Goal: Transaction & Acquisition: Purchase product/service

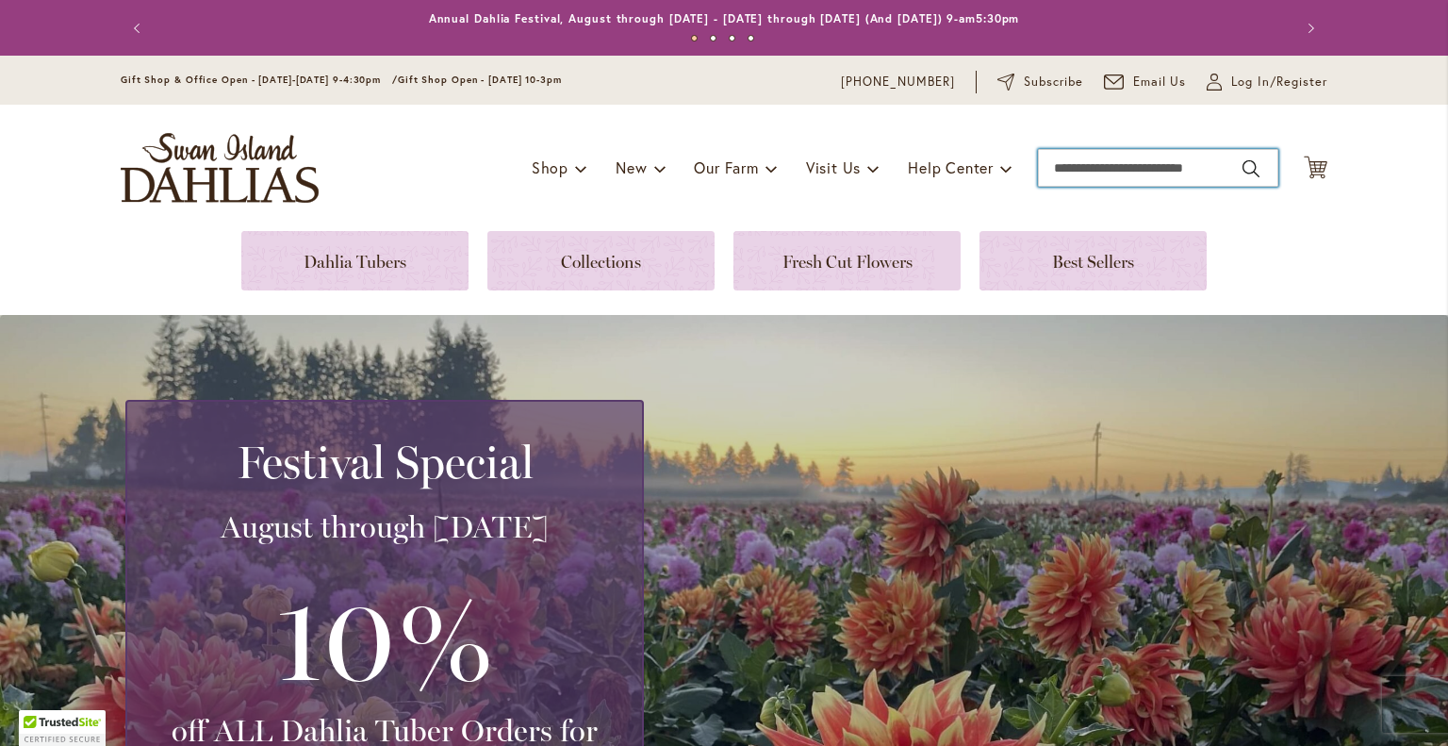
click at [1081, 160] on input "Search" at bounding box center [1158, 168] width 240 height 38
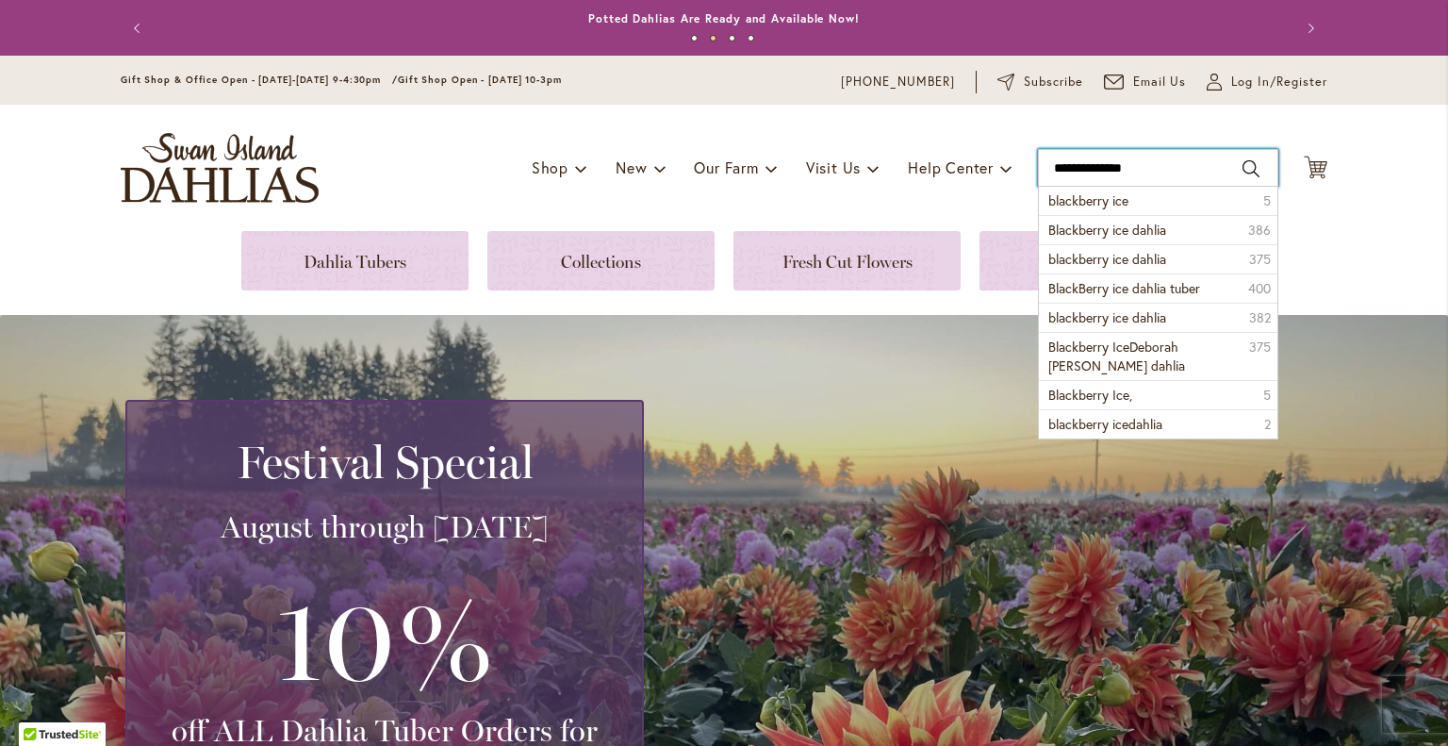
type input "**********"
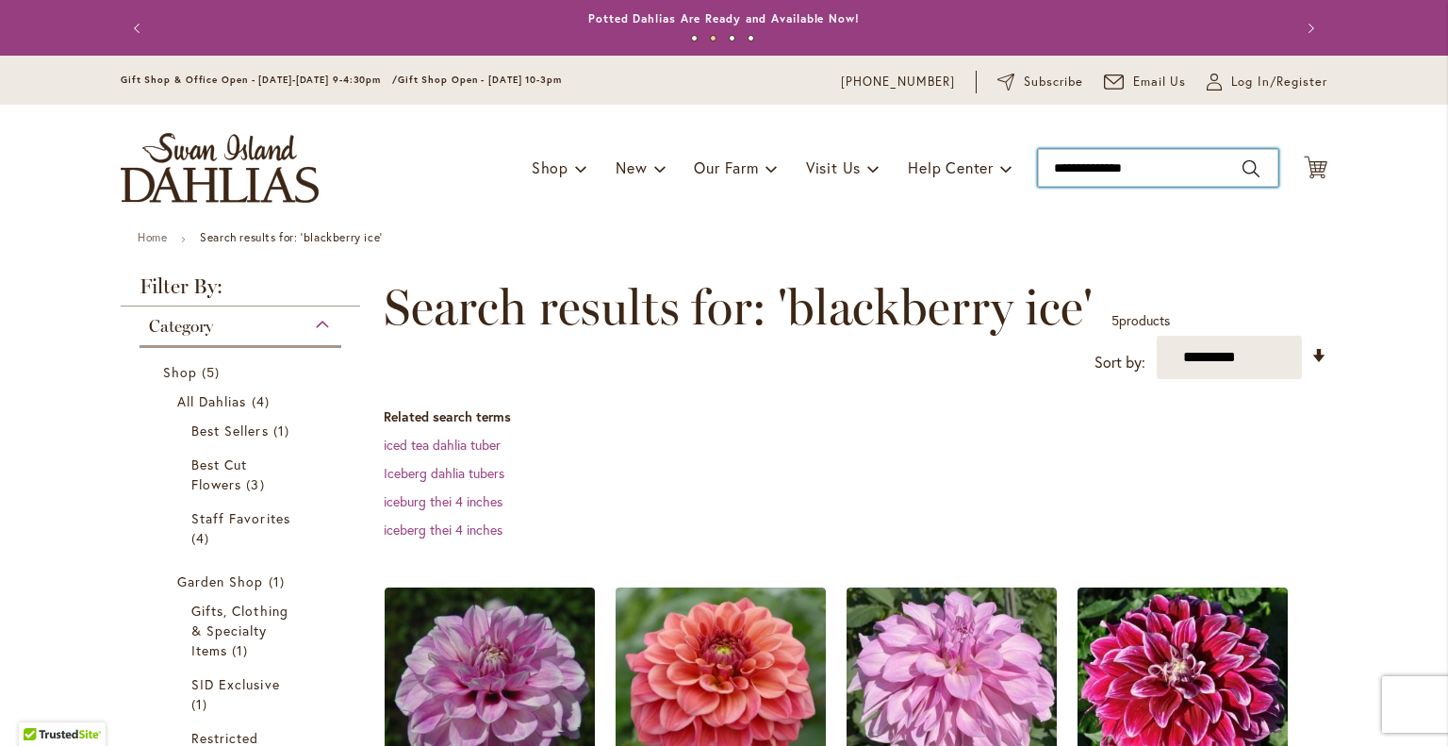
click at [1140, 169] on input "**********" at bounding box center [1158, 168] width 240 height 38
drag, startPoint x: 1140, startPoint y: 169, endPoint x: 1022, endPoint y: 176, distance: 118.1
click at [1030, 183] on div "Toggle Nav Shop Dahlia Tubers Collections Fresh Cut Dahlias Gardening Supplies …" at bounding box center [724, 168] width 1244 height 126
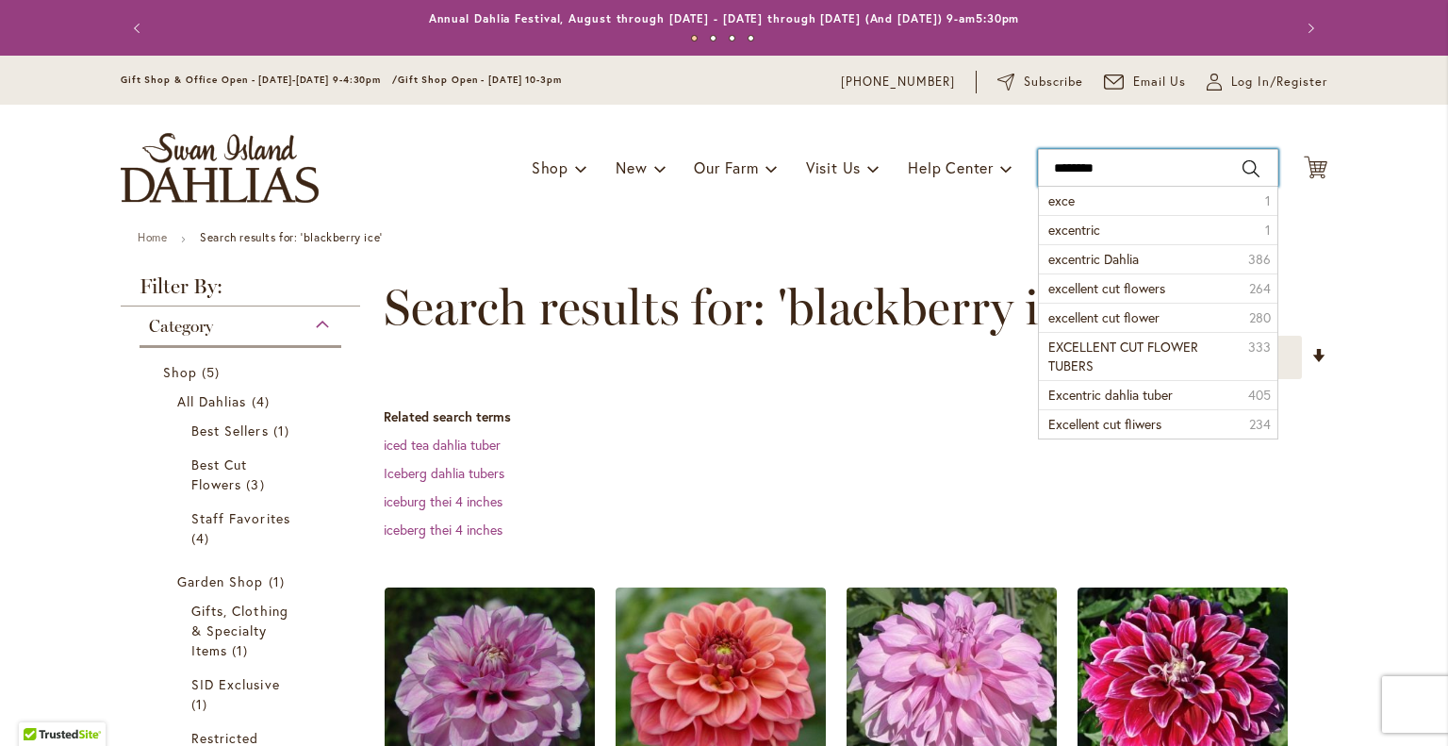
type input "*********"
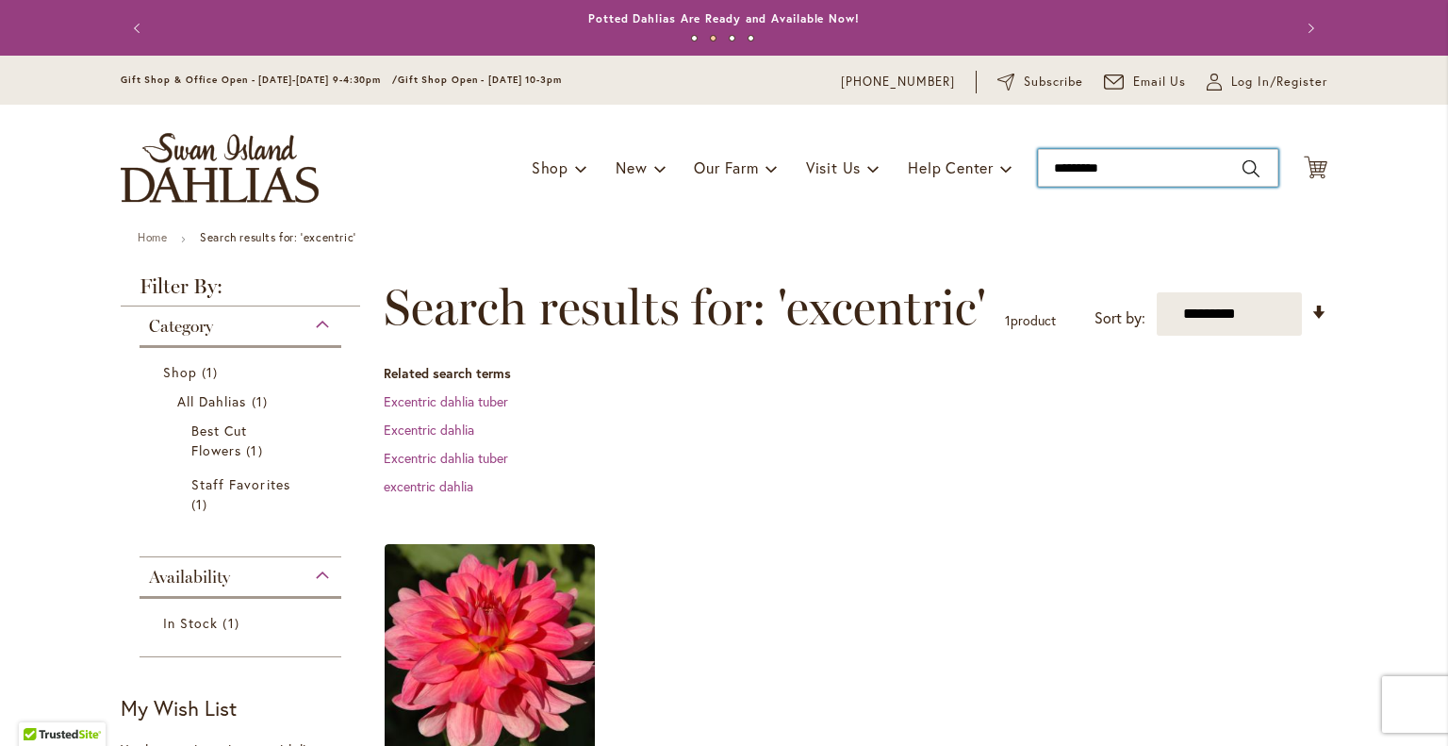
drag, startPoint x: 1165, startPoint y: 176, endPoint x: 971, endPoint y: 186, distance: 194.4
click at [971, 186] on div "Toggle Nav Shop Dahlia Tubers Collections Fresh Cut Dahlias Gardening Supplies …" at bounding box center [724, 168] width 1244 height 126
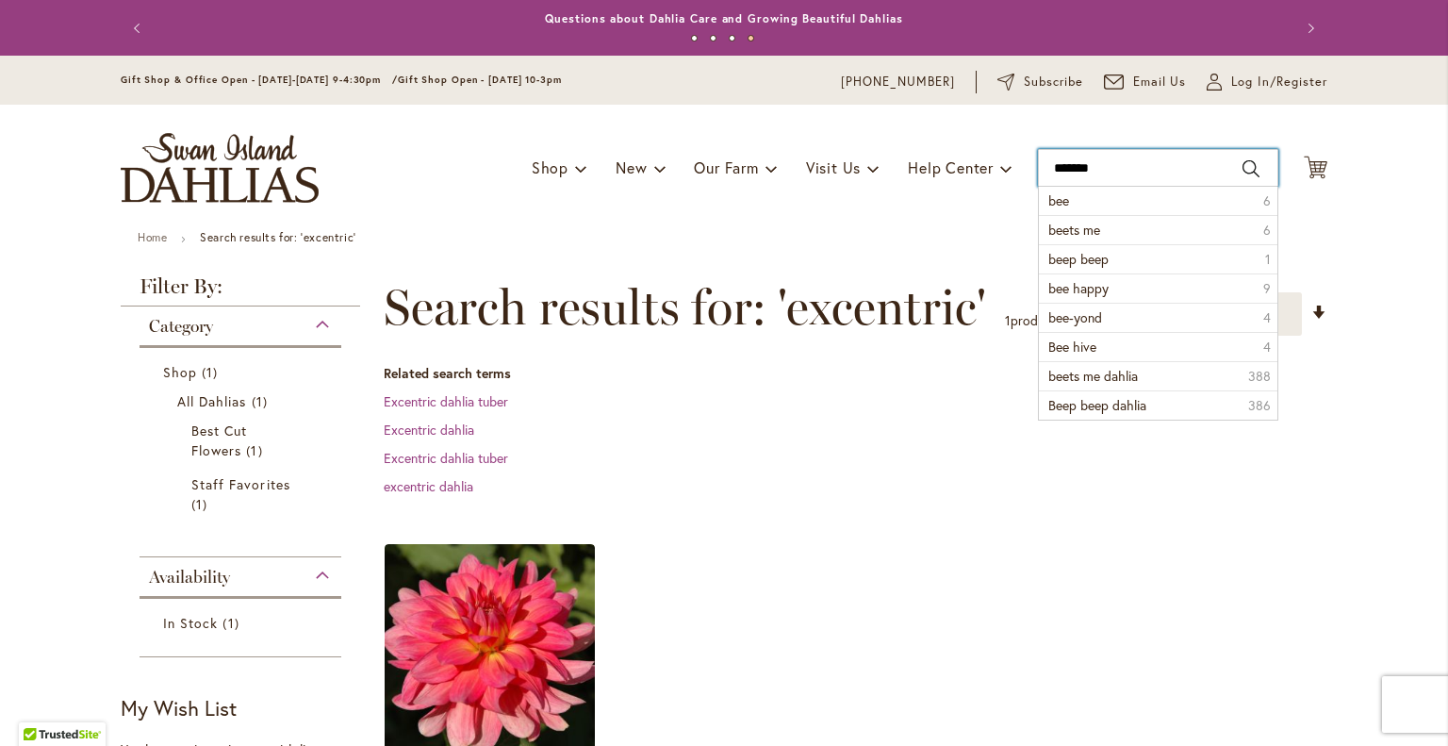
type input "********"
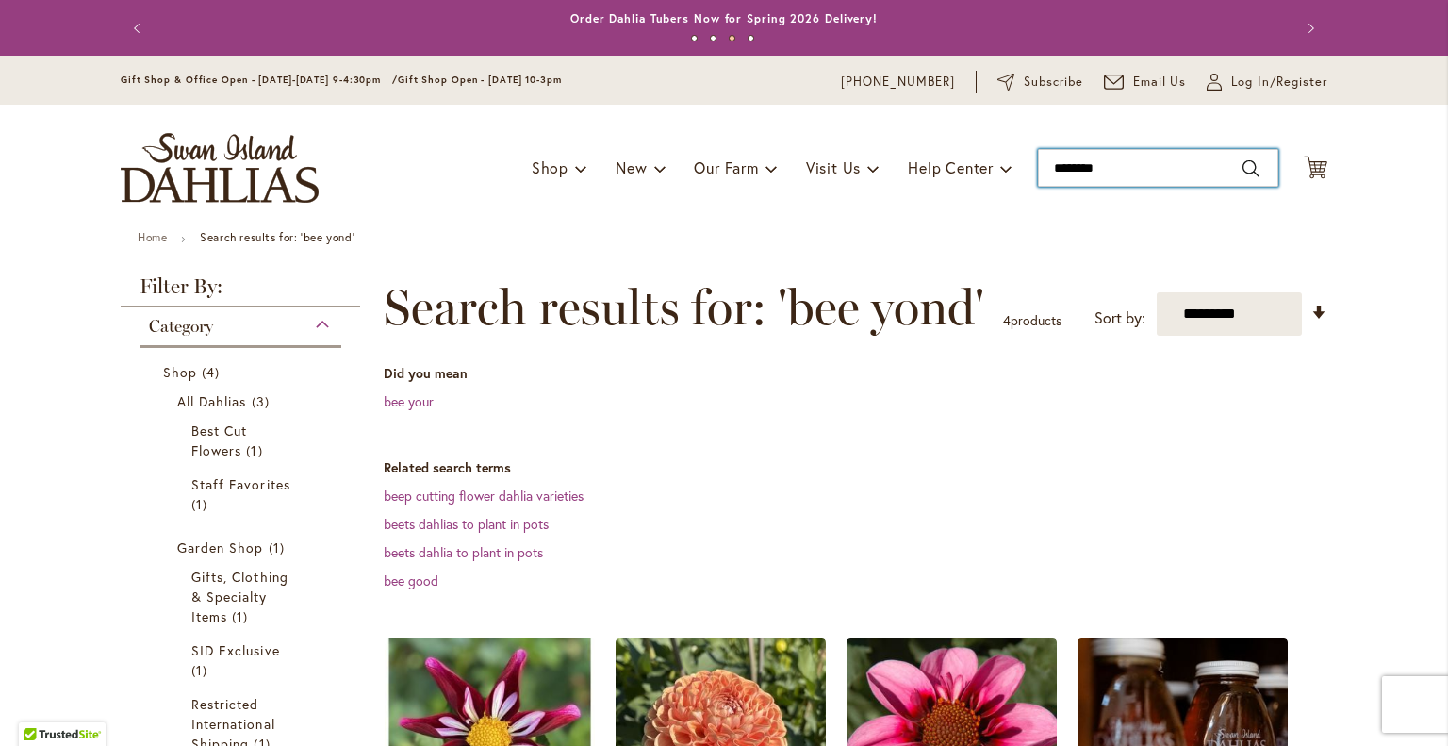
drag, startPoint x: 1134, startPoint y: 172, endPoint x: 1016, endPoint y: 169, distance: 117.9
click at [1016, 169] on div "Toggle Nav Shop Dahlia Tubers Collections Fresh Cut Dahlias Gardening Supplies …" at bounding box center [724, 168] width 1244 height 126
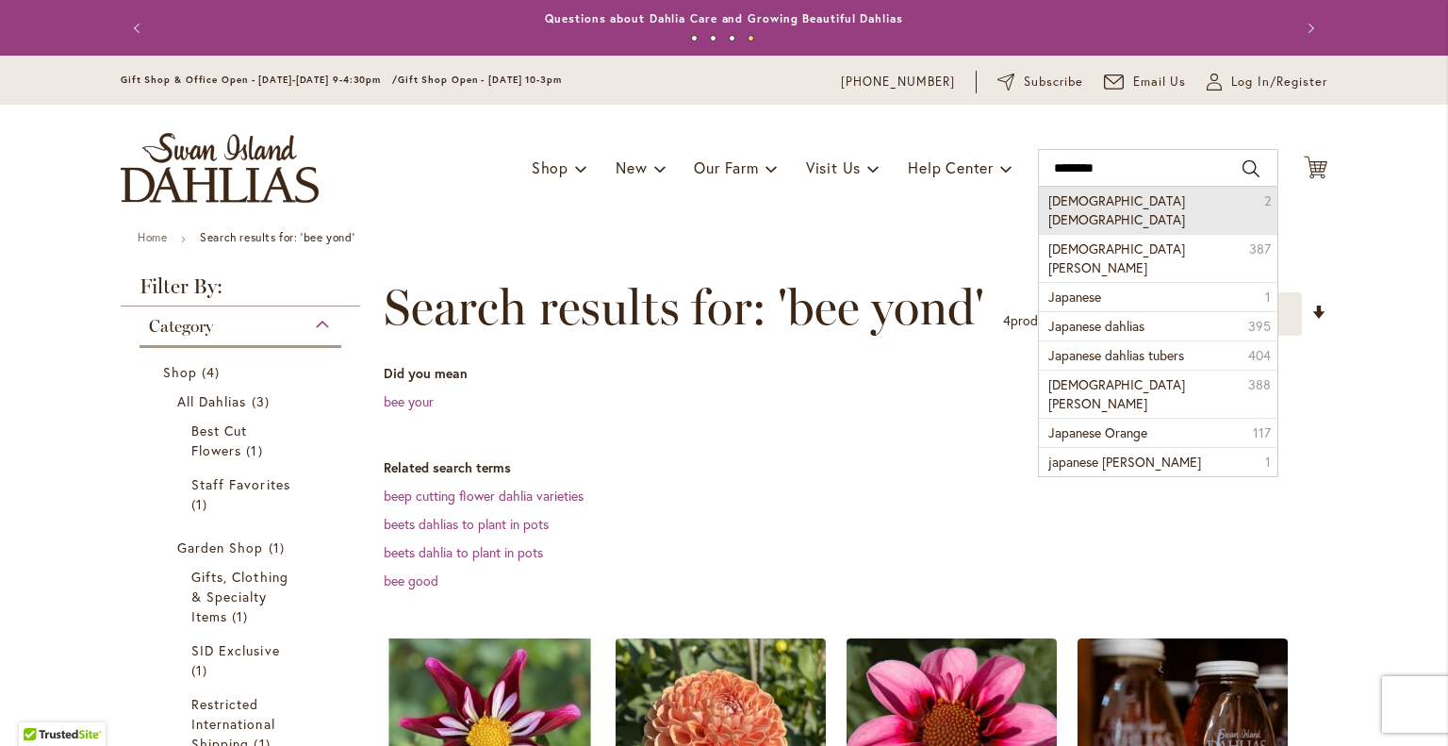
click at [1048, 199] on span "japanese bishop" at bounding box center [1116, 209] width 137 height 37
type input "**********"
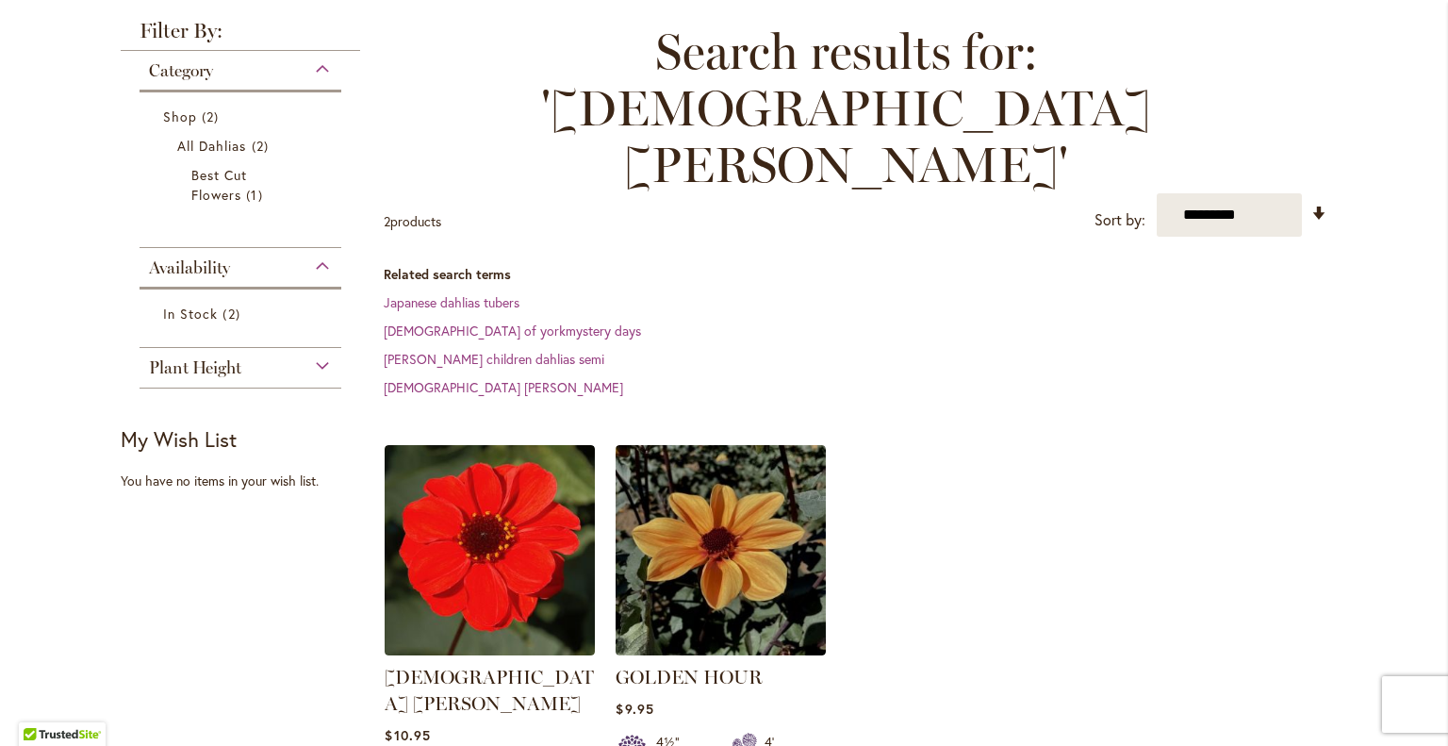
scroll to position [282, 0]
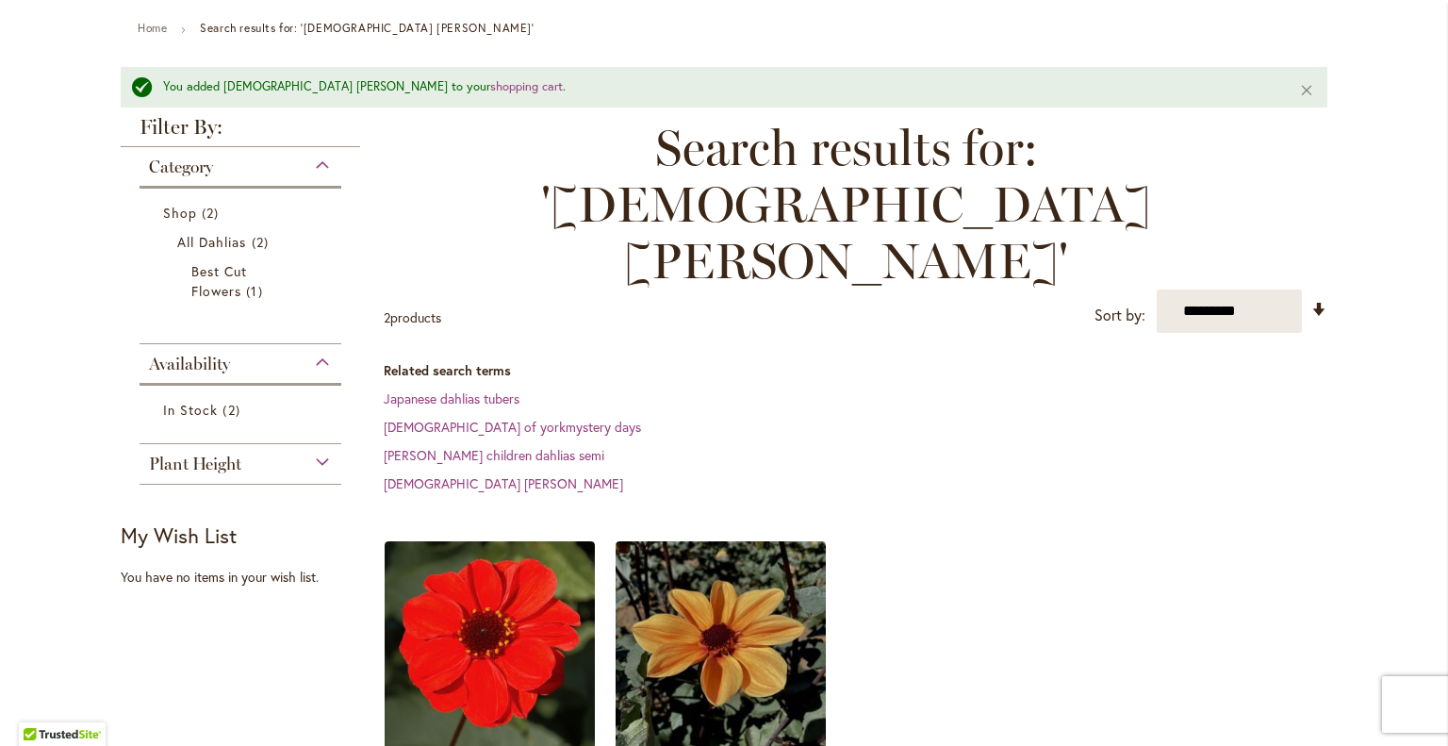
scroll to position [0, 0]
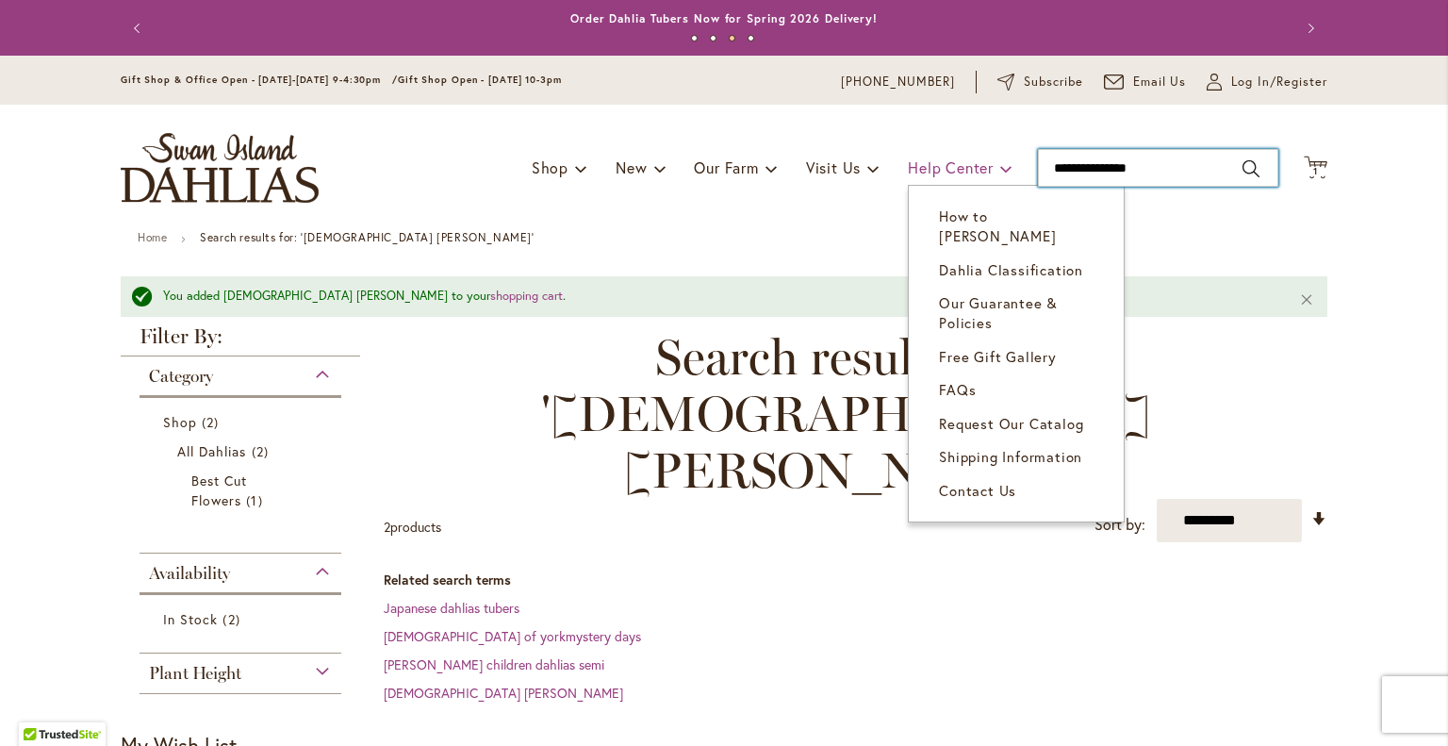
drag, startPoint x: 1213, startPoint y: 167, endPoint x: 980, endPoint y: 169, distance: 232.9
click at [980, 169] on div "Toggle Nav Shop Dahlia Tubers Collections Fresh Cut Dahlias Gardening Supplies …" at bounding box center [724, 168] width 1244 height 126
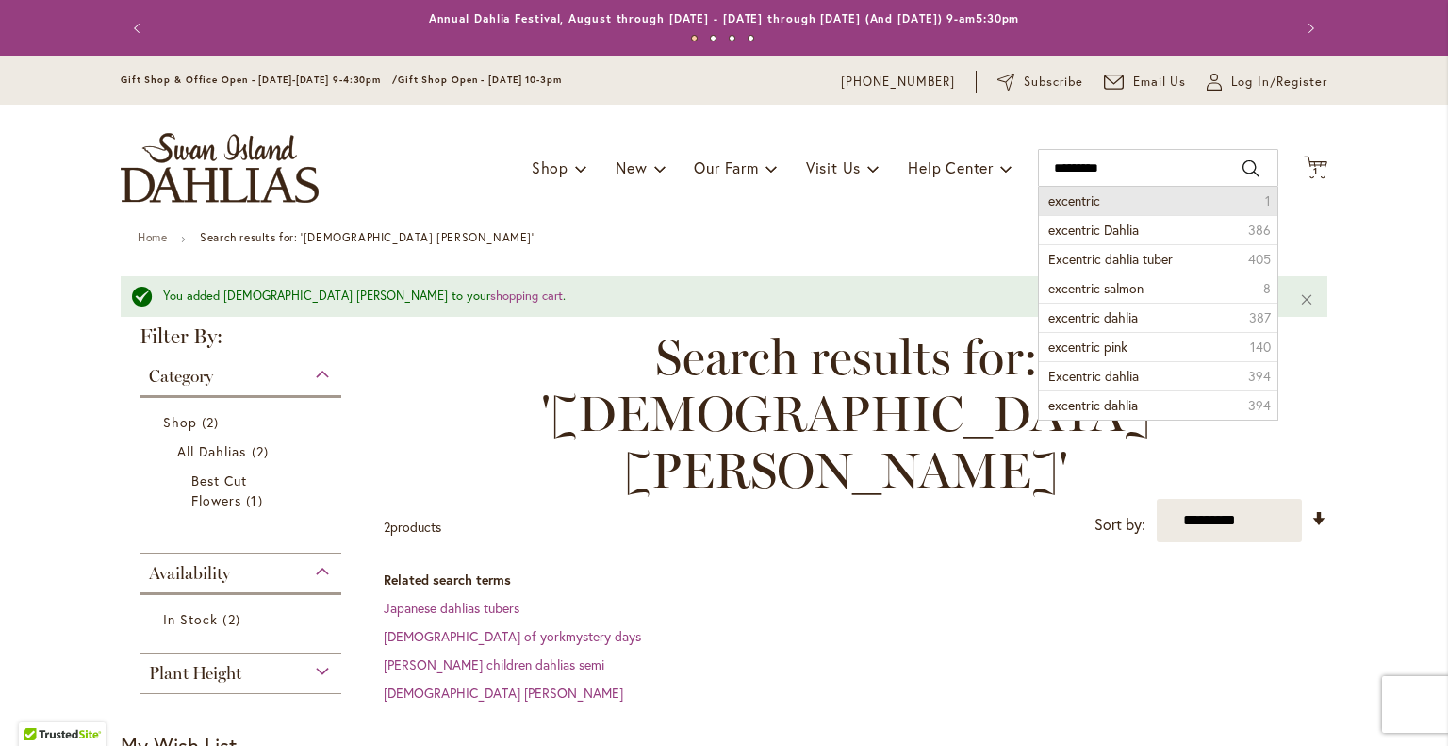
click at [1086, 203] on span "excentric" at bounding box center [1074, 200] width 52 height 18
type input "*********"
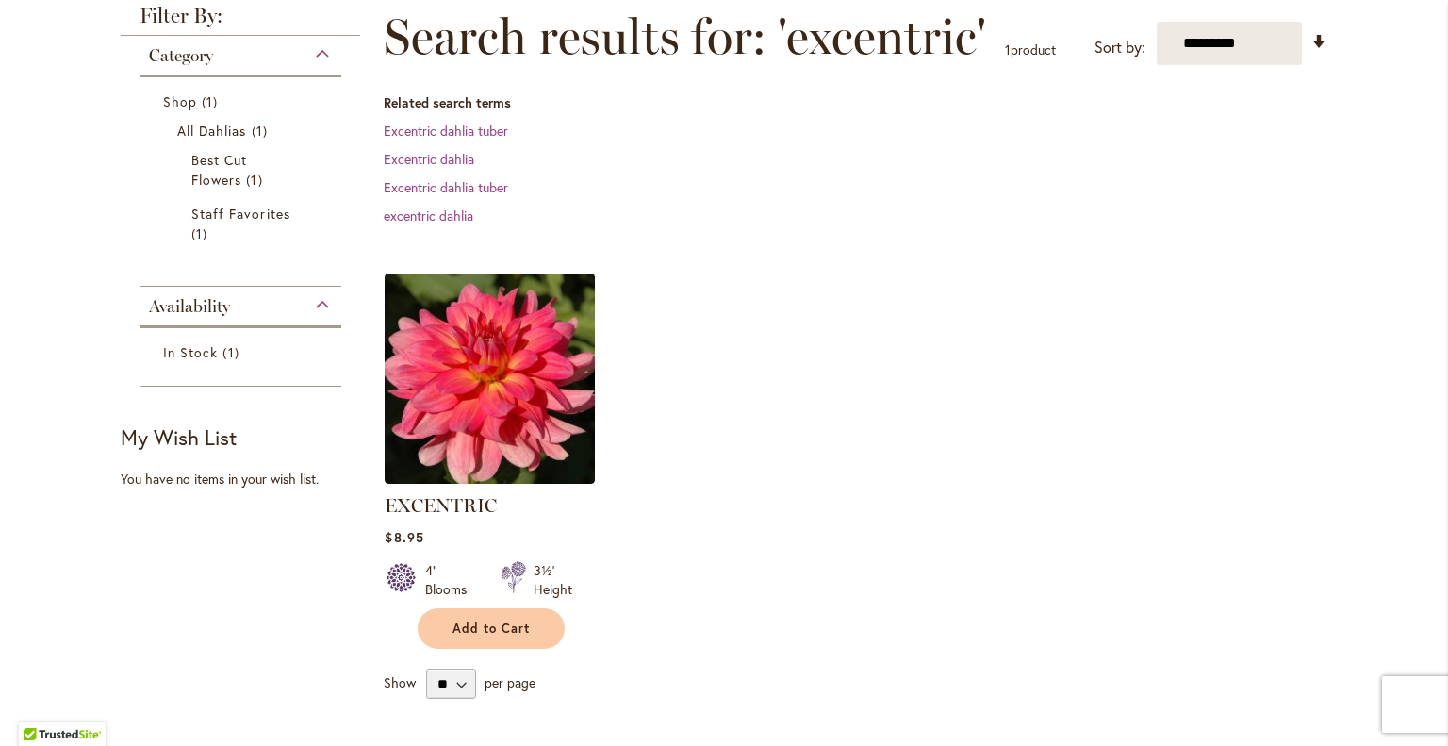
scroll to position [275, 0]
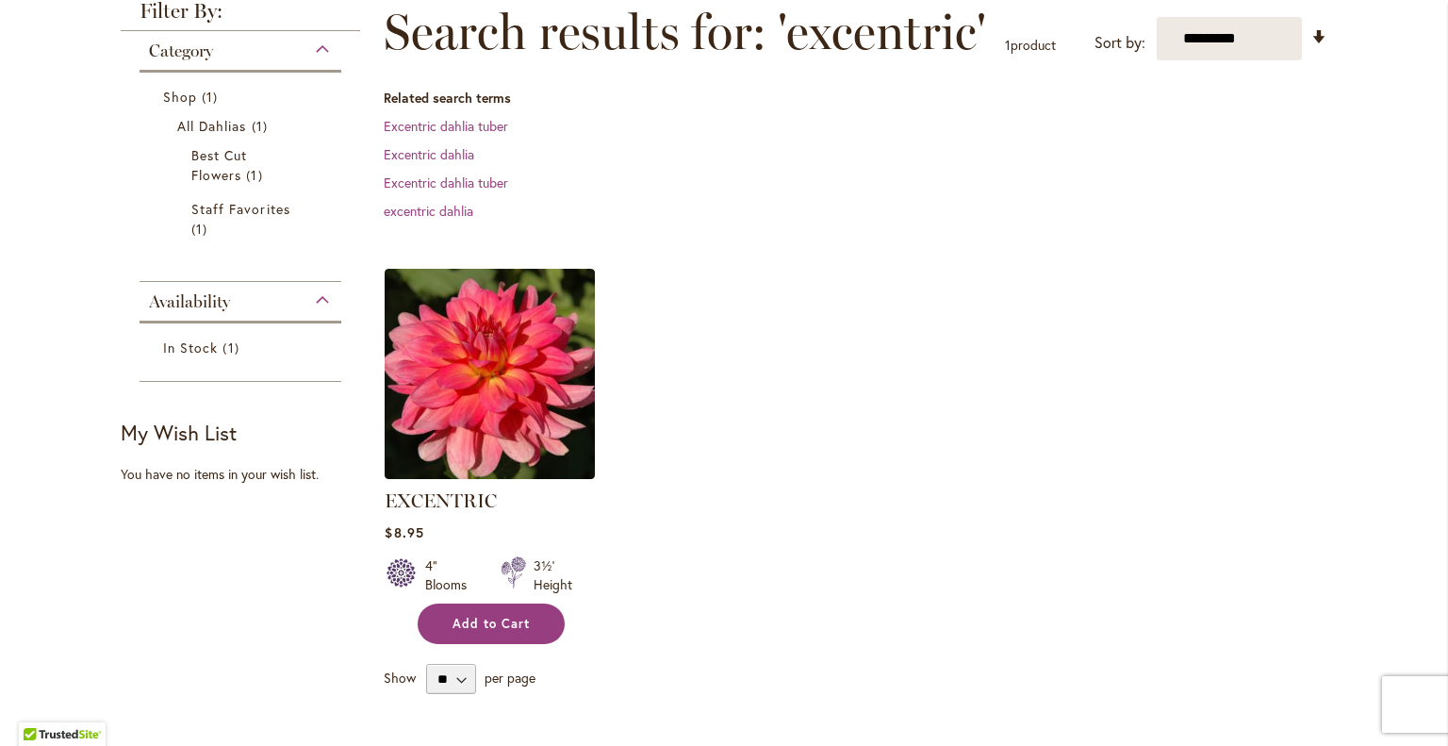
click at [471, 616] on span "Add to Cart" at bounding box center [491, 624] width 77 height 16
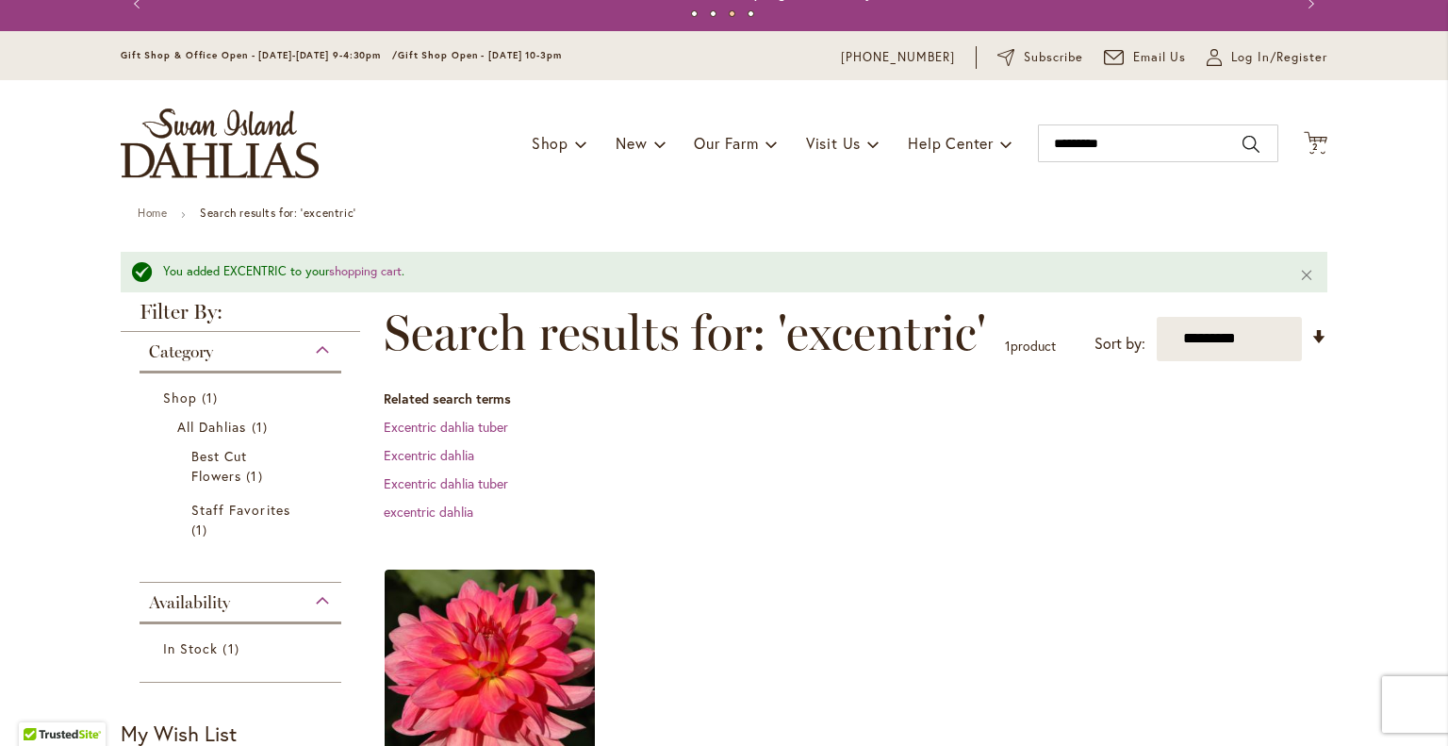
scroll to position [0, 0]
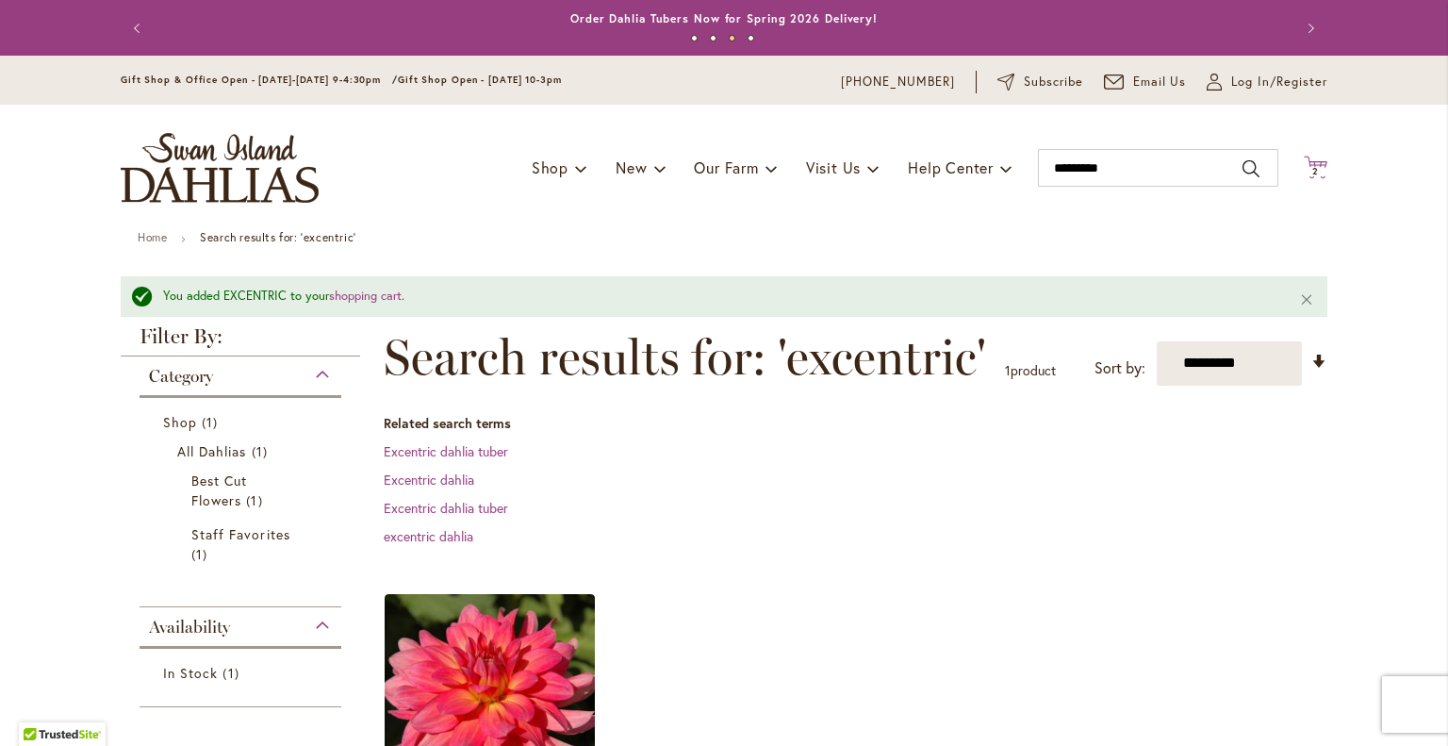
click at [1312, 165] on icon "Cart .cls-1 { fill: #231f20; }" at bounding box center [1316, 168] width 24 height 24
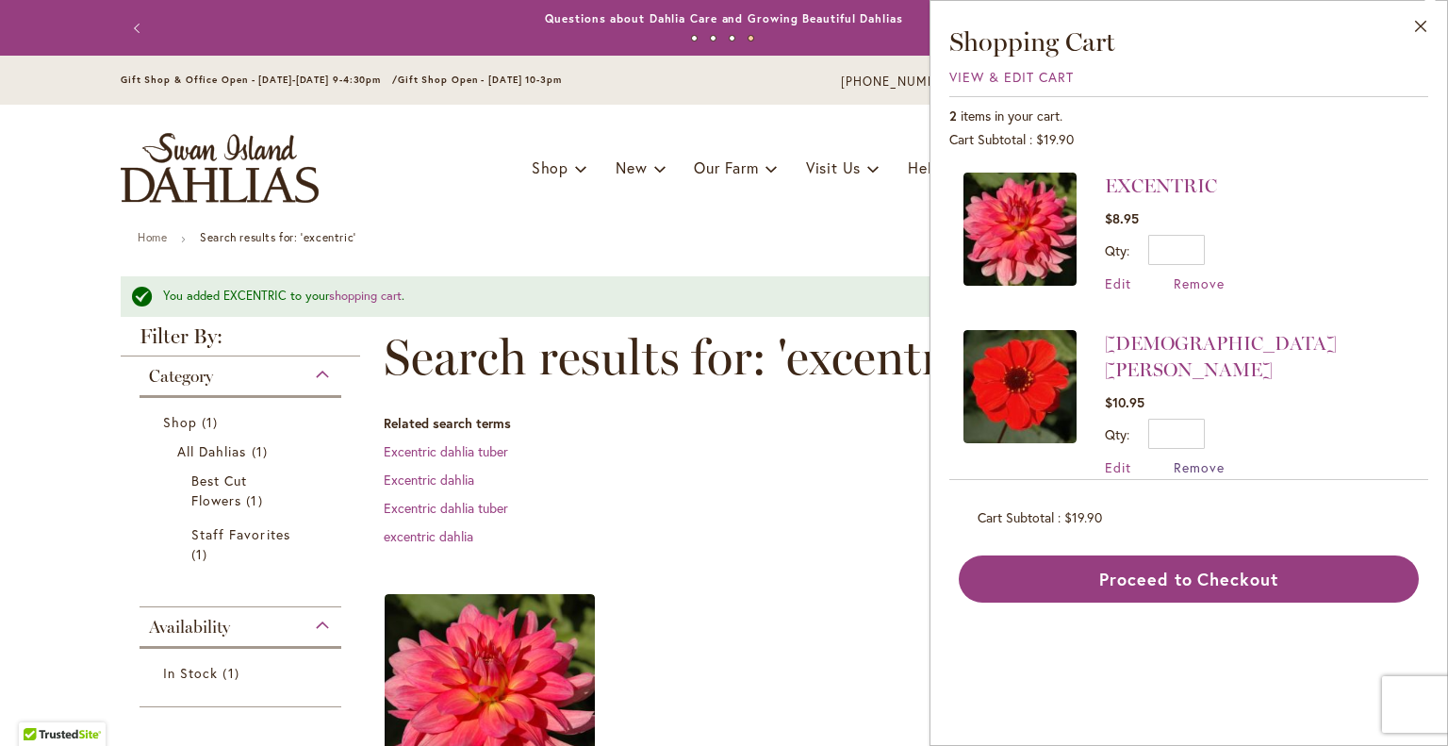
click at [1195, 458] on span "Remove" at bounding box center [1199, 467] width 51 height 18
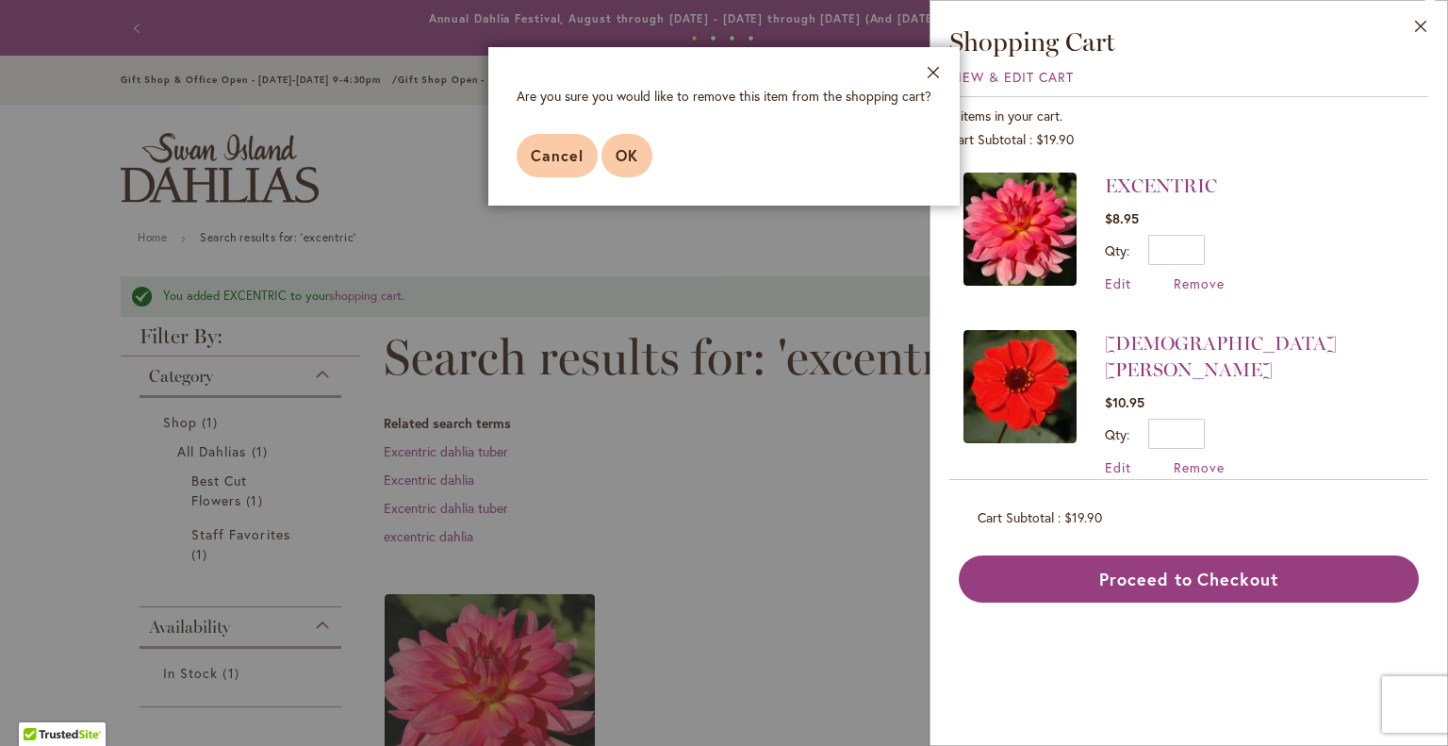
click at [645, 154] on button "OK" at bounding box center [626, 155] width 51 height 43
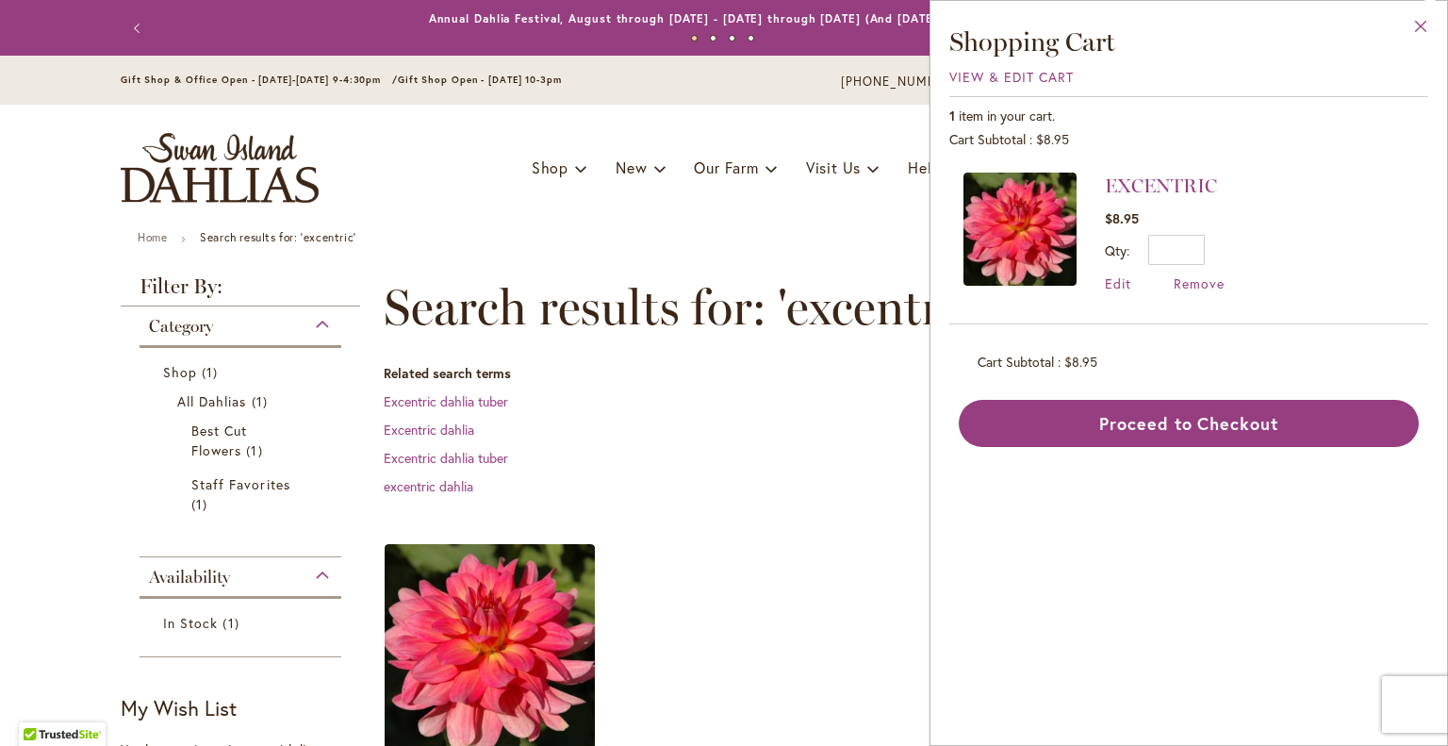
click at [1420, 17] on button "Close" at bounding box center [1421, 30] width 52 height 59
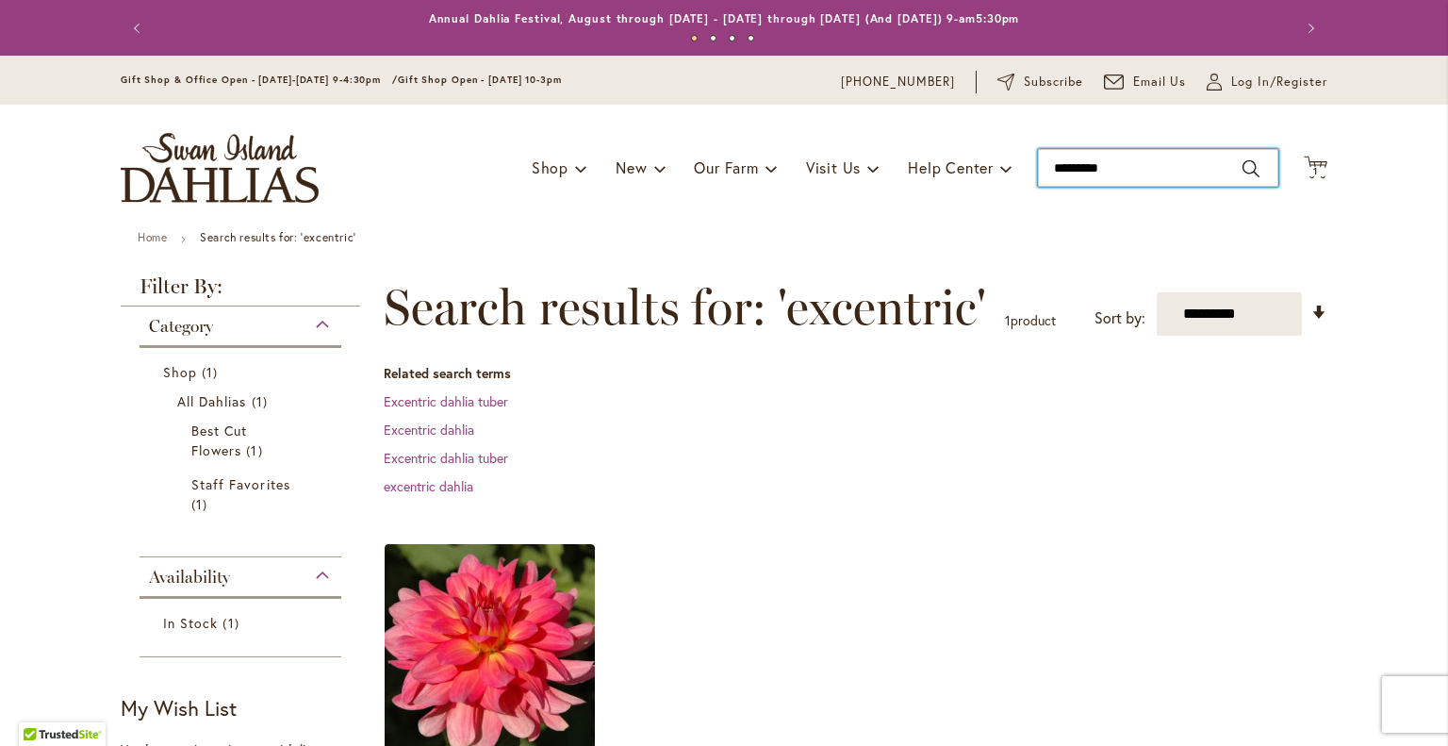
drag, startPoint x: 1122, startPoint y: 166, endPoint x: 1030, endPoint y: 157, distance: 92.8
click at [1030, 157] on div "Toggle Nav Shop Dahlia Tubers Collections Fresh Cut Dahlias Gardening Supplies …" at bounding box center [724, 168] width 1244 height 126
type input "********"
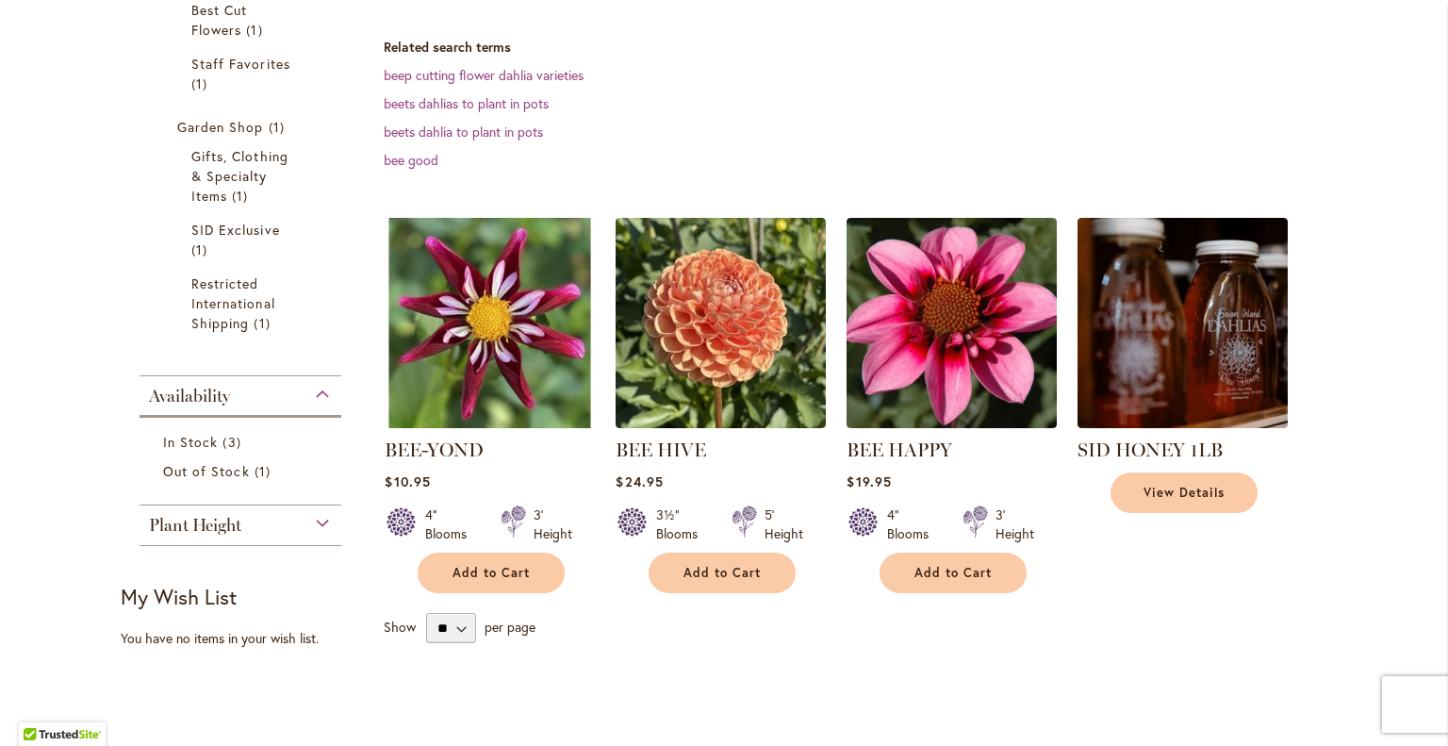
scroll to position [420, 0]
click at [519, 565] on span "Add to Cart" at bounding box center [491, 573] width 77 height 16
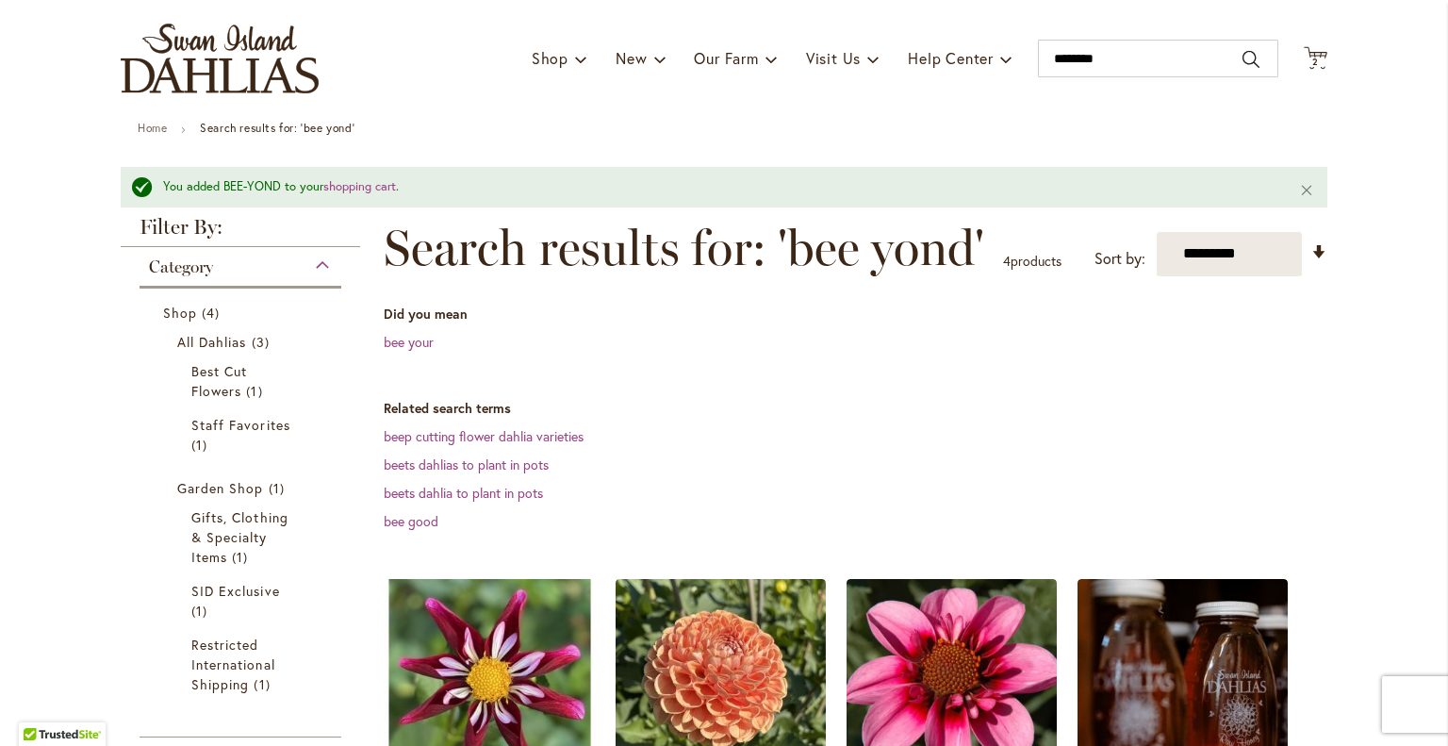
scroll to position [98, 0]
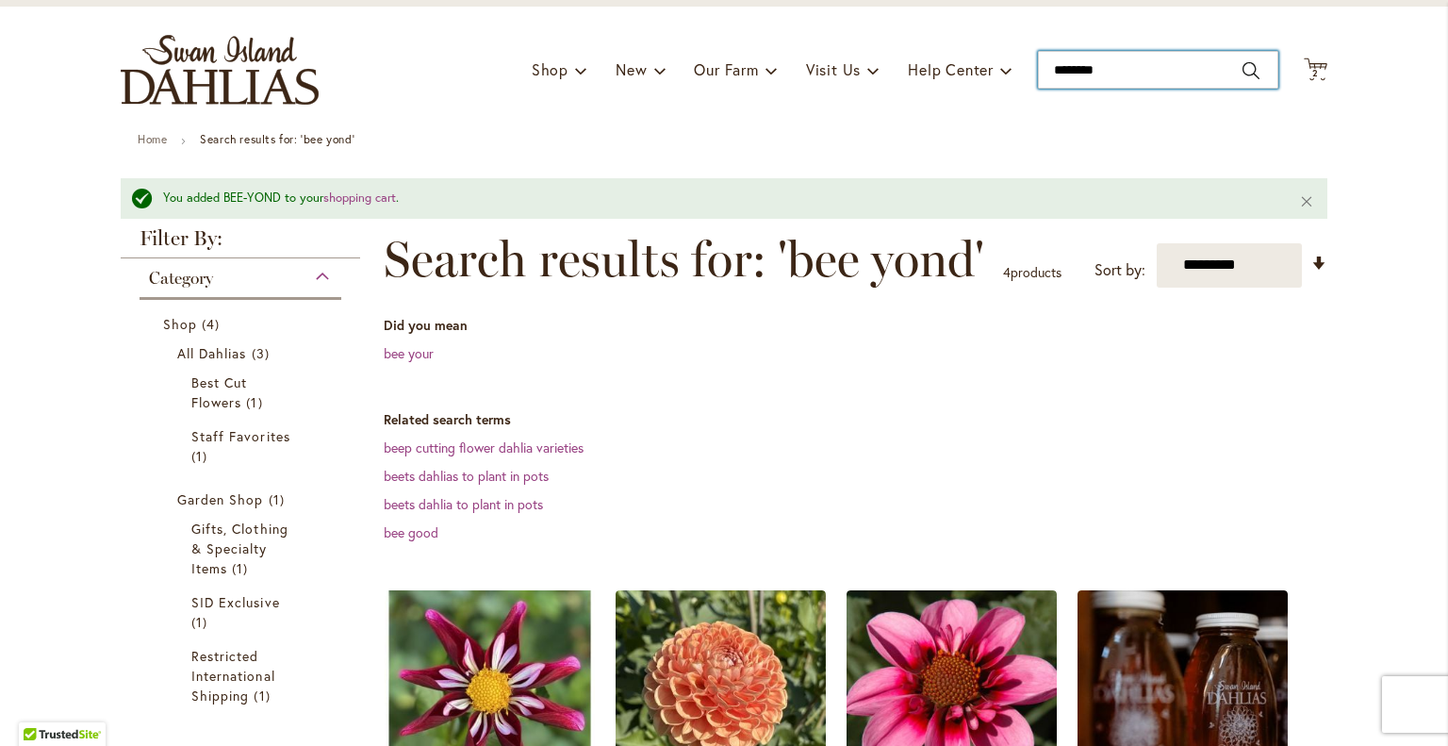
drag, startPoint x: 1130, startPoint y: 65, endPoint x: 1033, endPoint y: 60, distance: 97.2
click at [1038, 60] on input "********" at bounding box center [1158, 70] width 240 height 38
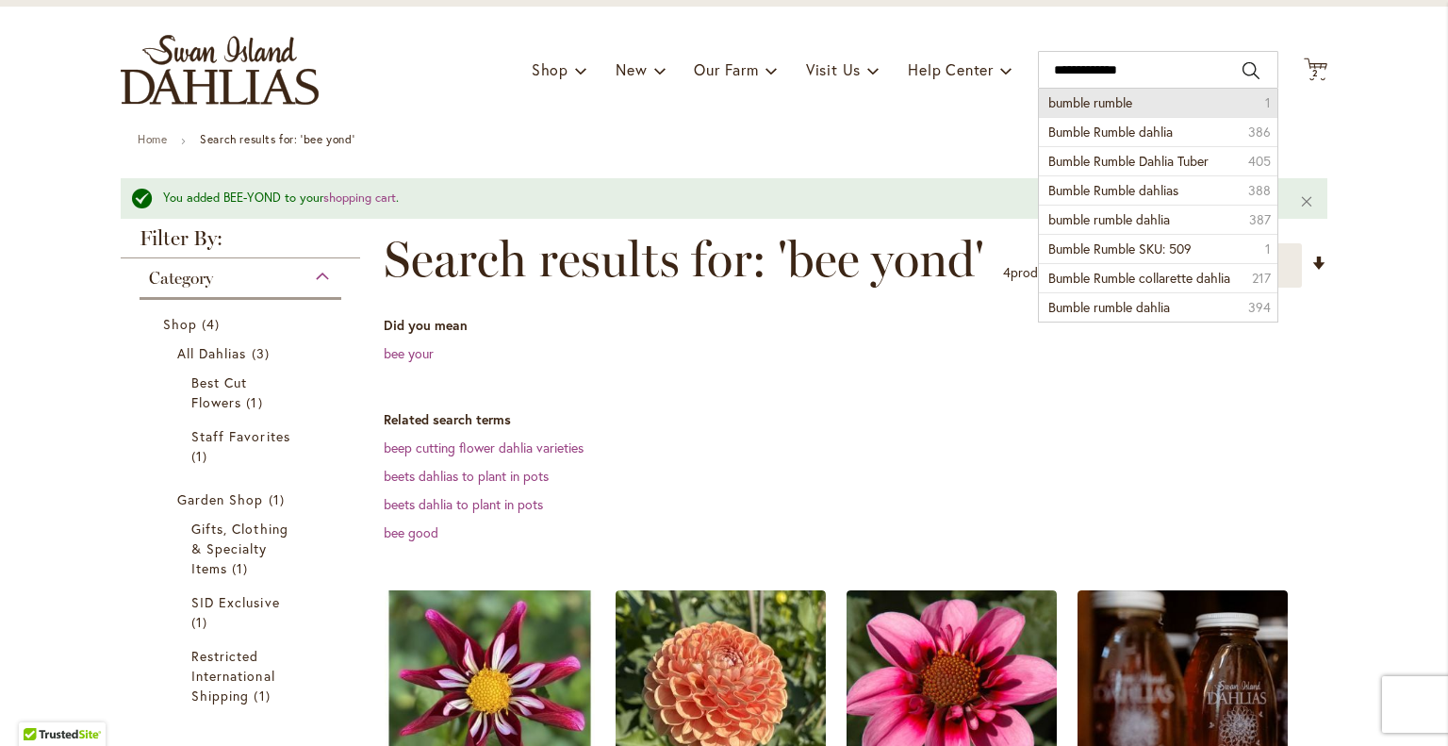
click at [1141, 105] on li "bumble rumble 1" at bounding box center [1158, 103] width 239 height 28
type input "**********"
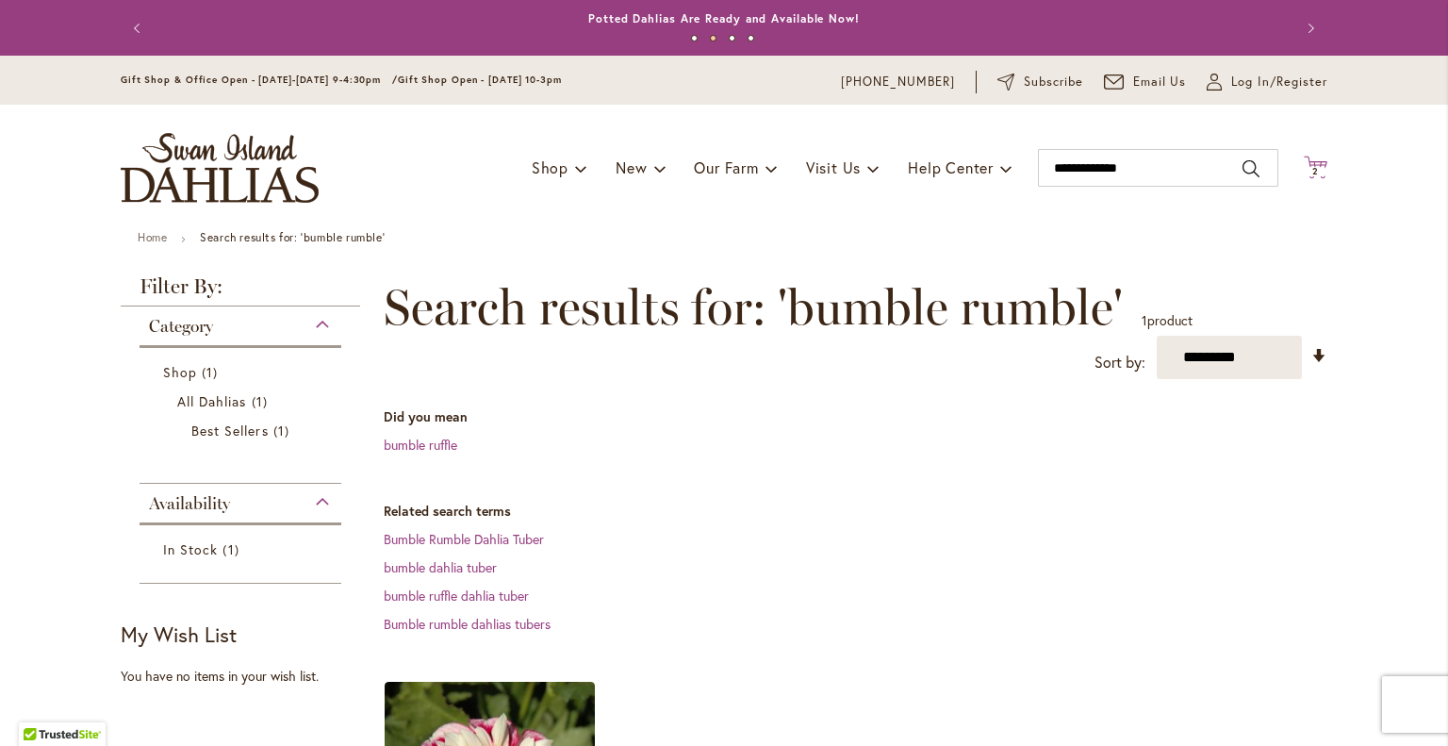
click at [1308, 159] on icon "Cart .cls-1 { fill: #231f20; }" at bounding box center [1316, 168] width 24 height 24
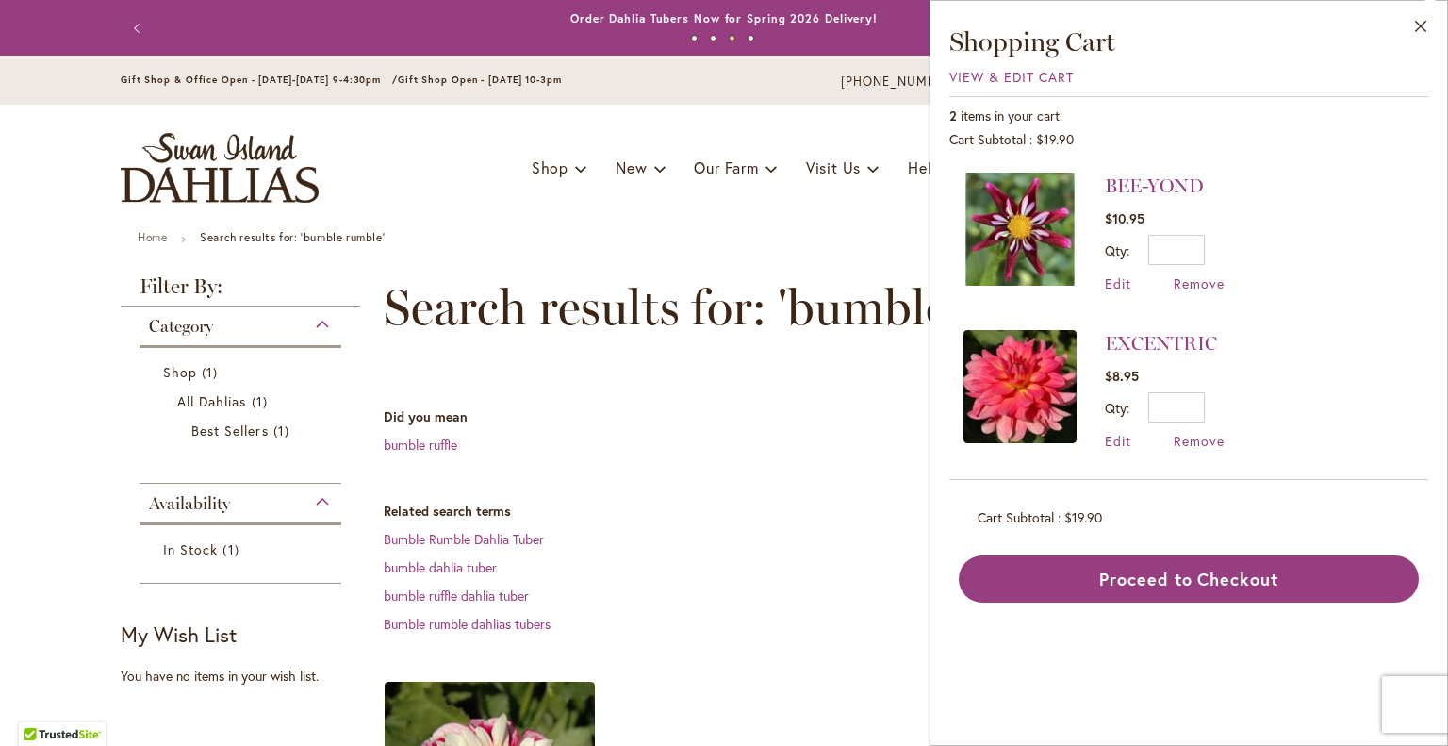
click at [999, 220] on img at bounding box center [1020, 229] width 113 height 113
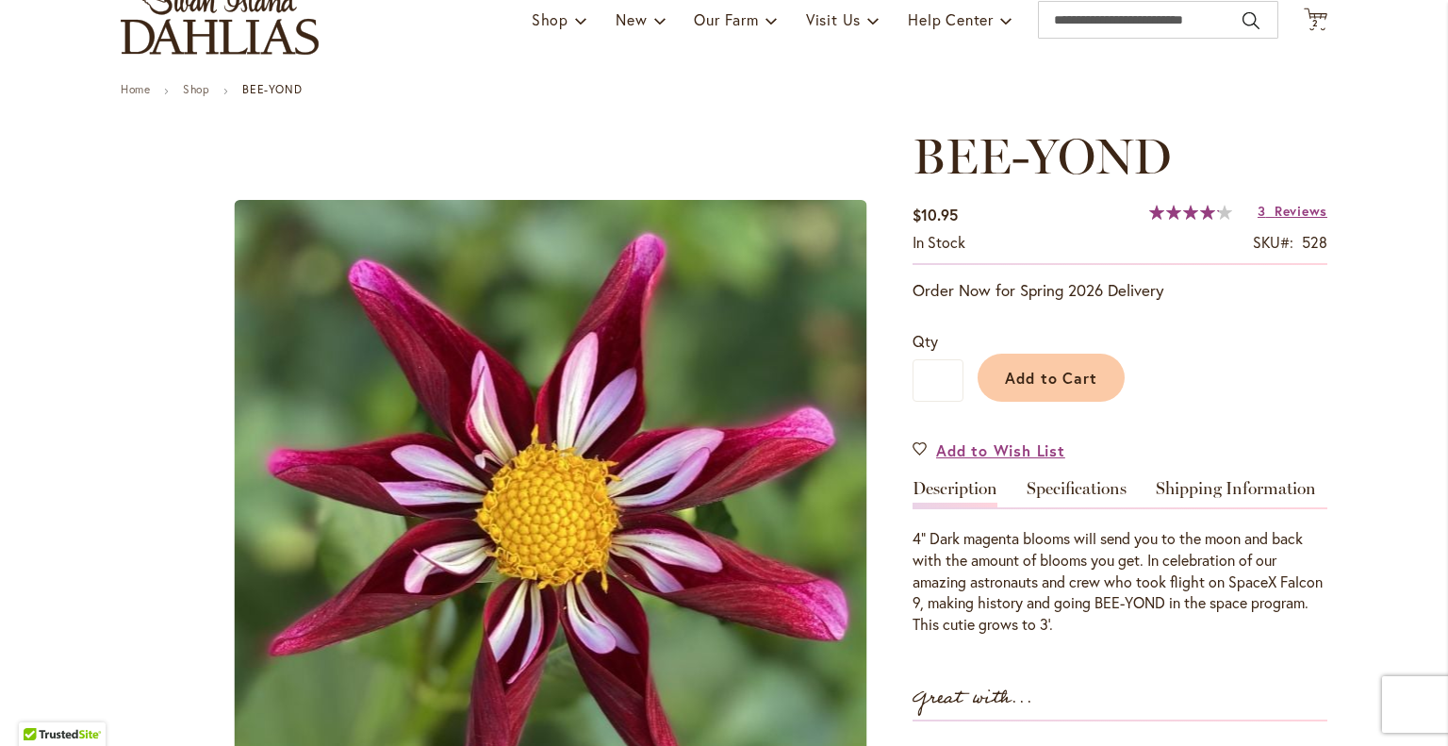
scroll to position [140, 0]
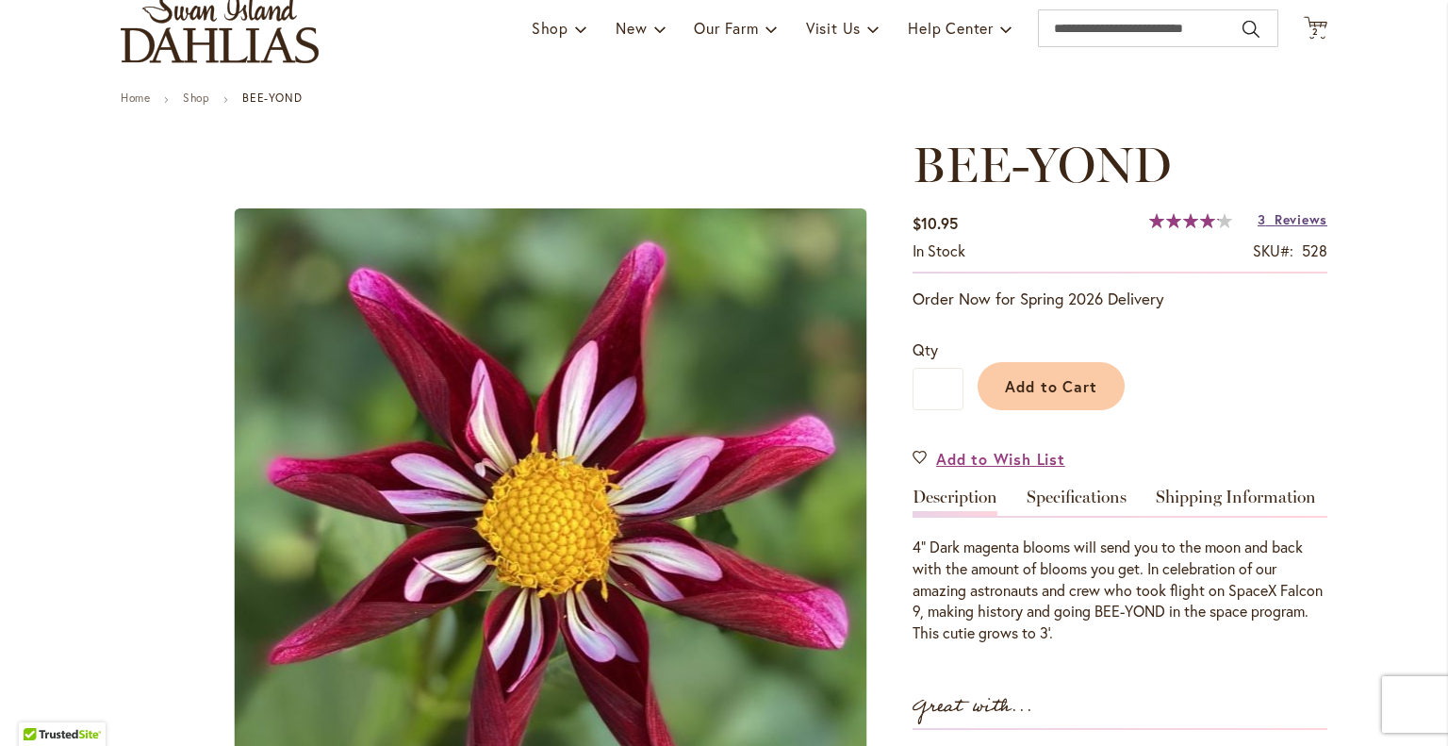
click at [1290, 218] on span "Reviews" at bounding box center [1301, 219] width 53 height 18
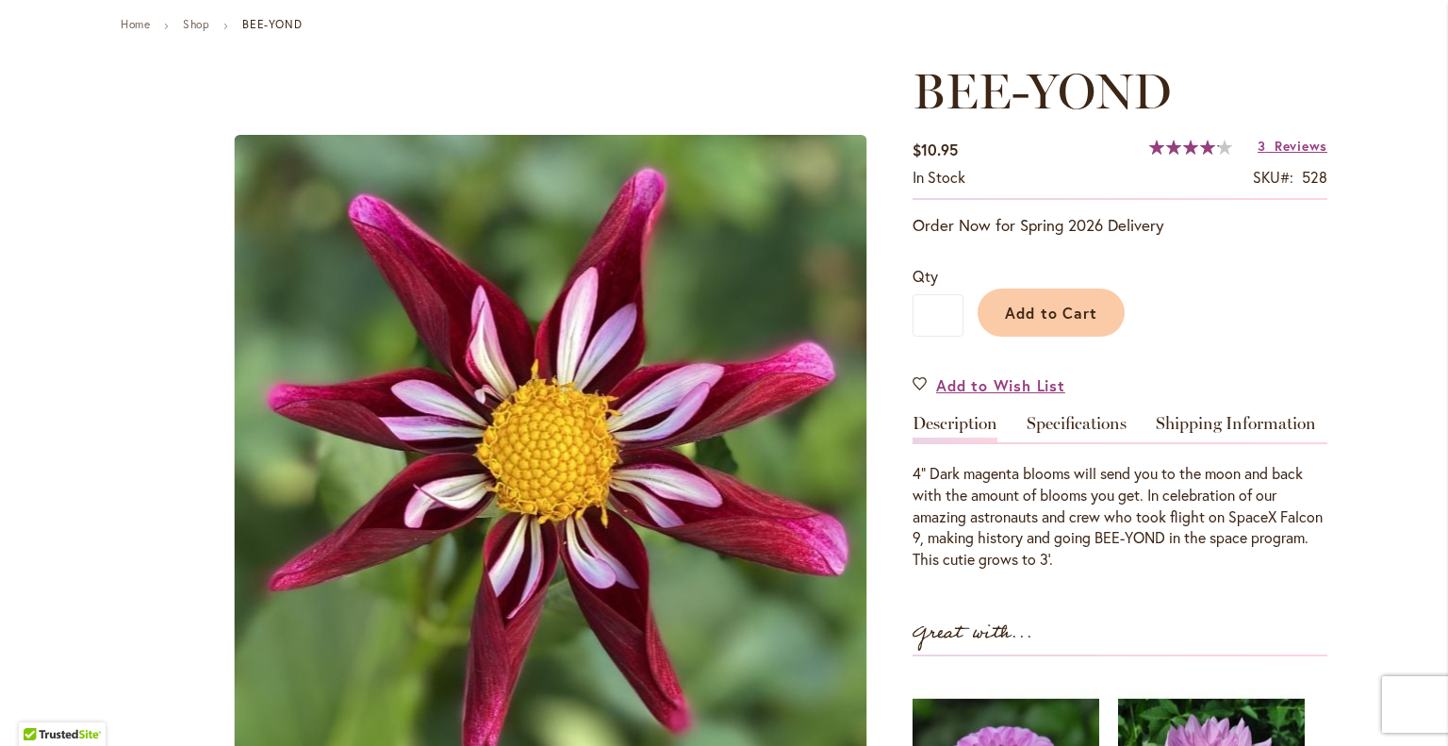
scroll to position [241, 0]
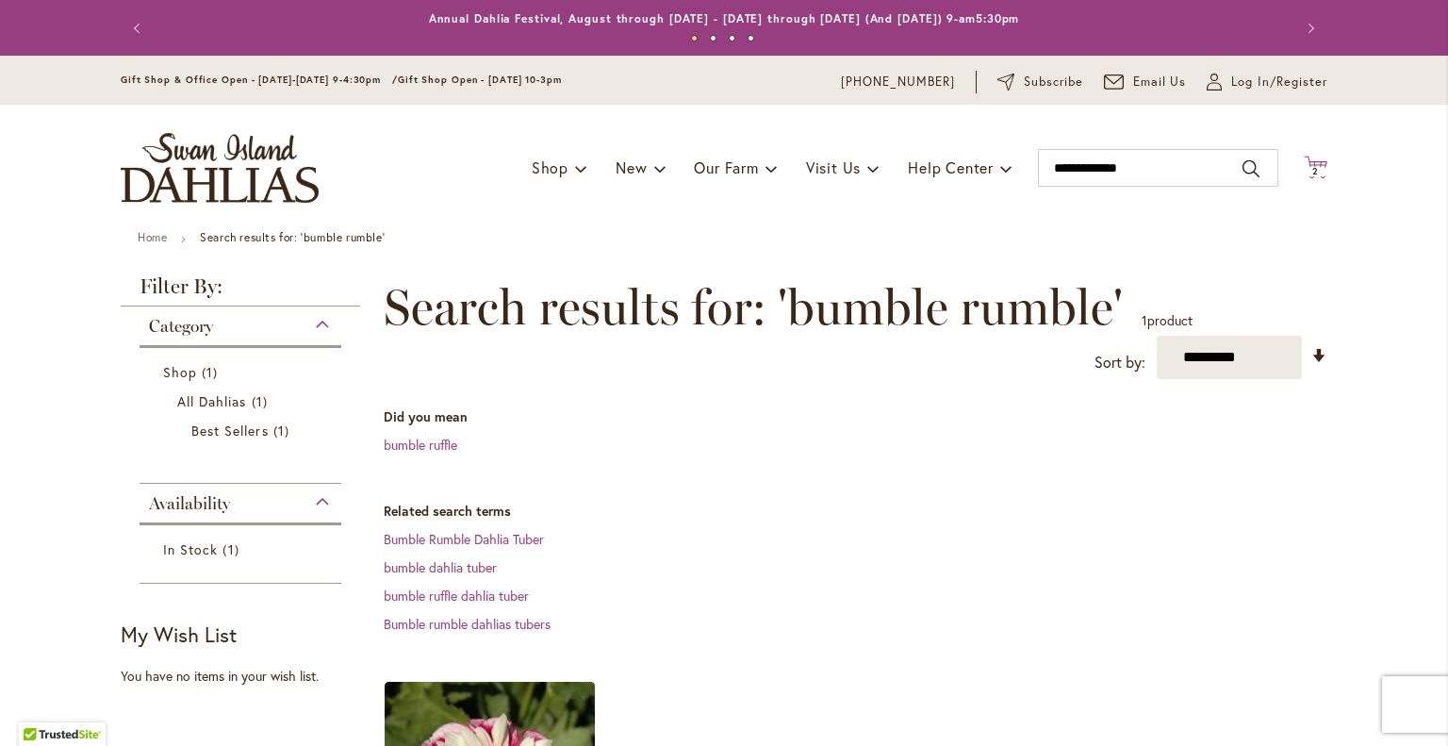
click at [1314, 161] on icon "Cart .cls-1 { fill: #231f20; }" at bounding box center [1316, 168] width 24 height 24
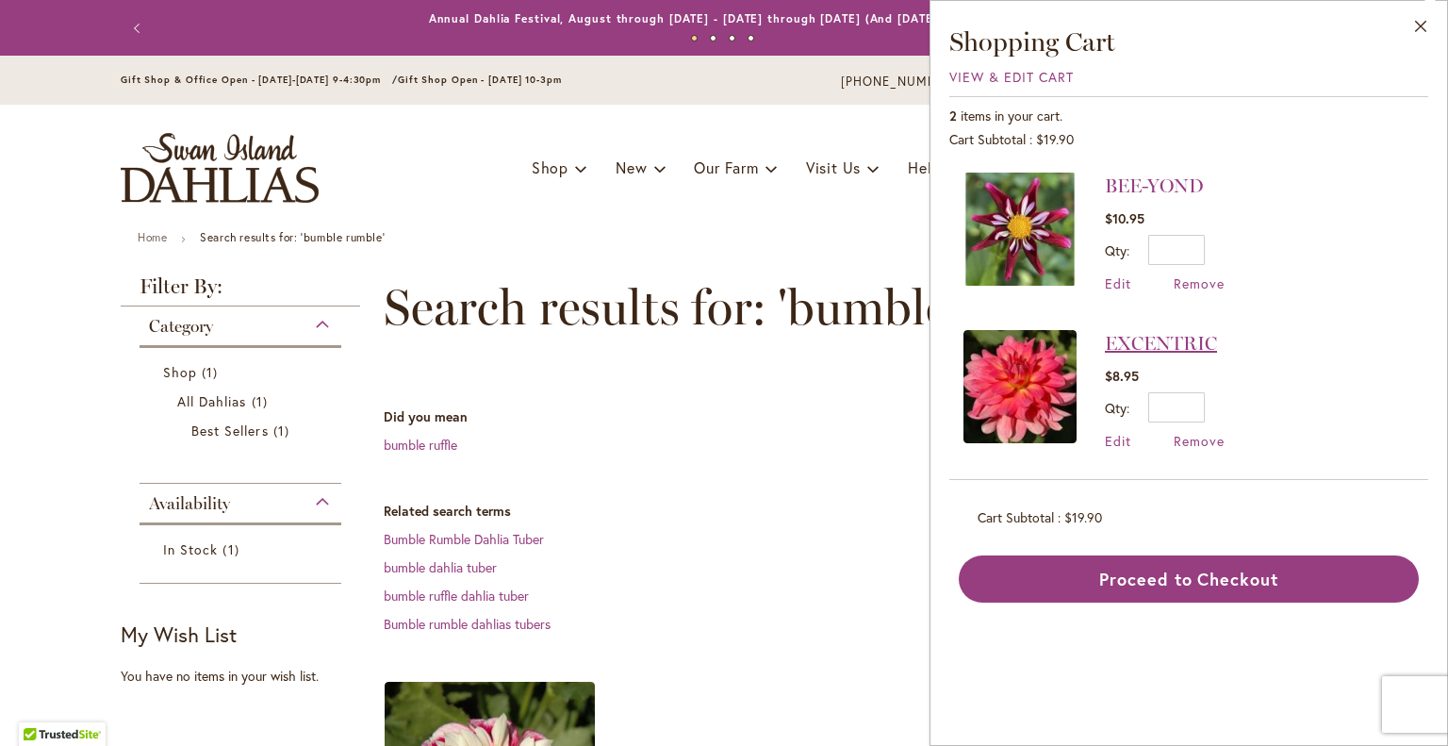
click at [1195, 338] on link "EXCENTRIC" at bounding box center [1161, 343] width 112 height 23
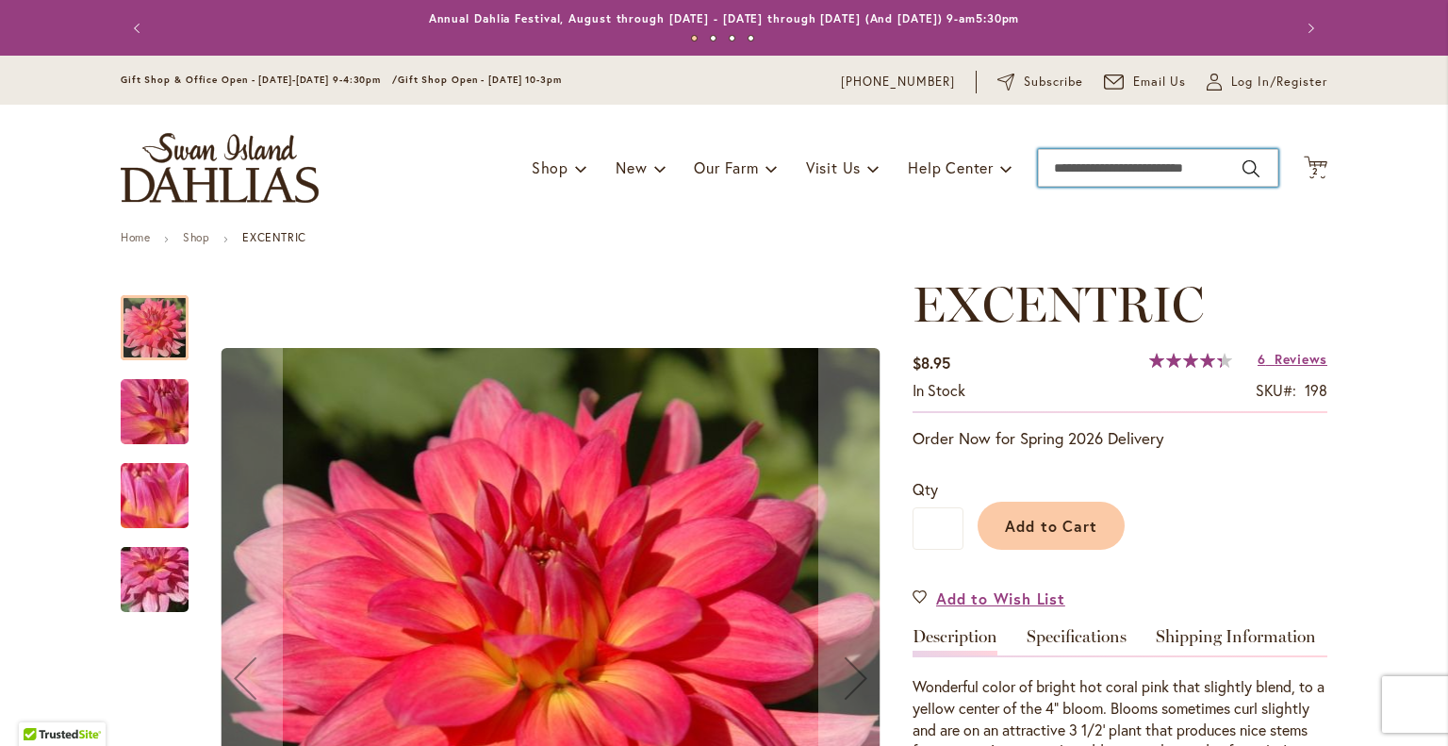
click at [1106, 159] on input "Search" at bounding box center [1158, 168] width 240 height 38
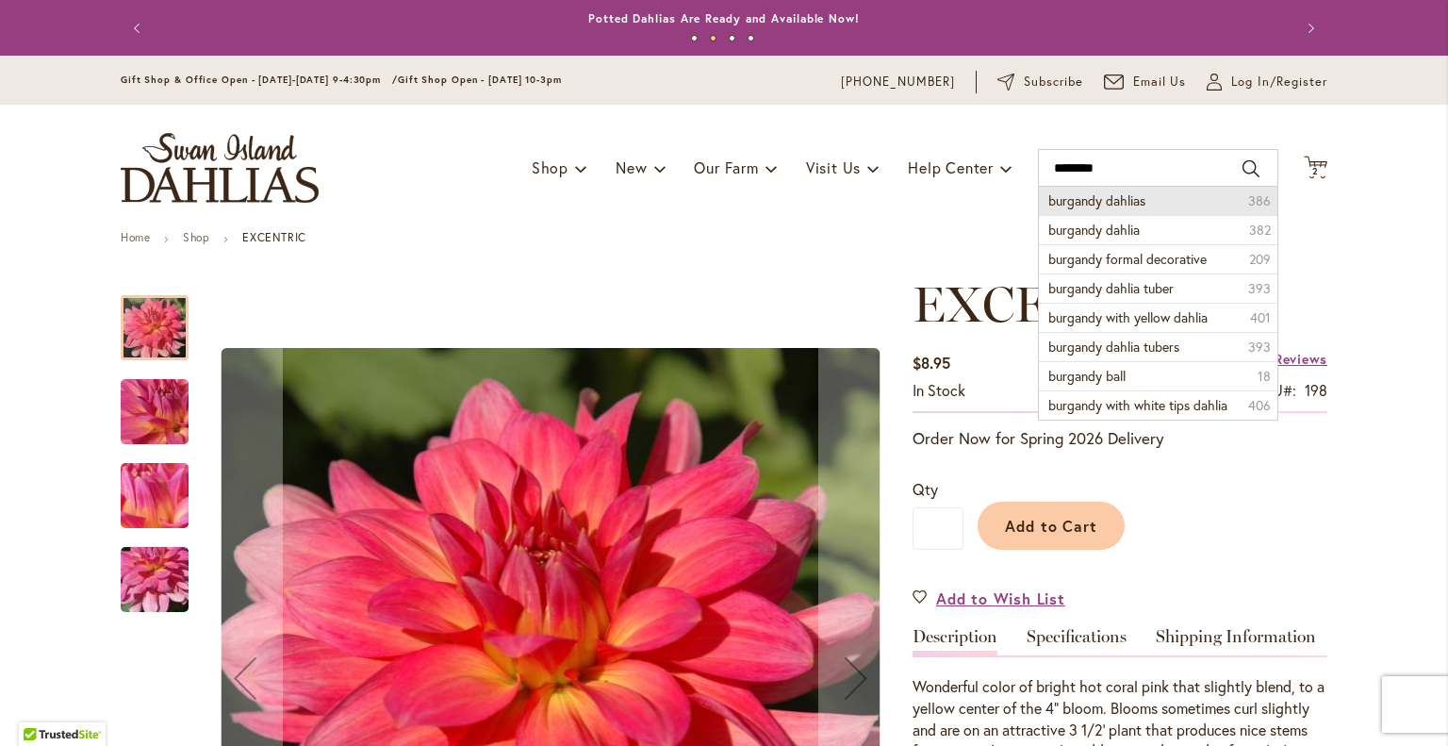
click at [1090, 202] on span "burgandy dahlias" at bounding box center [1096, 200] width 97 height 18
type input "**********"
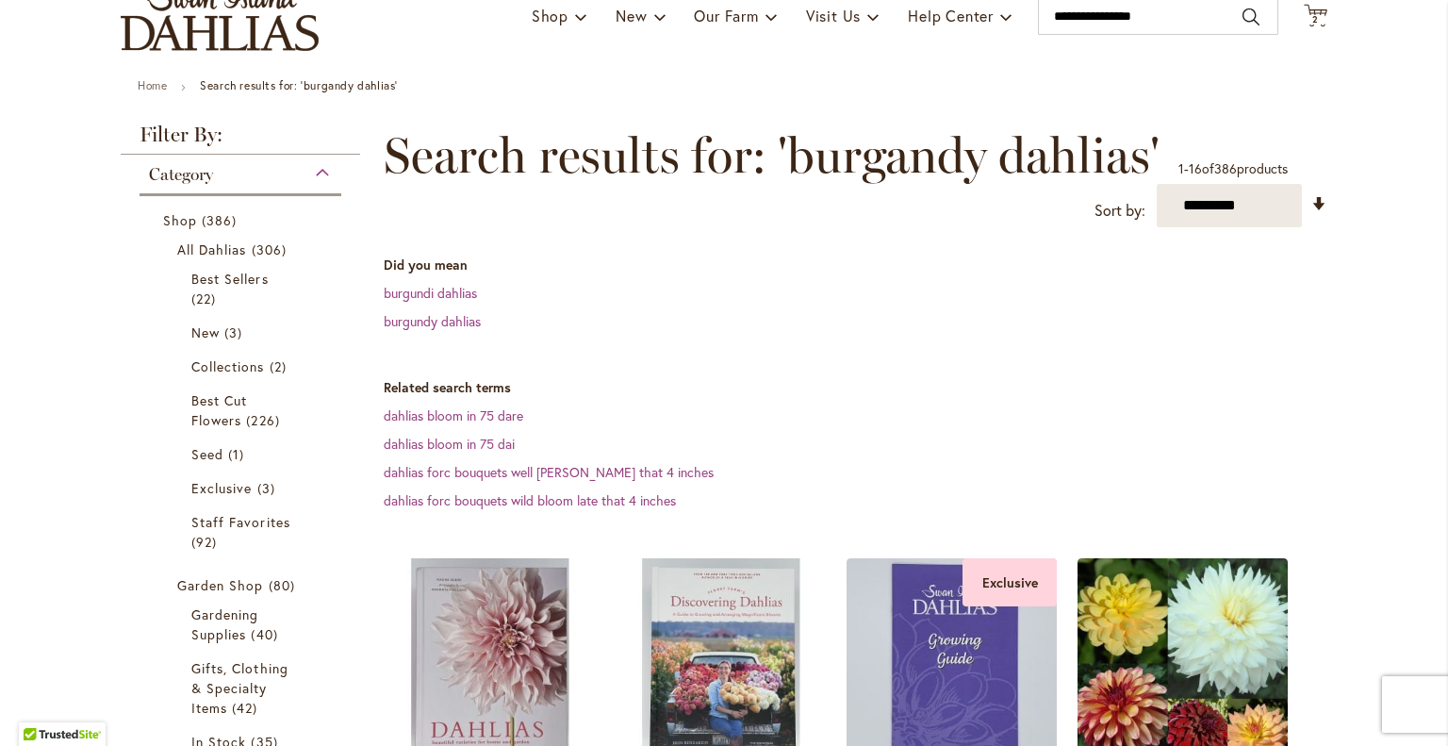
scroll to position [165, 0]
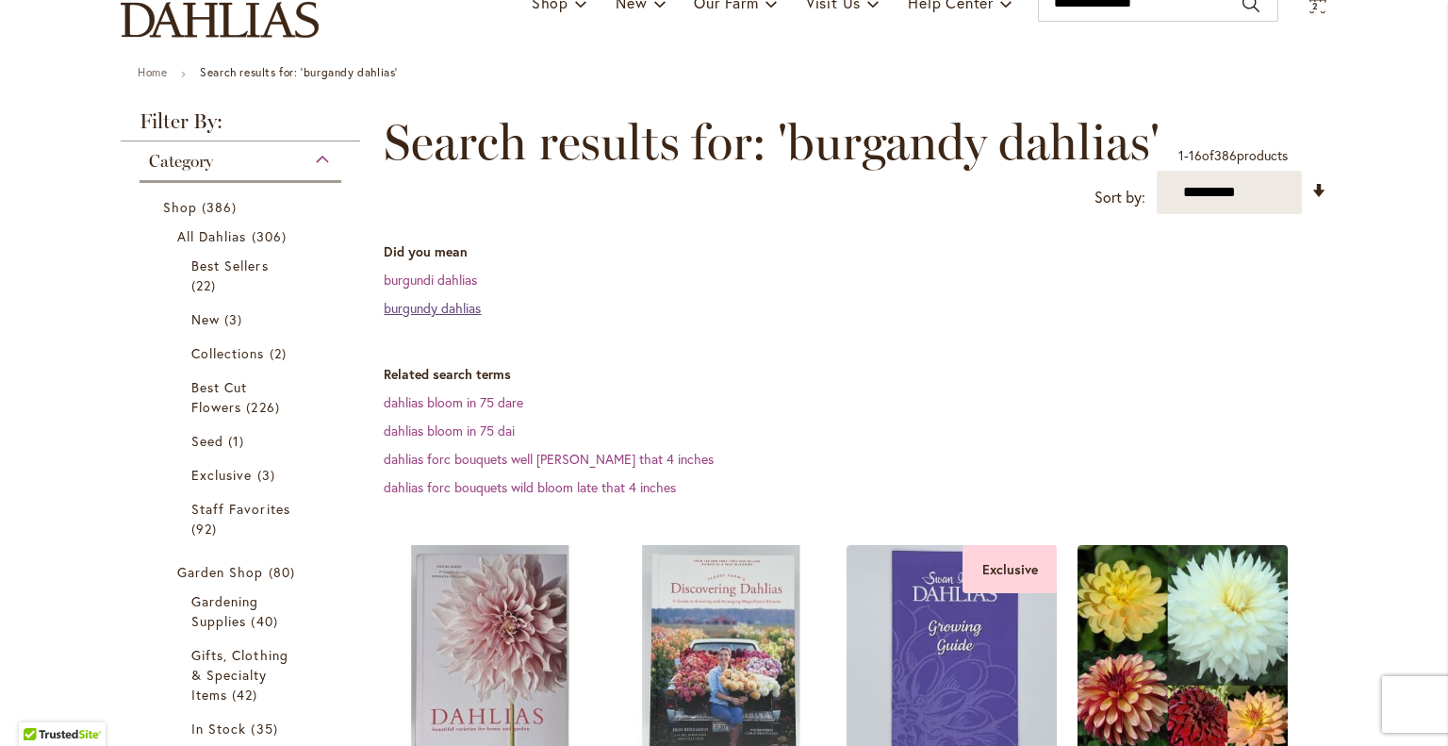
click at [453, 309] on link "burgundy dahlias" at bounding box center [432, 308] width 97 height 18
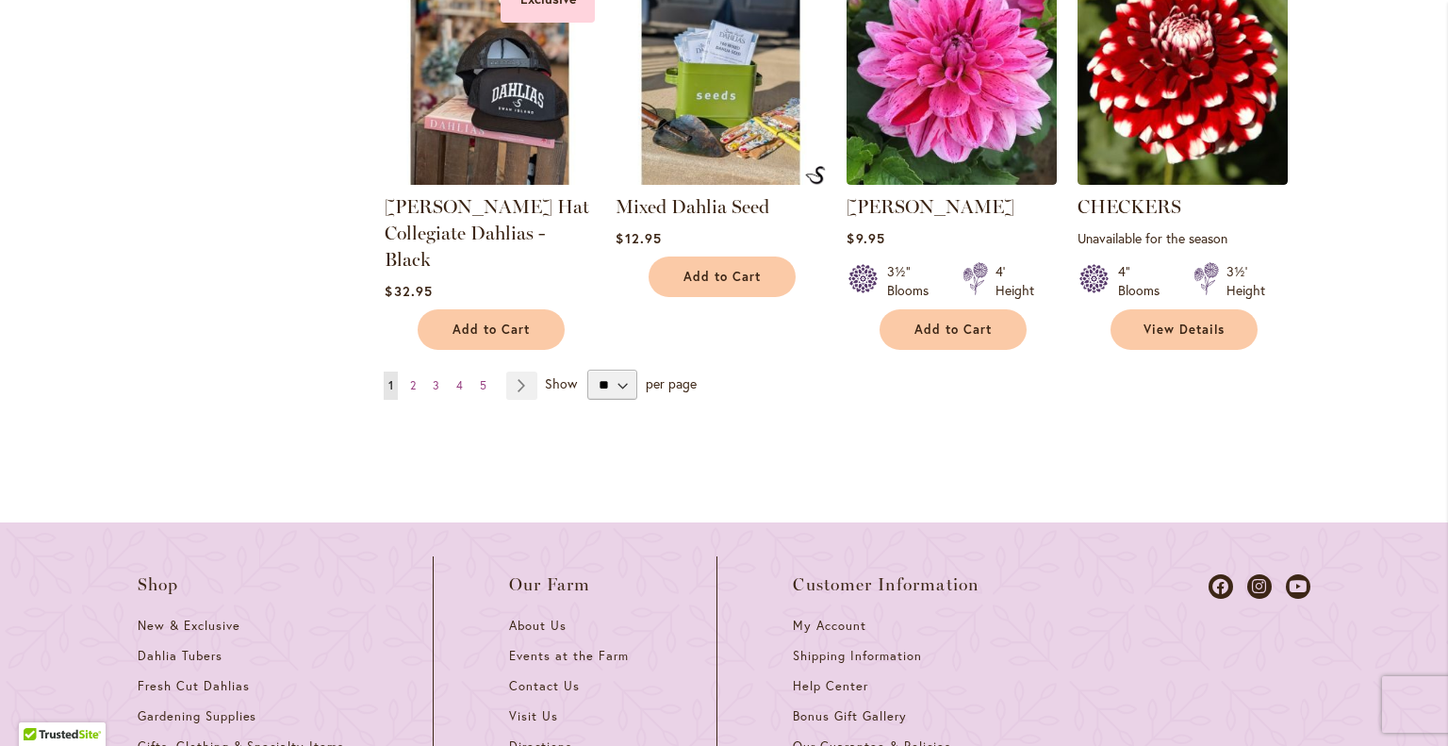
scroll to position [1946, 0]
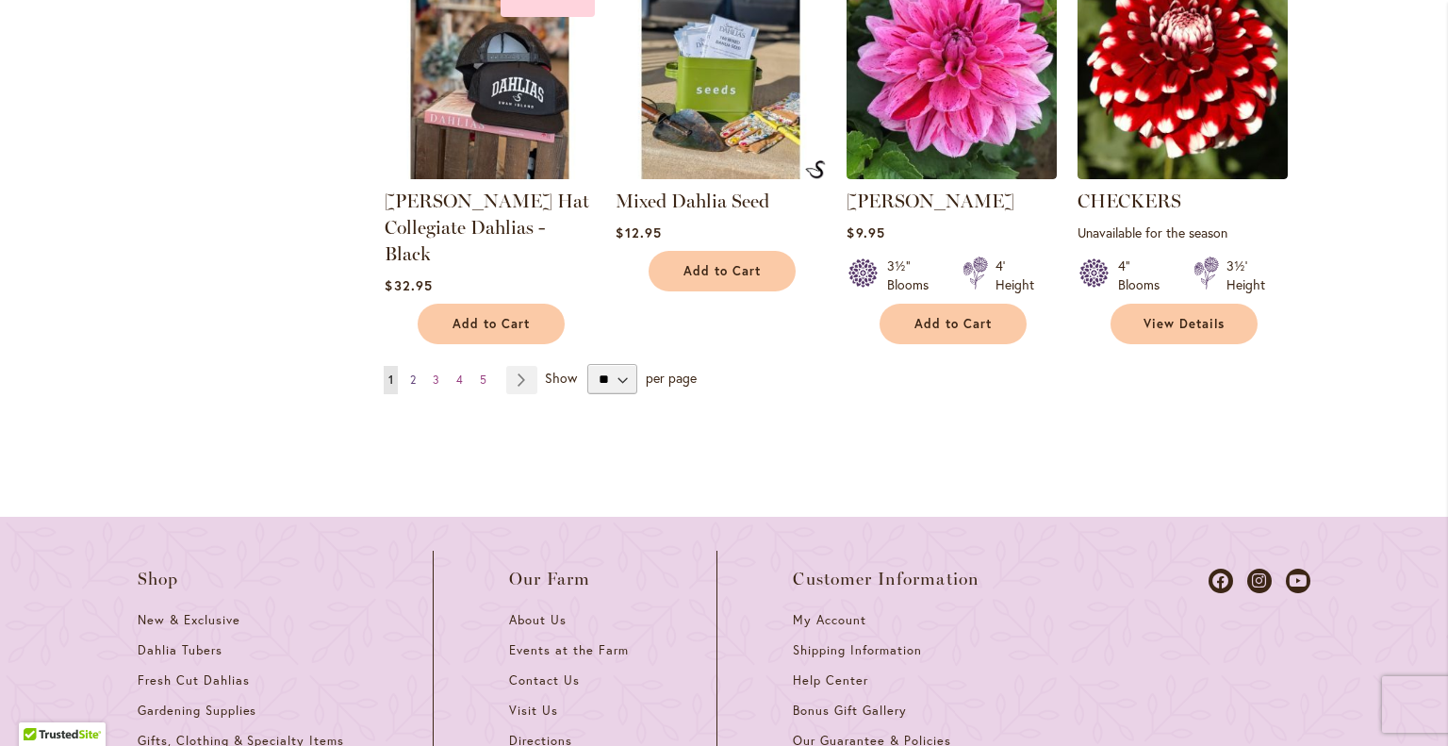
click at [410, 372] on span "2" at bounding box center [413, 379] width 6 height 14
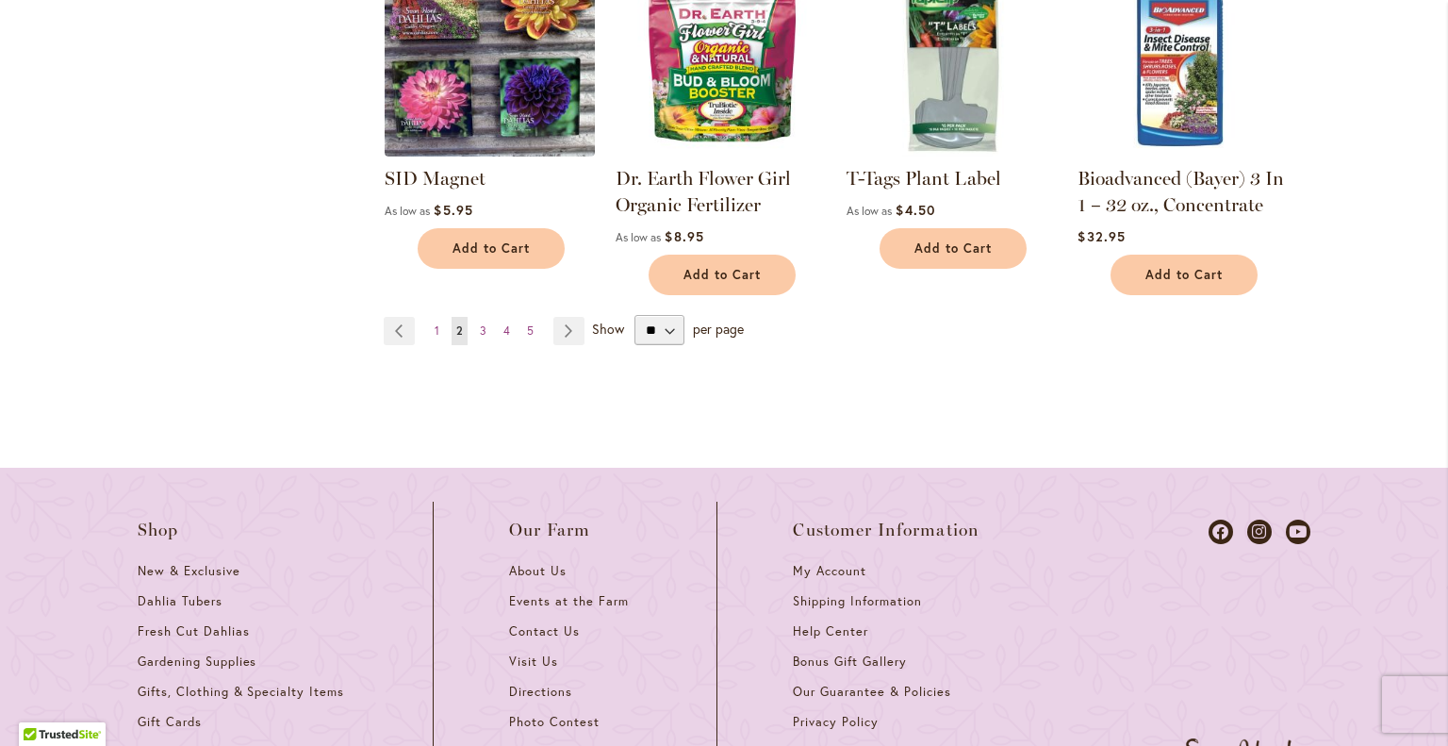
scroll to position [1904, 0]
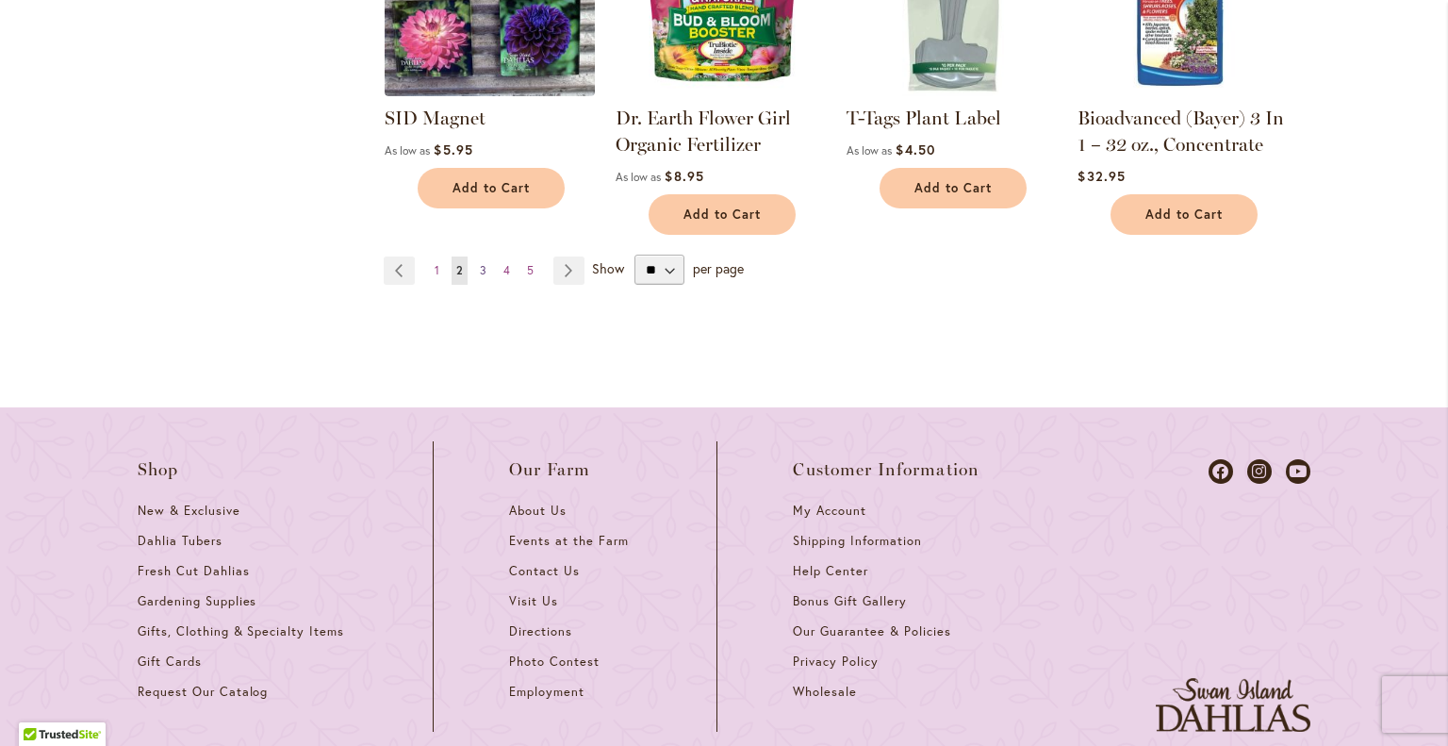
click at [480, 263] on span "3" at bounding box center [483, 270] width 7 height 14
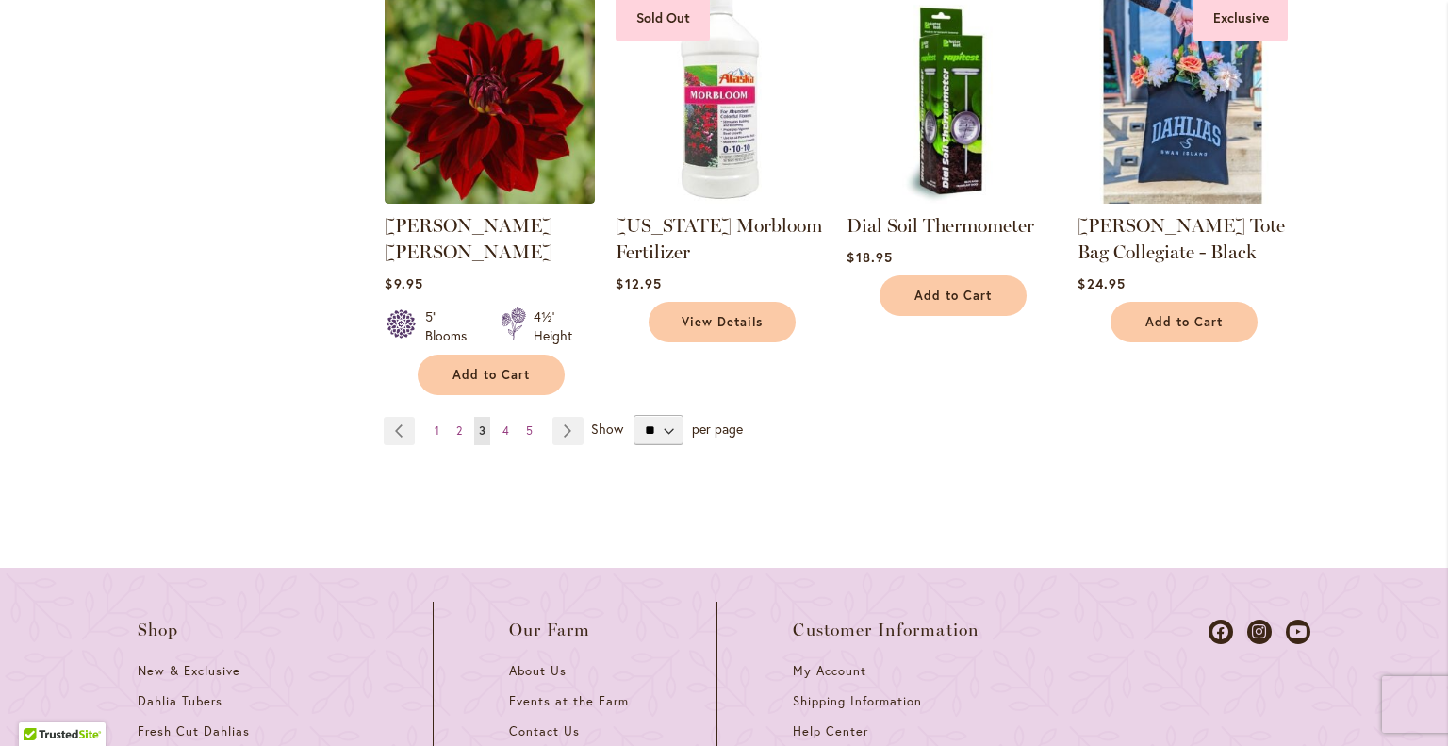
scroll to position [1844, 0]
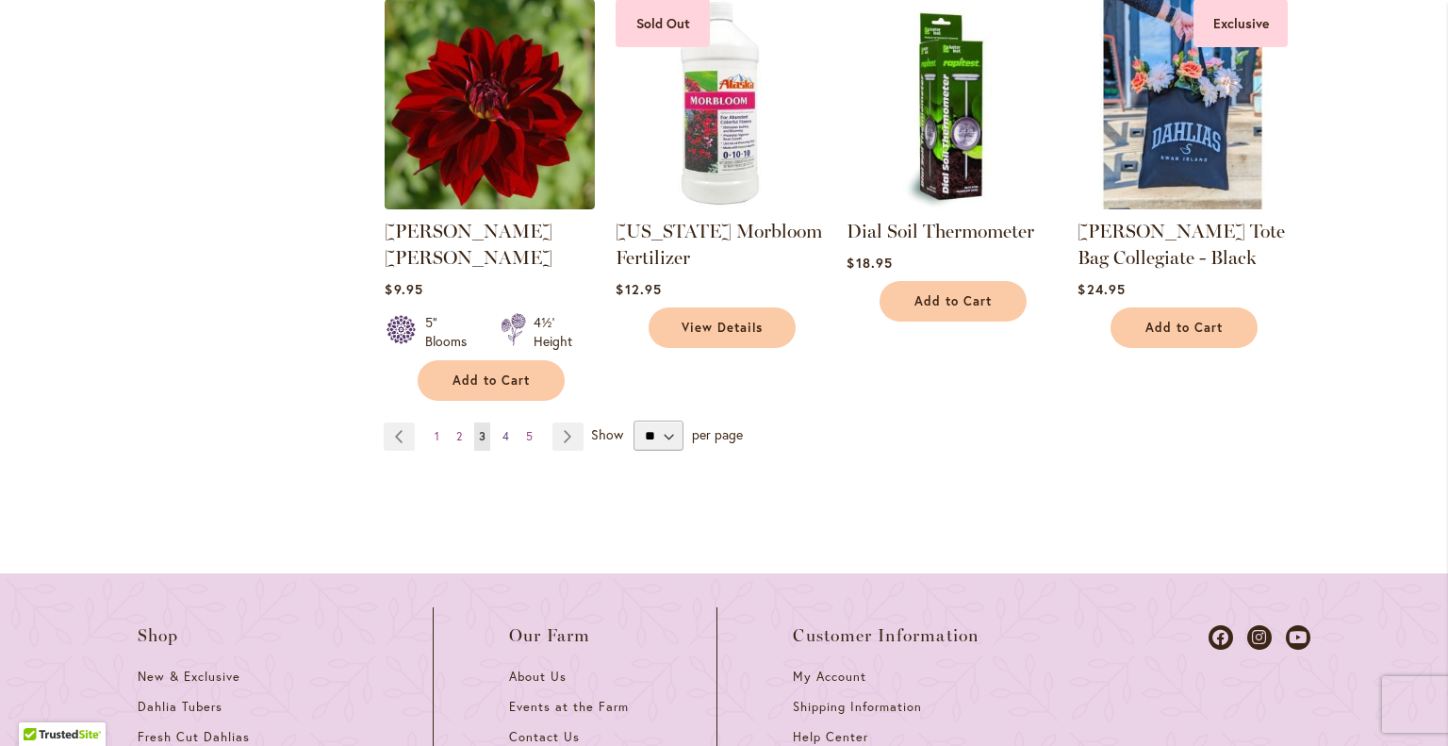
click at [504, 422] on link "Page 4" at bounding box center [506, 436] width 16 height 28
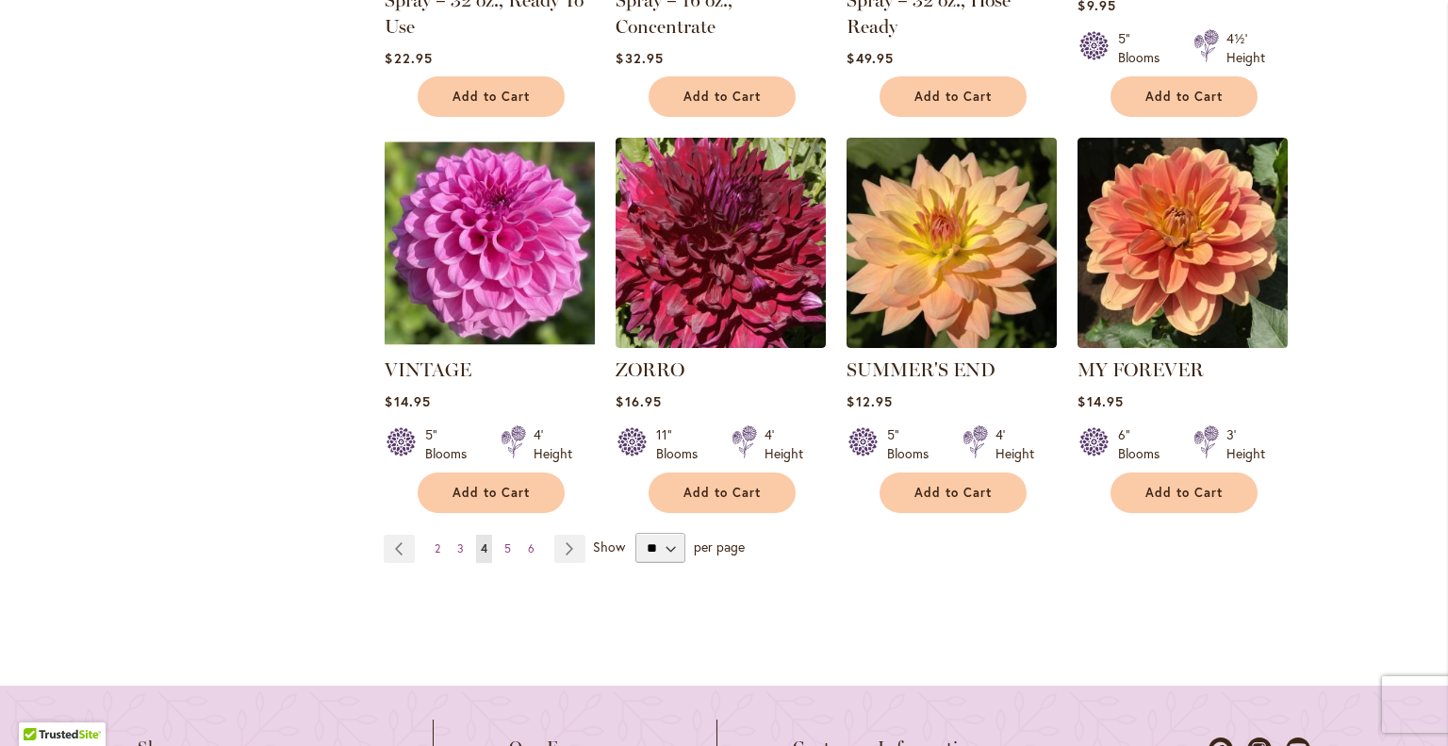
scroll to position [1787, 0]
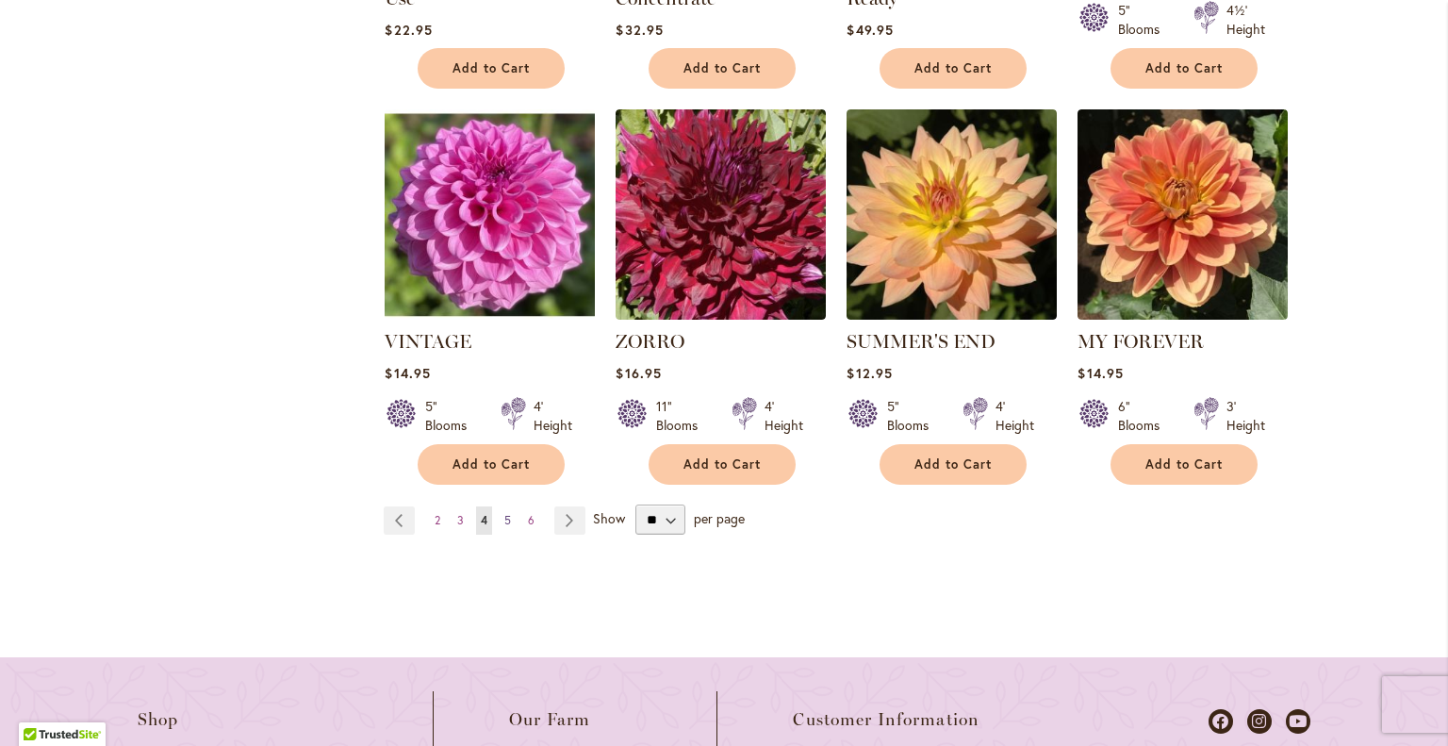
click at [504, 506] on link "Page 5" at bounding box center [508, 520] width 16 height 28
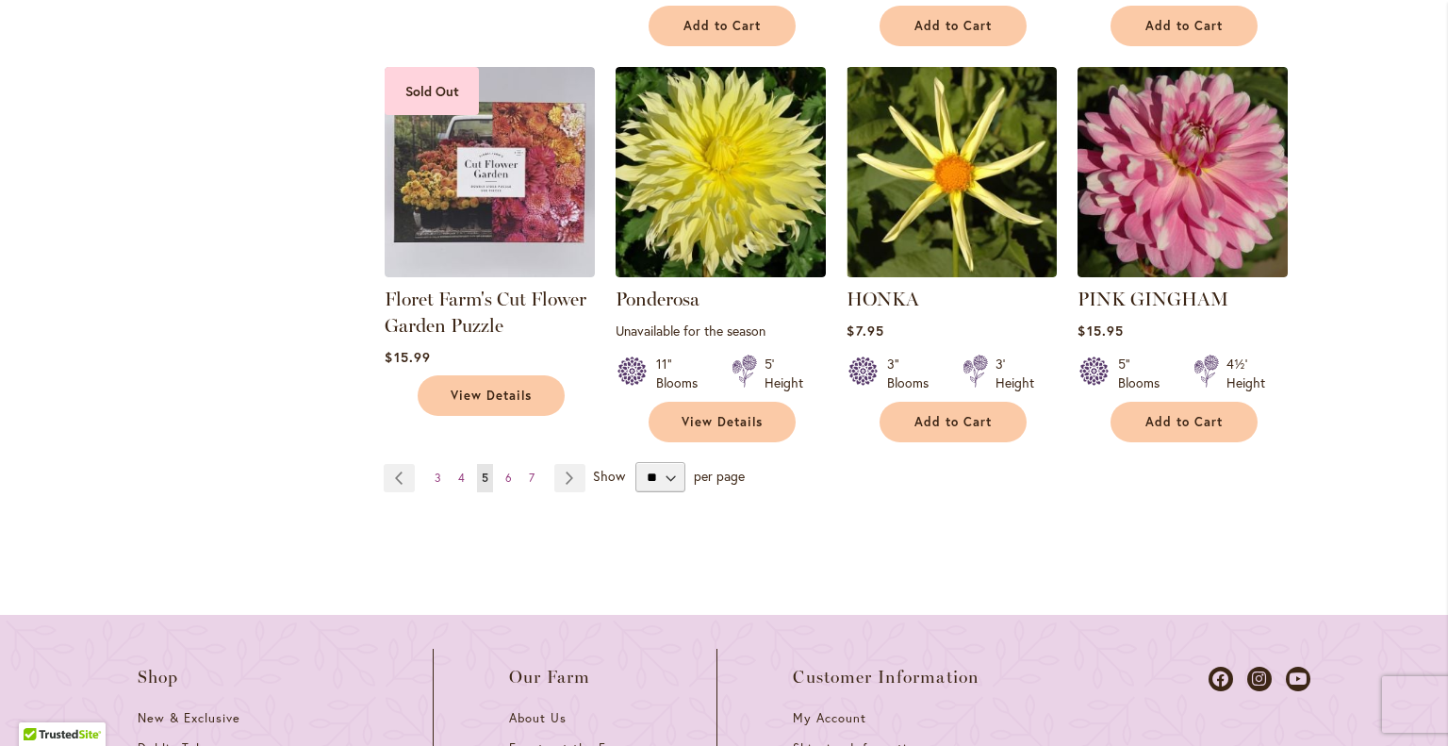
scroll to position [1779, 0]
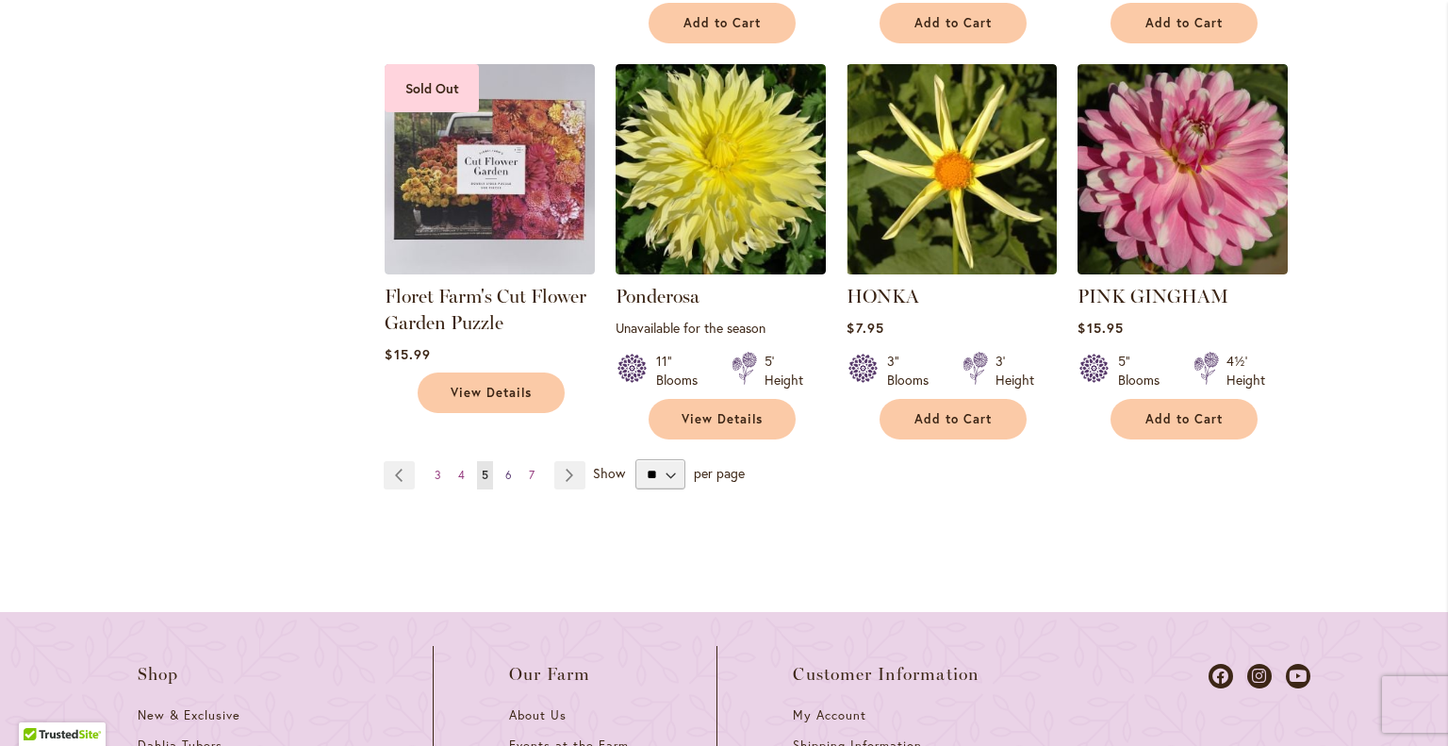
click at [505, 468] on span "6" at bounding box center [508, 475] width 7 height 14
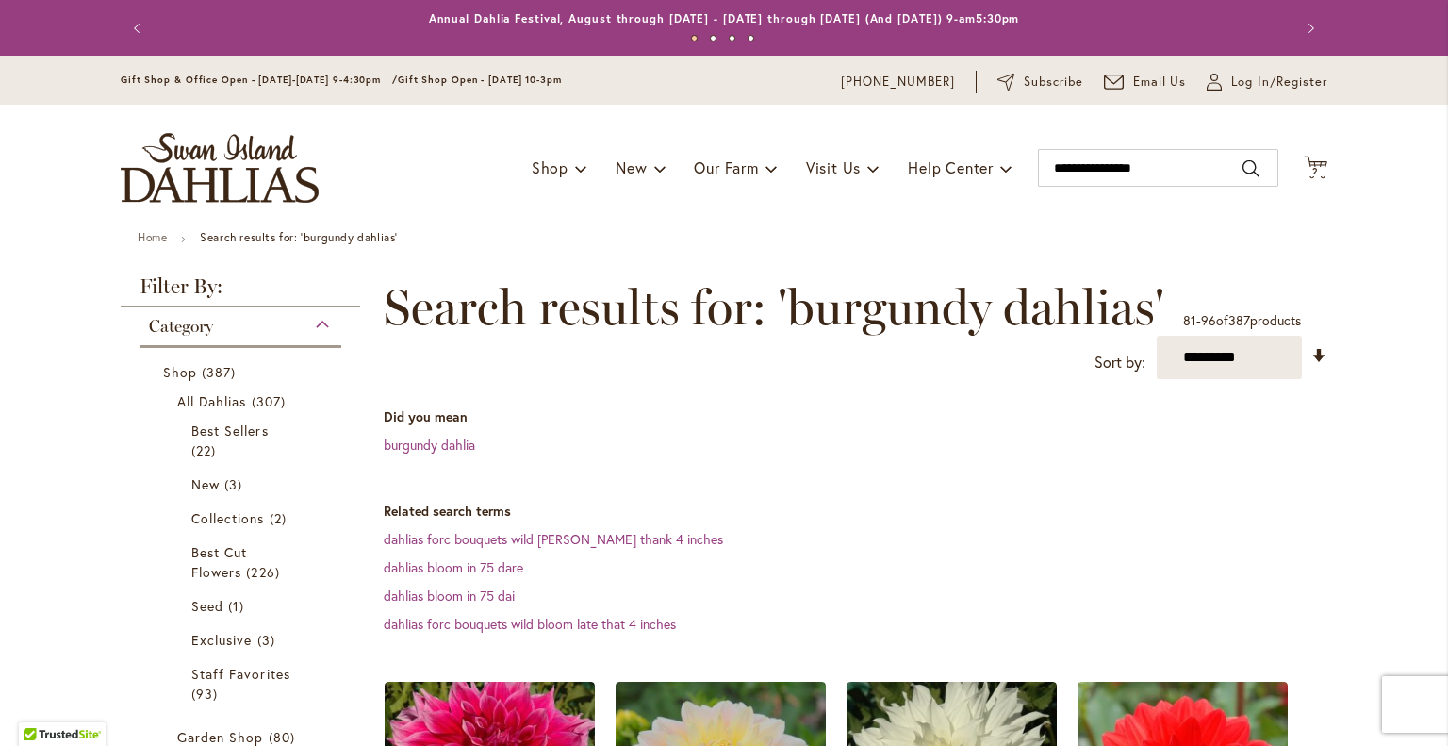
drag, startPoint x: 1428, startPoint y: 36, endPoint x: 1418, endPoint y: 42, distance: 12.3
click at [1418, 42] on div "Previous Annual Dahlia Festival, August through September 28th - Wednesday thro…" at bounding box center [724, 28] width 1448 height 56
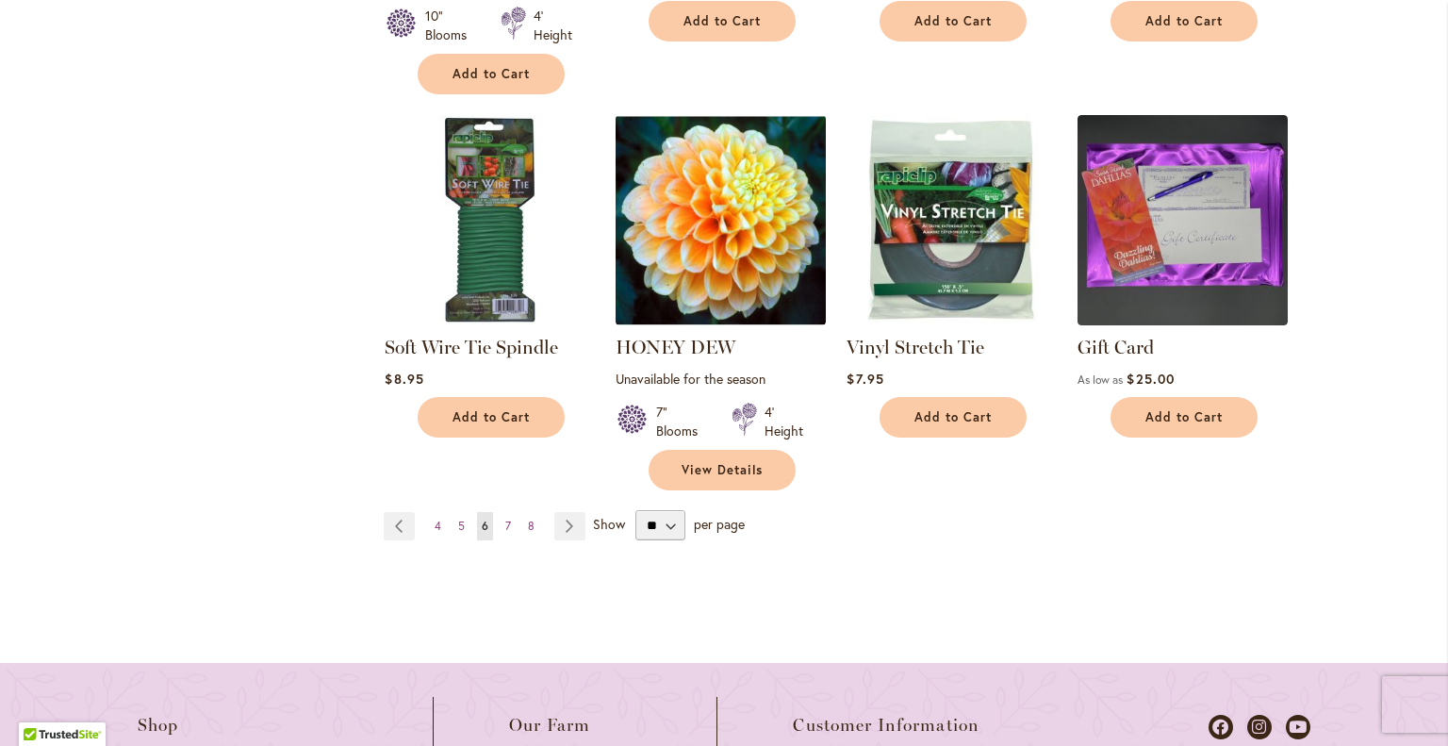
scroll to position [1780, 0]
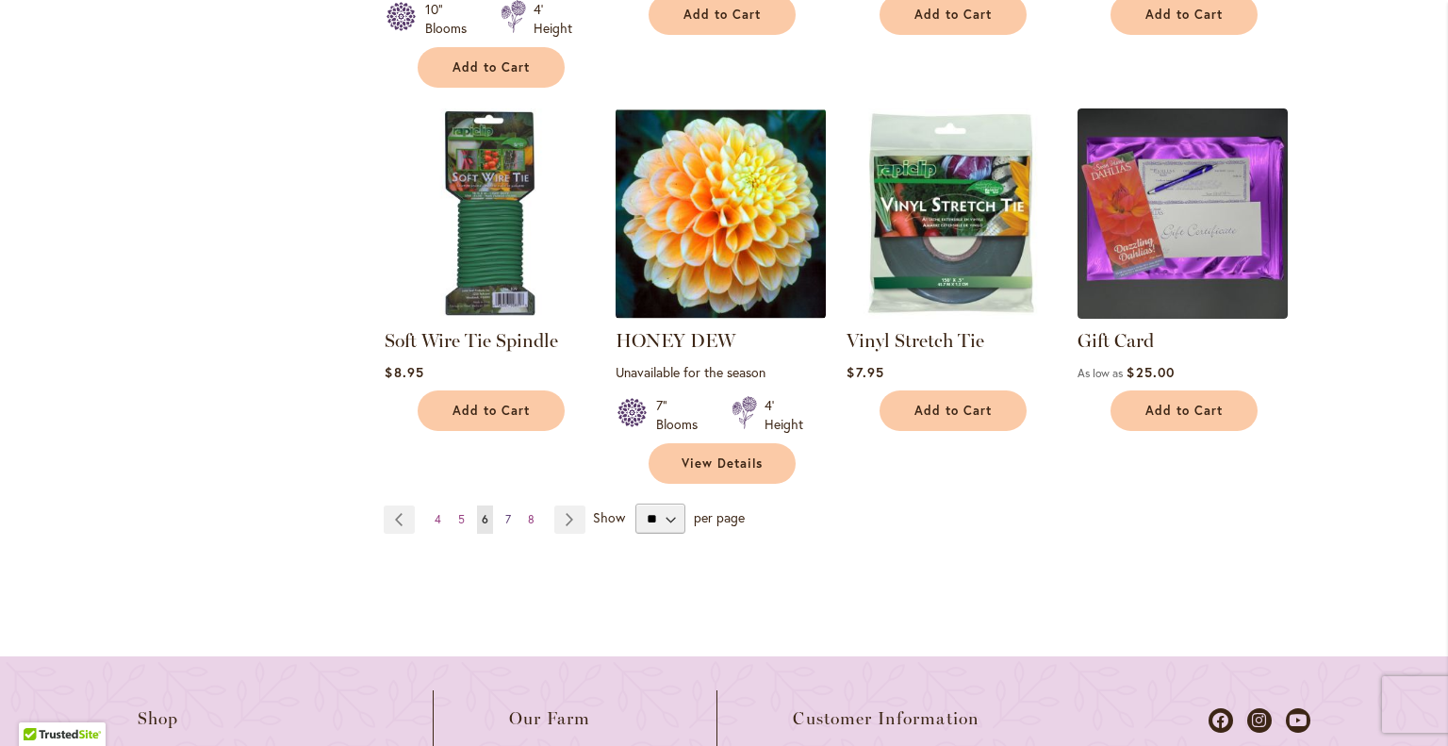
click at [505, 512] on span "7" at bounding box center [508, 519] width 6 height 14
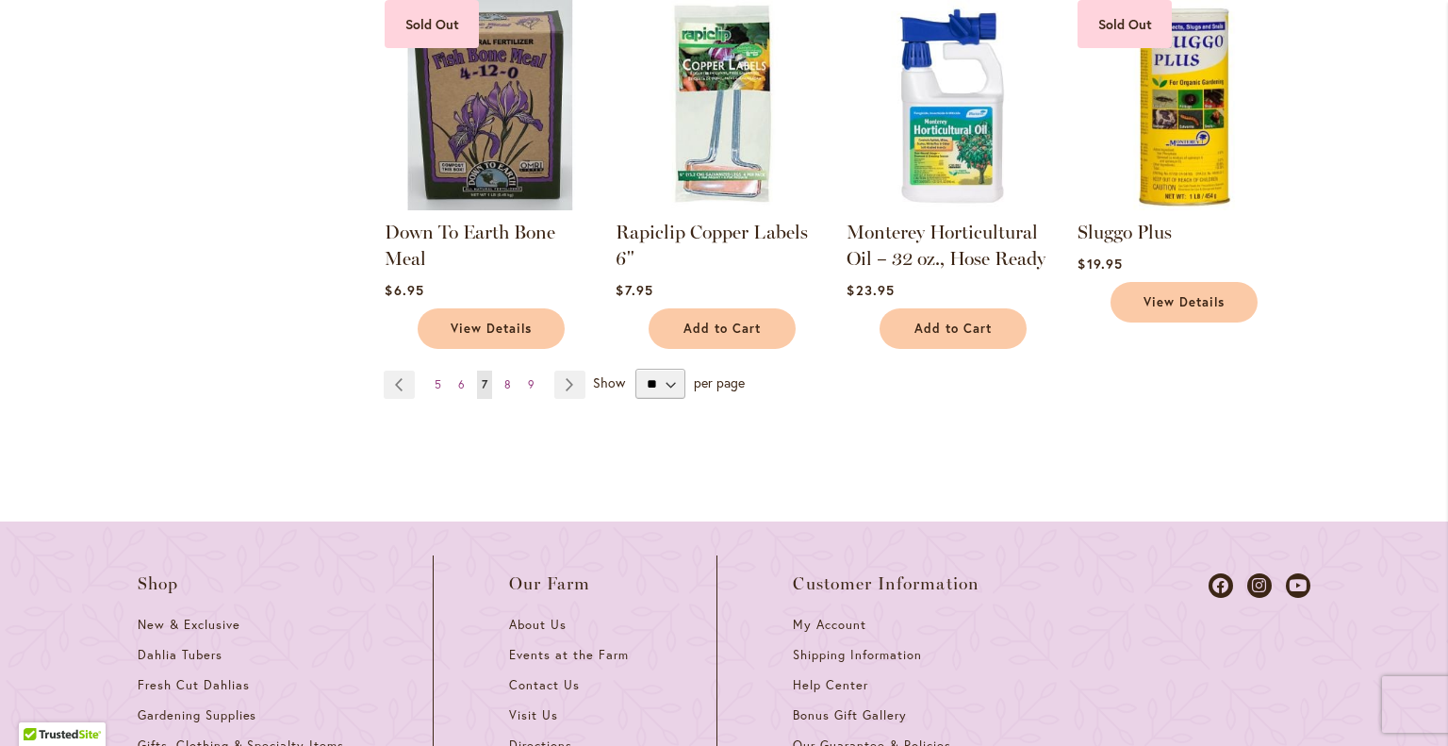
scroll to position [1674, 0]
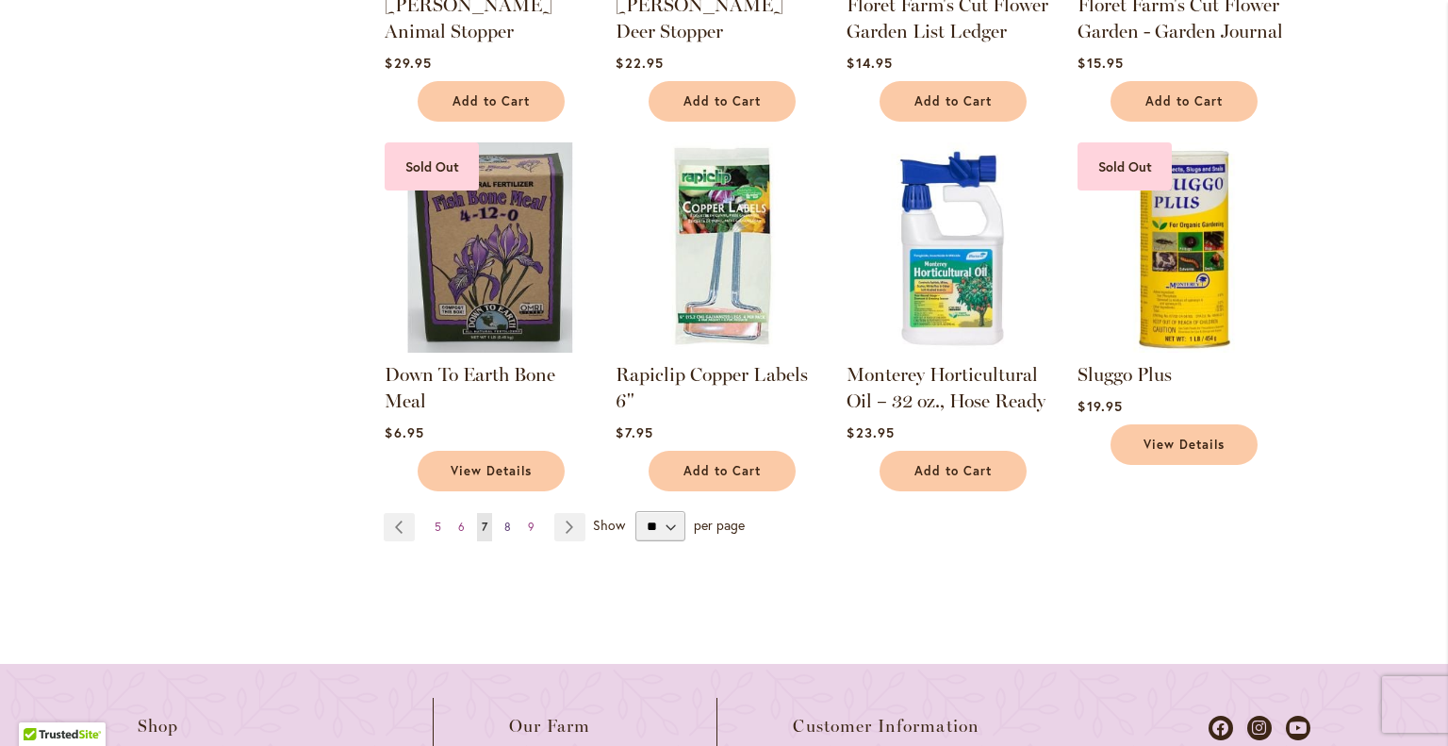
click at [504, 519] on span "8" at bounding box center [507, 526] width 7 height 14
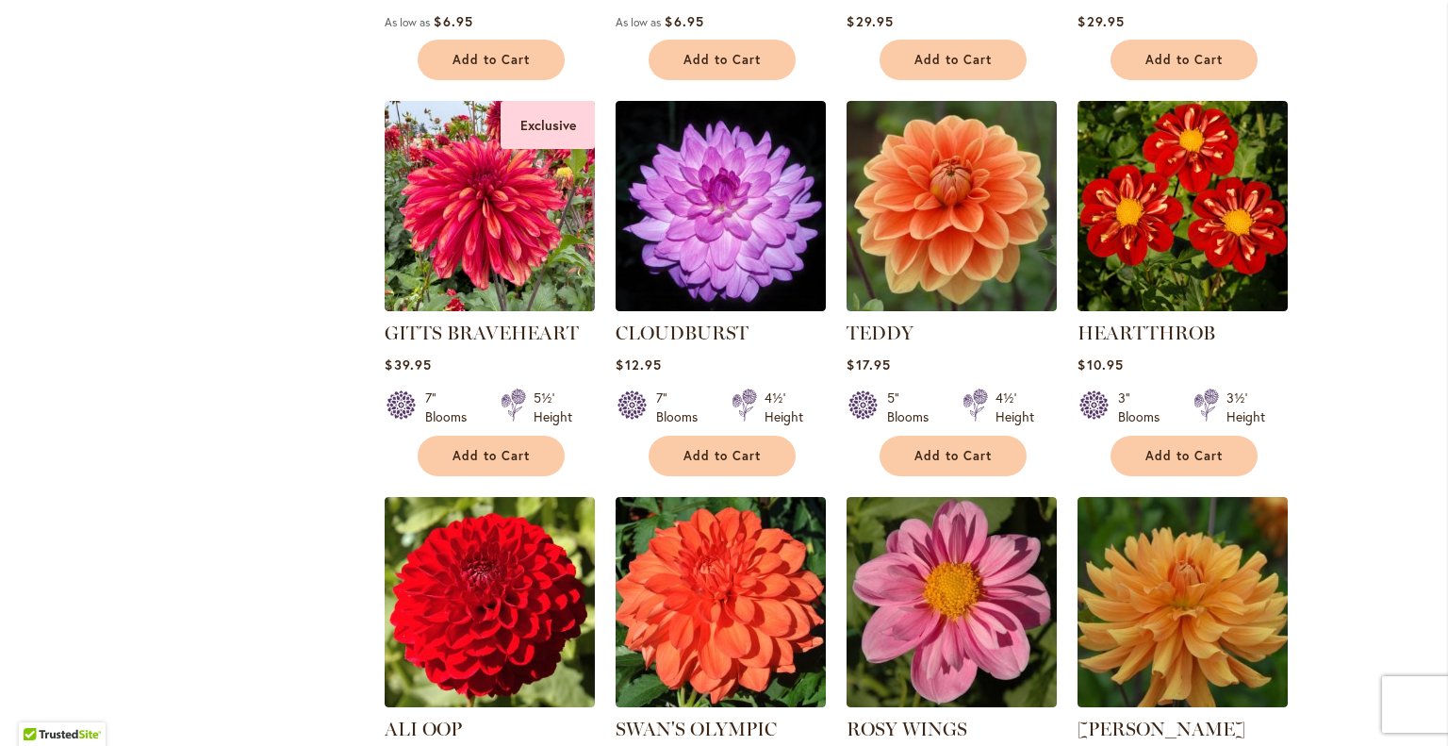
scroll to position [1327, 0]
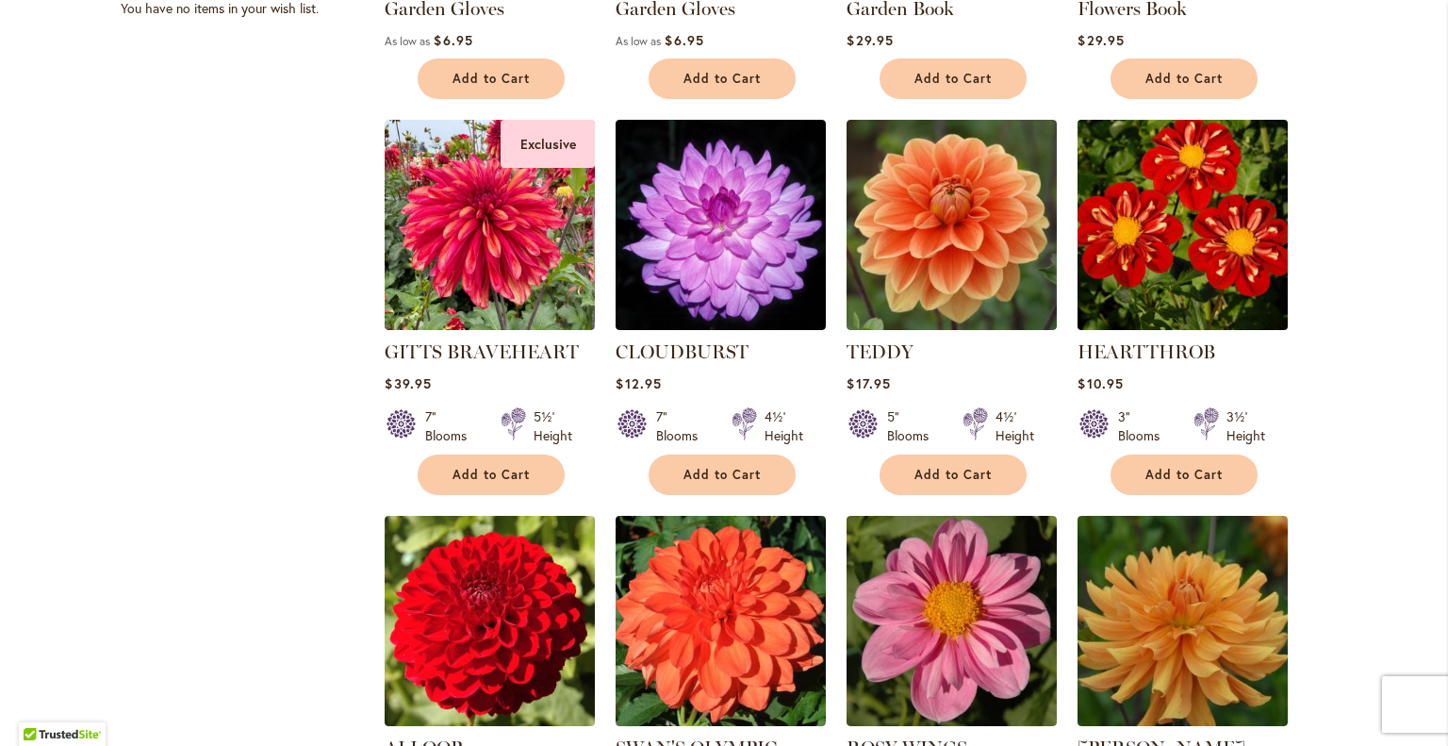
click at [1178, 187] on img at bounding box center [1183, 225] width 221 height 221
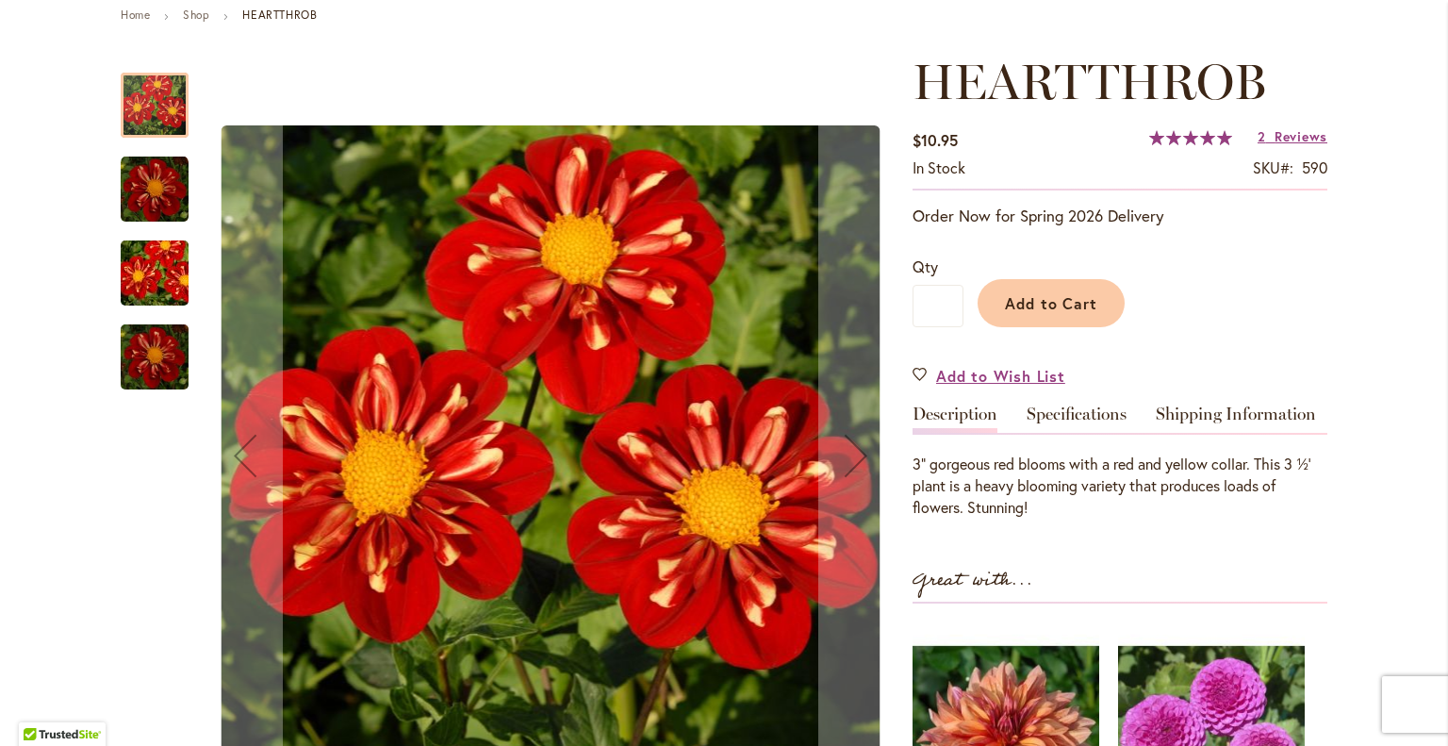
scroll to position [143, 0]
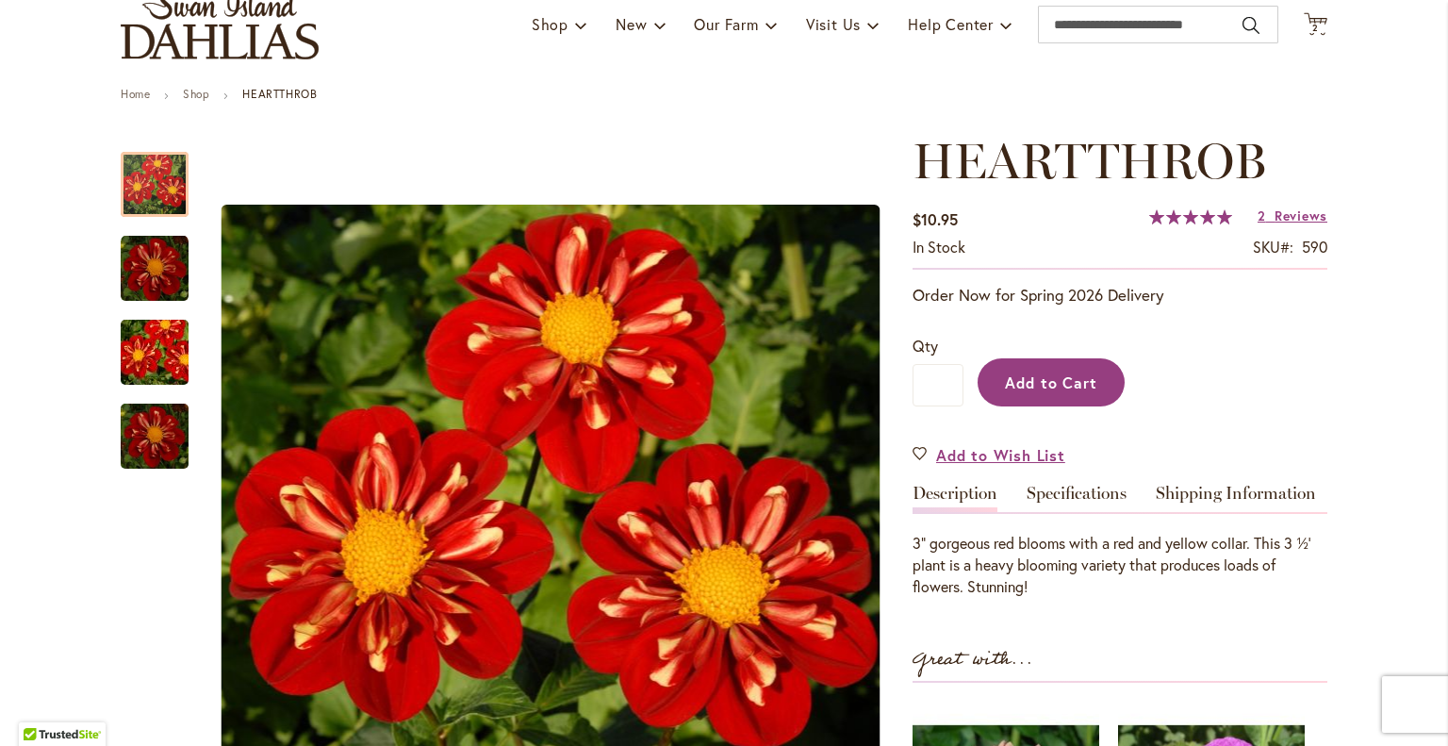
click at [1037, 372] on span "Add to Cart" at bounding box center [1051, 382] width 93 height 20
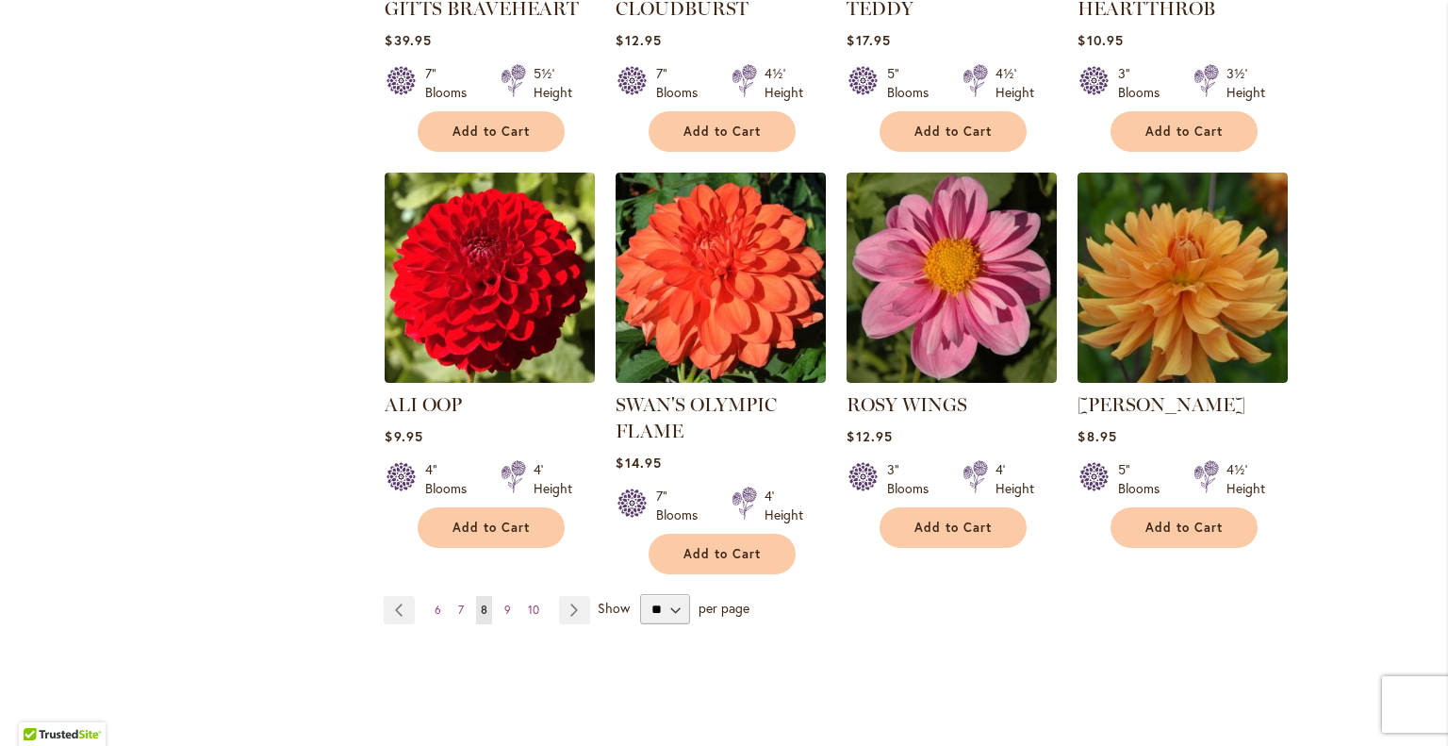
scroll to position [1981, 0]
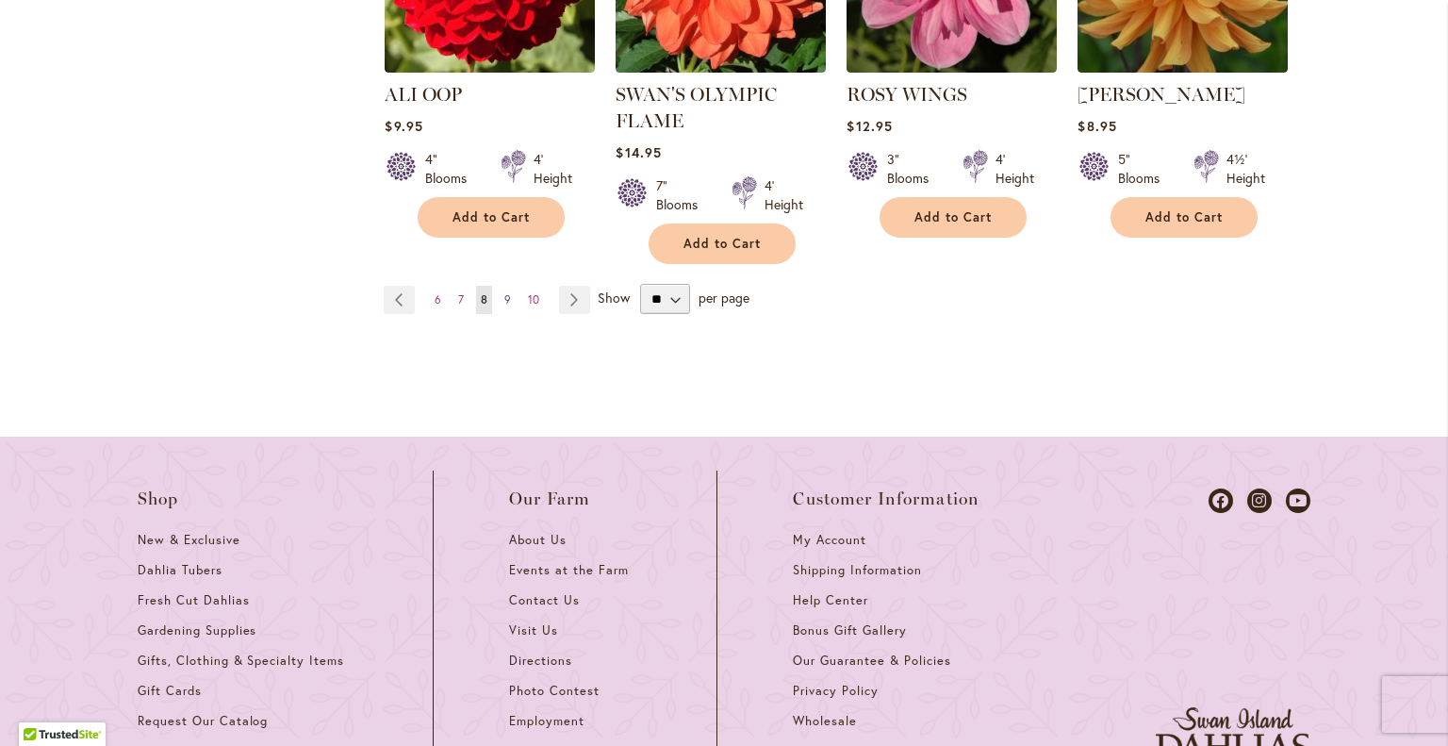
click at [504, 292] on span "9" at bounding box center [507, 299] width 7 height 14
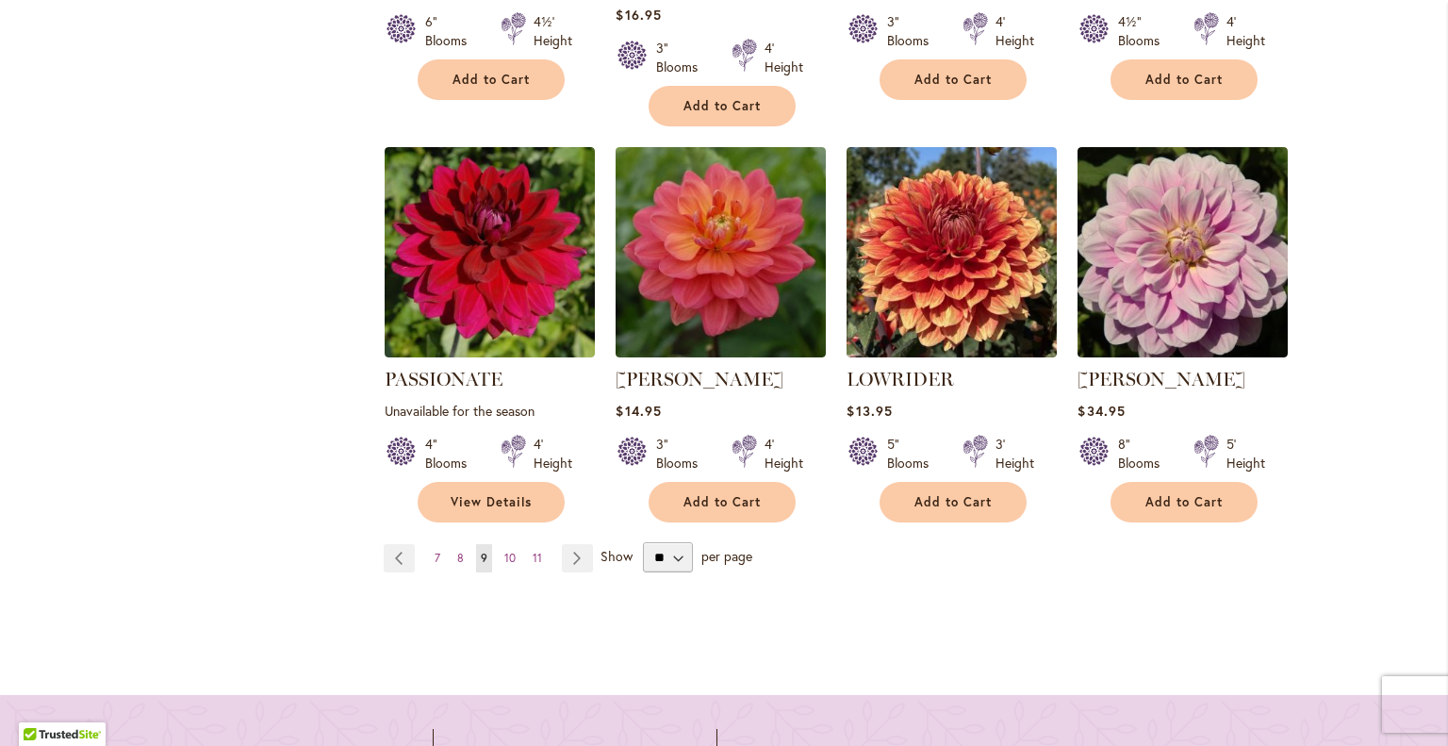
scroll to position [1803, 0]
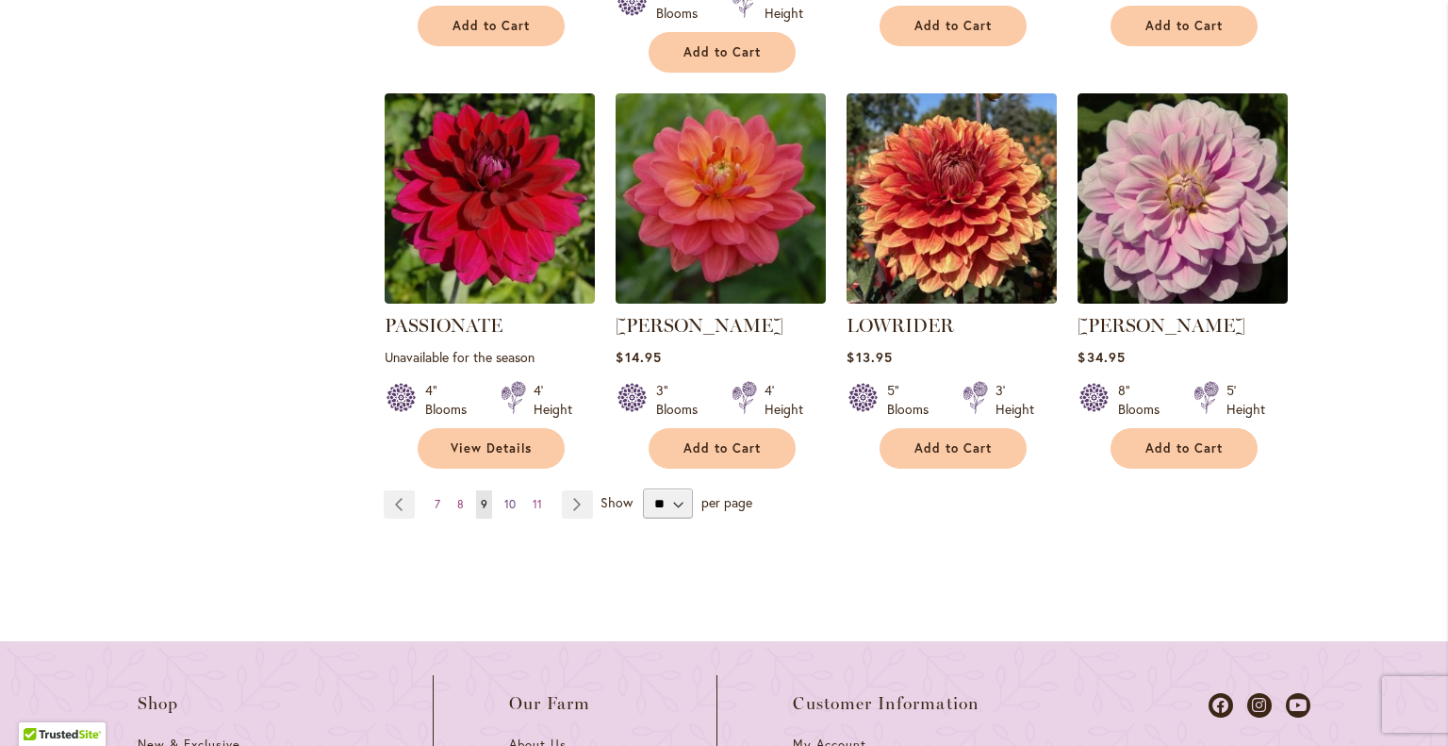
click at [504, 497] on span "10" at bounding box center [509, 504] width 11 height 14
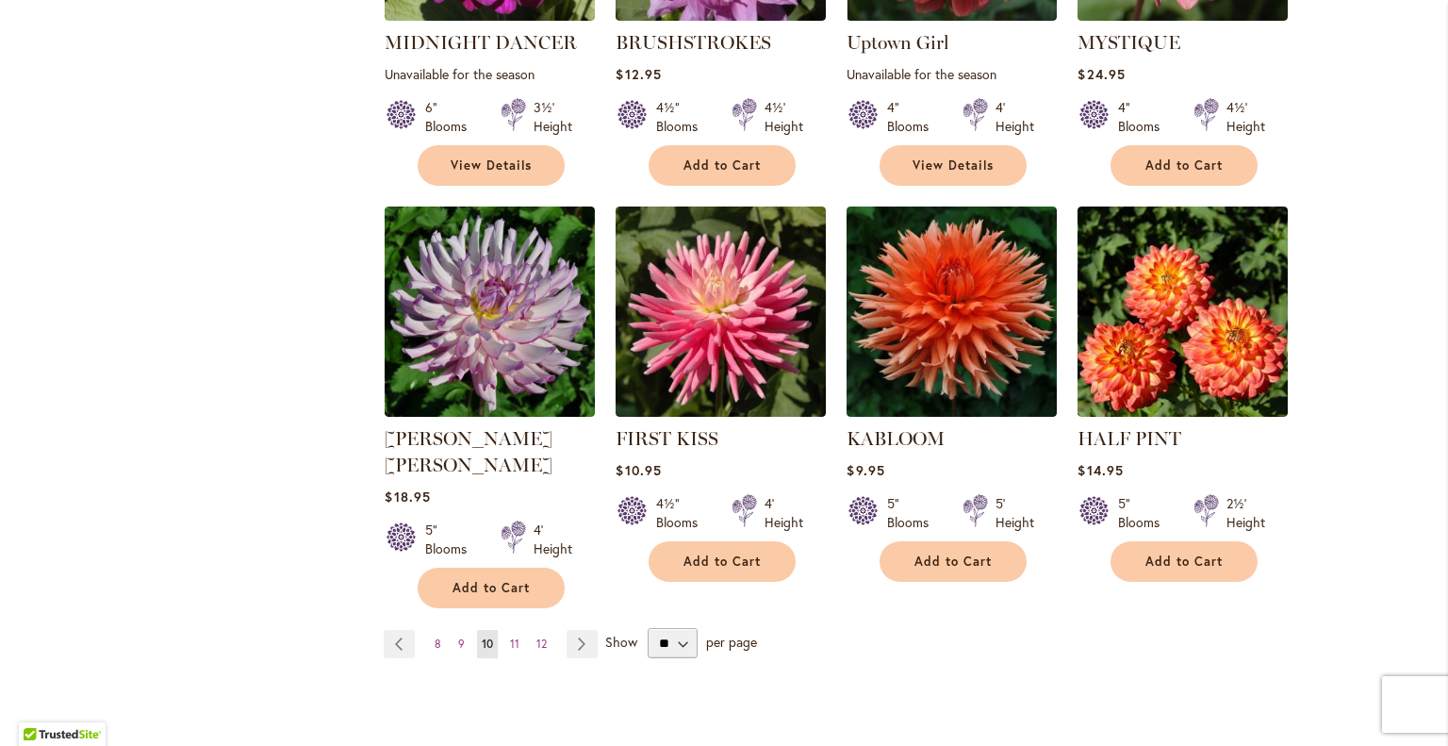
scroll to position [1695, 0]
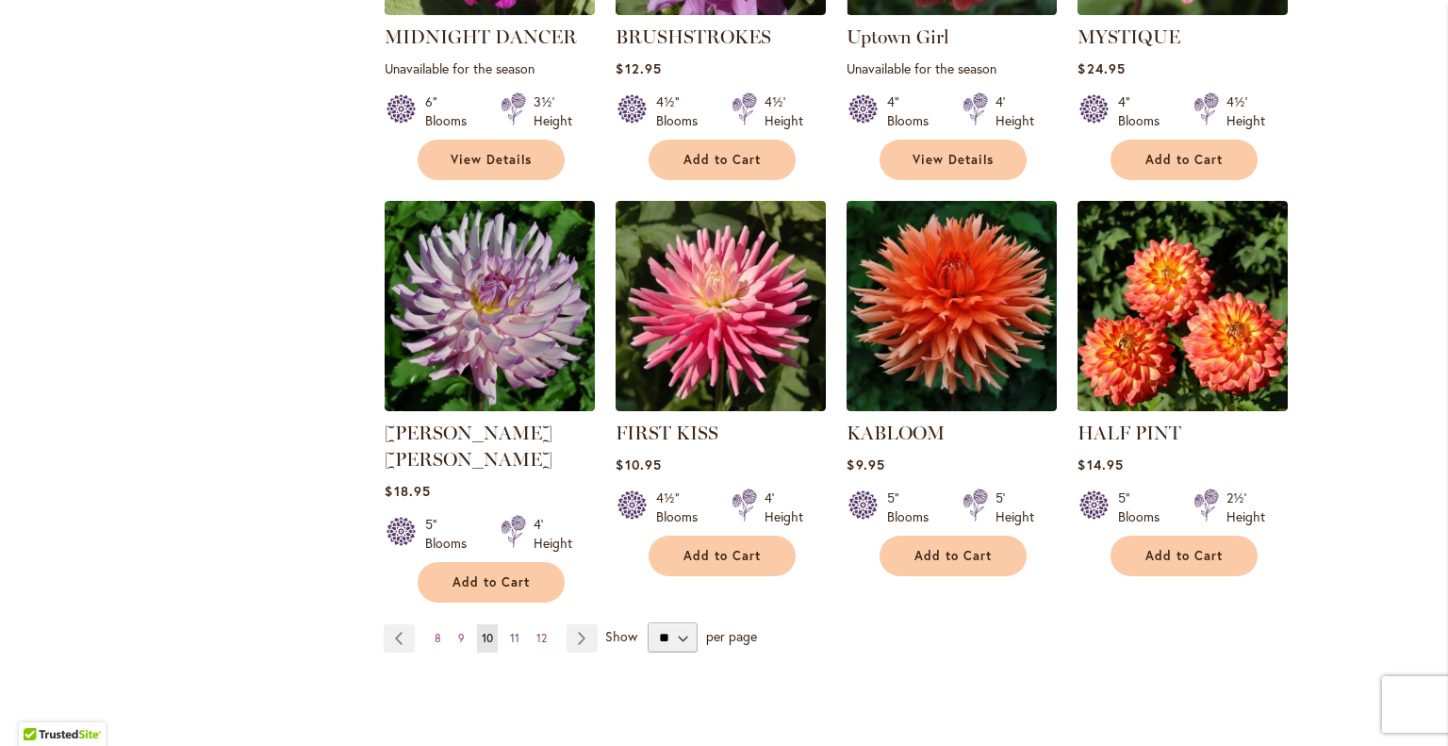
click at [510, 631] on span "11" at bounding box center [514, 638] width 9 height 14
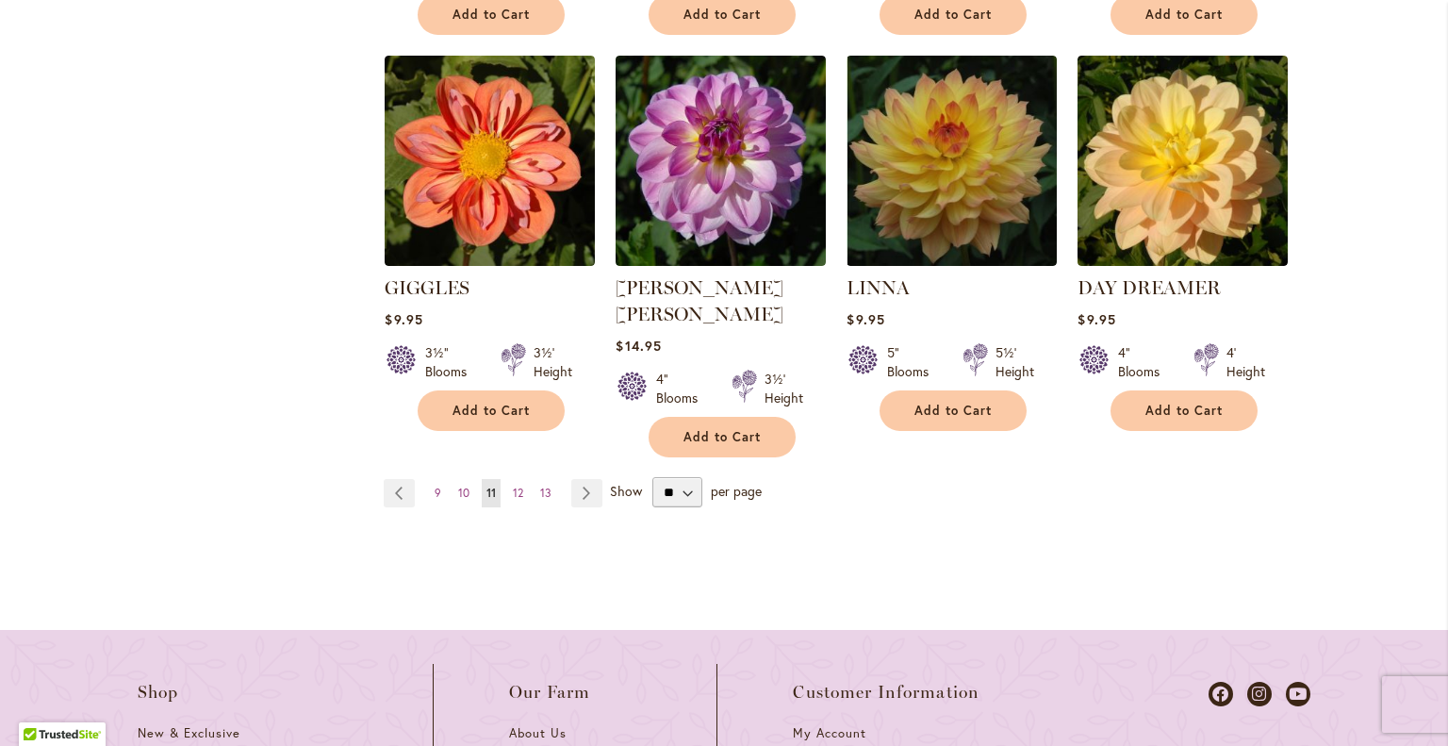
scroll to position [1848, 0]
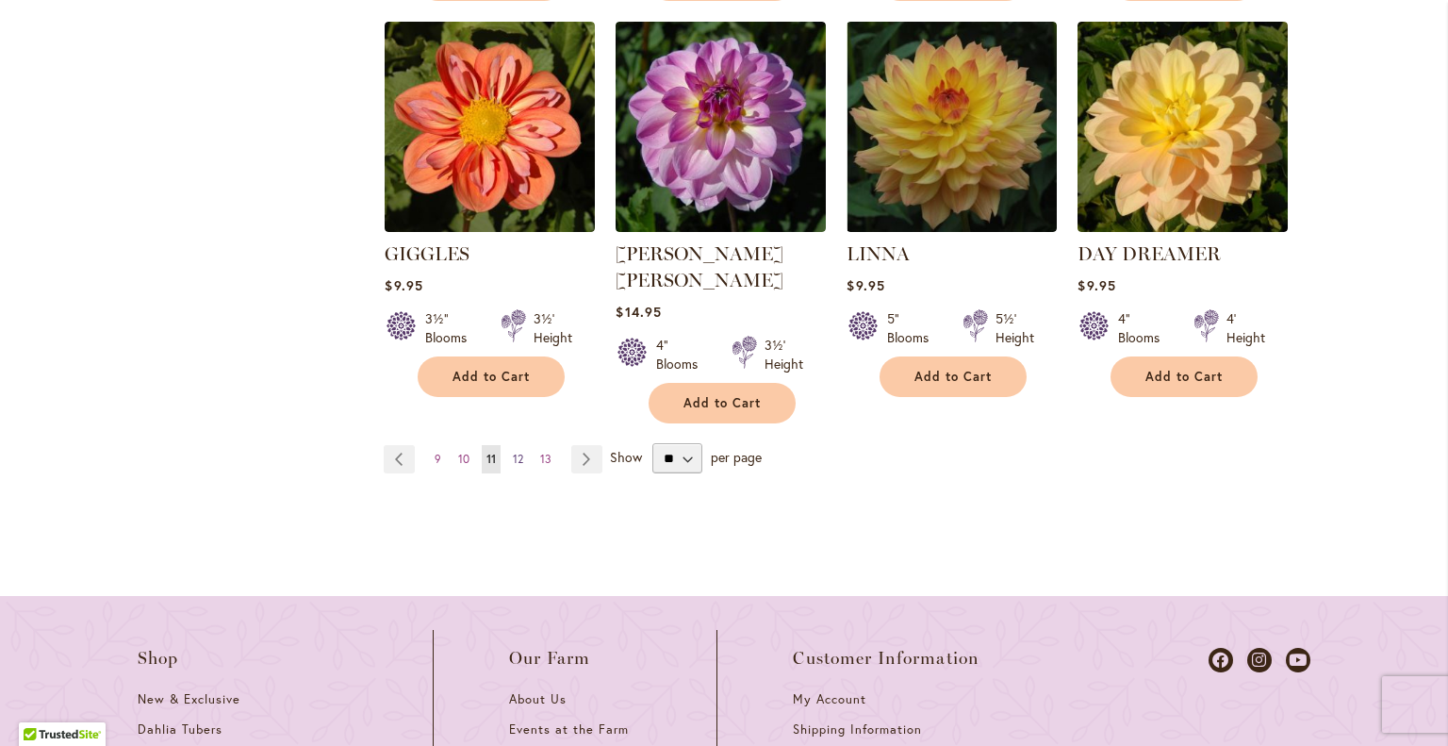
click at [513, 452] on span "12" at bounding box center [518, 459] width 10 height 14
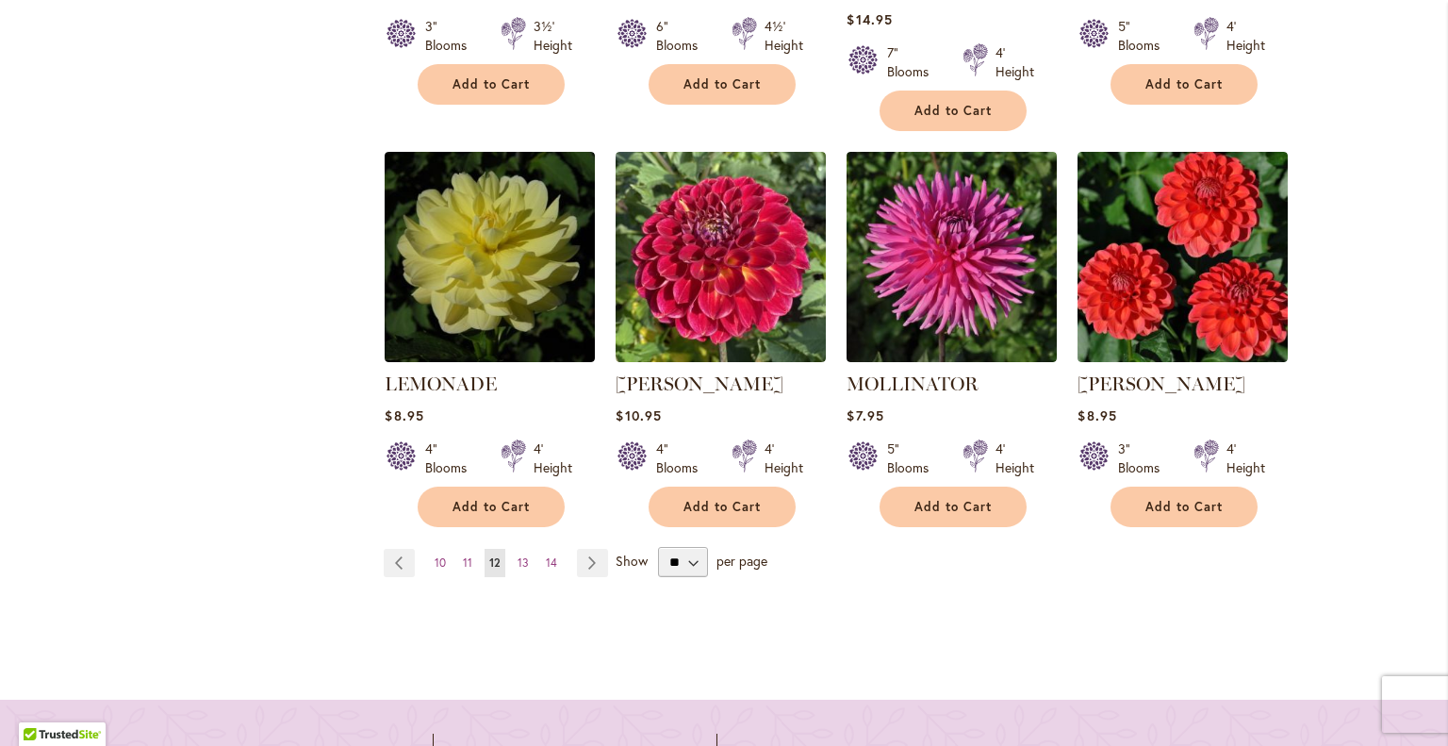
scroll to position [1792, 0]
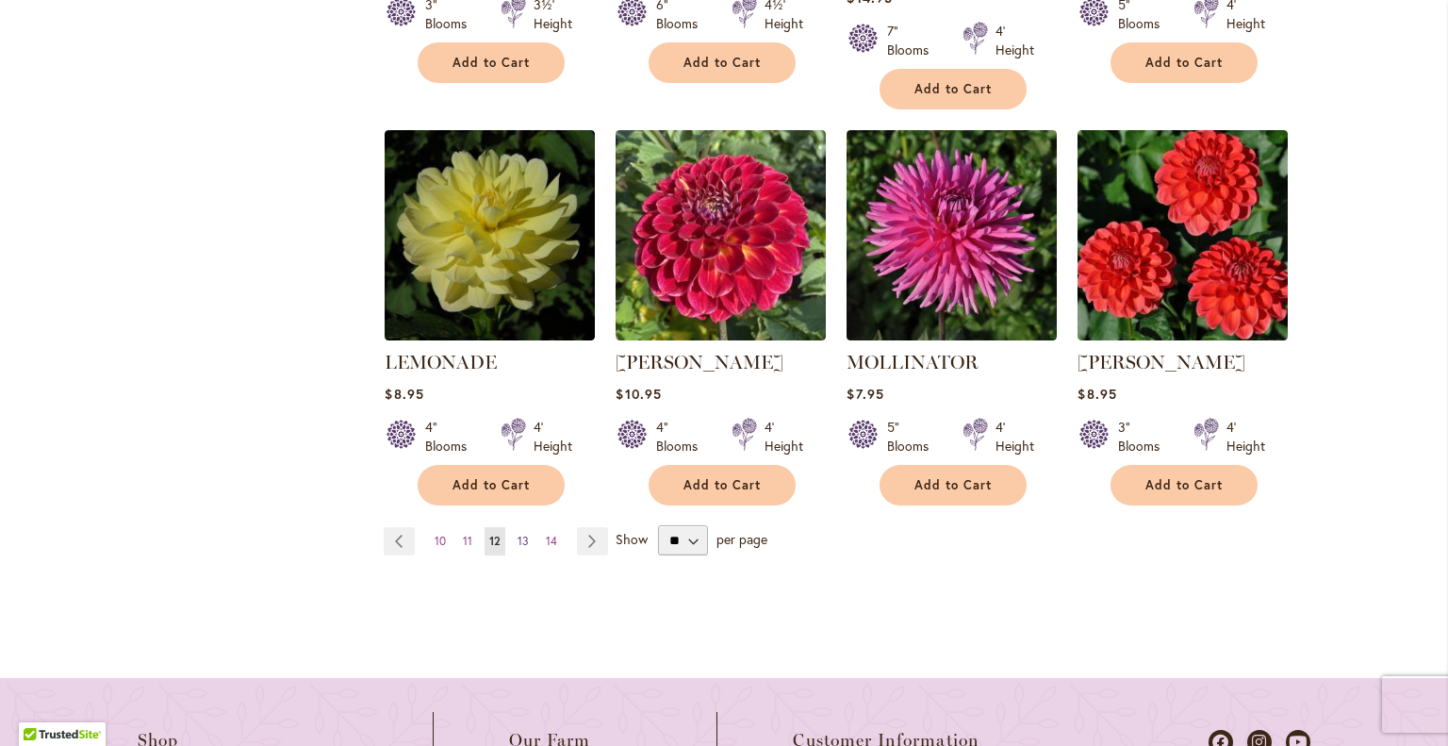
click at [518, 534] on span "13" at bounding box center [523, 541] width 11 height 14
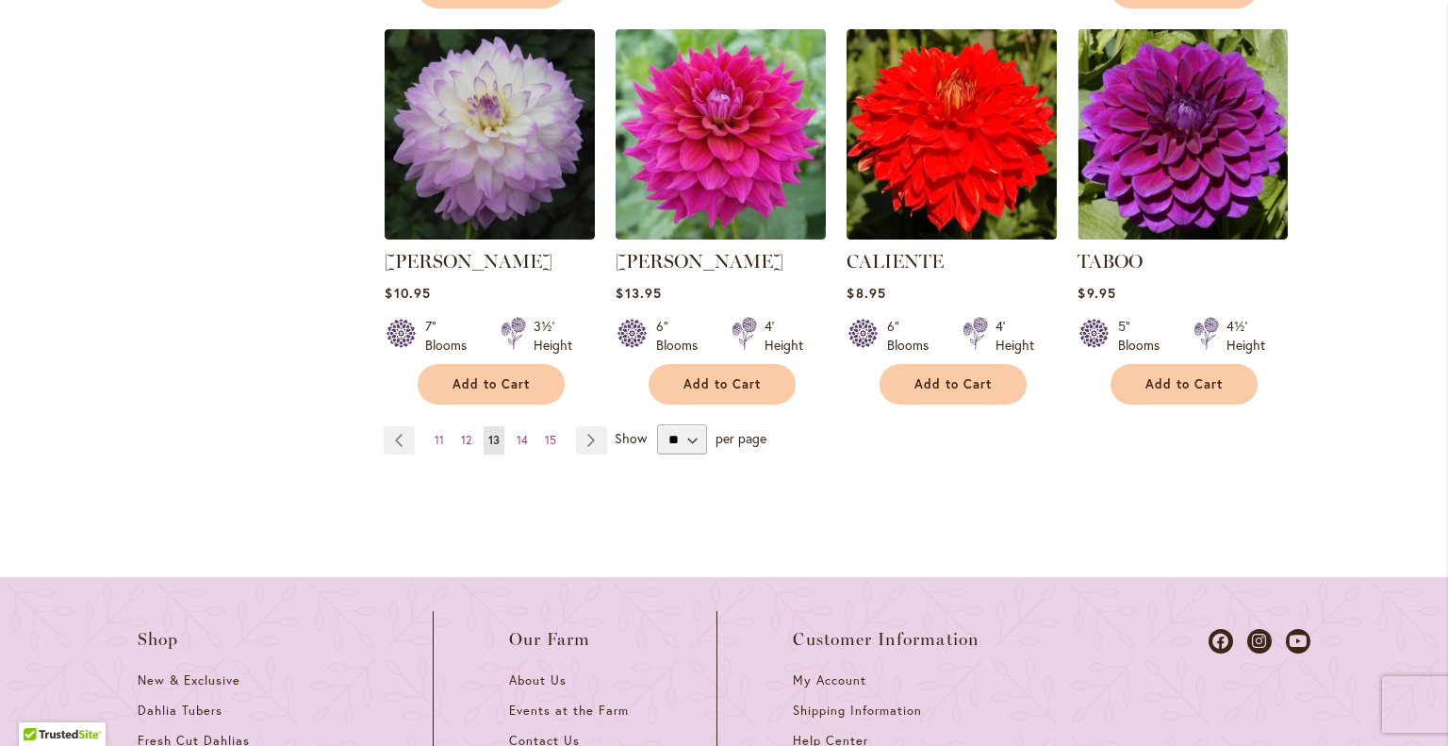
scroll to position [1870, 0]
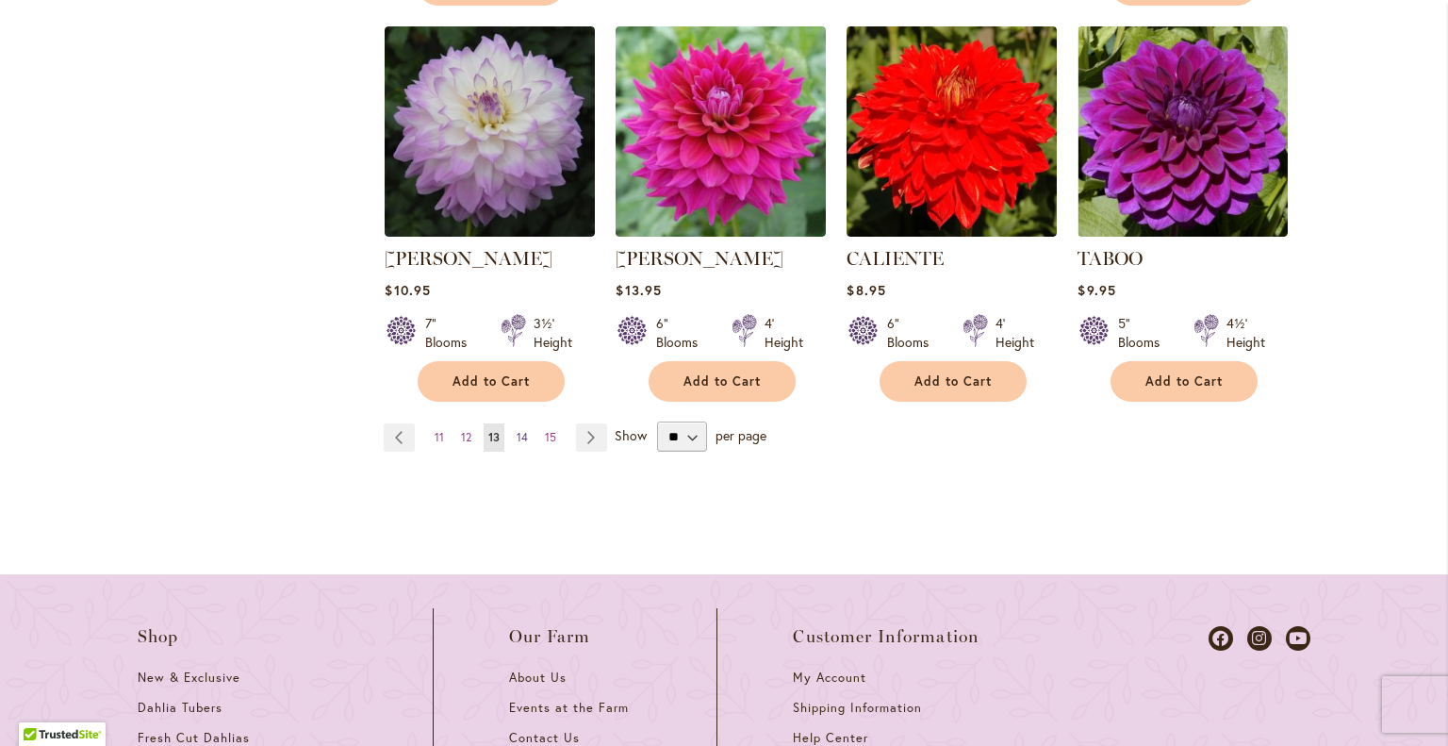
click at [518, 430] on span "14" at bounding box center [522, 437] width 11 height 14
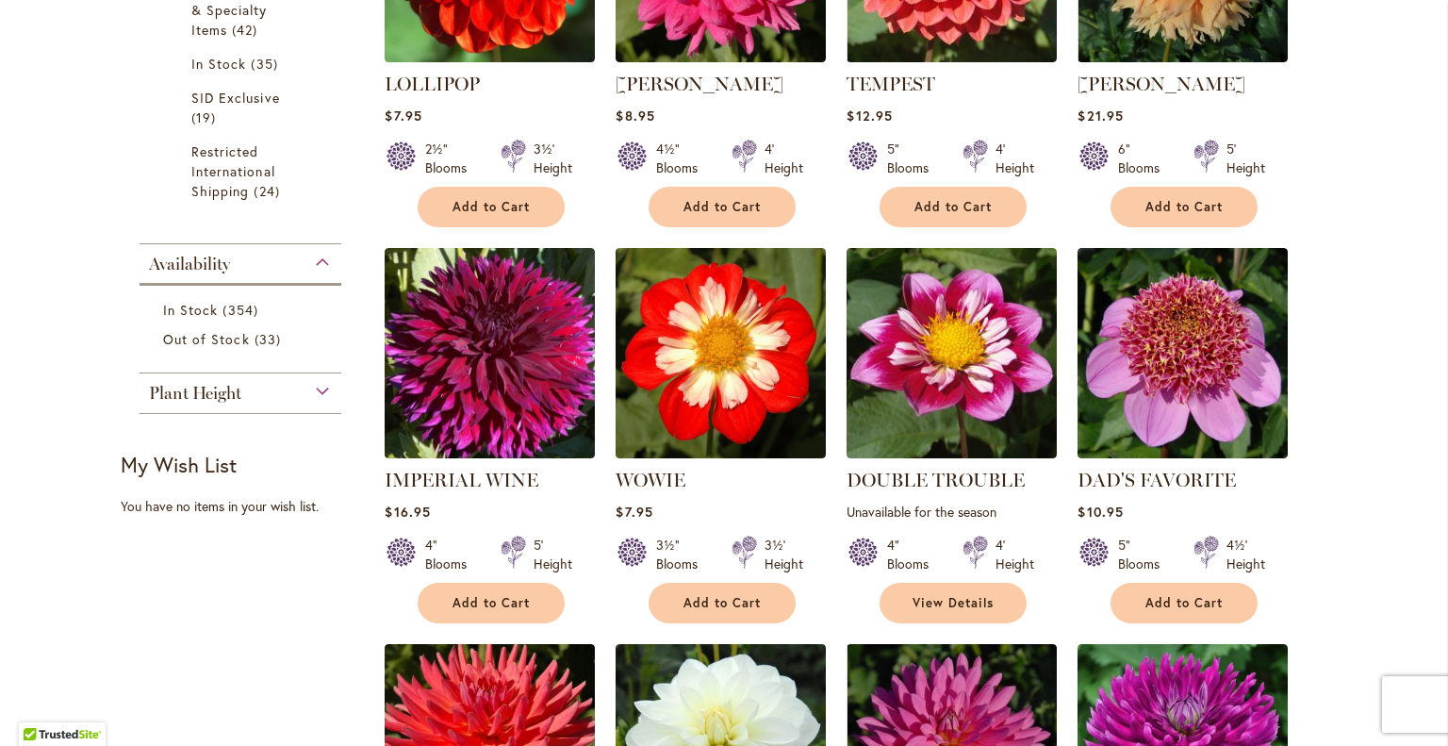
scroll to position [779, 0]
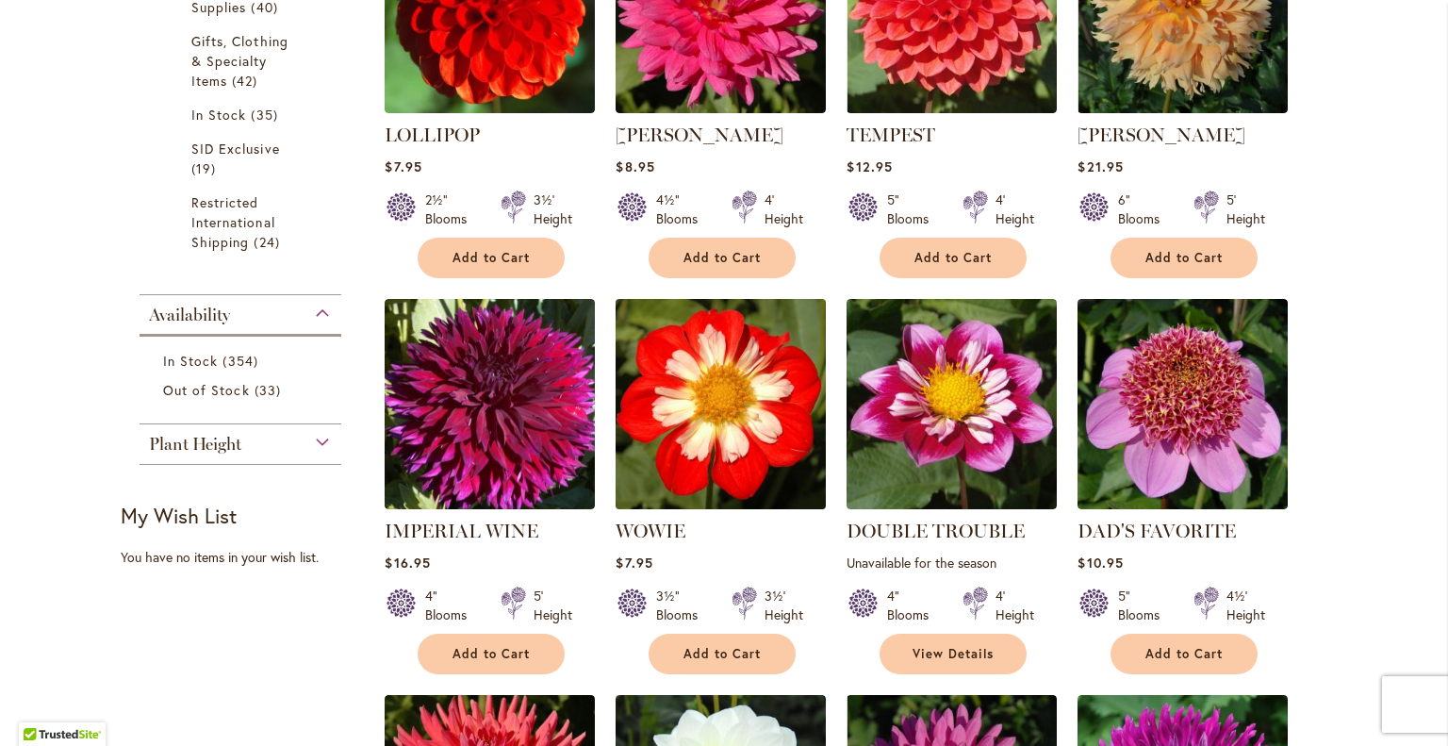
click at [716, 418] on img at bounding box center [721, 404] width 221 height 221
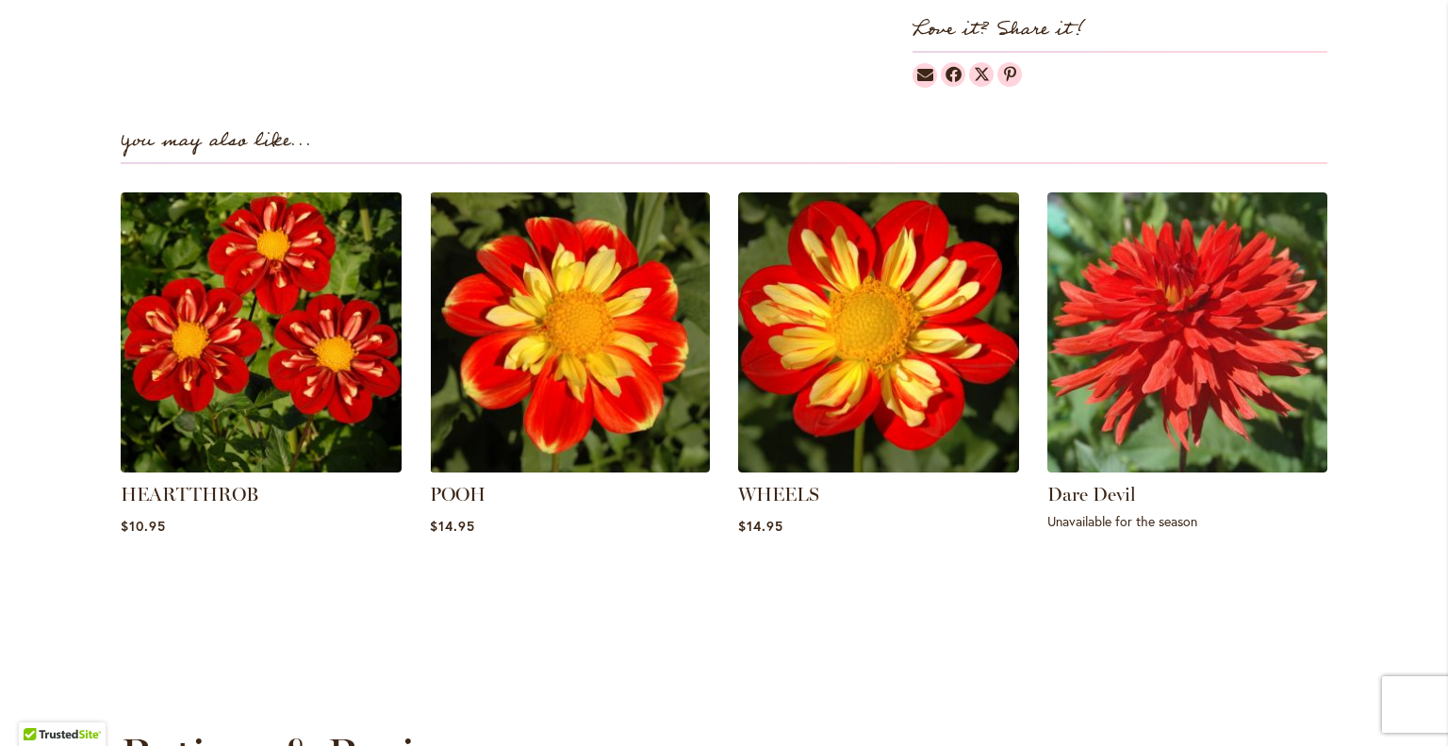
scroll to position [1220, 0]
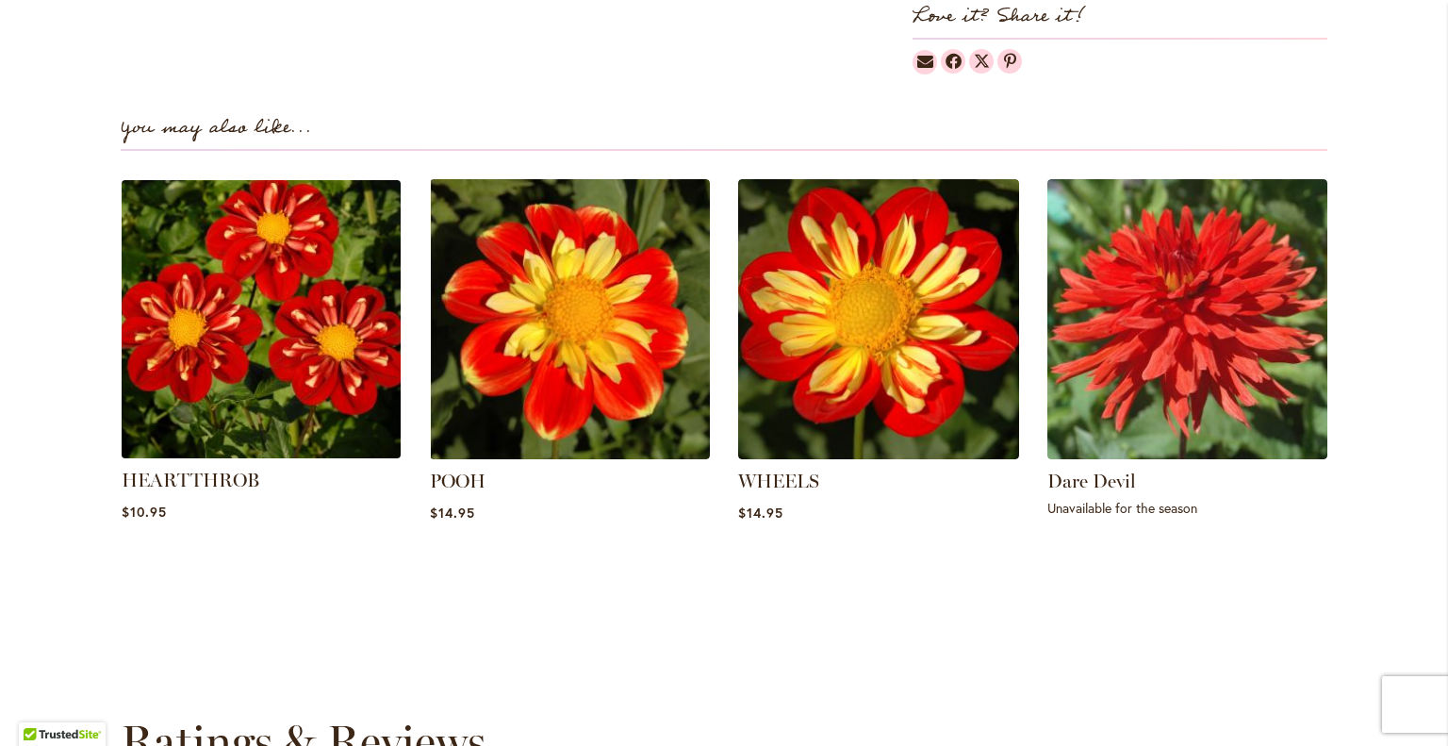
click at [250, 306] on img at bounding box center [261, 319] width 292 height 292
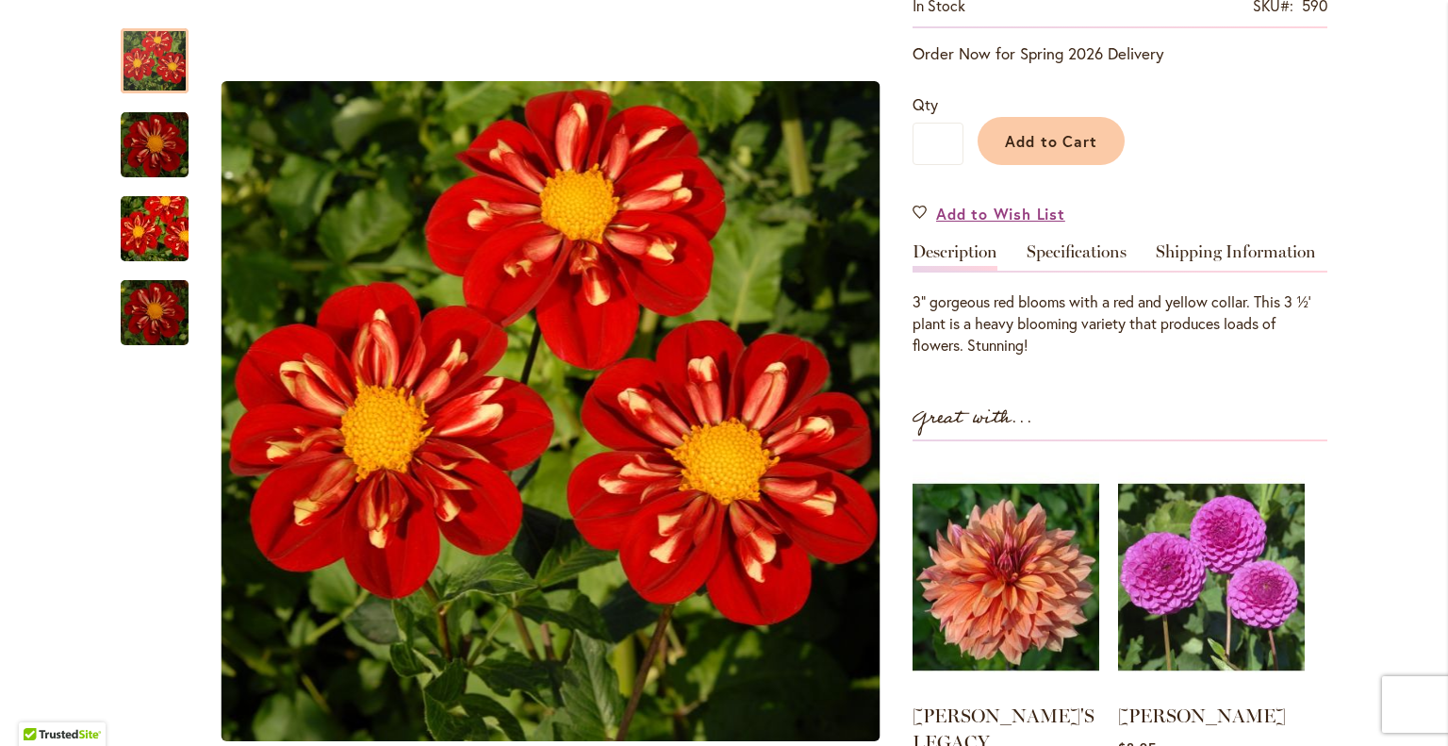
scroll to position [373, 0]
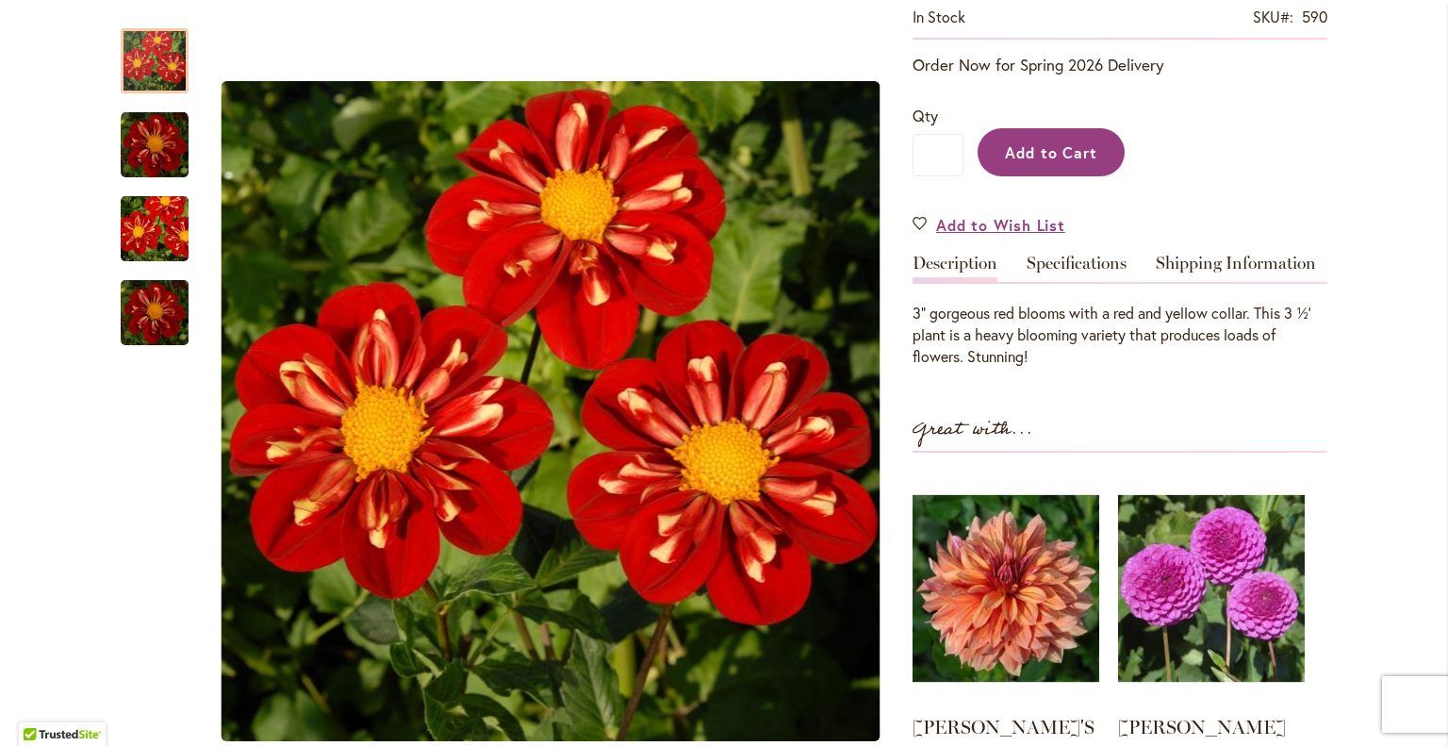
click at [1041, 143] on span "Add to Cart" at bounding box center [1051, 152] width 93 height 20
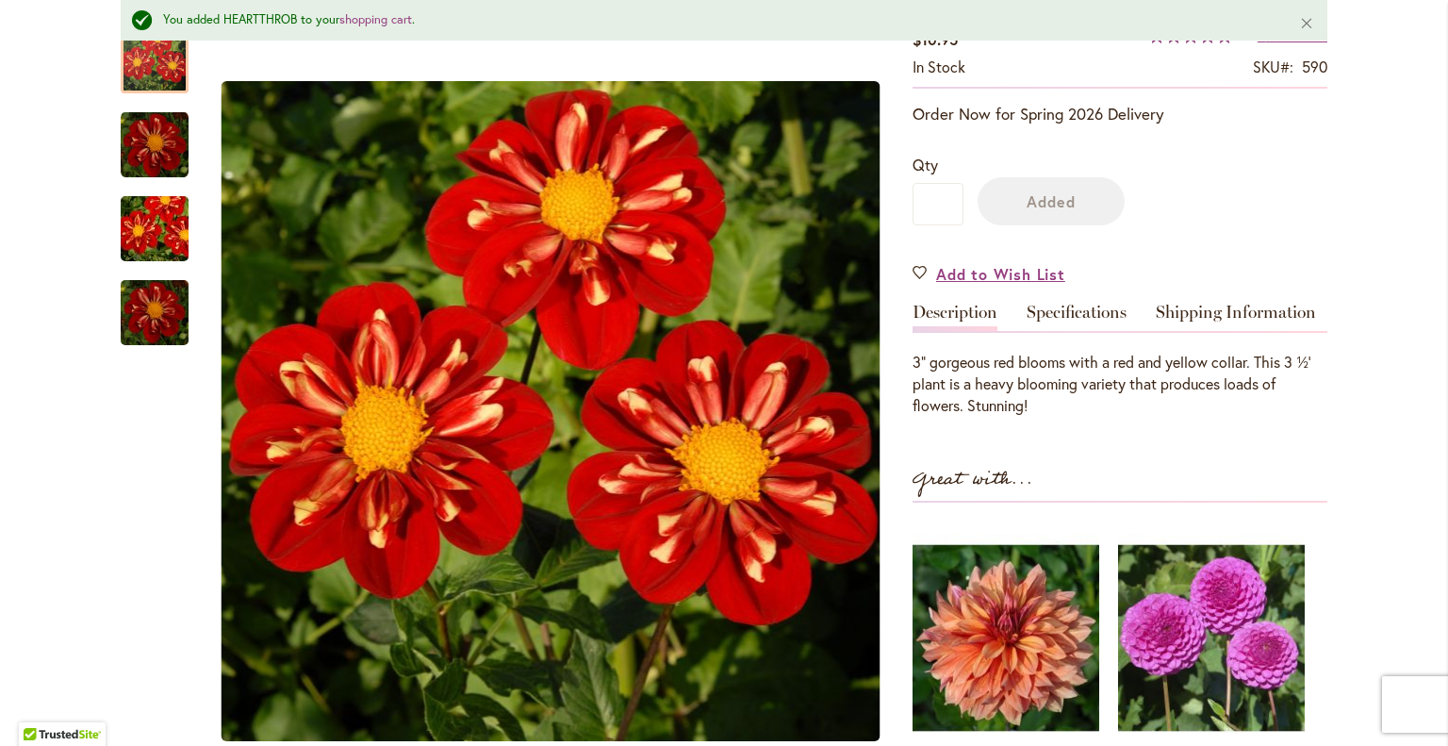
scroll to position [422, 0]
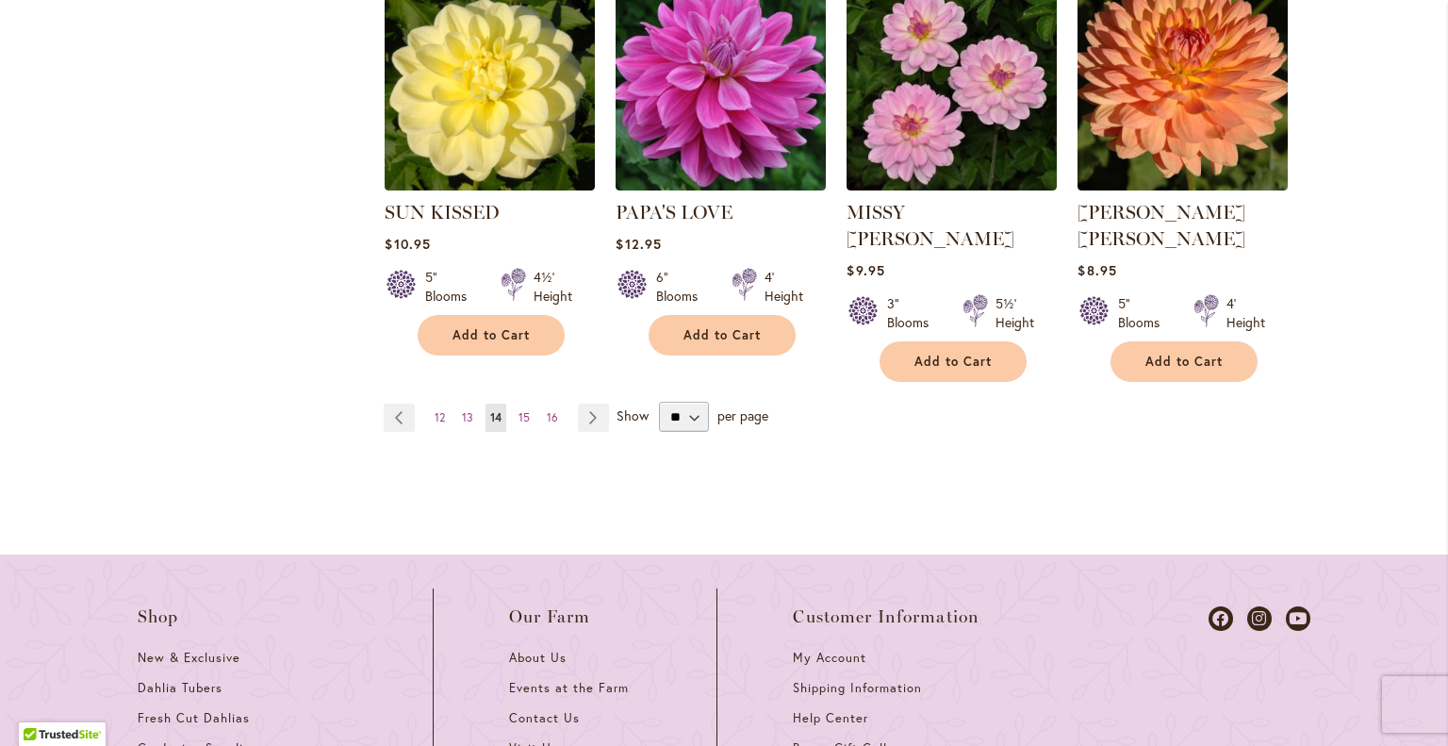
scroll to position [1886, 0]
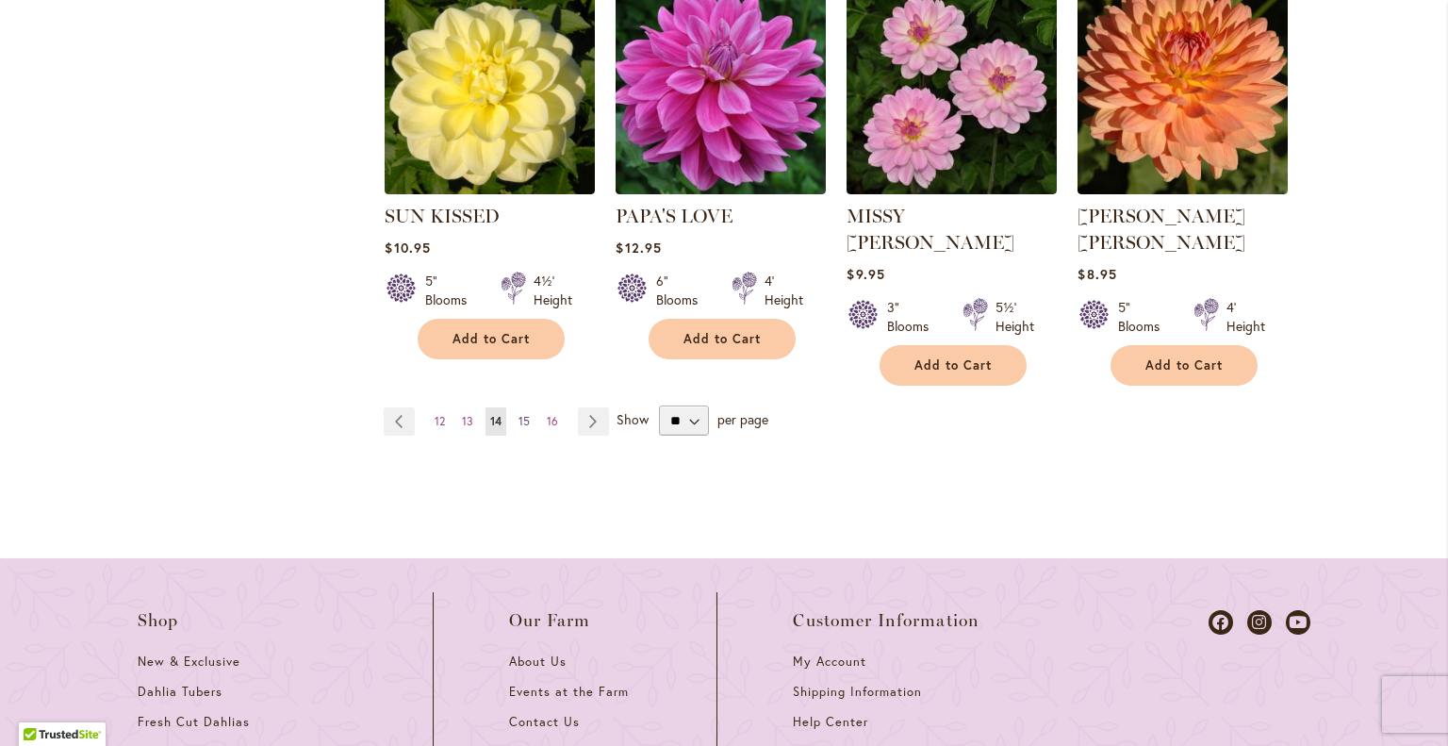
click at [519, 414] on span "15" at bounding box center [524, 421] width 11 height 14
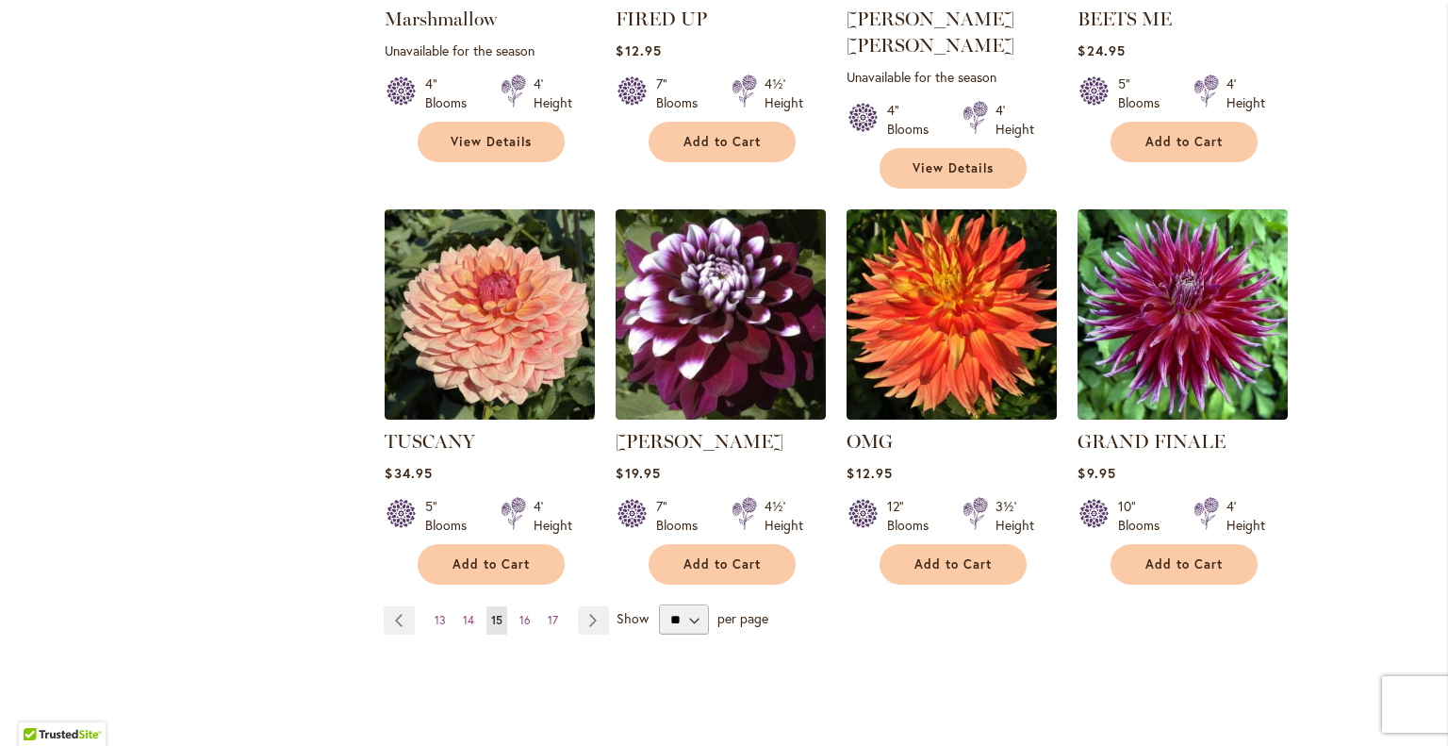
scroll to position [1815, 0]
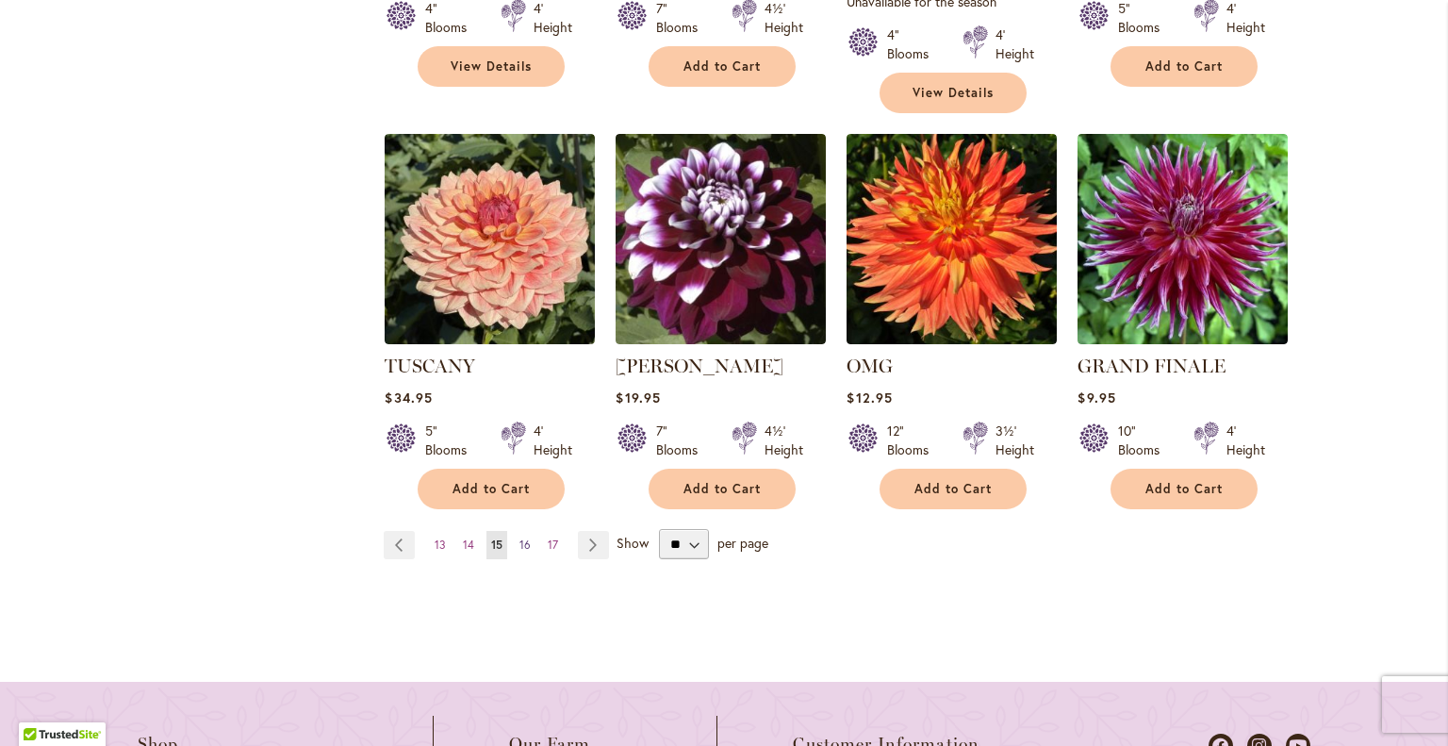
click at [521, 537] on span "16" at bounding box center [524, 544] width 11 height 14
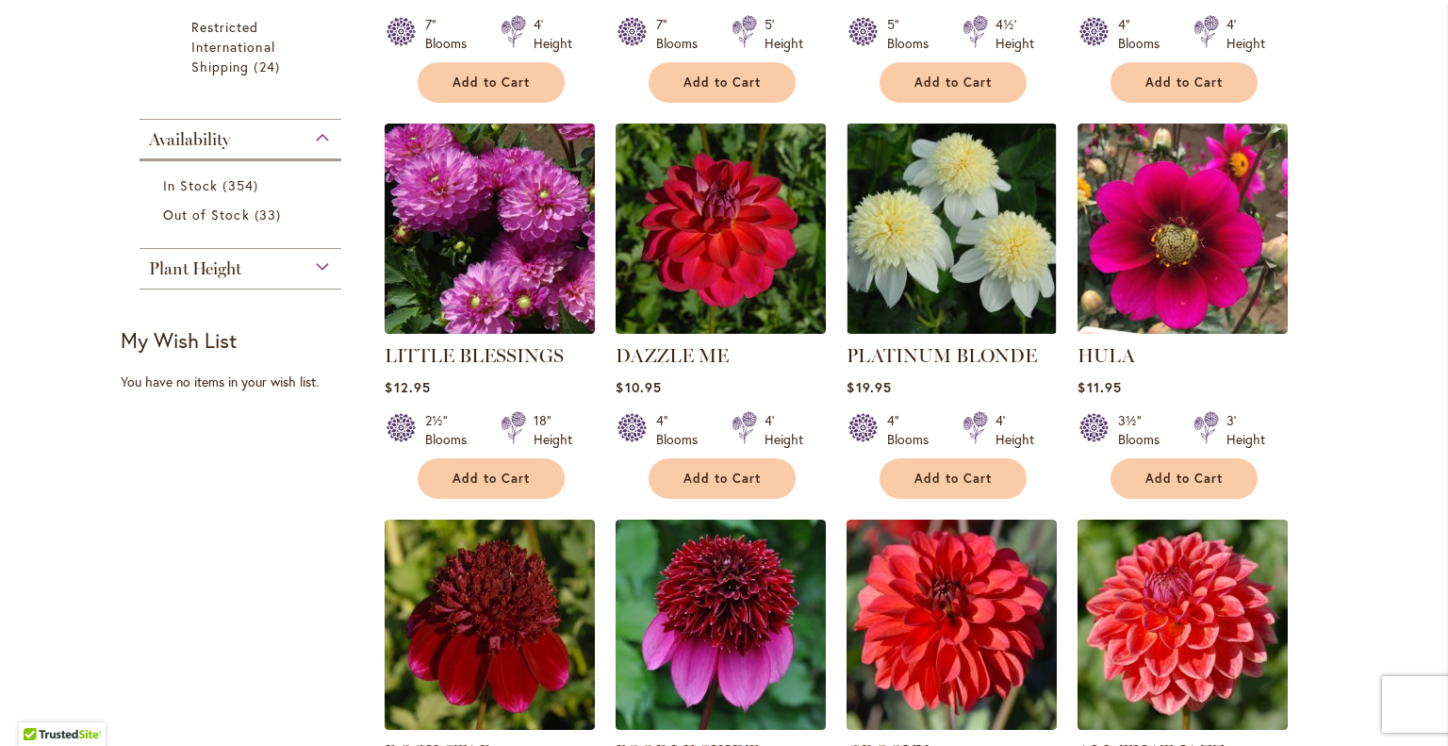
scroll to position [926, 0]
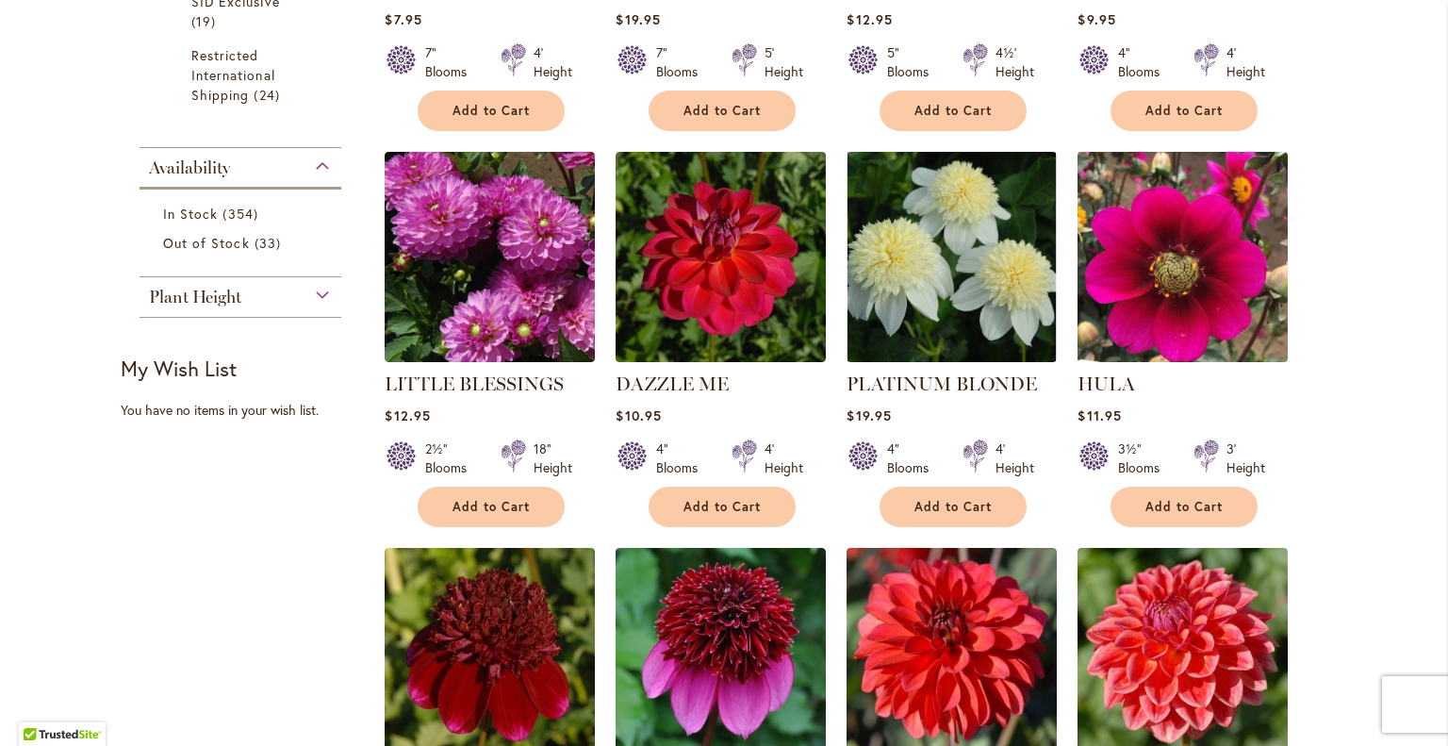
click at [1151, 282] on img at bounding box center [1183, 257] width 221 height 221
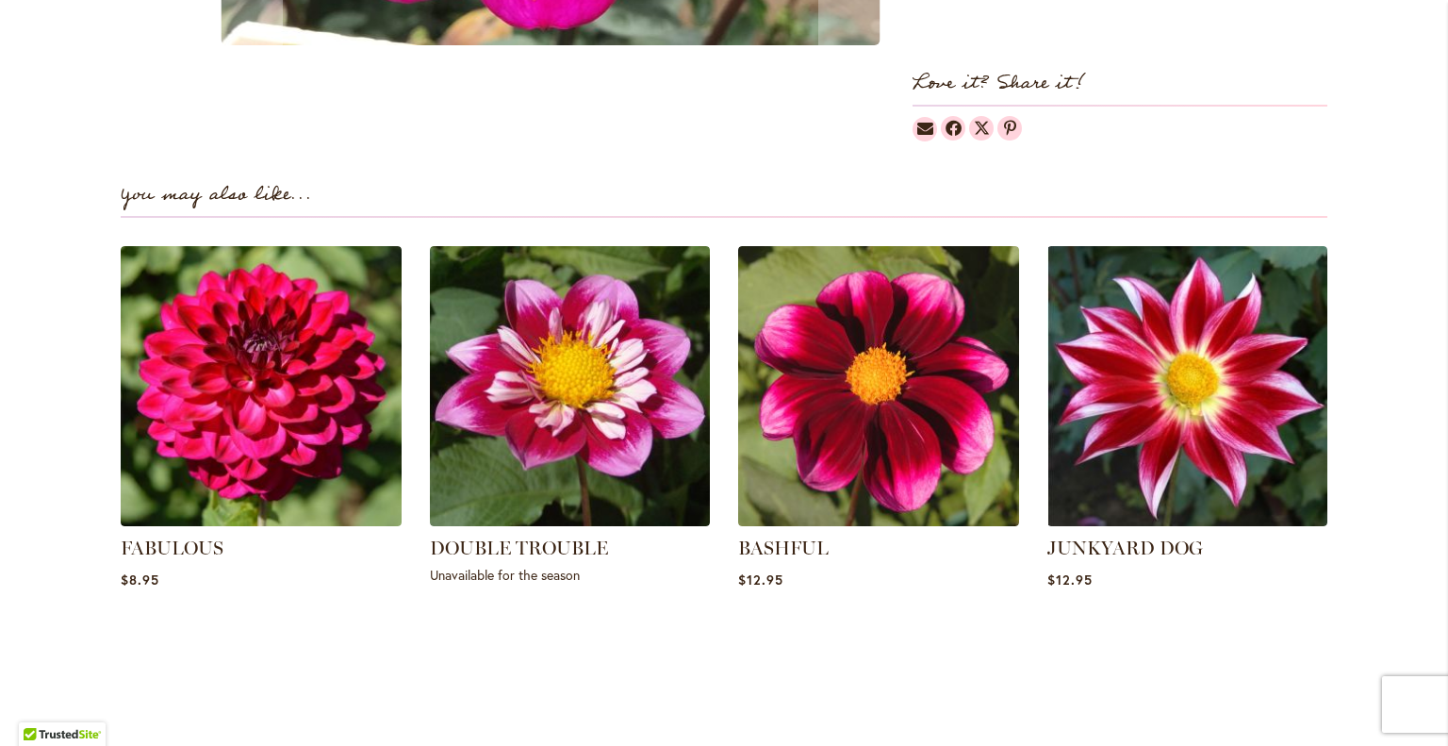
scroll to position [1228, 0]
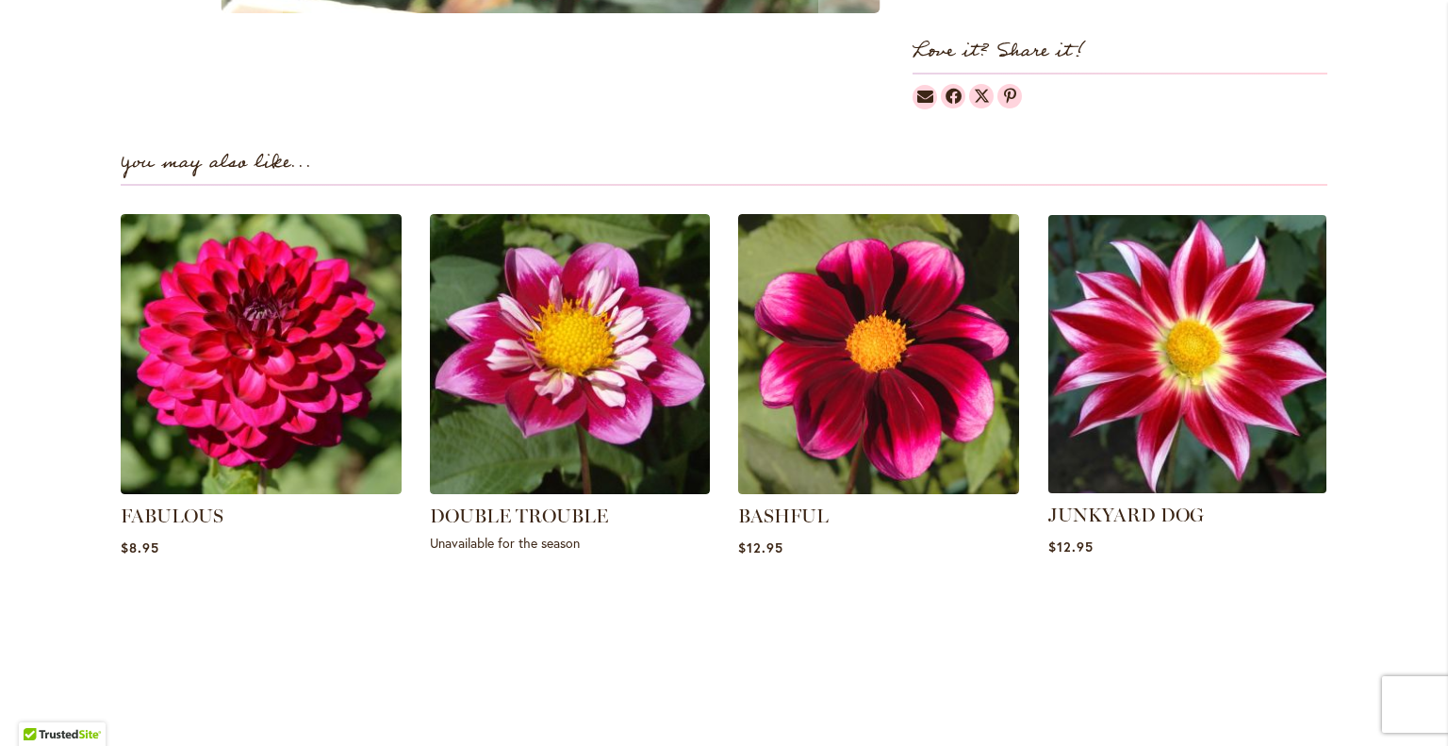
click at [1209, 314] on img at bounding box center [1187, 353] width 292 height 292
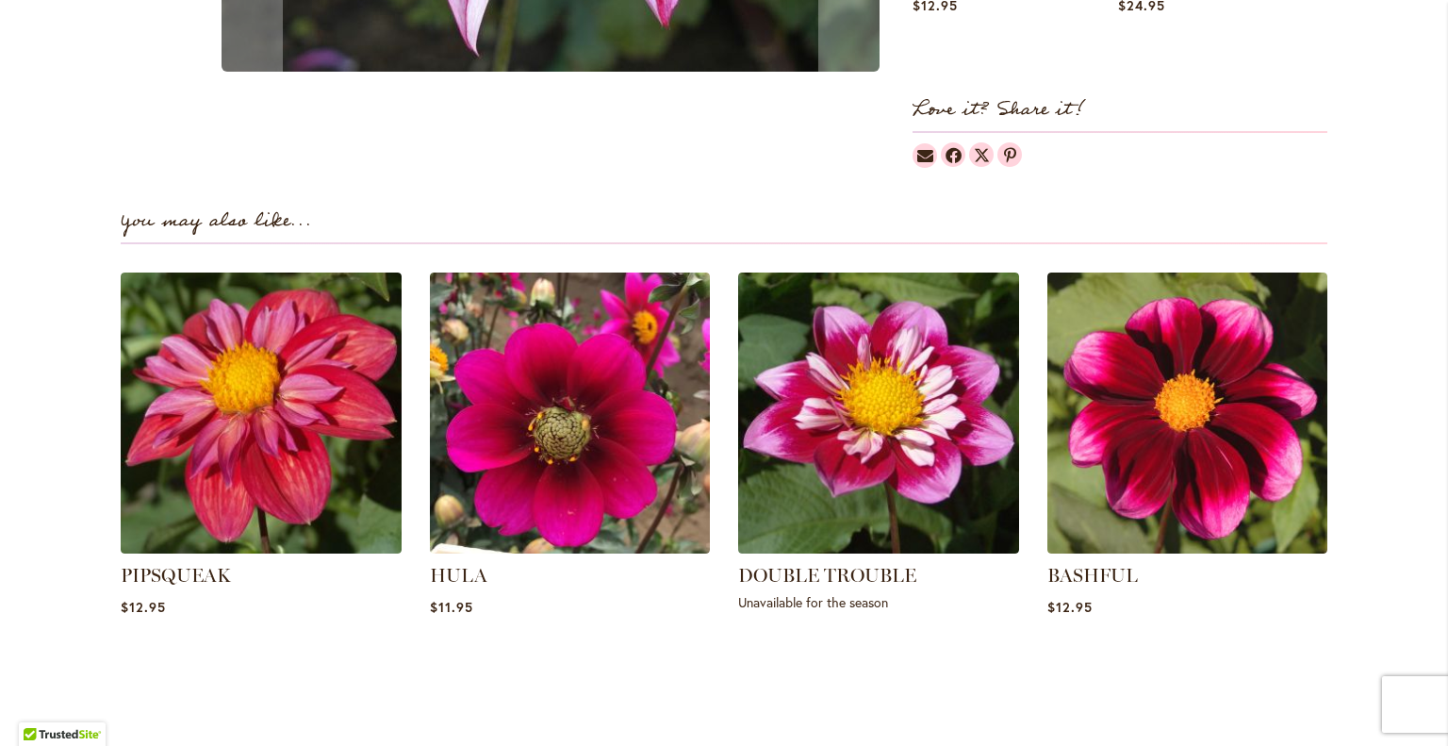
scroll to position [1279, 0]
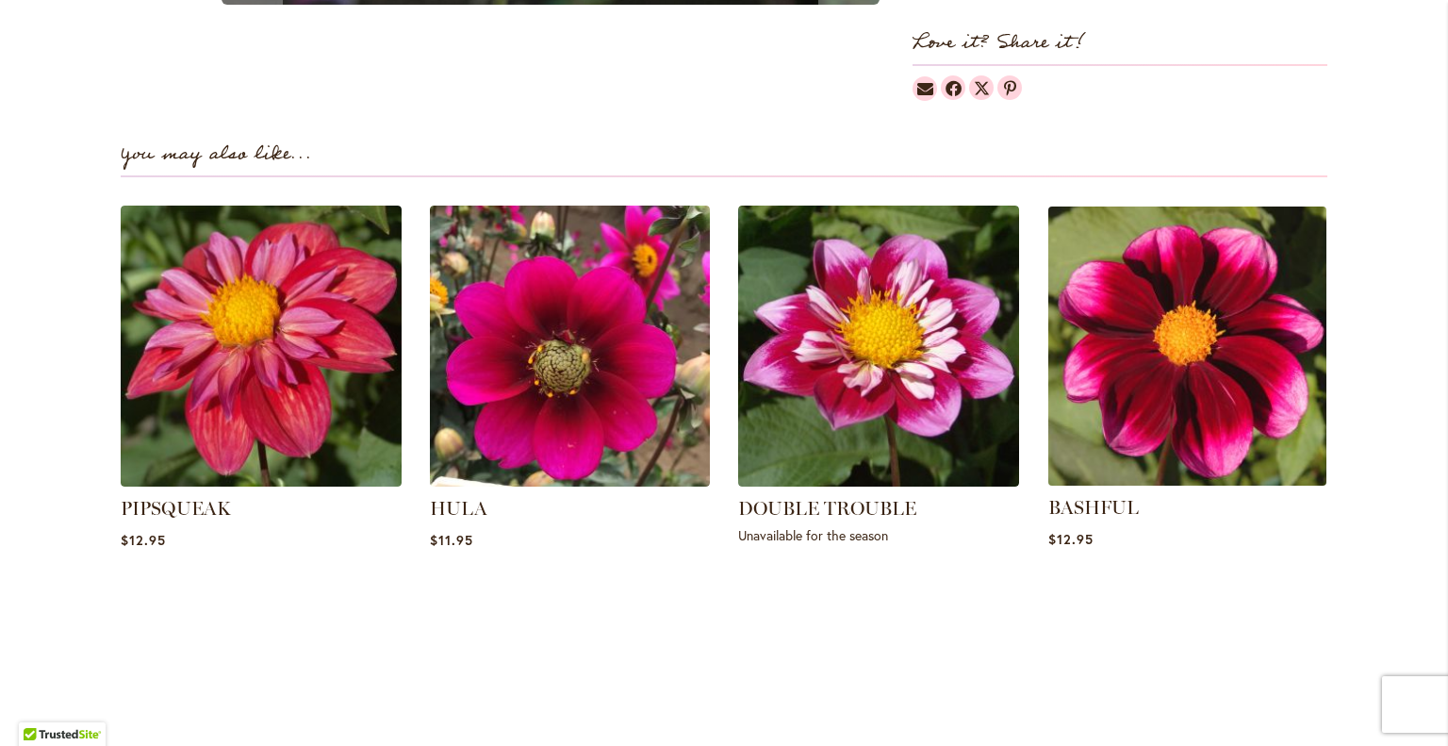
click at [1213, 323] on img at bounding box center [1187, 346] width 292 height 292
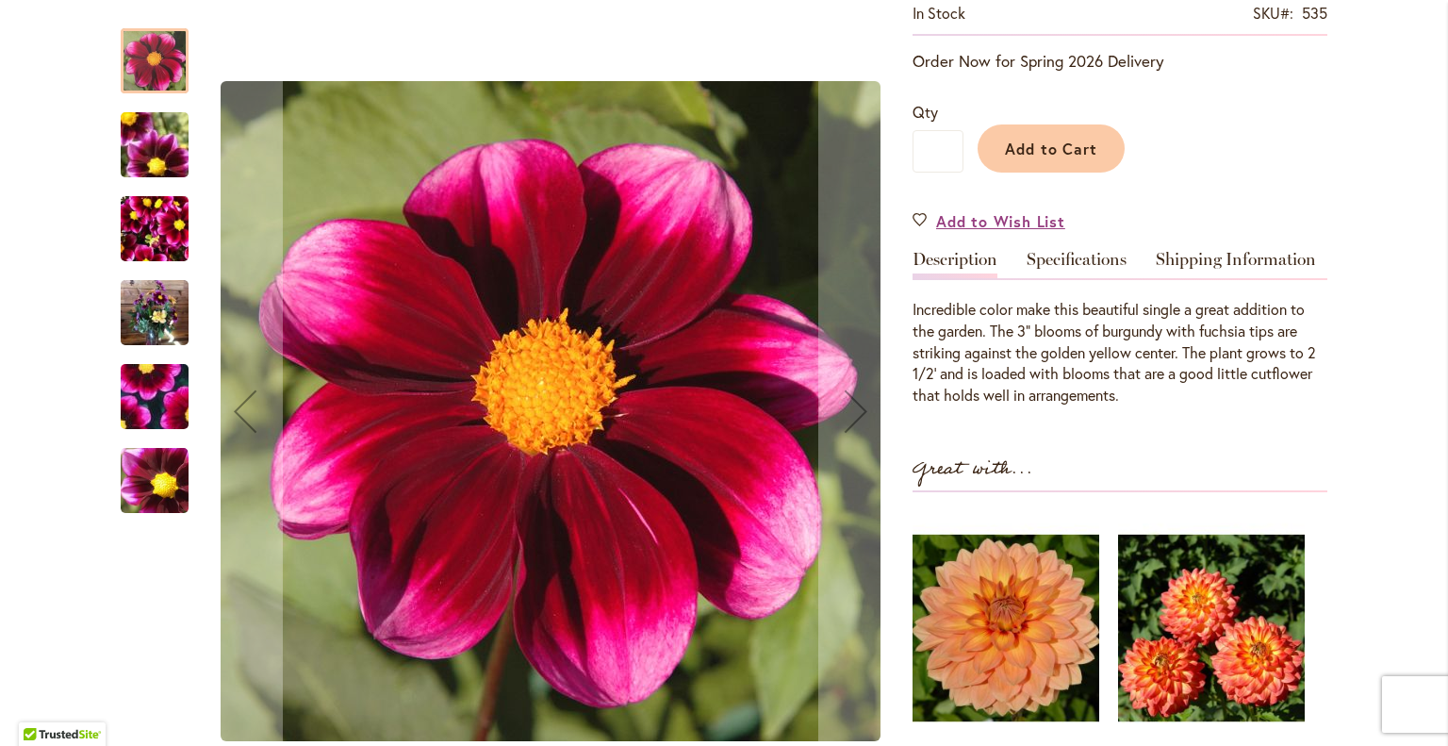
scroll to position [419, 0]
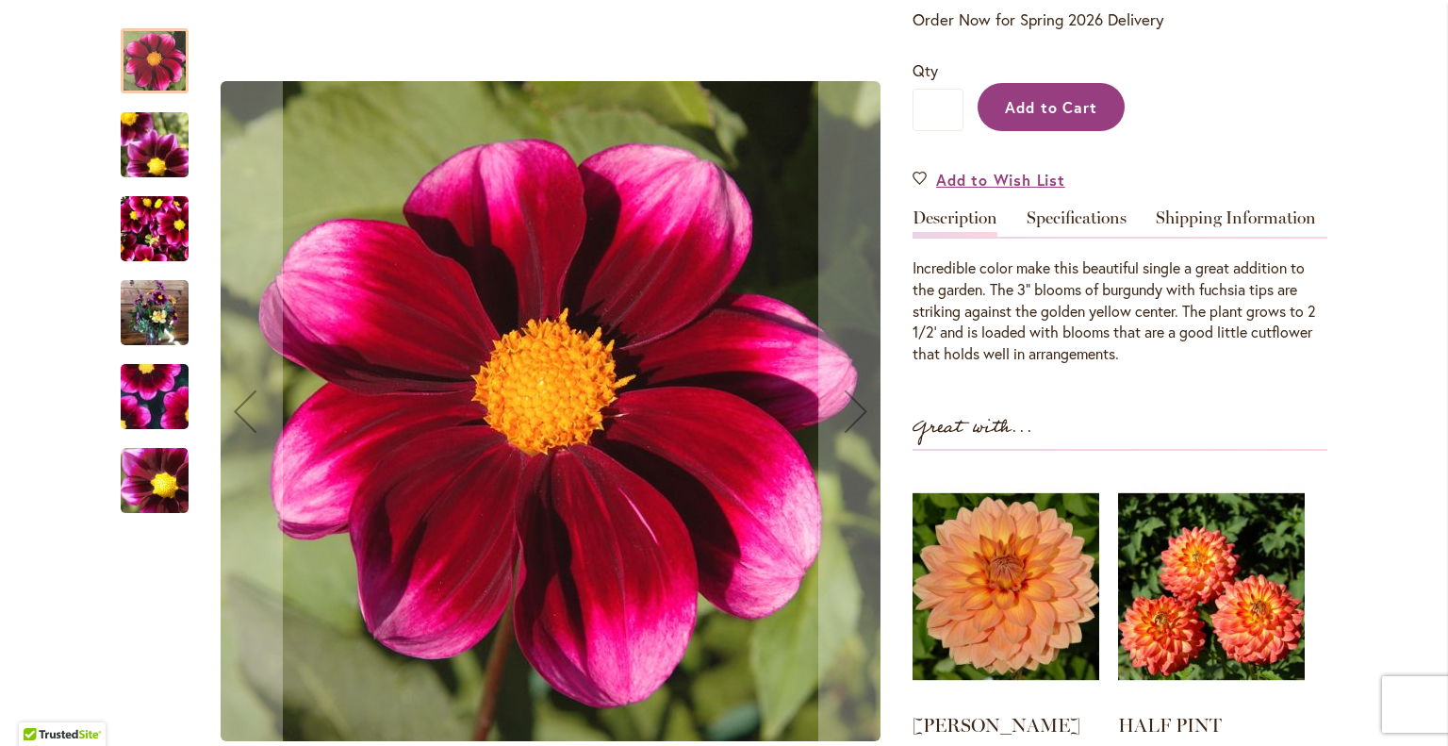
click at [1075, 107] on span "Add to Cart" at bounding box center [1051, 107] width 93 height 20
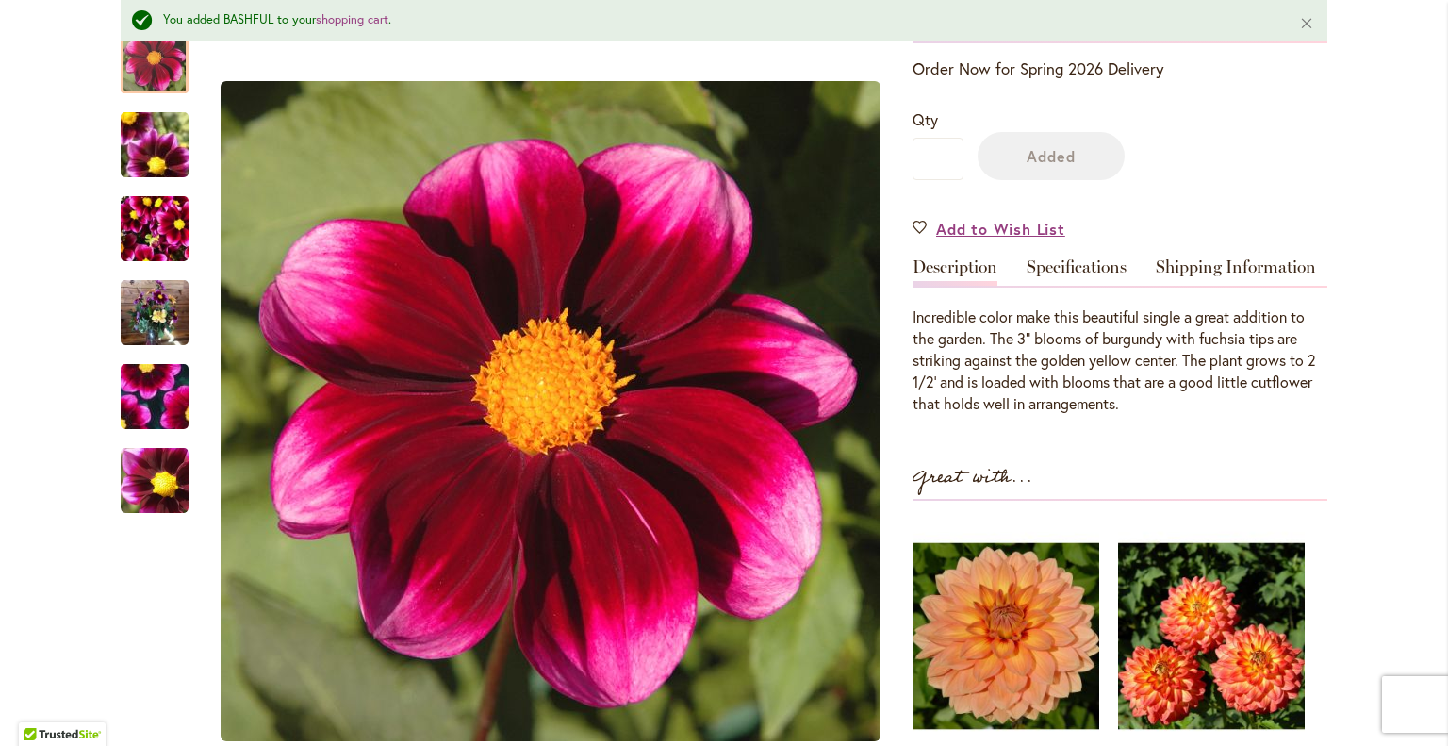
scroll to position [468, 0]
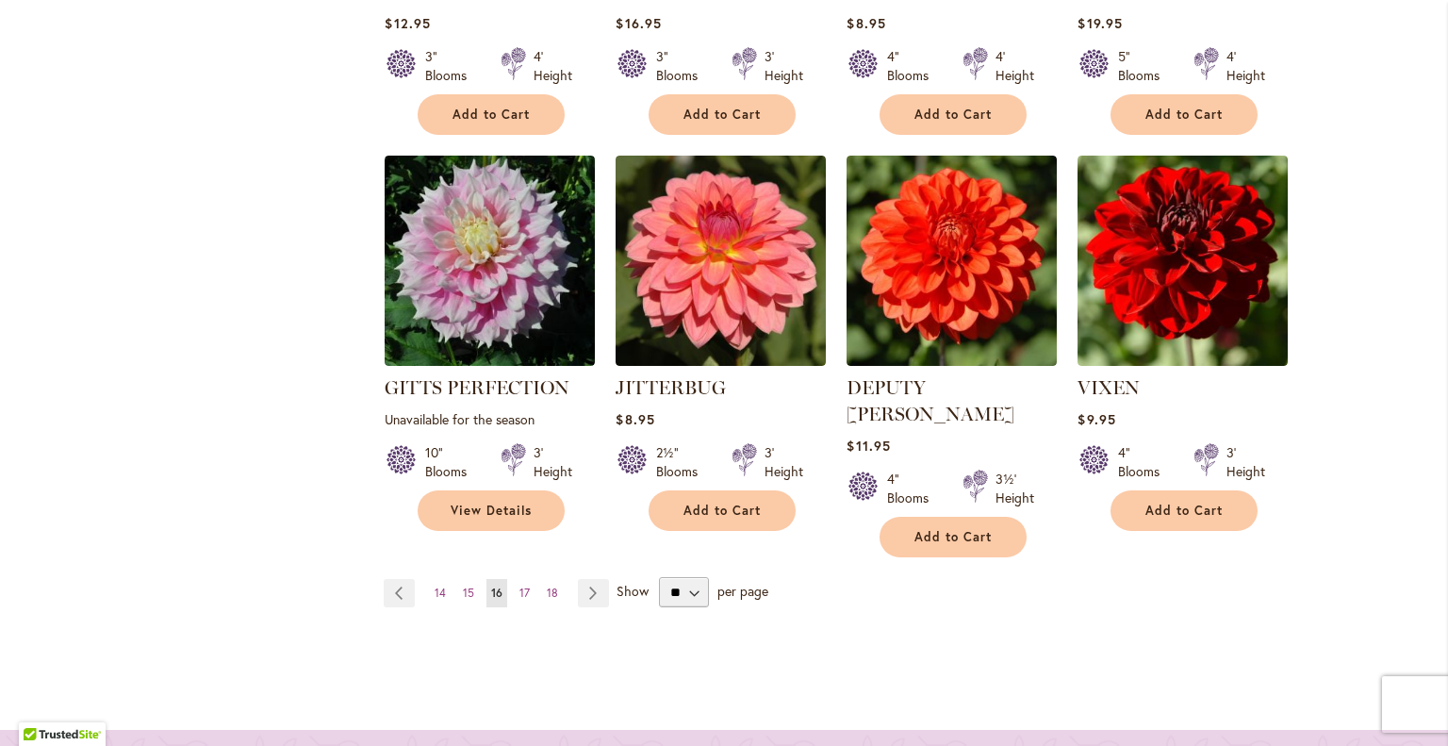
scroll to position [1818, 0]
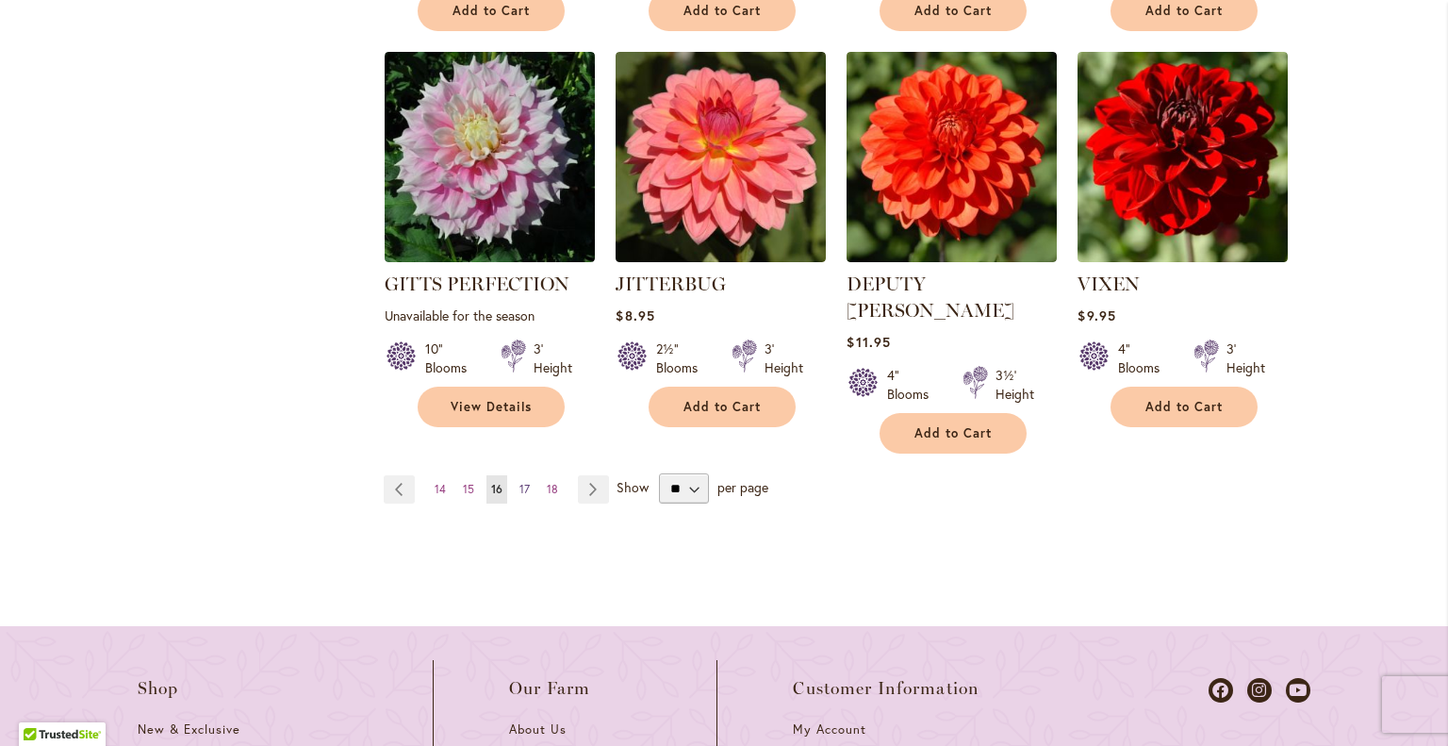
click at [519, 482] on span "17" at bounding box center [524, 489] width 10 height 14
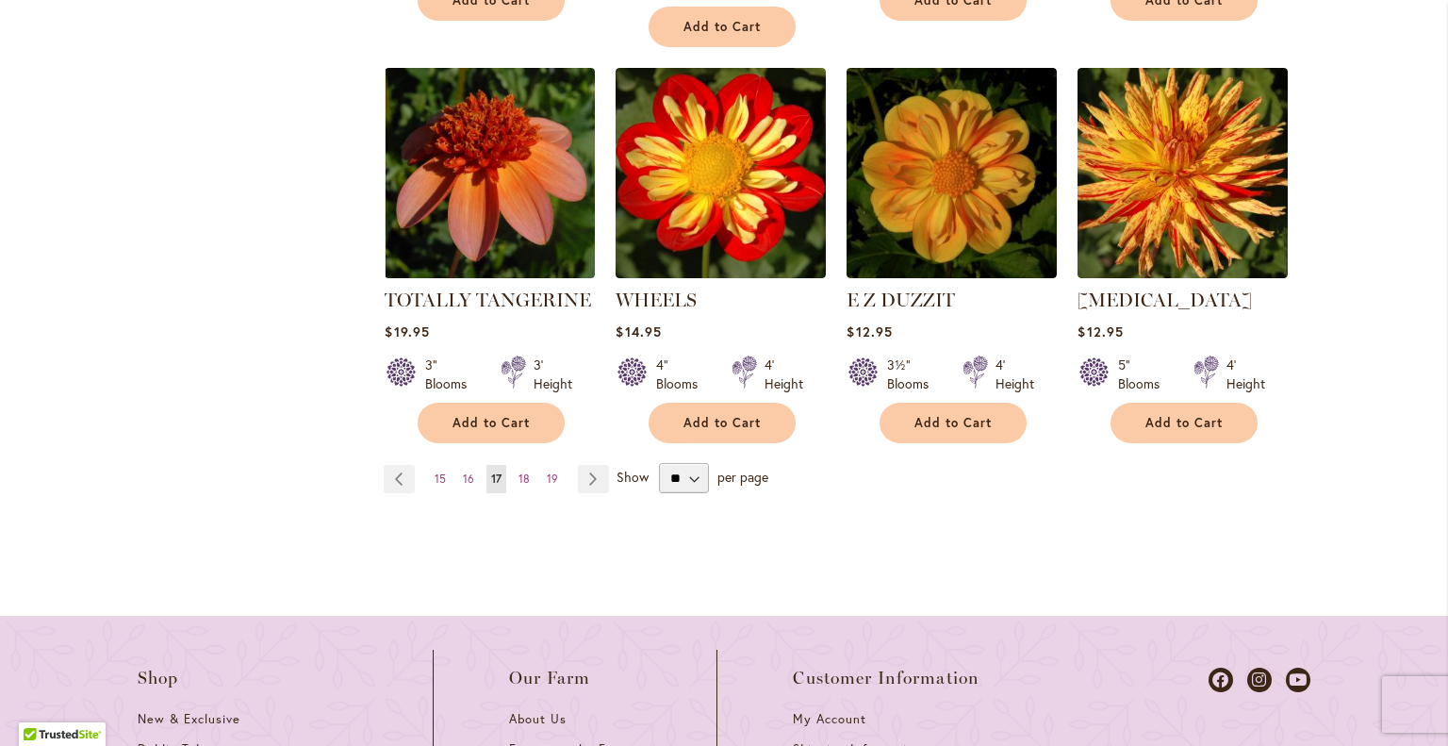
scroll to position [1831, 0]
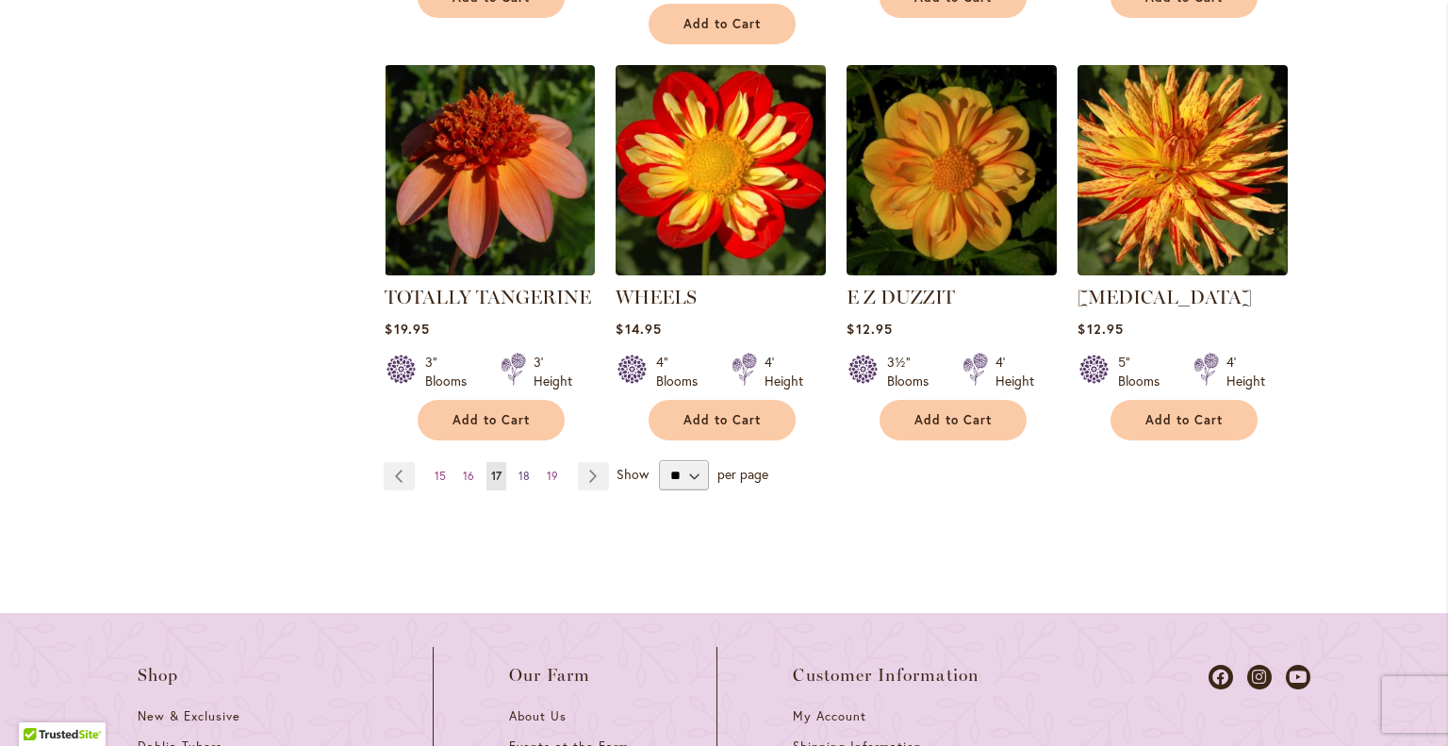
click at [519, 470] on span "18" at bounding box center [524, 476] width 11 height 14
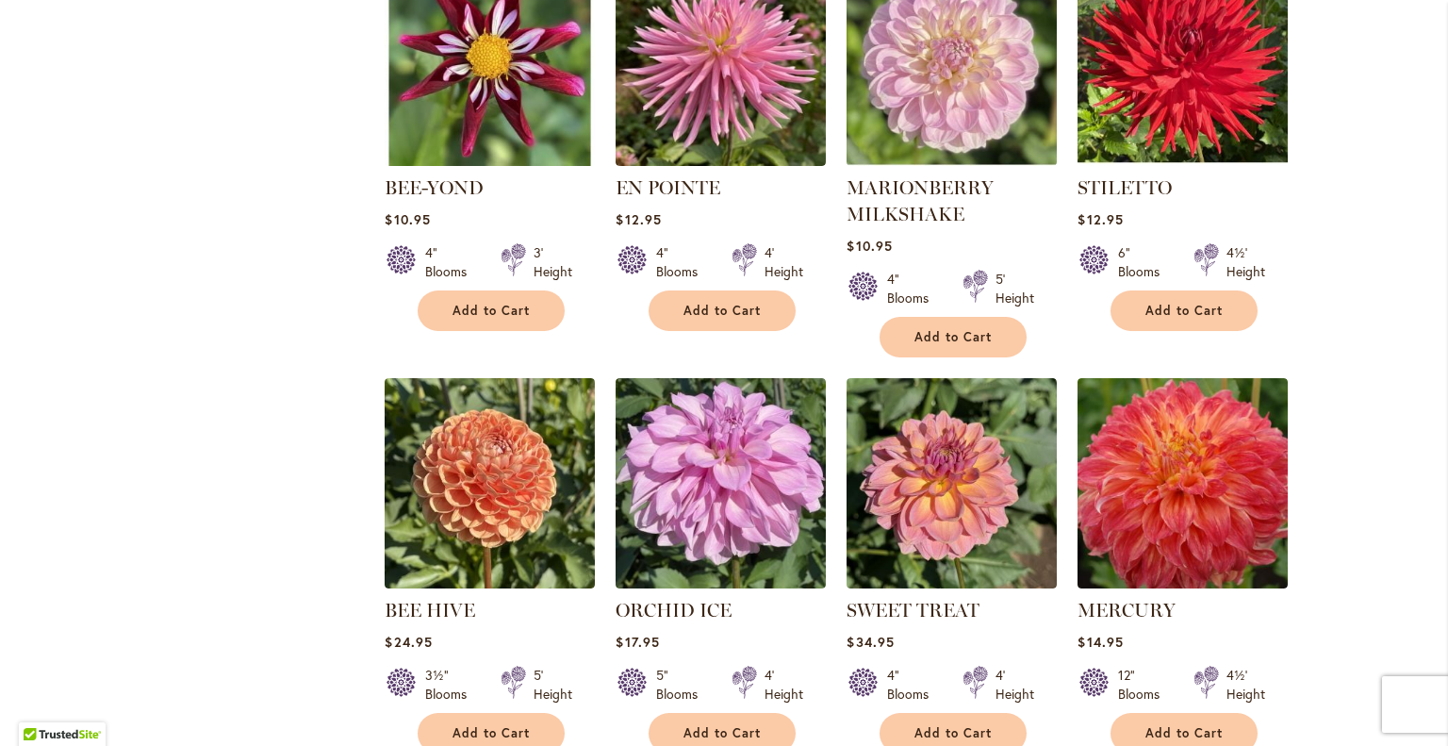
scroll to position [1260, 0]
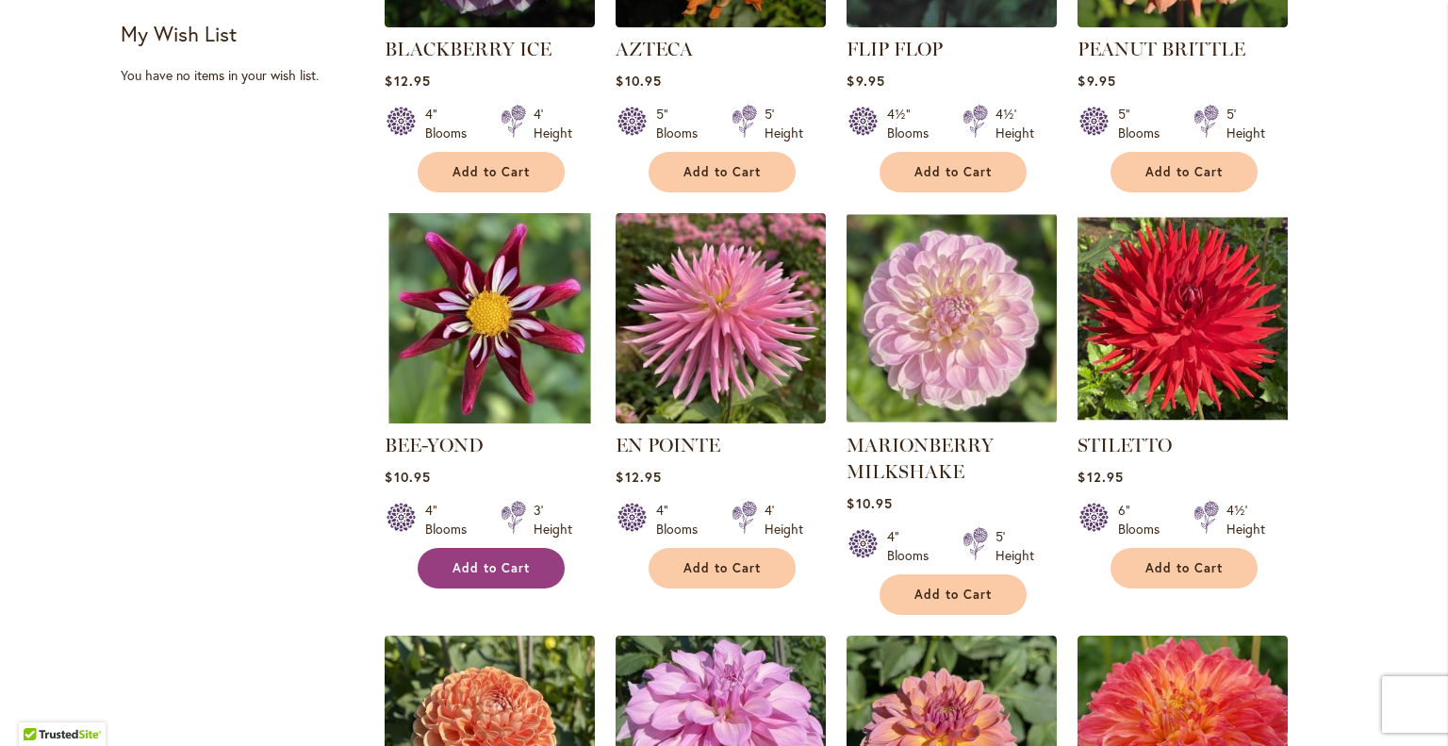
click at [491, 561] on span "Add to Cart" at bounding box center [491, 568] width 77 height 16
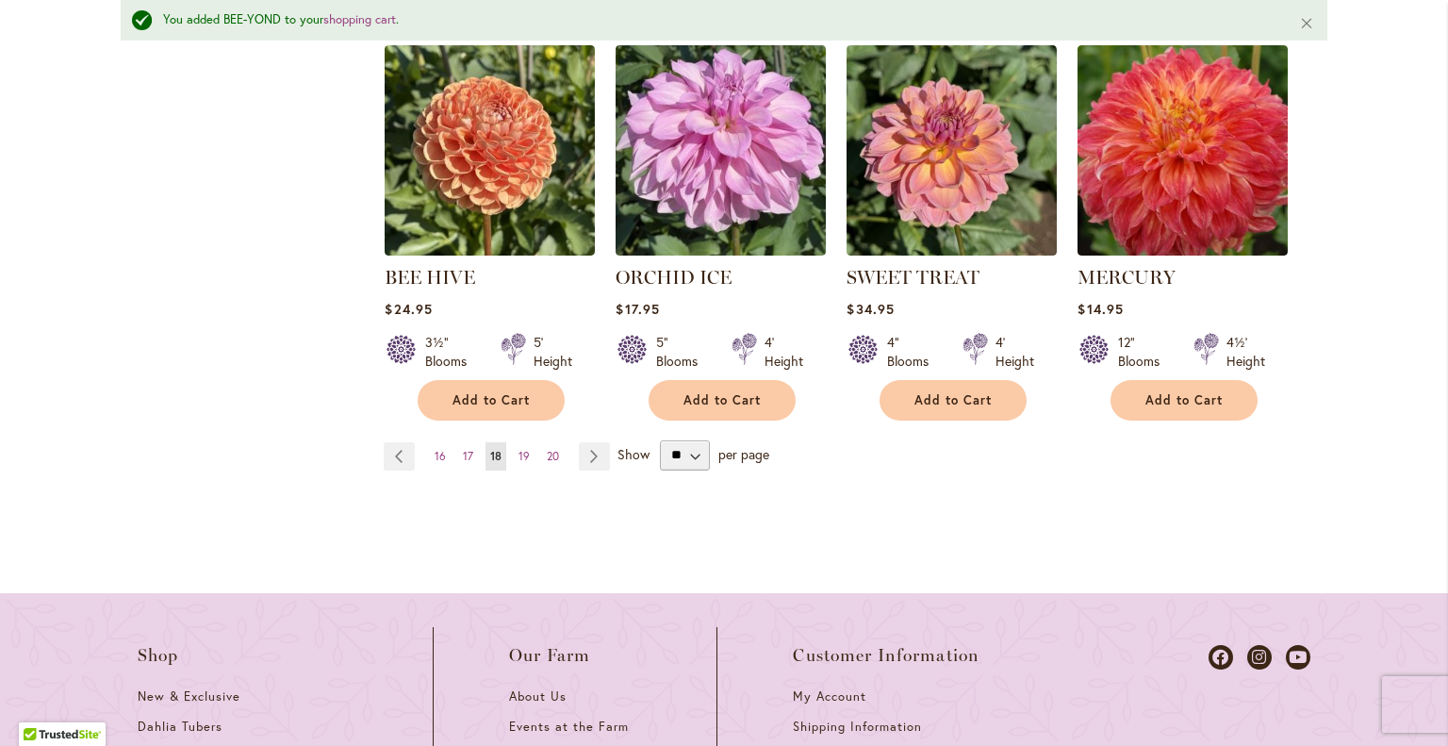
scroll to position [1969, 0]
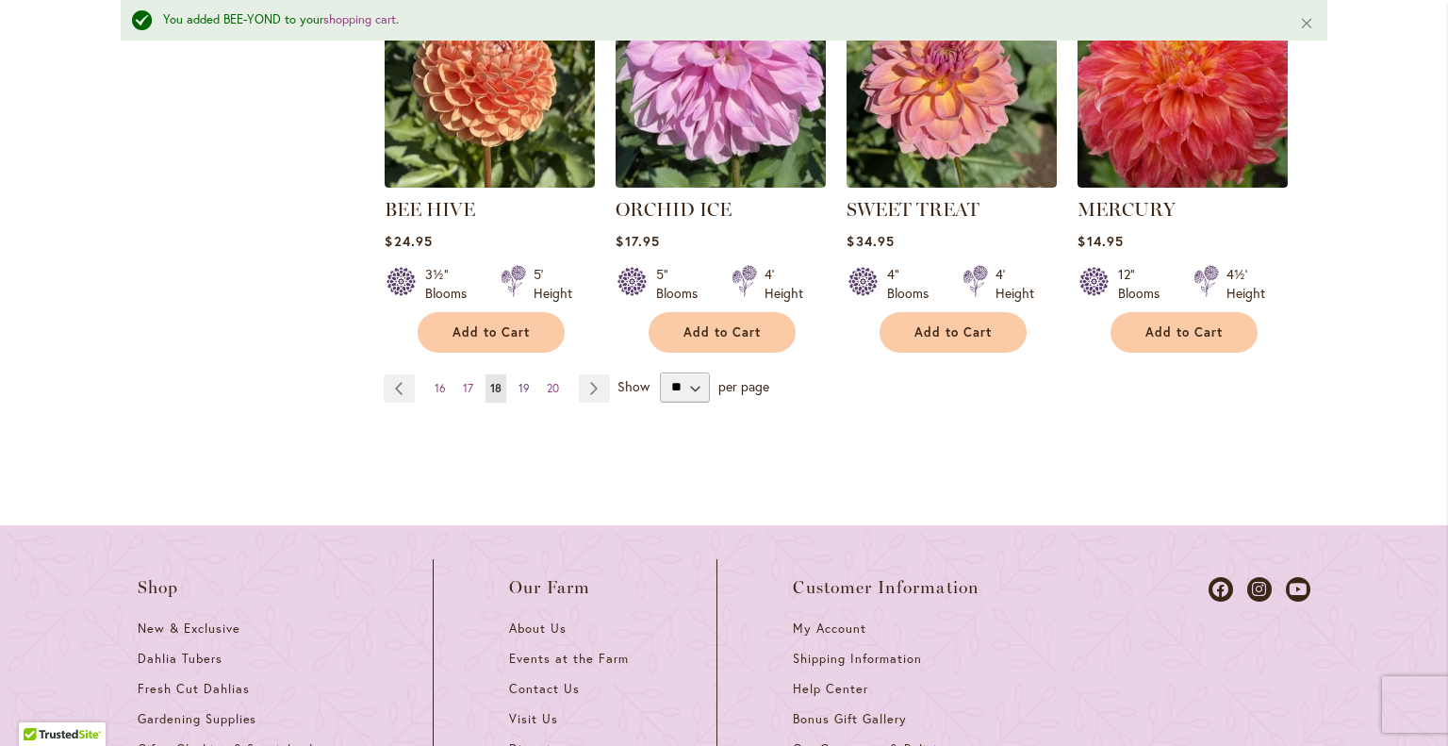
click at [519, 383] on span "19" at bounding box center [524, 388] width 11 height 14
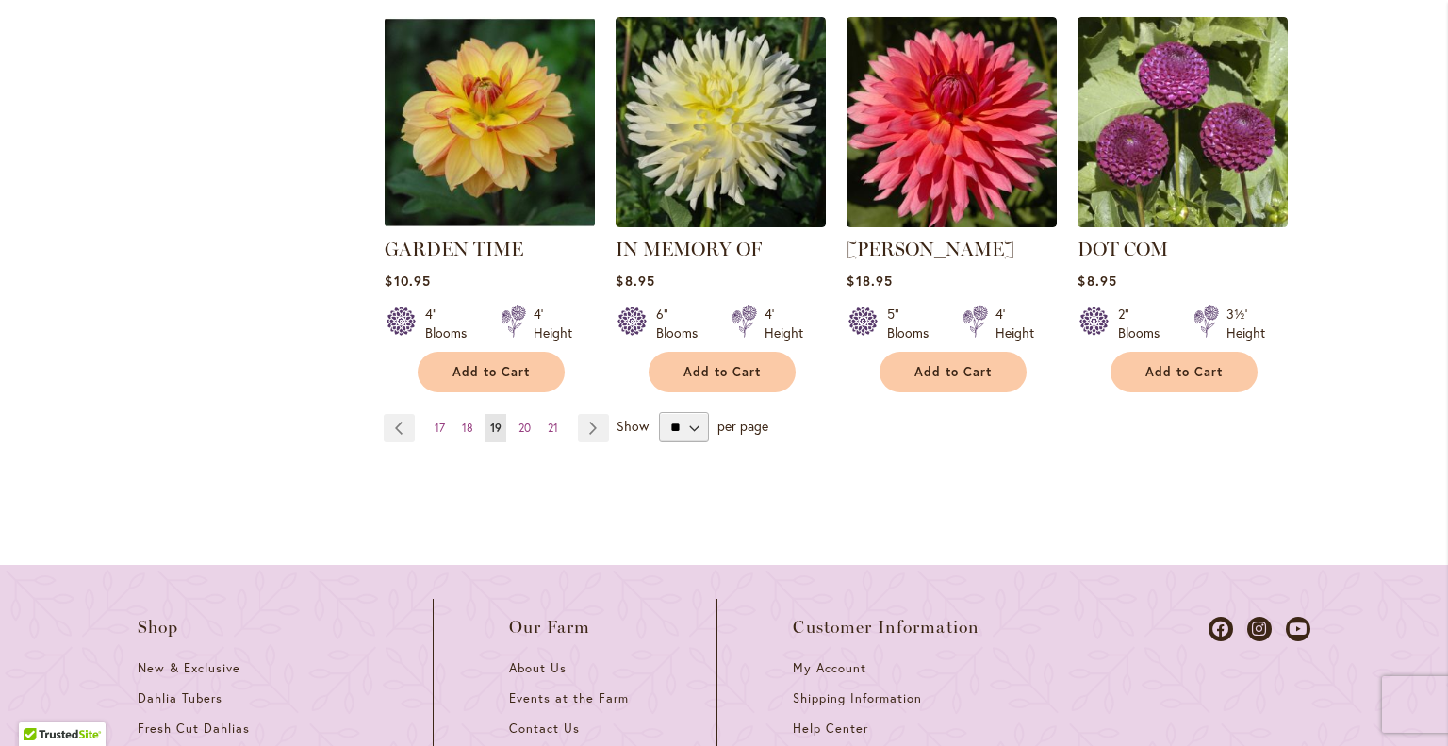
scroll to position [1916, 0]
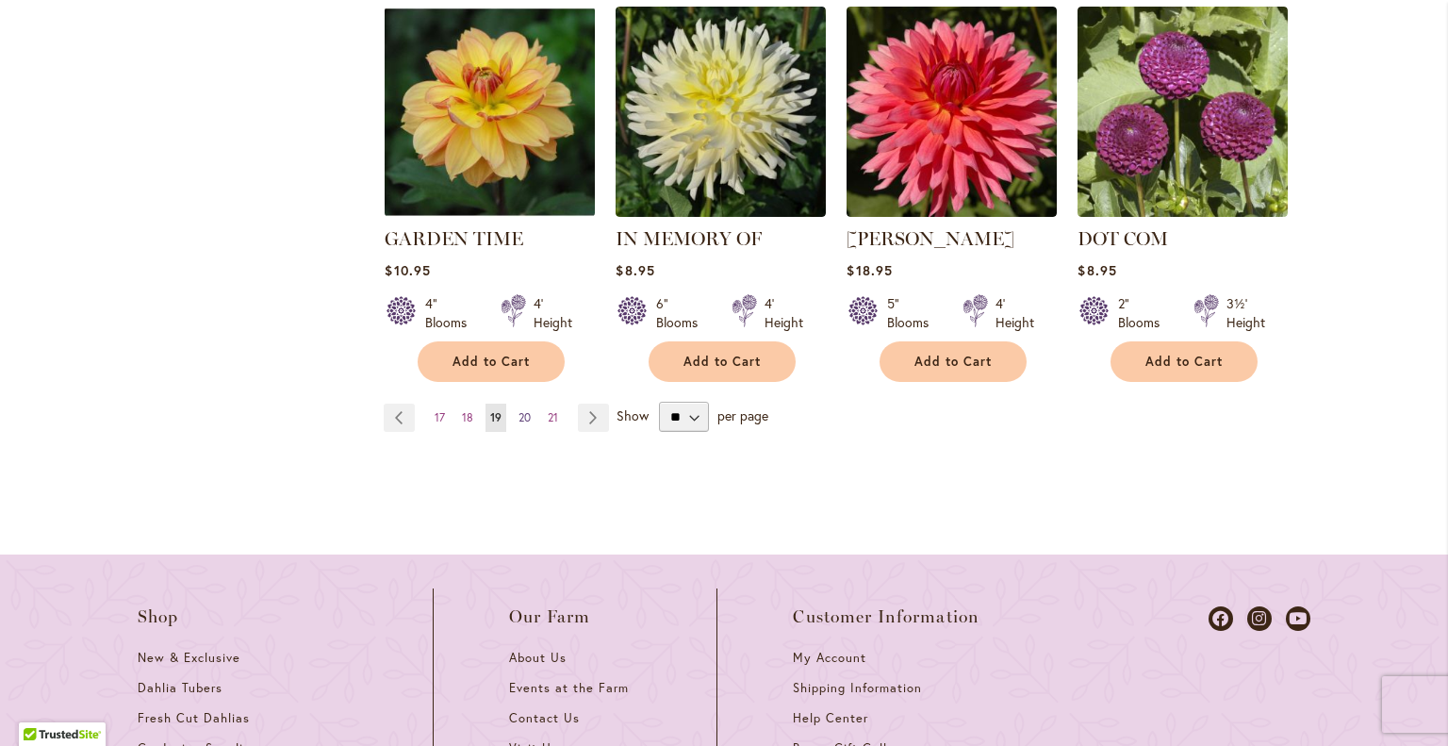
click at [519, 410] on span "20" at bounding box center [525, 417] width 12 height 14
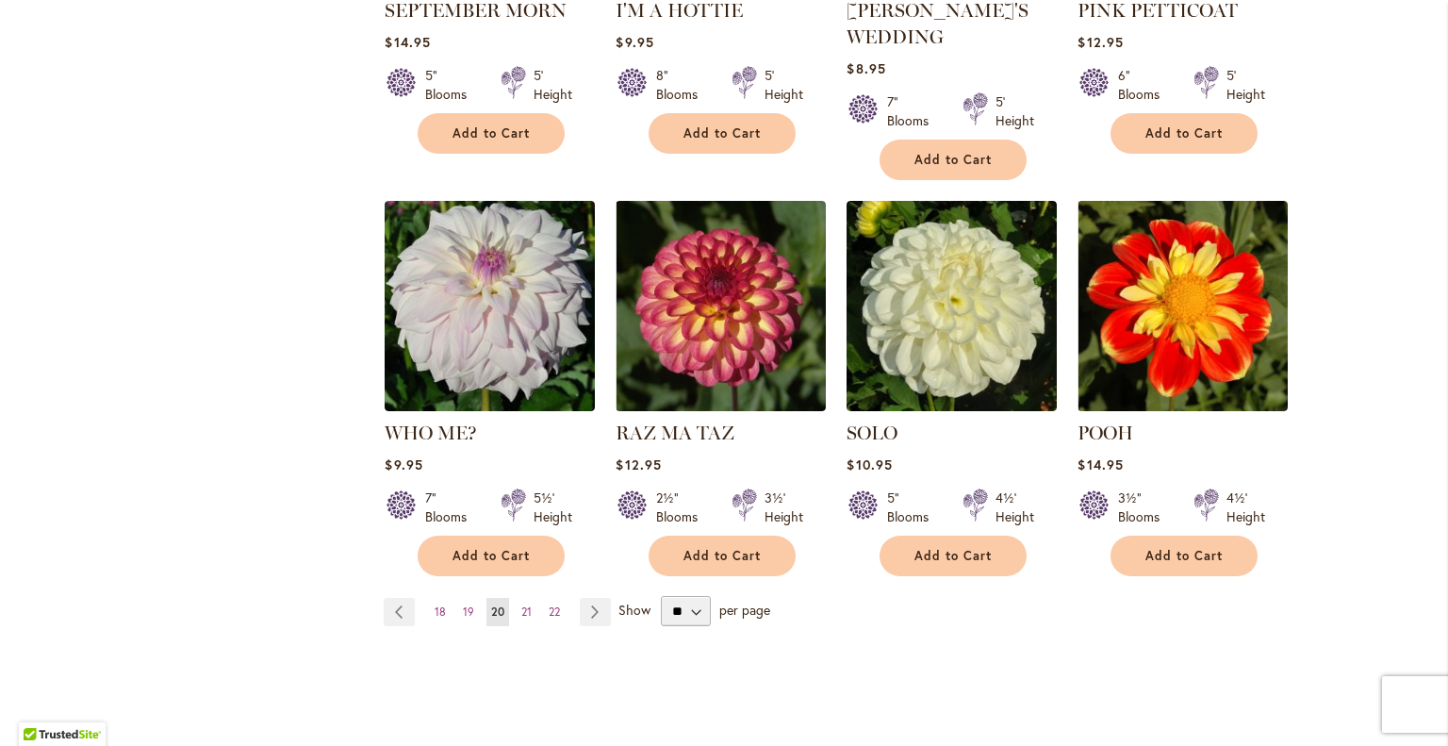
scroll to position [1689, 0]
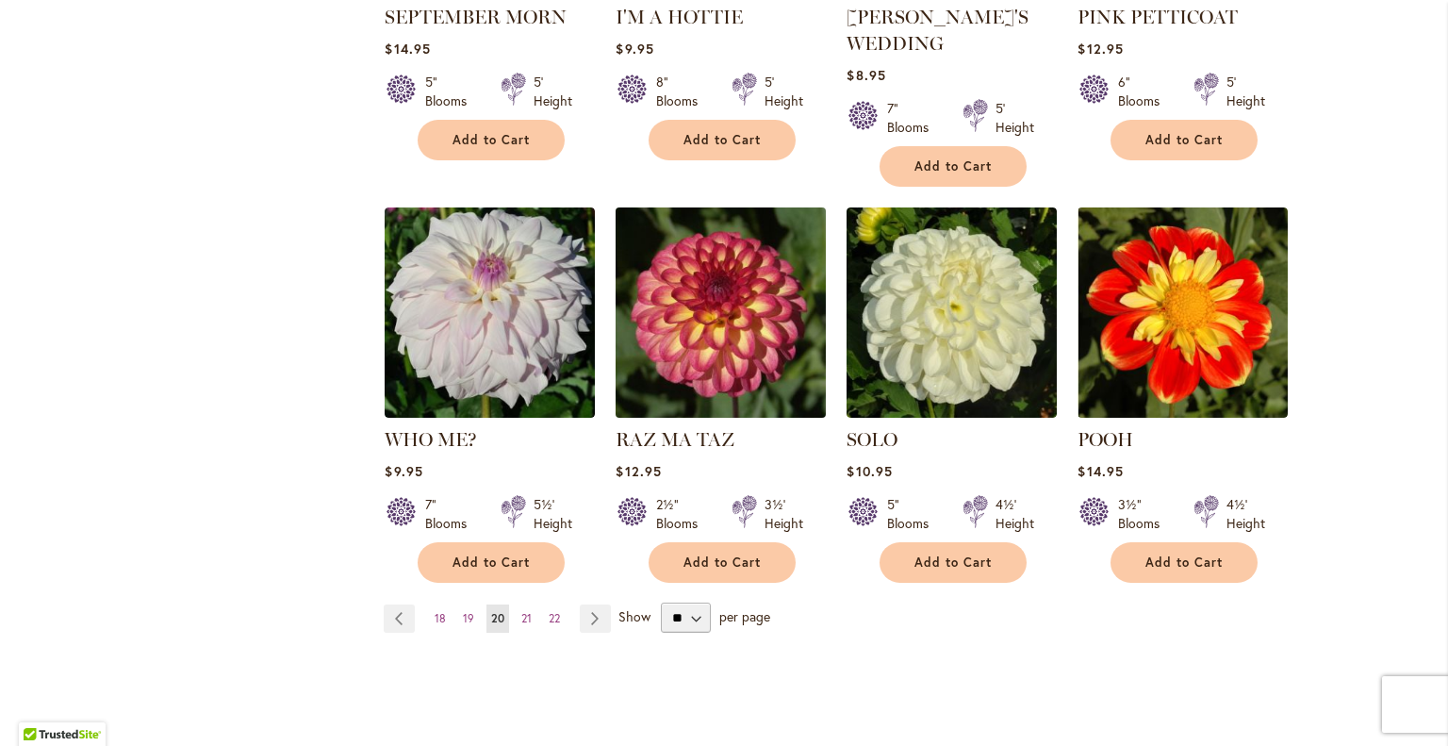
click at [710, 326] on img at bounding box center [721, 313] width 221 height 221
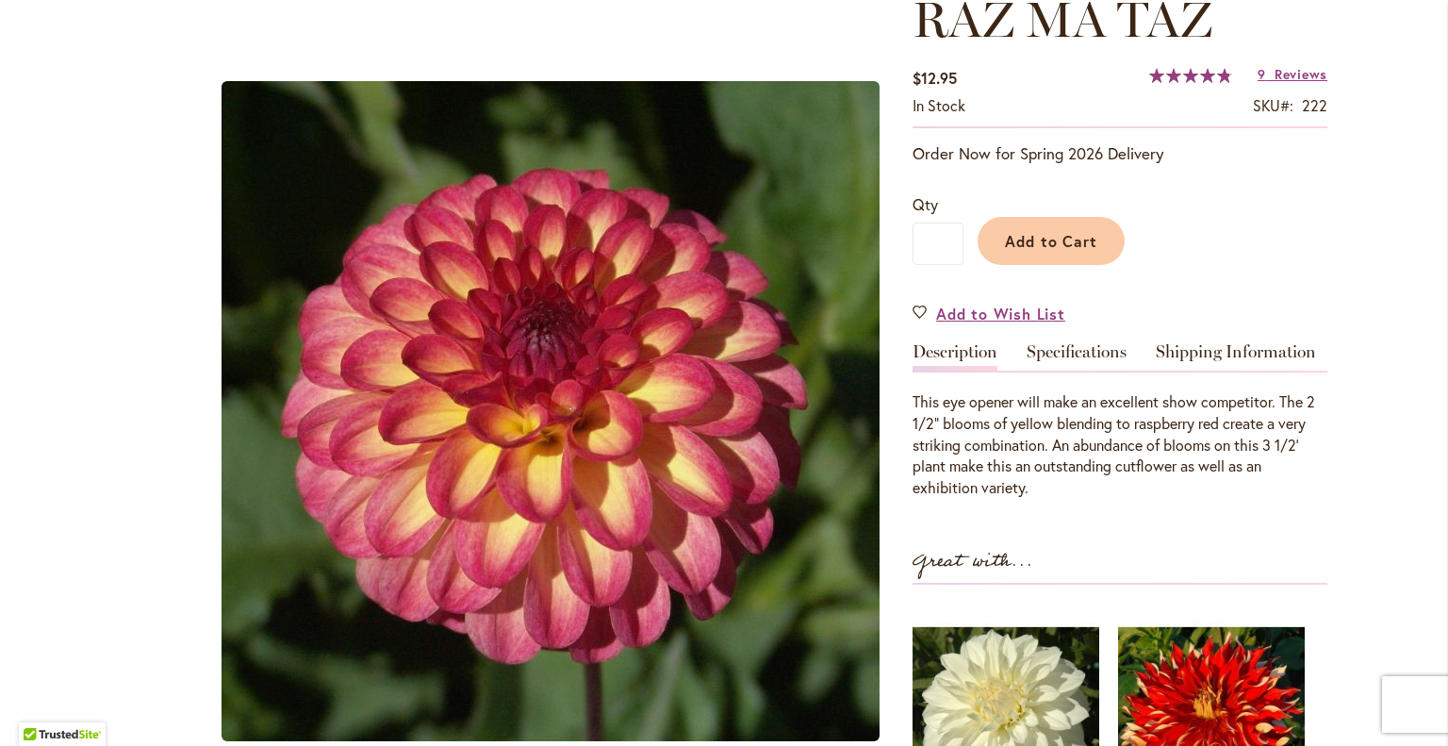
scroll to position [238, 0]
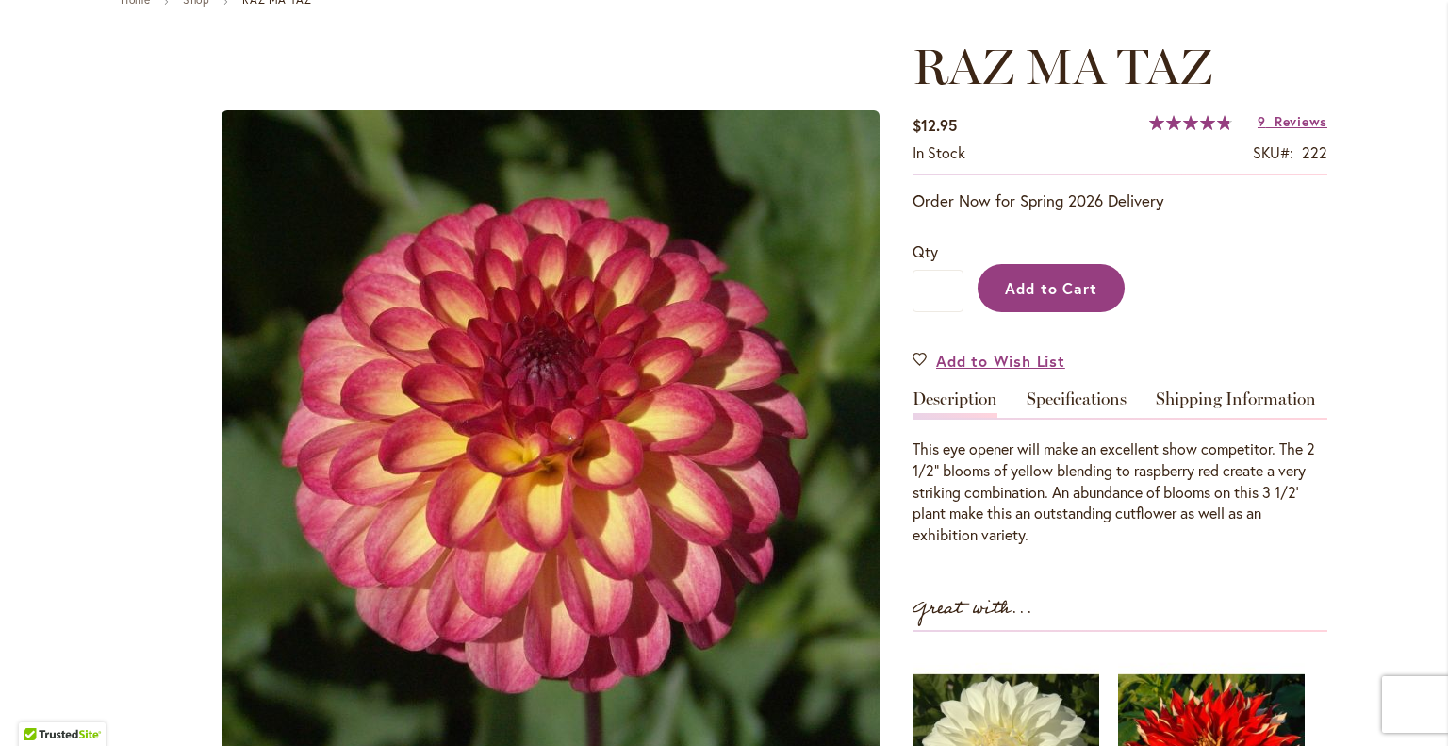
click at [1051, 285] on span "Add to Cart" at bounding box center [1051, 288] width 93 height 20
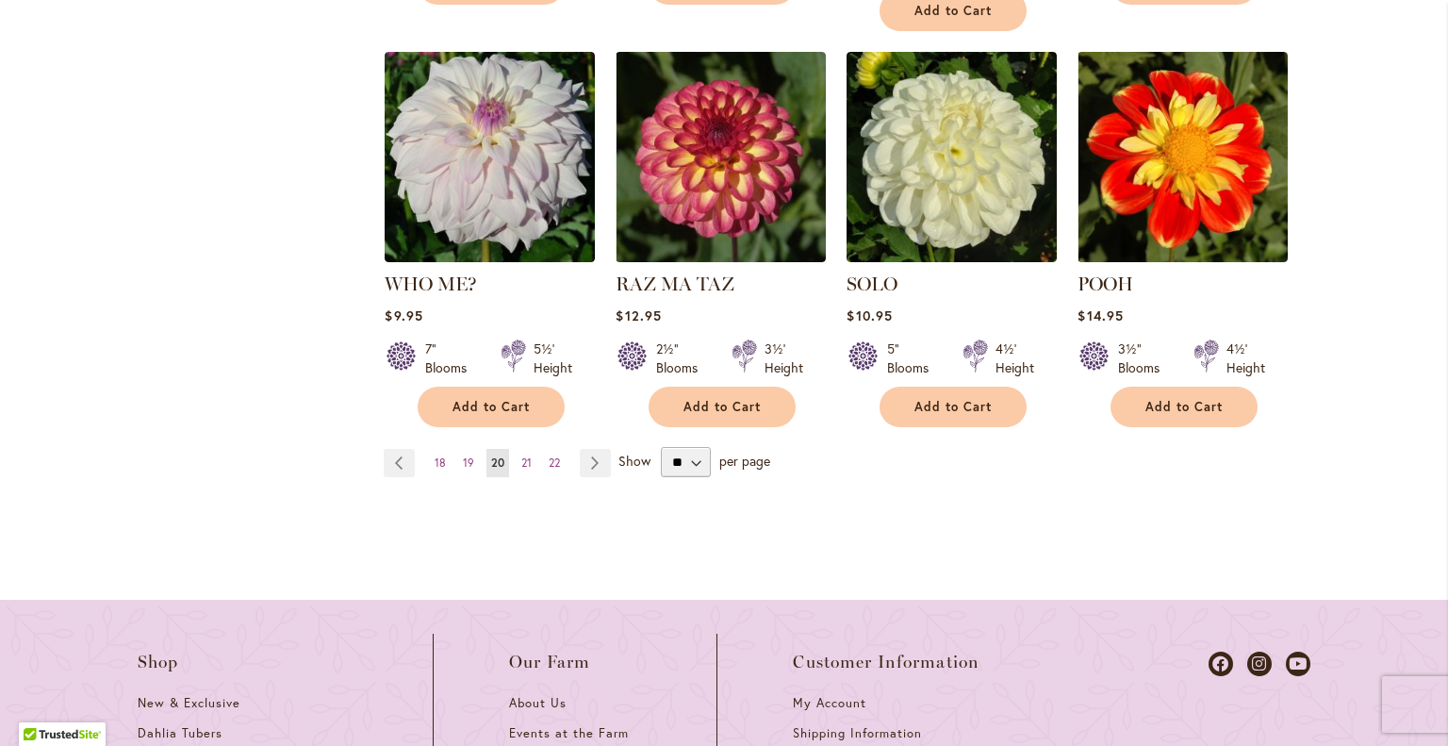
scroll to position [1867, 0]
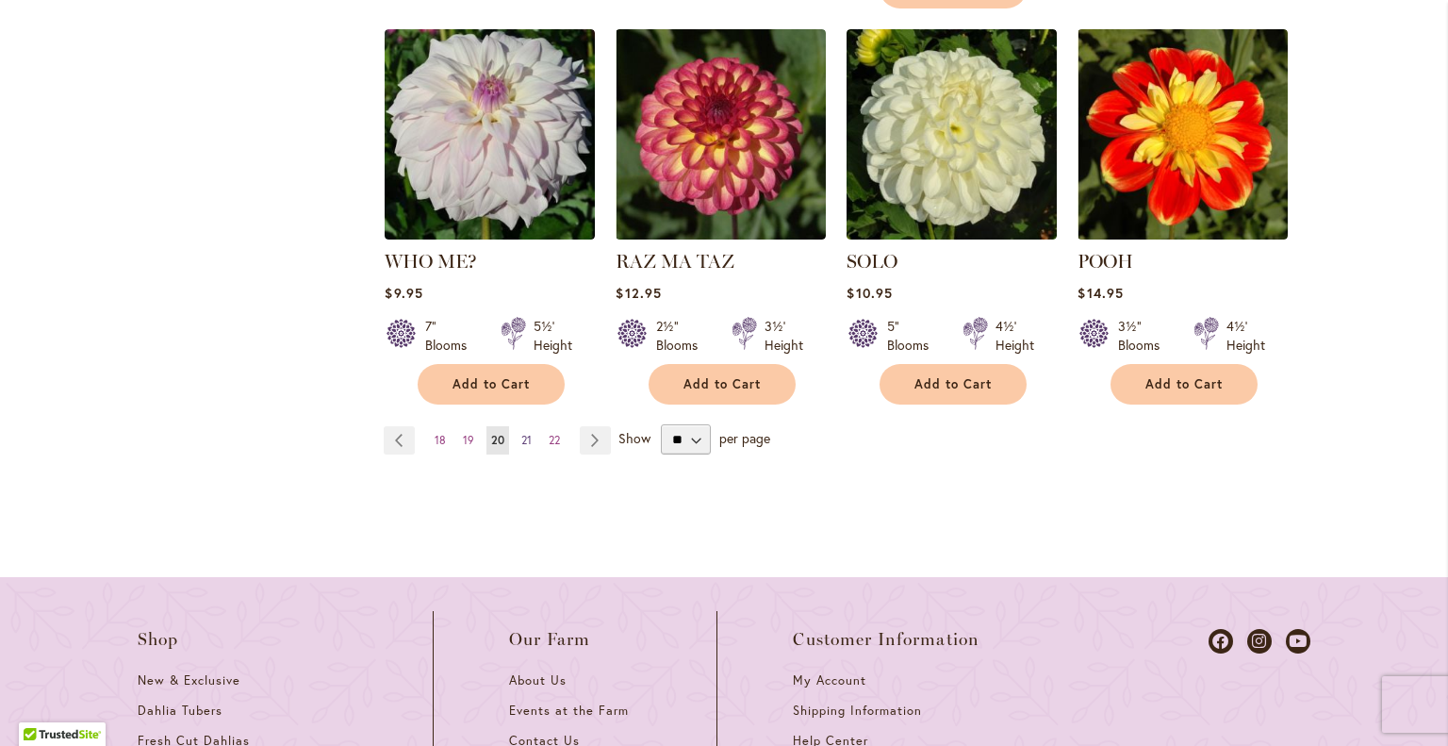
click at [525, 435] on link "Page 21" at bounding box center [527, 440] width 20 height 28
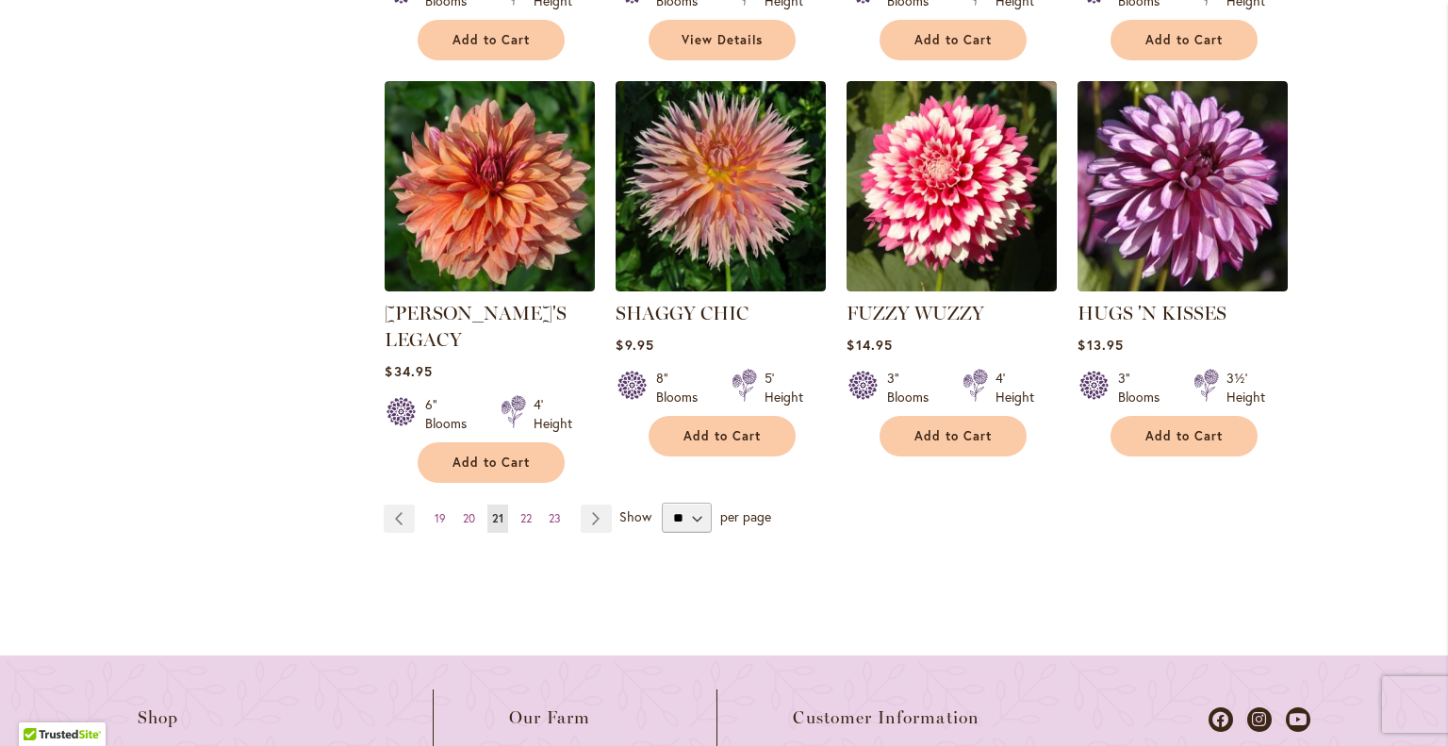
scroll to position [1818, 0]
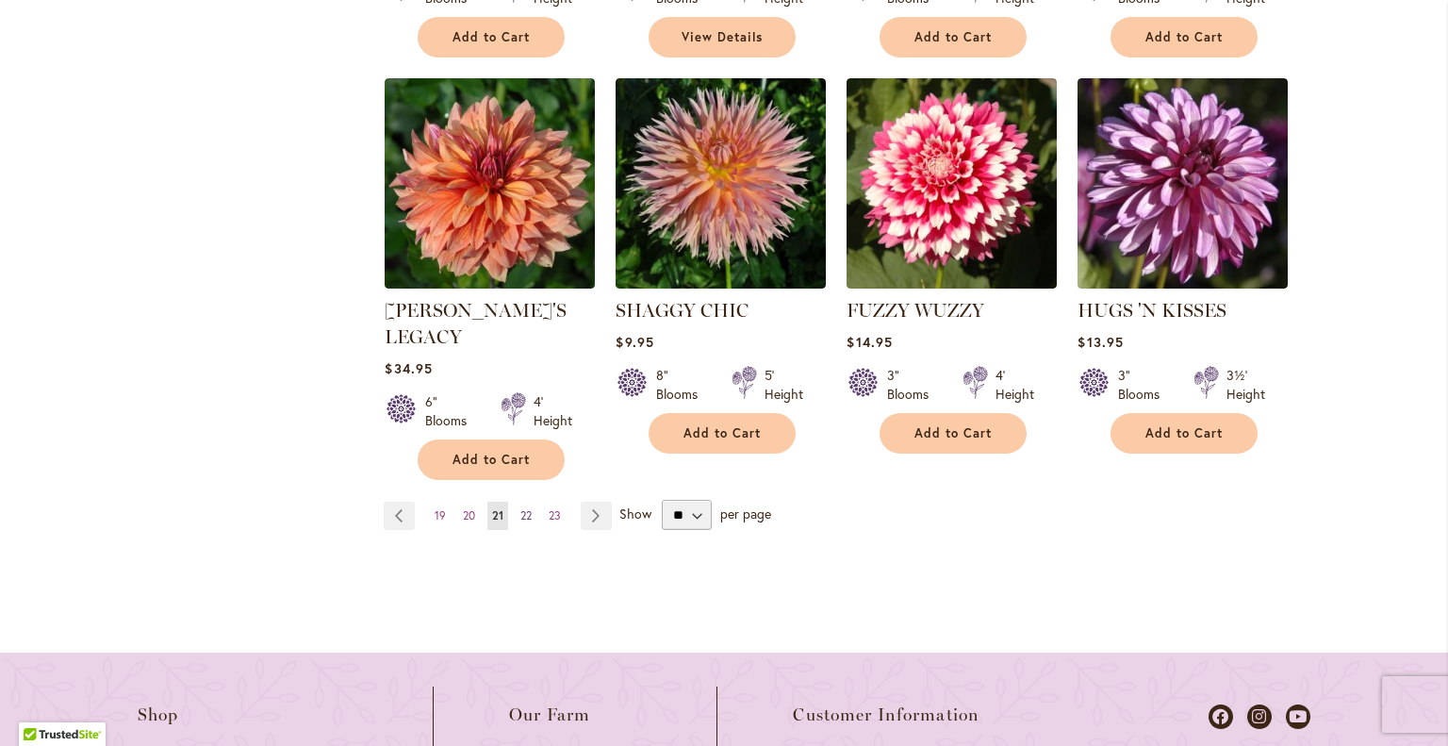
click at [520, 508] on span "22" at bounding box center [525, 515] width 11 height 14
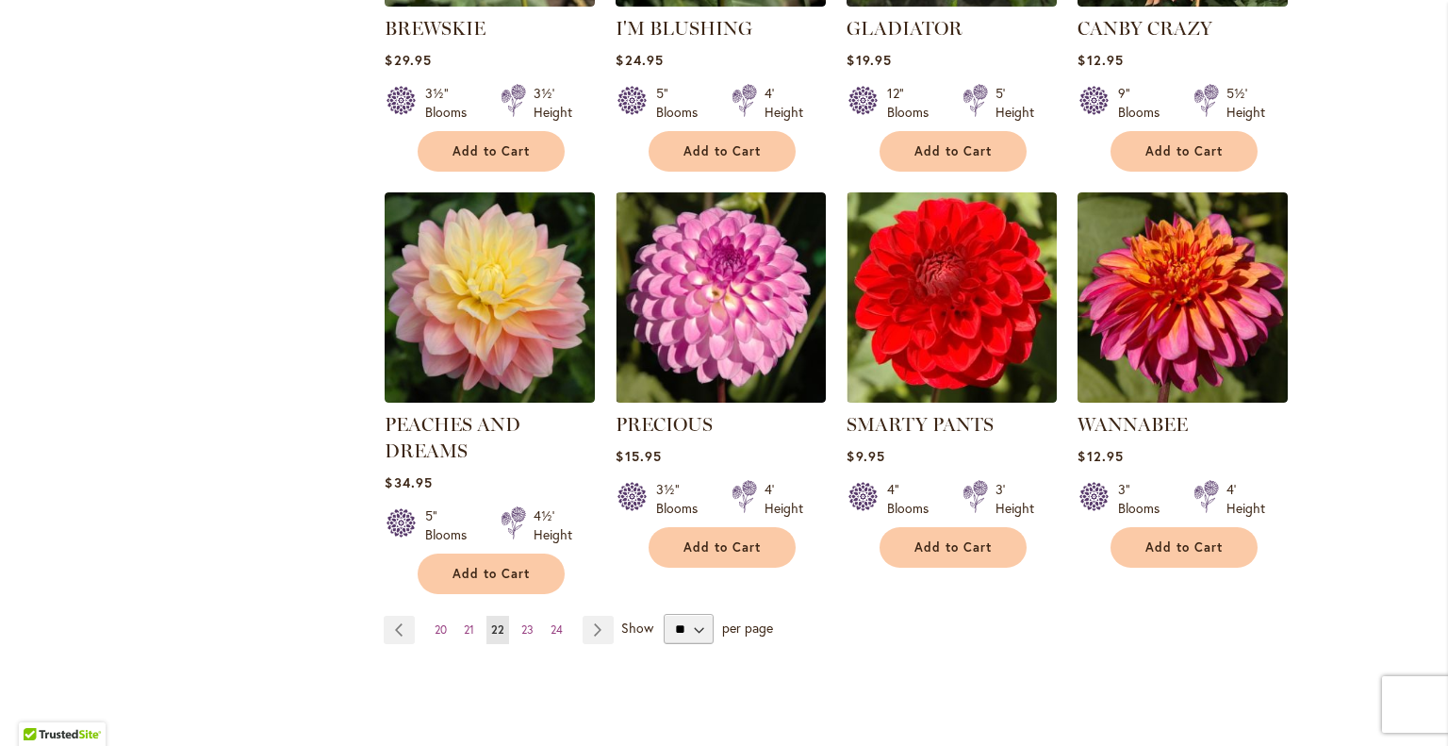
scroll to position [1697, 0]
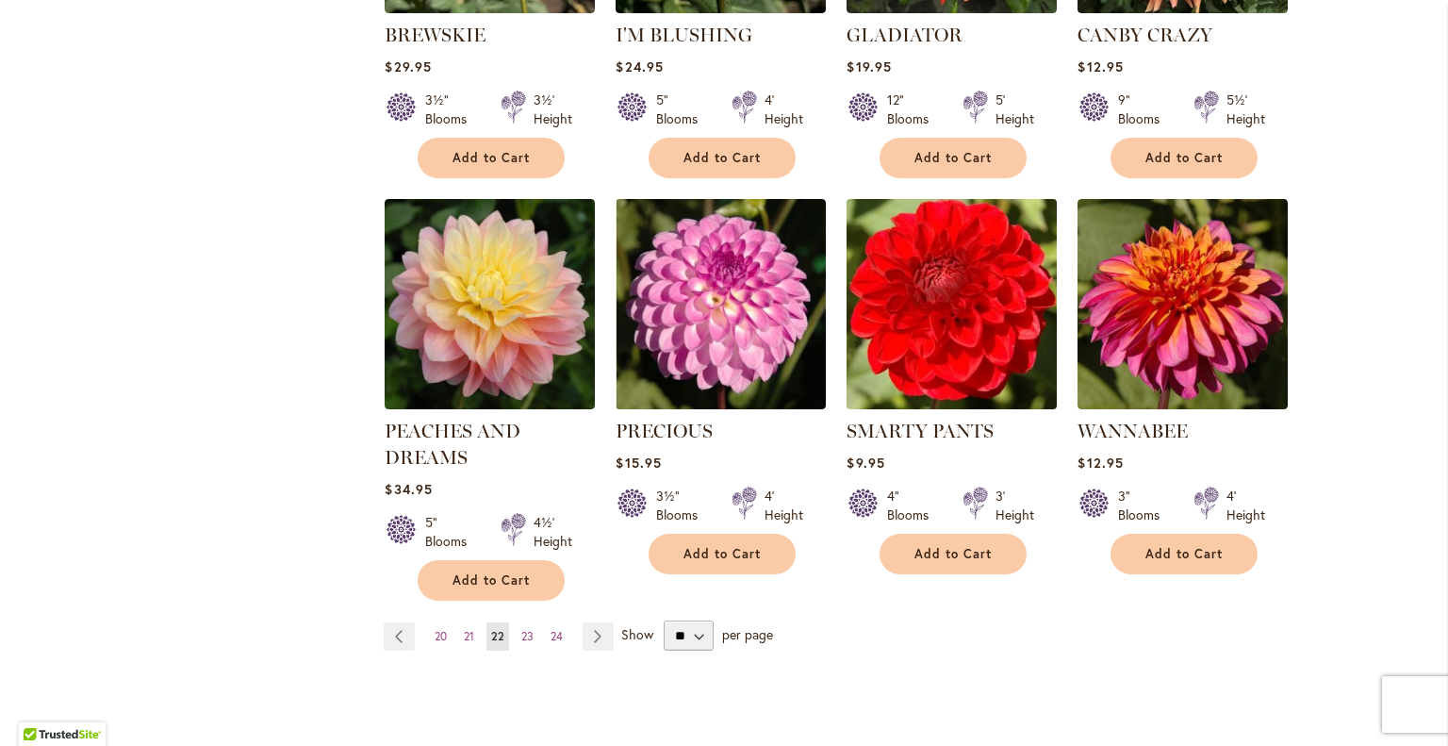
click at [961, 295] on img at bounding box center [952, 304] width 221 height 221
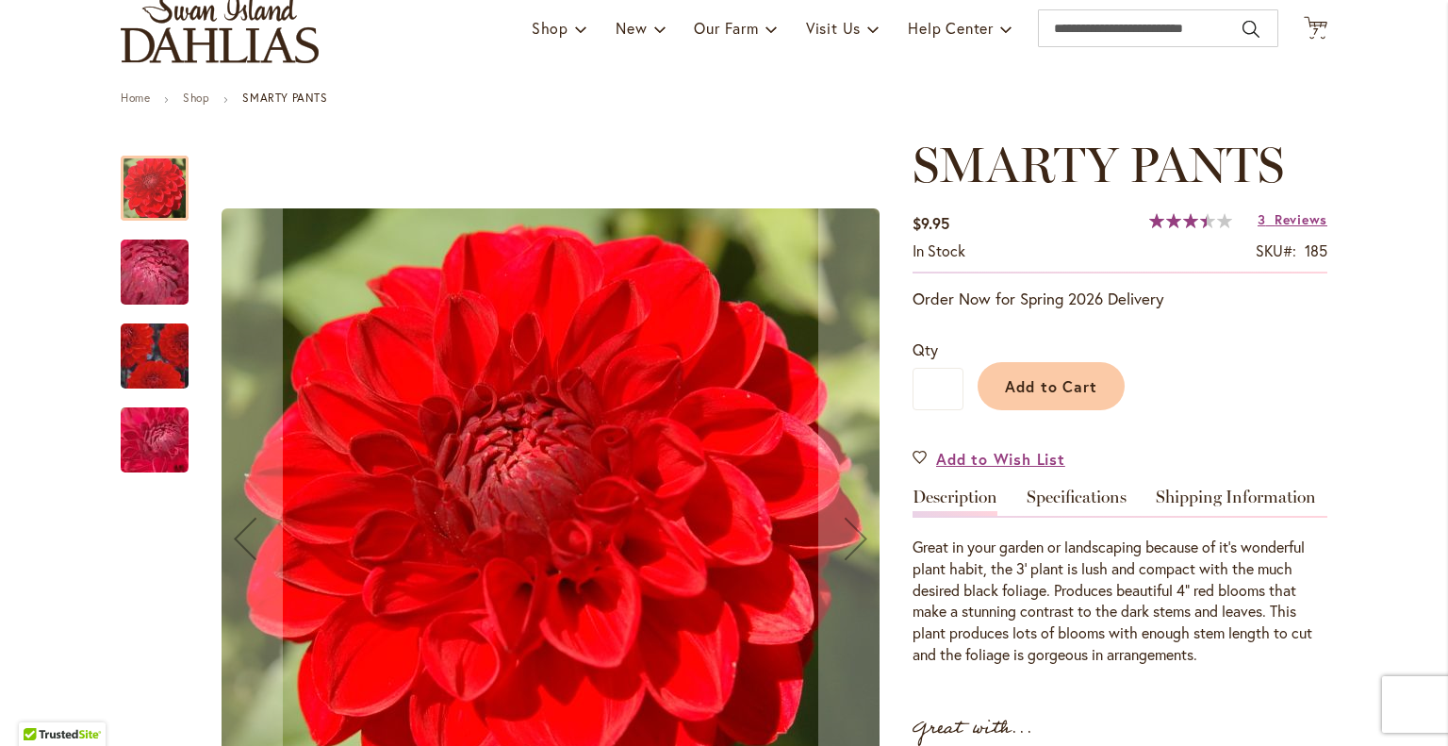
scroll to position [103, 0]
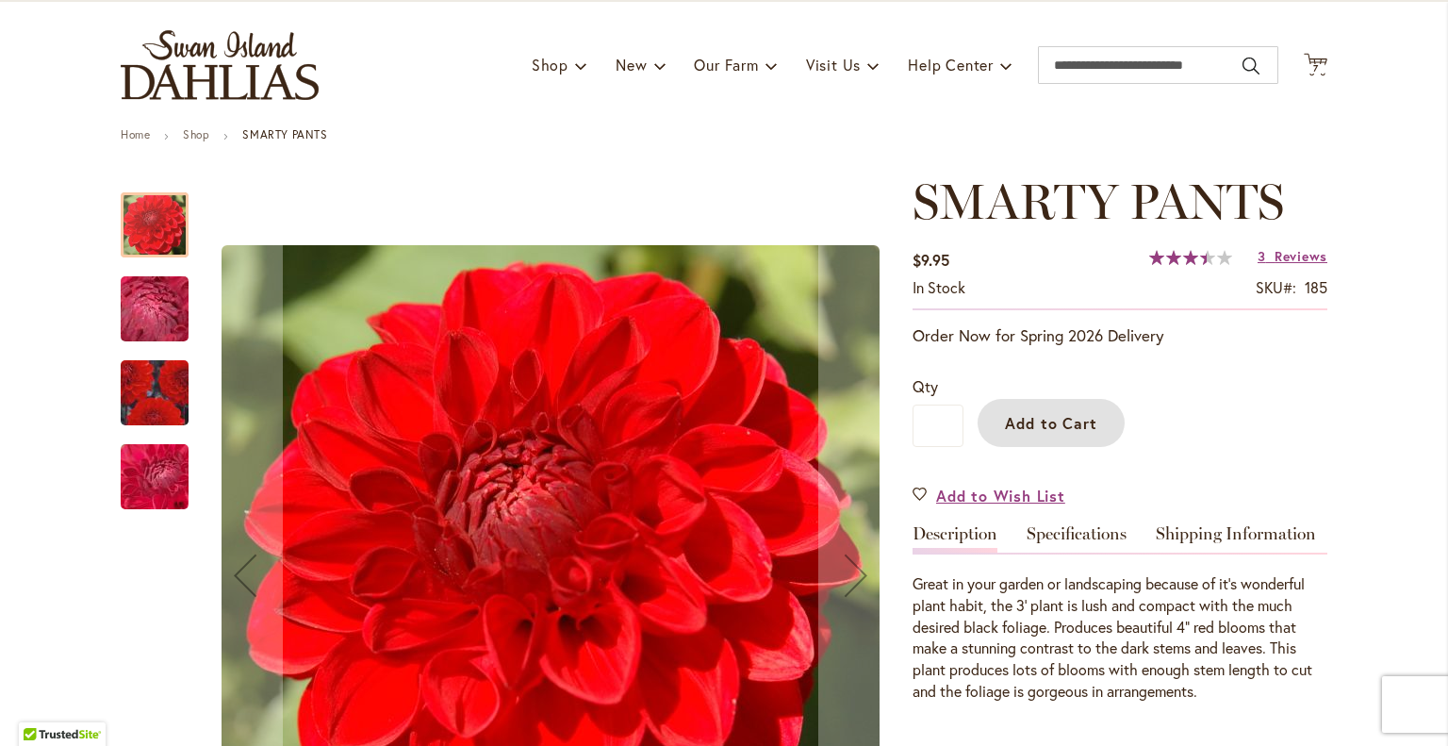
click at [1045, 429] on span "Add to Cart" at bounding box center [1051, 423] width 93 height 20
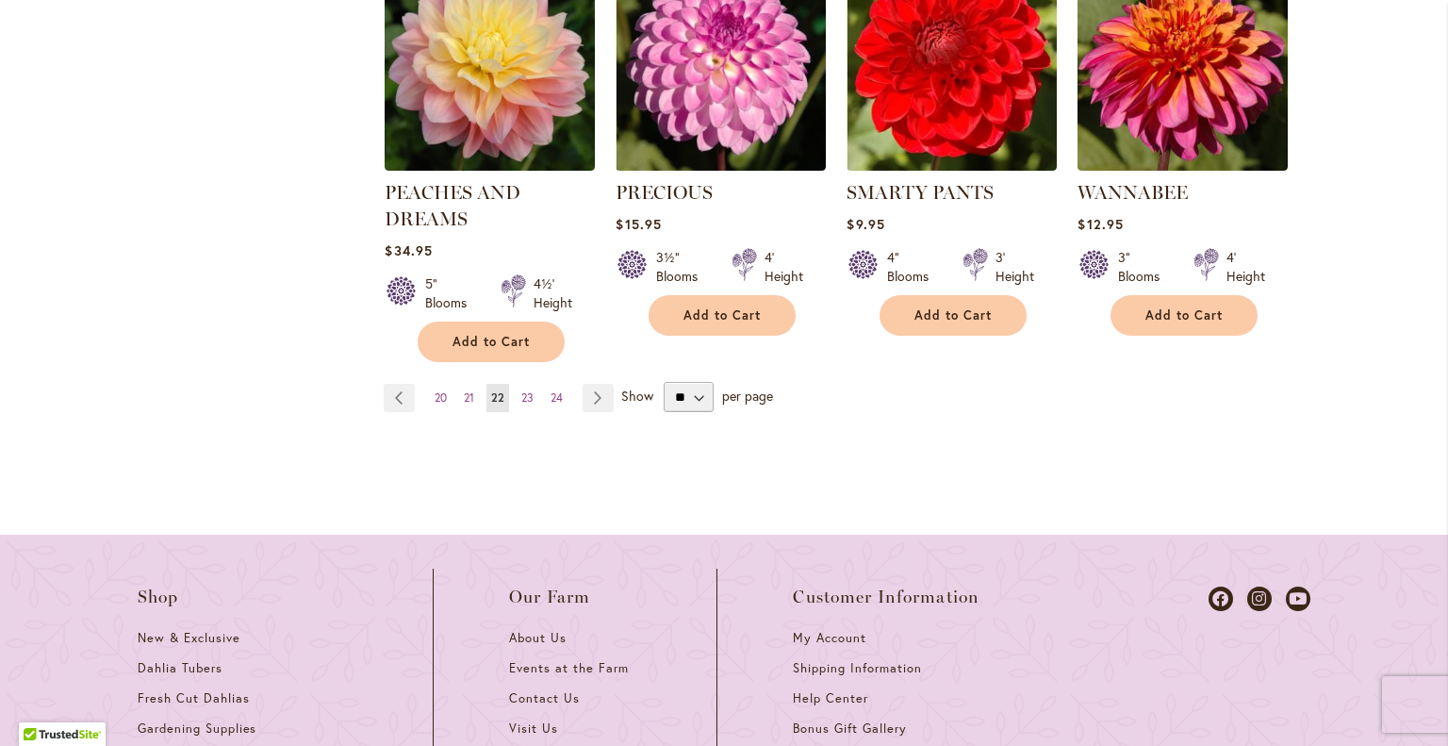
scroll to position [1942, 0]
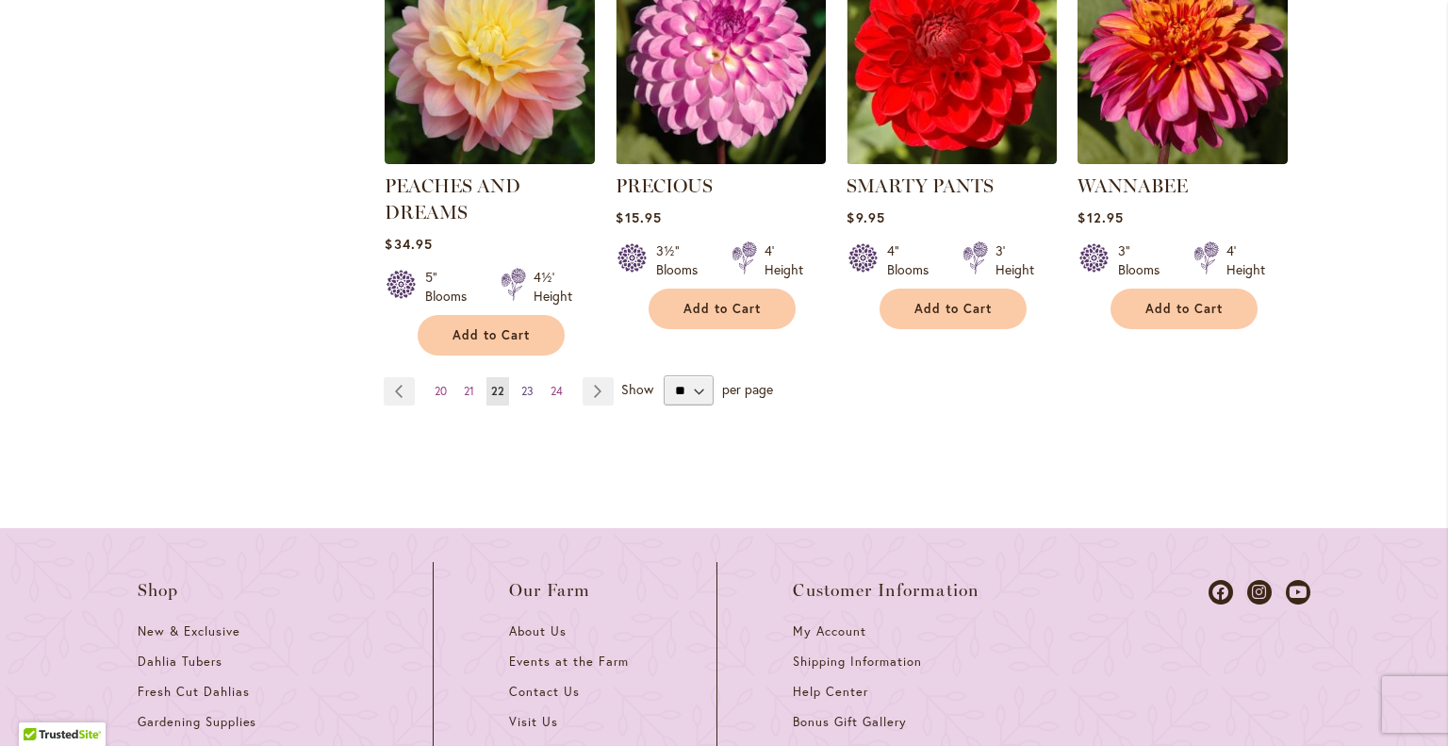
click at [524, 384] on span "23" at bounding box center [527, 391] width 12 height 14
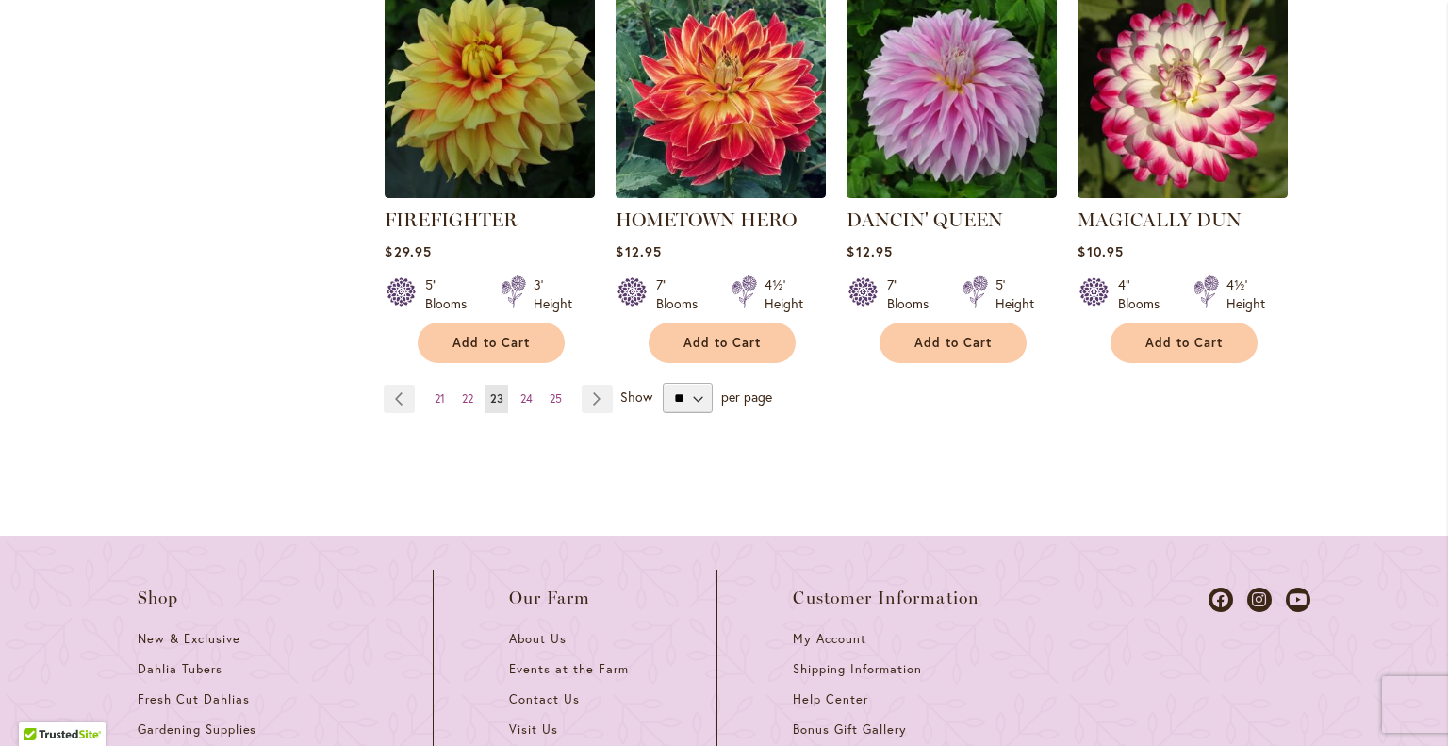
scroll to position [1911, 0]
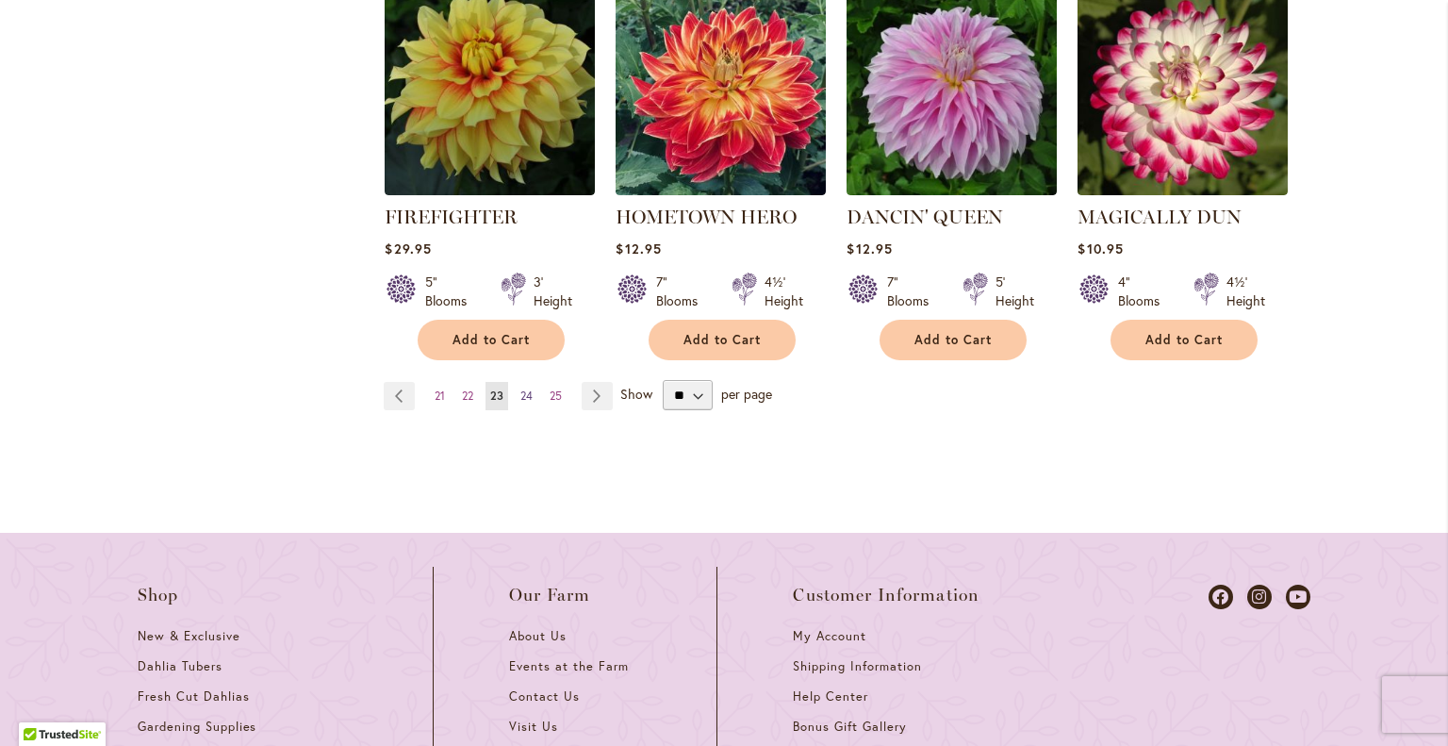
click at [520, 388] on span "24" at bounding box center [526, 395] width 12 height 14
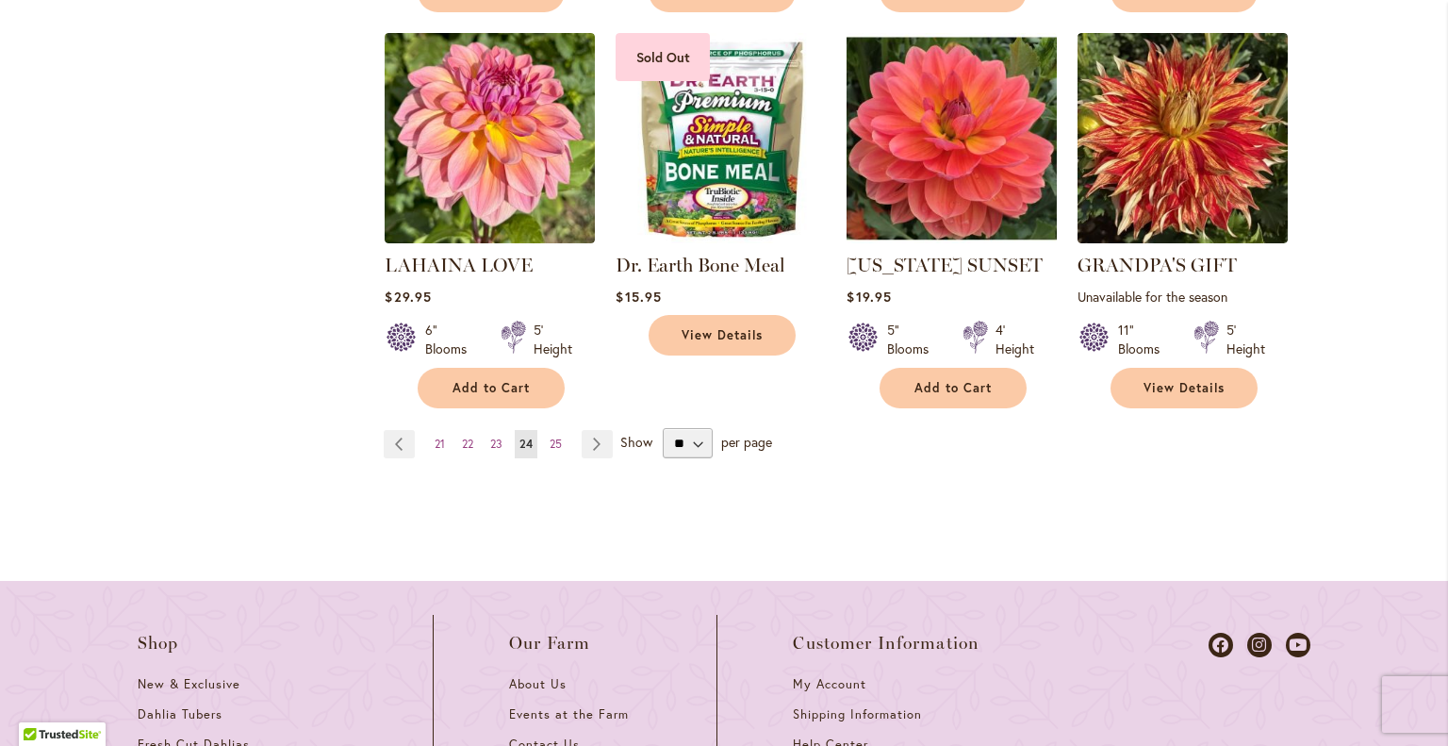
scroll to position [1862, 0]
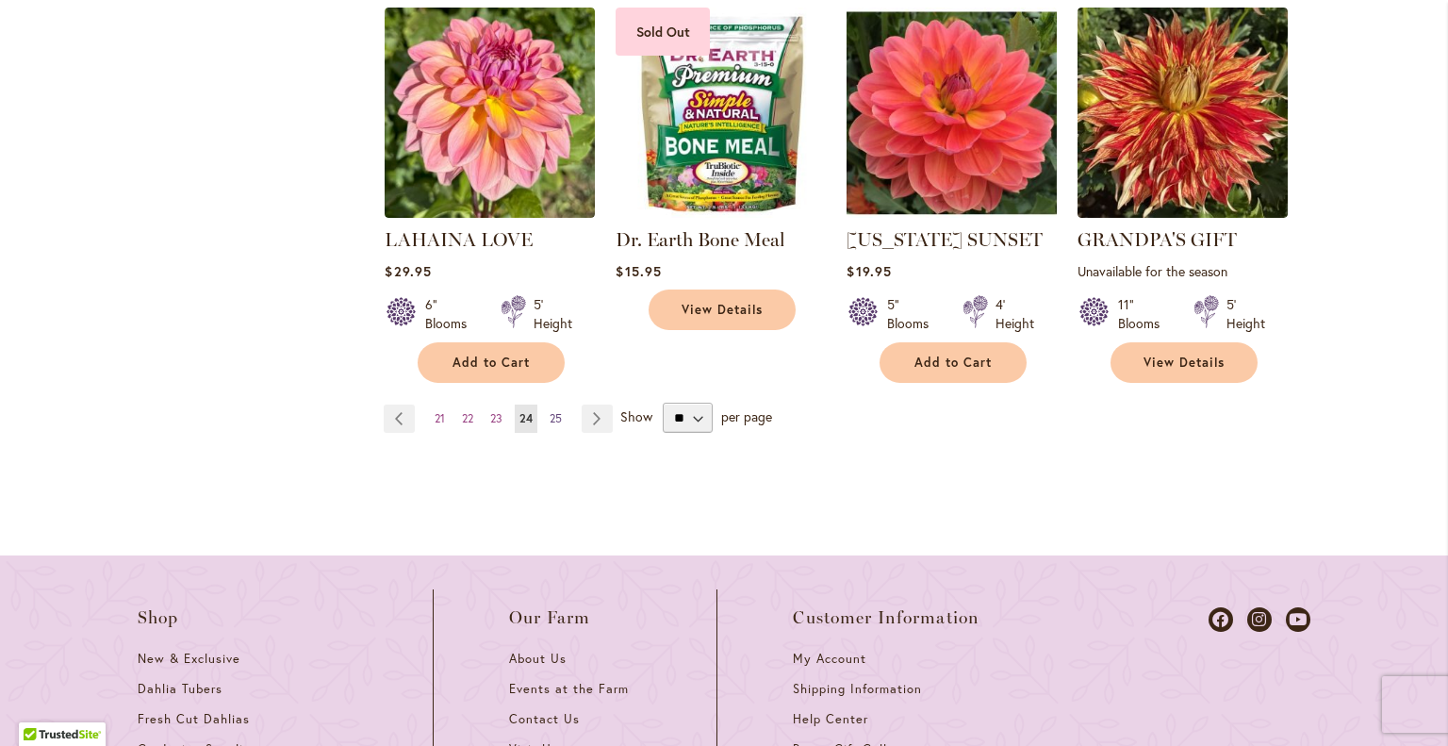
click at [550, 411] on span "25" at bounding box center [556, 418] width 12 height 14
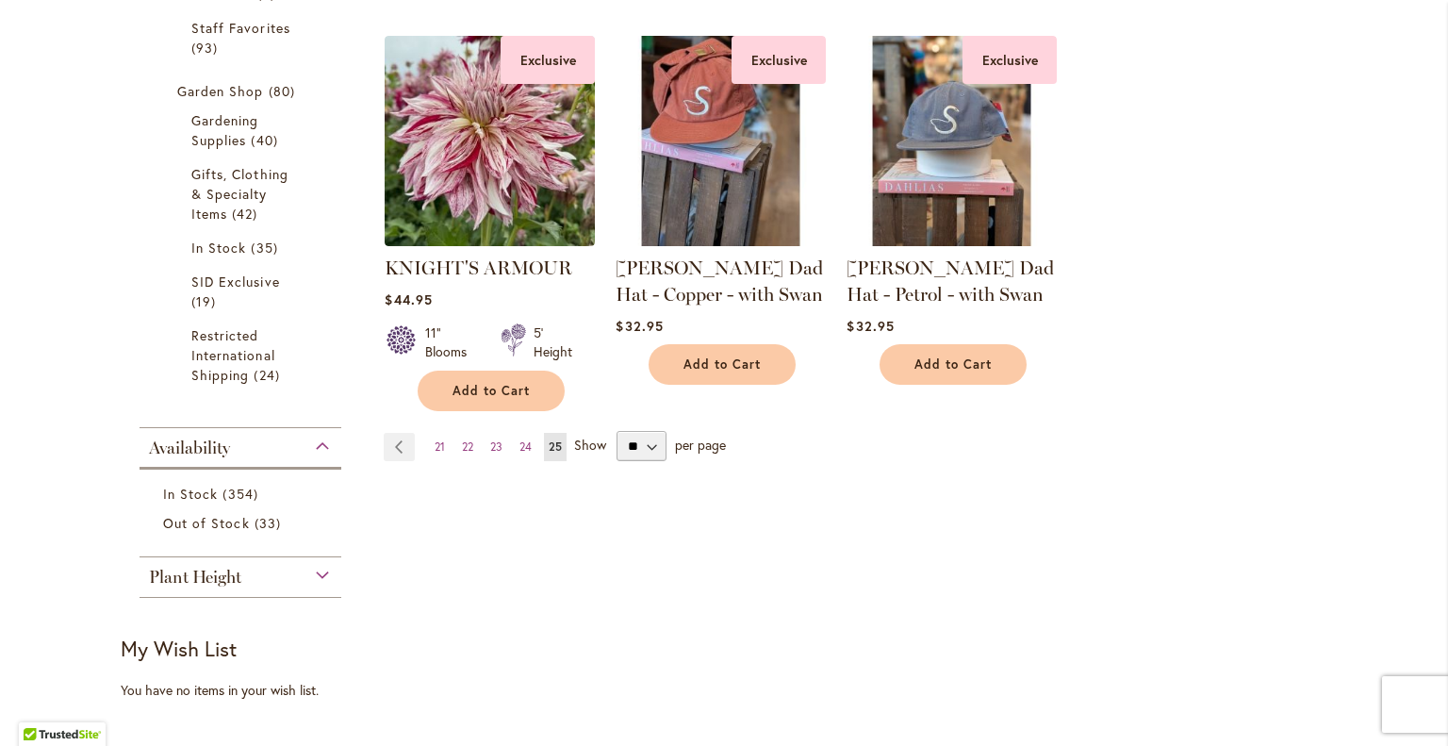
scroll to position [641, 0]
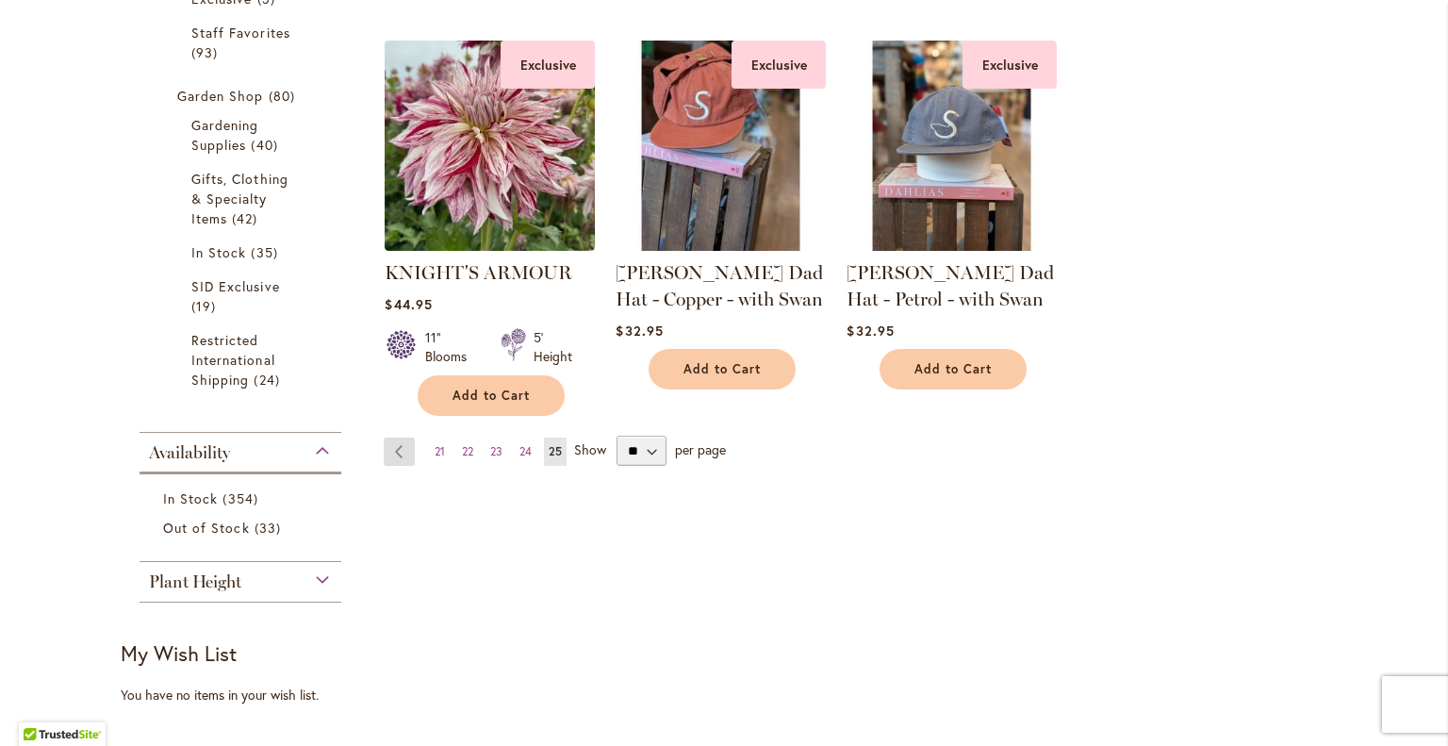
click at [393, 448] on link "Page Previous" at bounding box center [399, 451] width 31 height 28
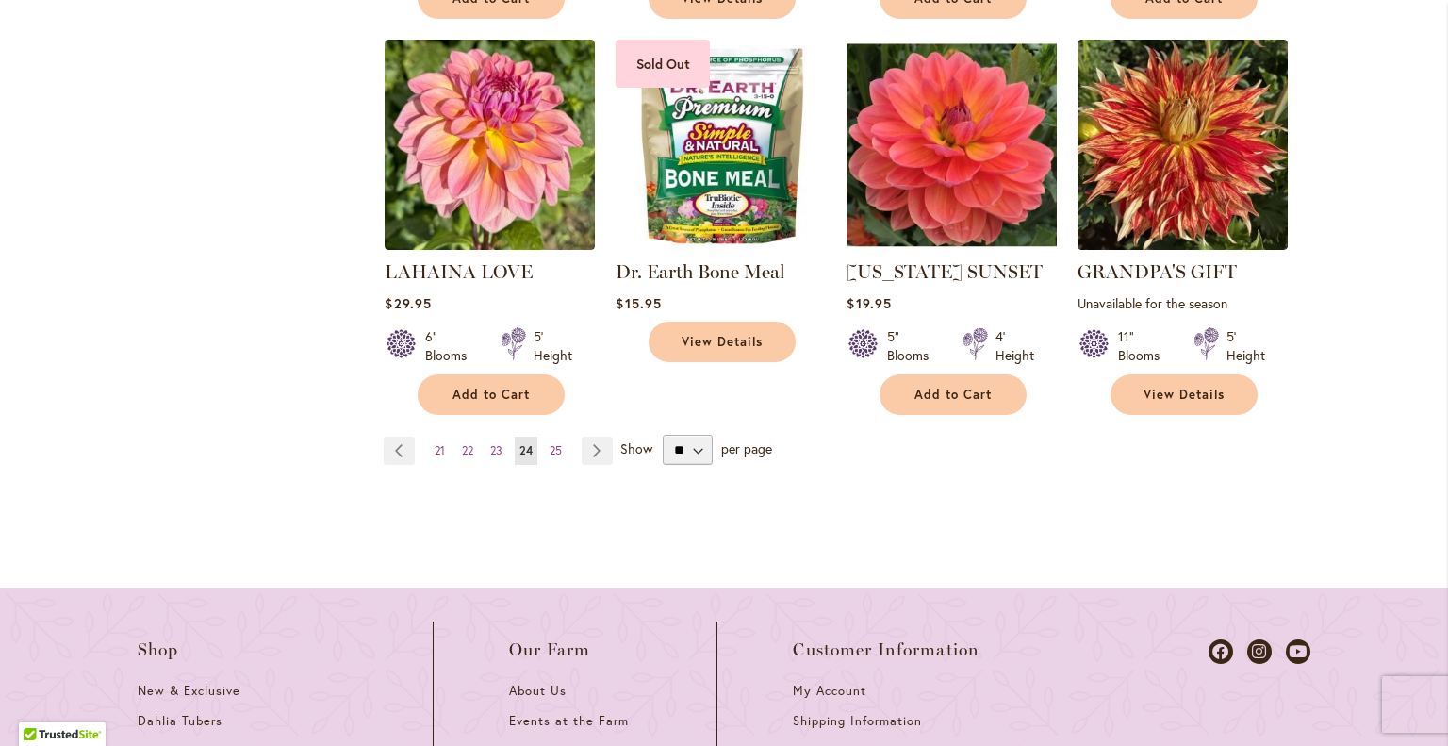
scroll to position [1821, 0]
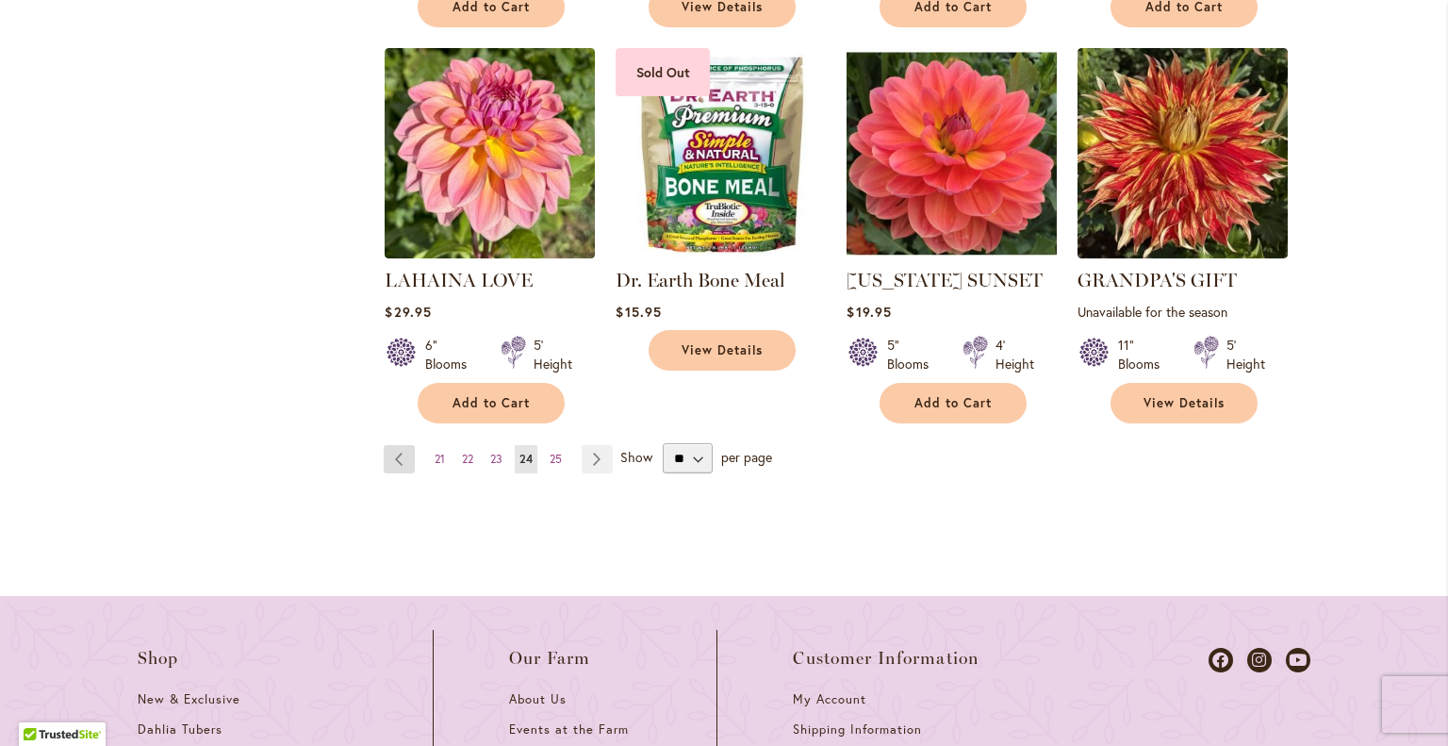
click at [388, 448] on link "Page Previous" at bounding box center [399, 459] width 31 height 28
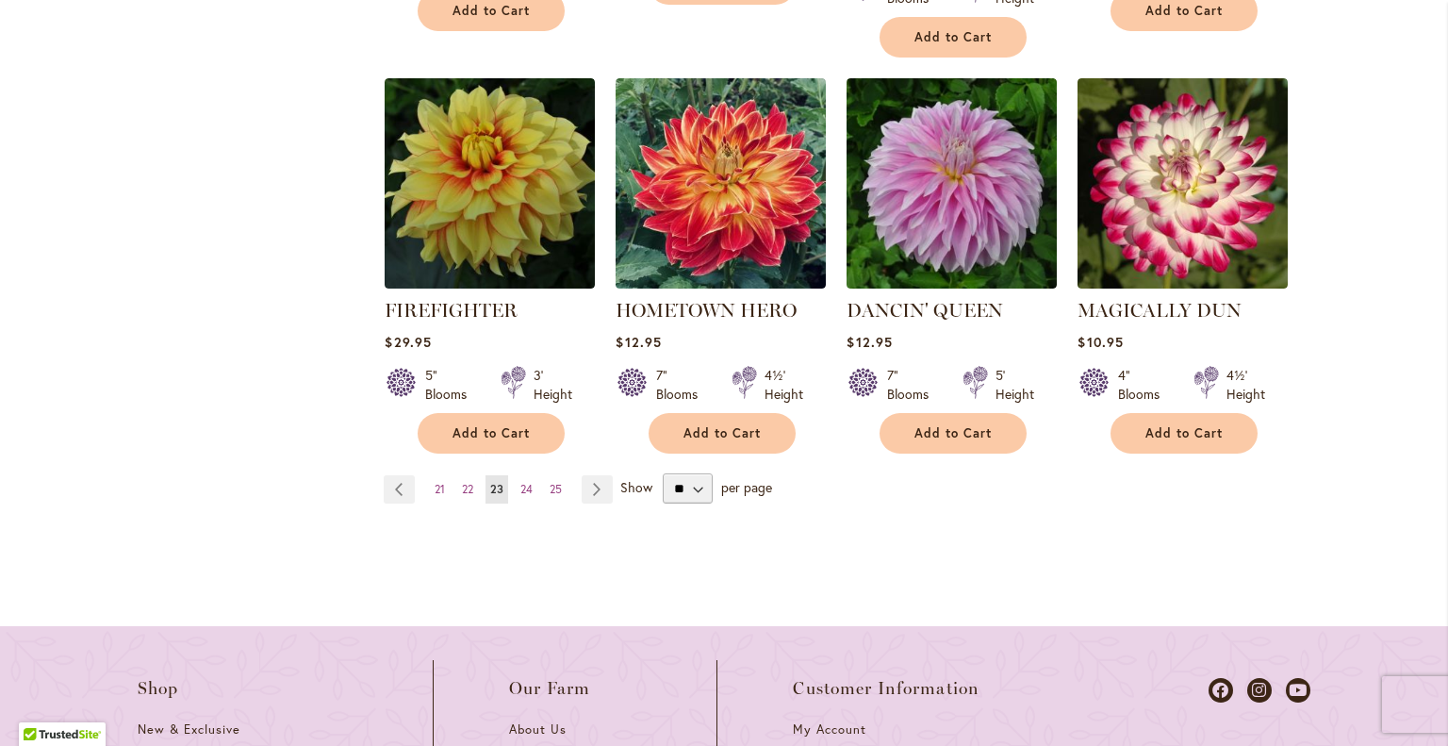
scroll to position [1818, 0]
click at [398, 475] on link "Page Previous" at bounding box center [399, 489] width 31 height 28
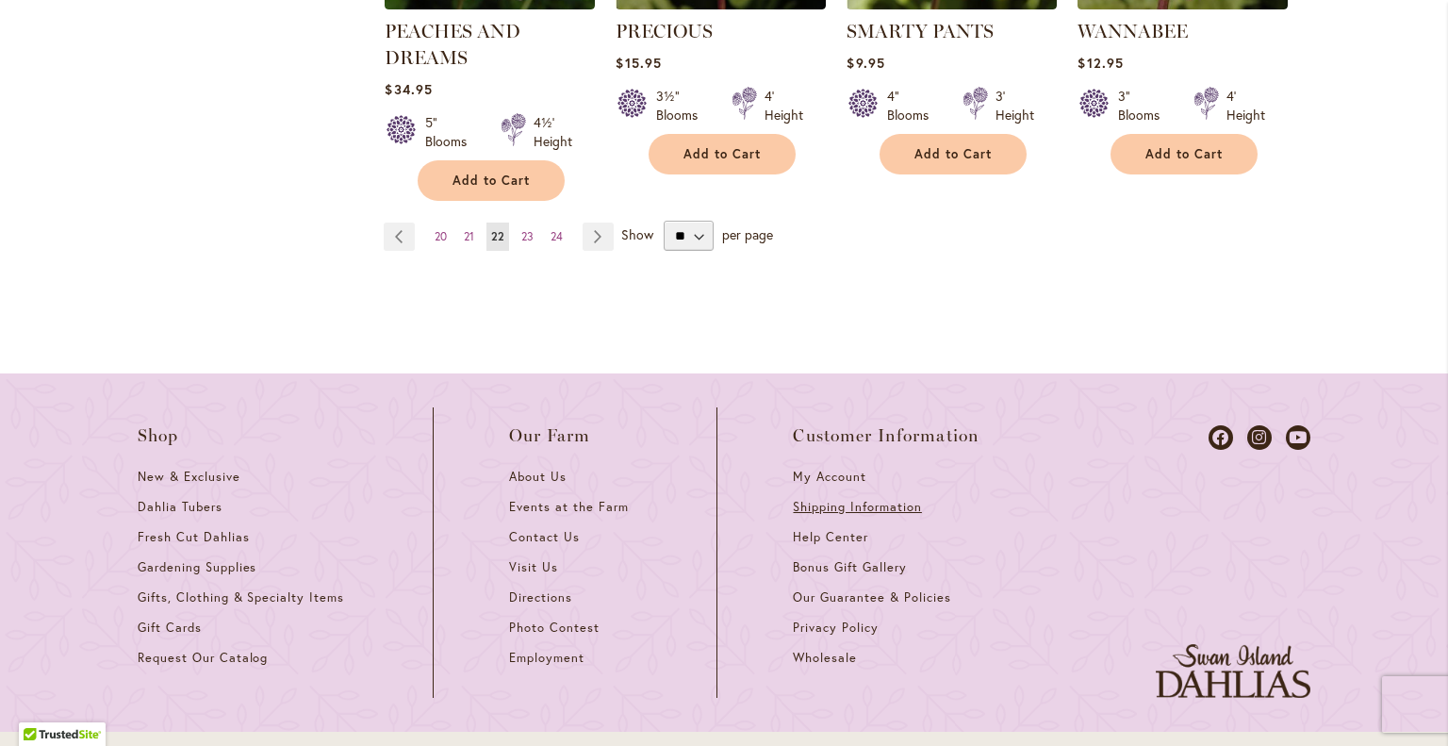
scroll to position [2082, 0]
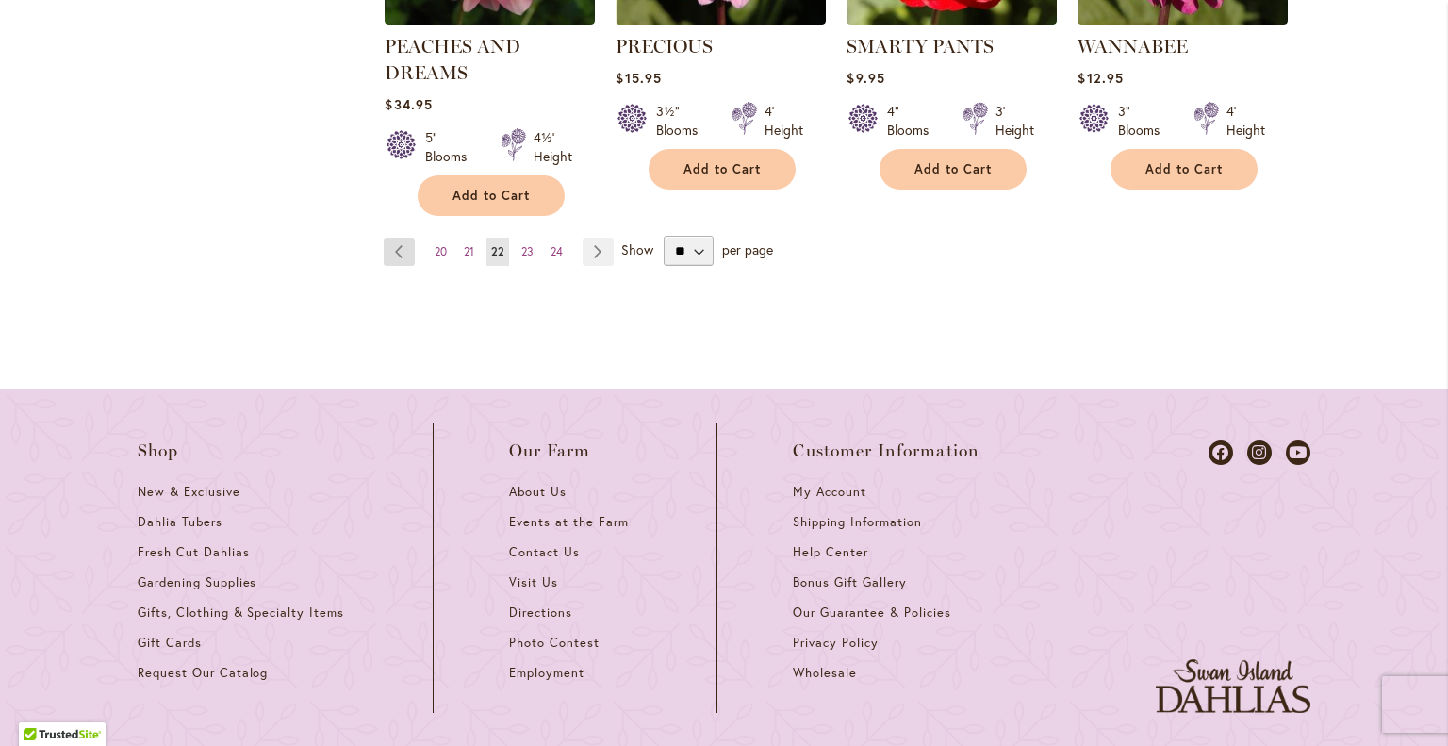
click at [389, 238] on link "Page Previous" at bounding box center [399, 252] width 31 height 28
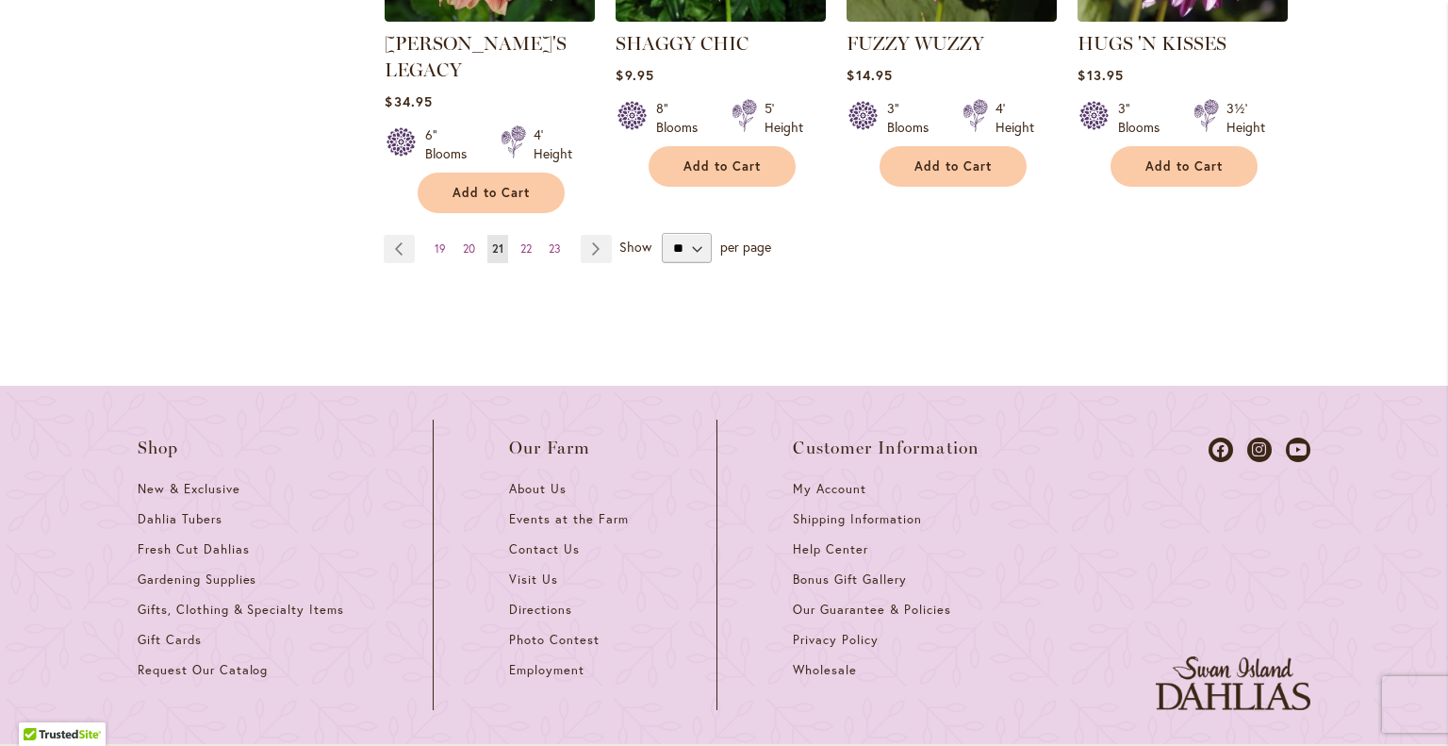
scroll to position [2072, 0]
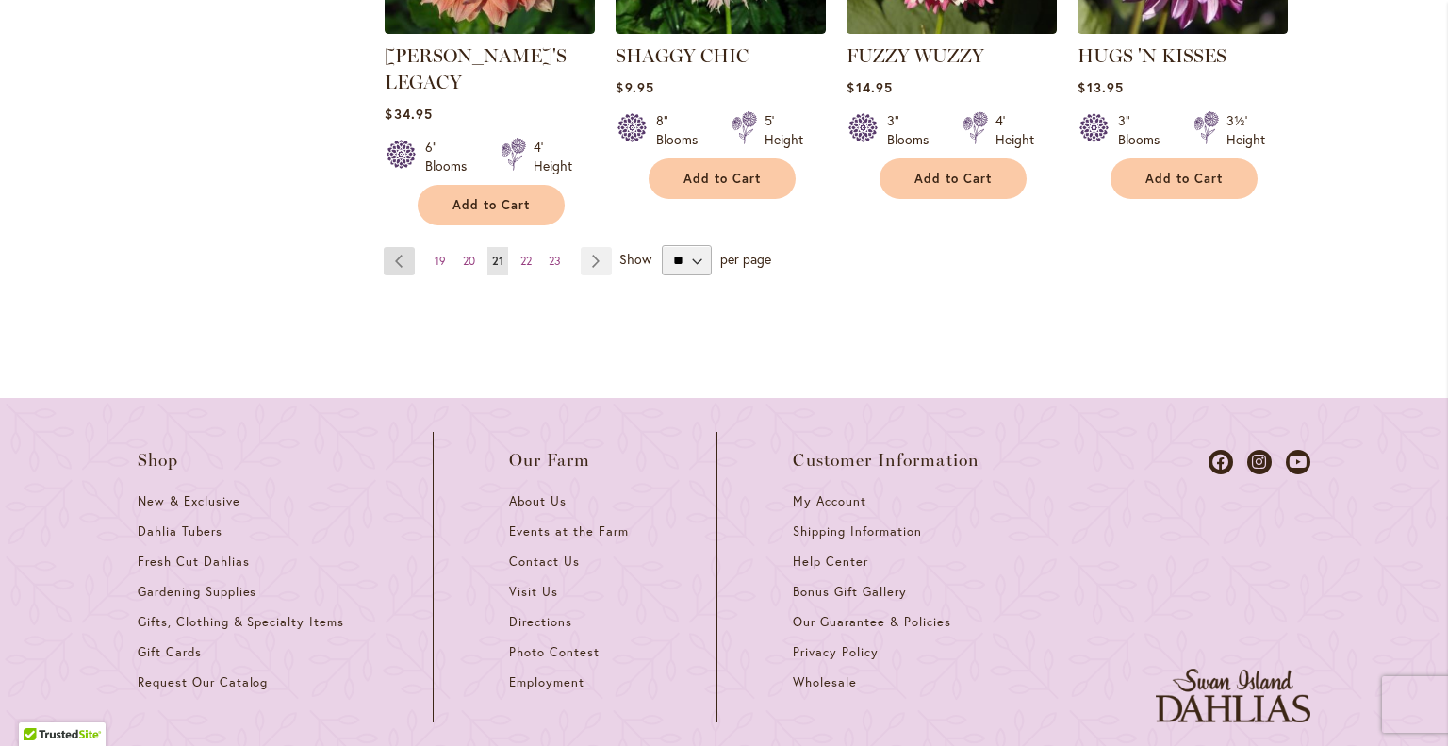
click at [399, 247] on link "Page Previous" at bounding box center [399, 261] width 31 height 28
click at [391, 247] on link "Page Previous" at bounding box center [399, 261] width 31 height 28
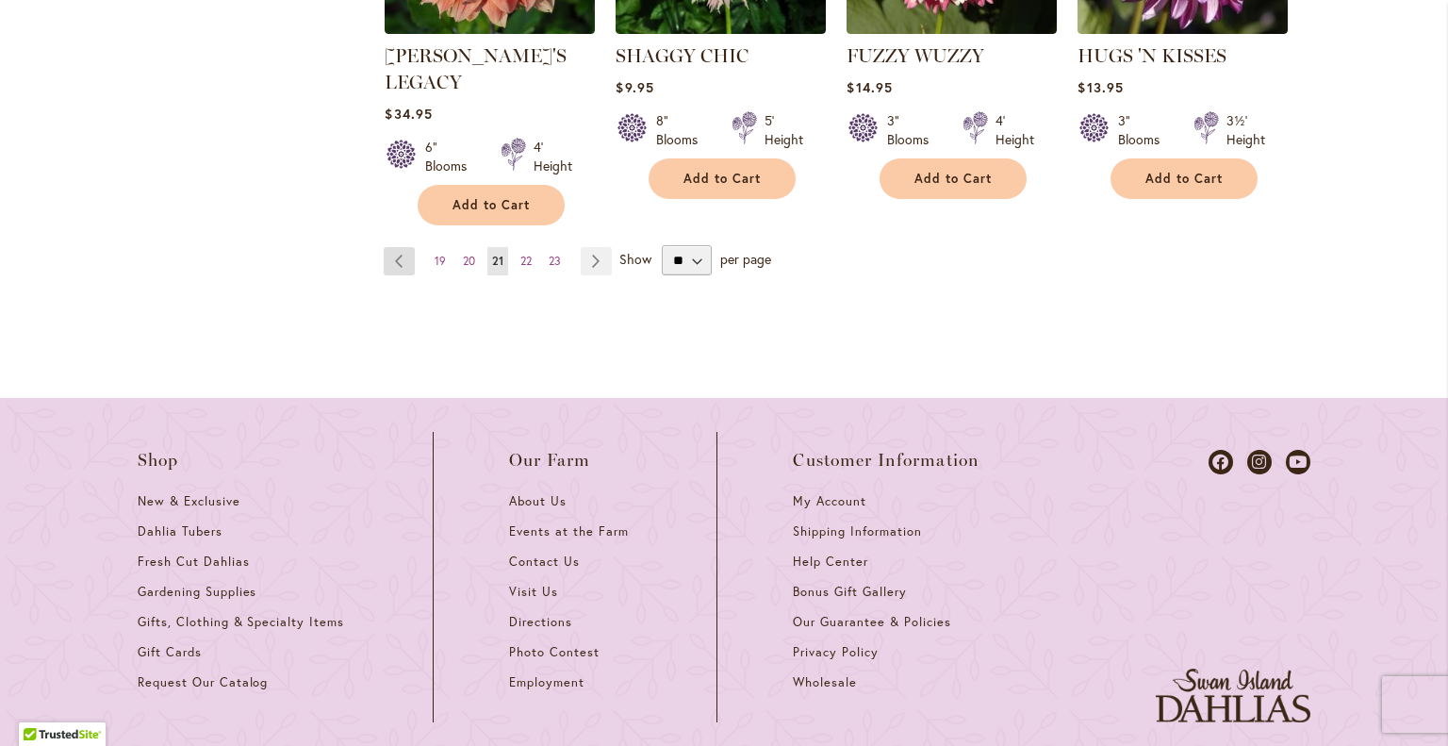
click at [391, 247] on link "Page Previous" at bounding box center [399, 261] width 31 height 28
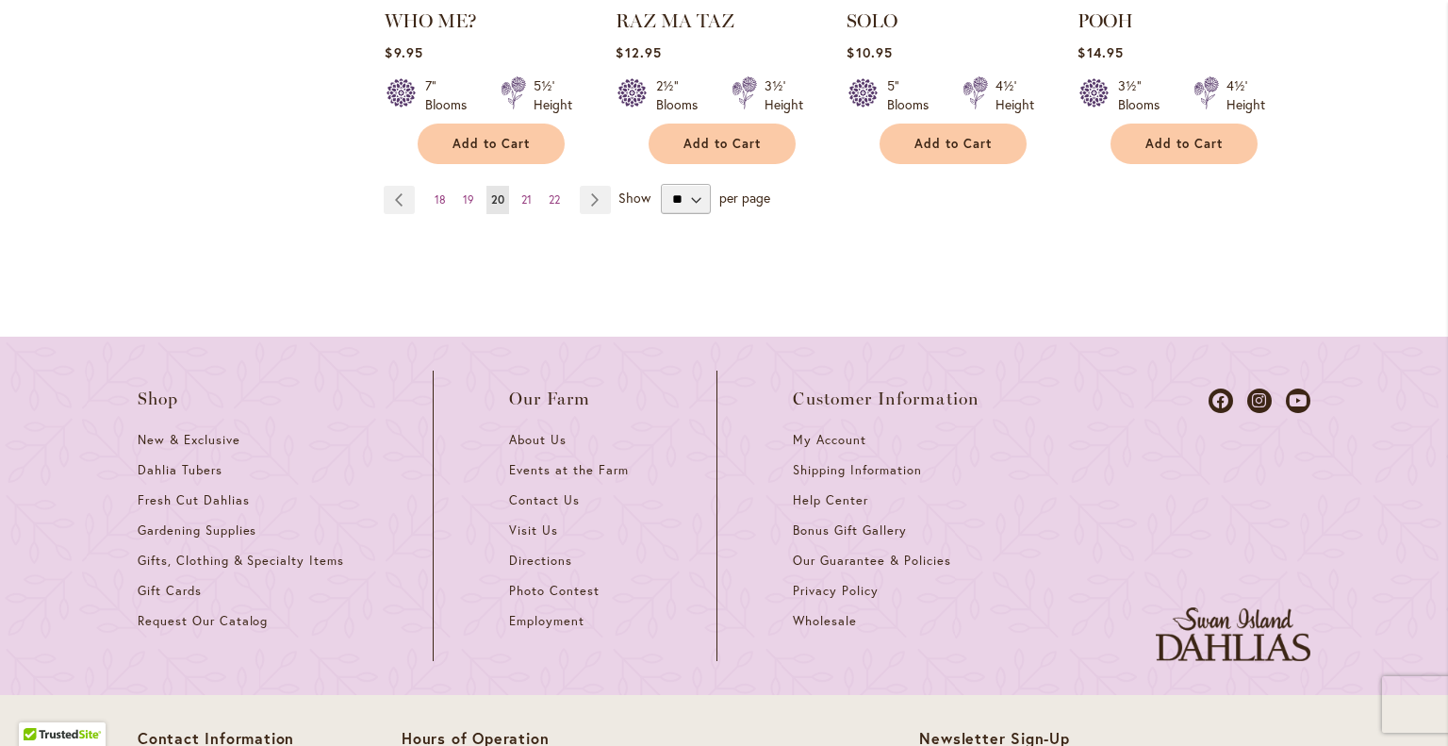
scroll to position [2066, 0]
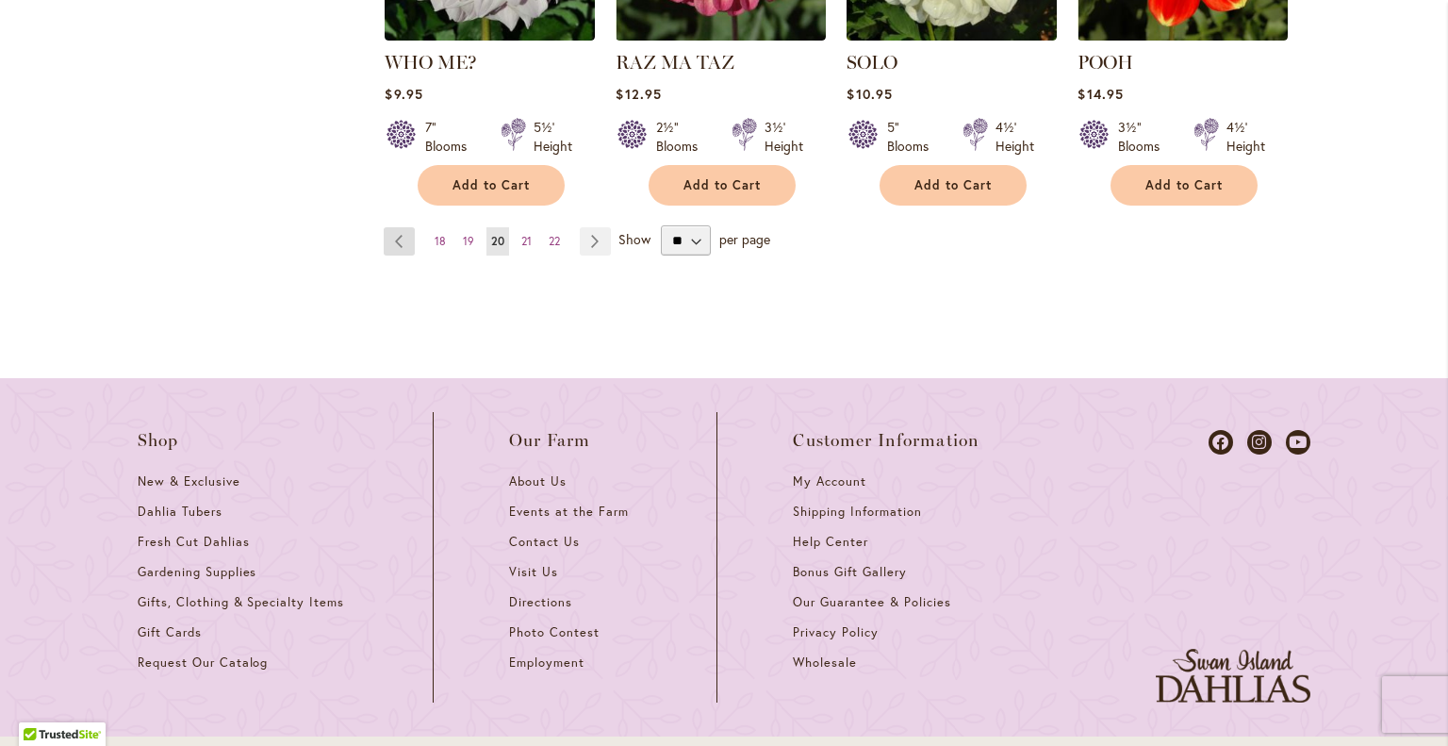
click at [395, 227] on link "Page Previous" at bounding box center [399, 241] width 31 height 28
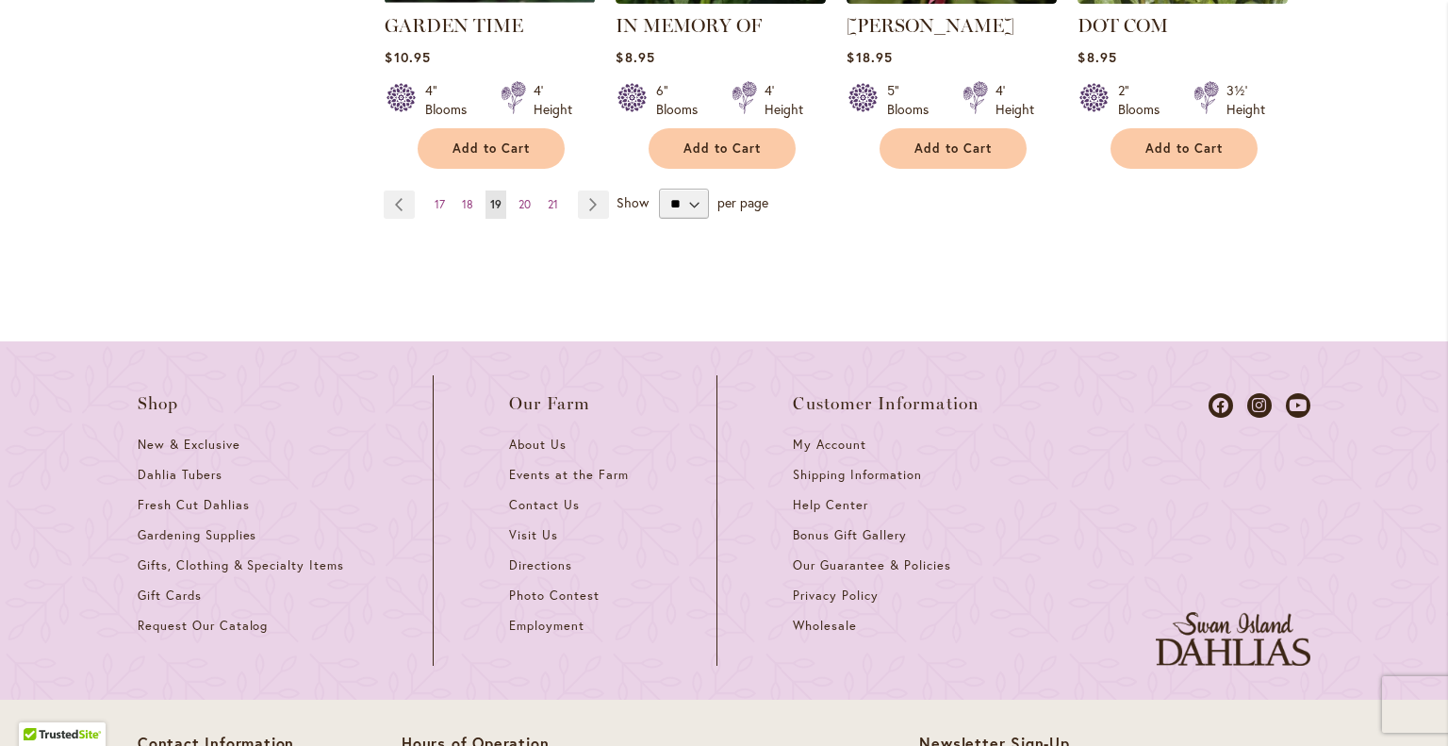
scroll to position [2107, 0]
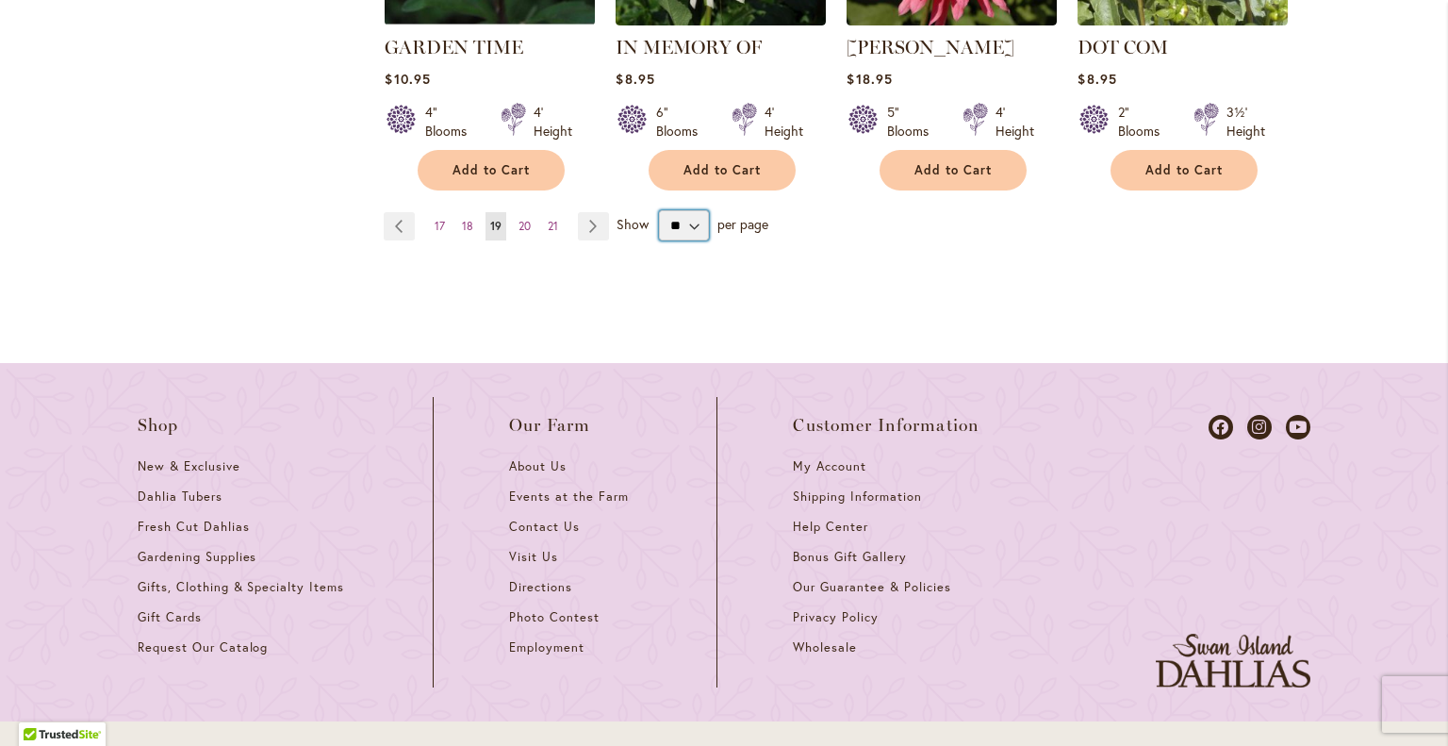
click at [679, 210] on select "** ** ** **" at bounding box center [684, 225] width 50 height 30
select select "**"
click at [659, 210] on select "** ** ** **" at bounding box center [684, 225] width 50 height 30
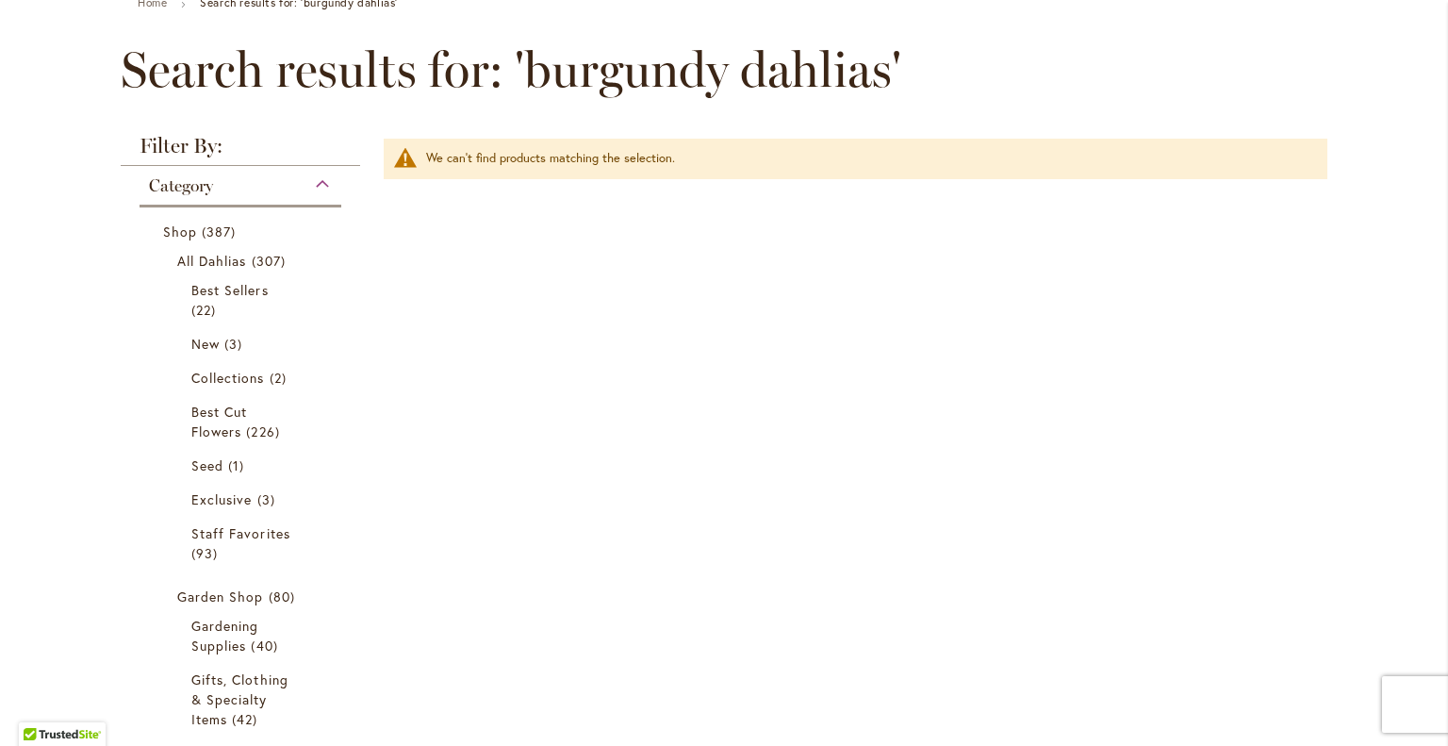
scroll to position [220, 0]
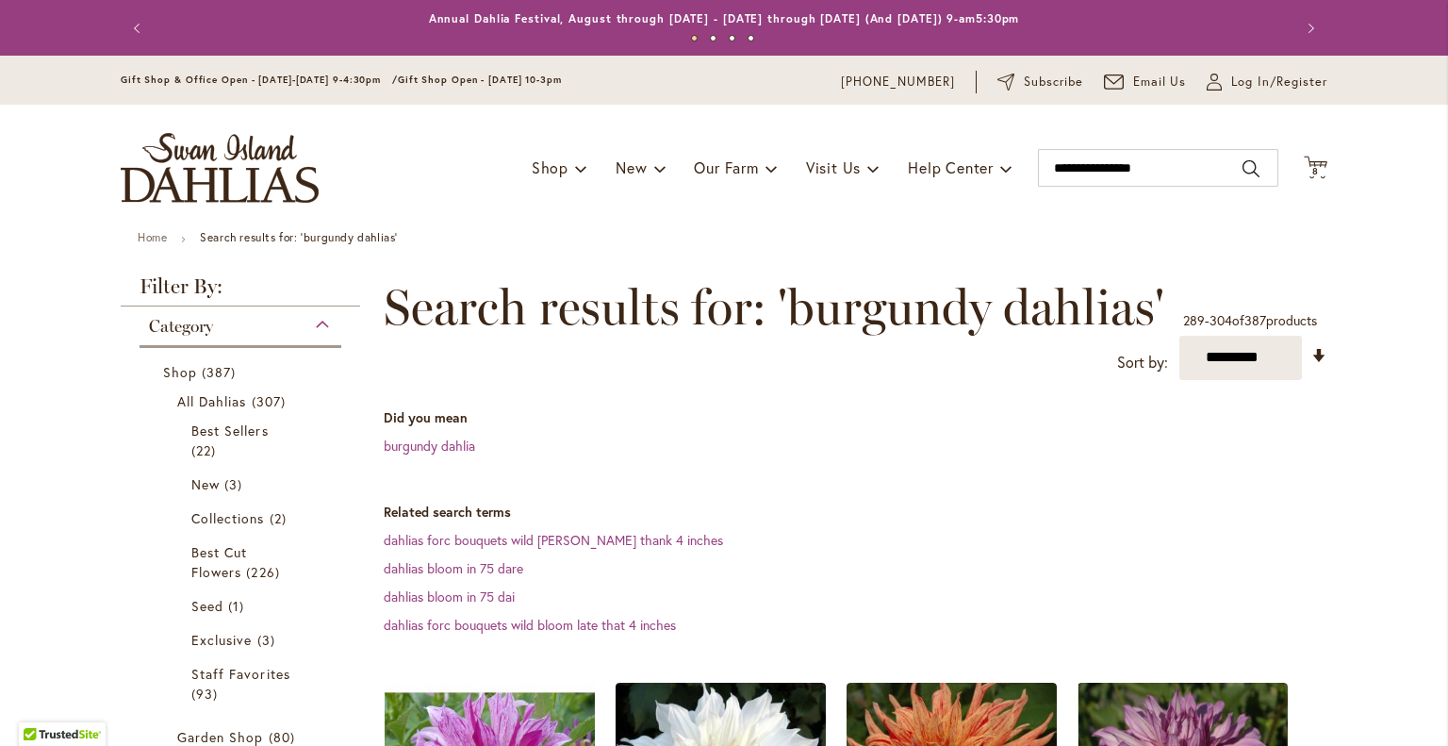
select select "**"
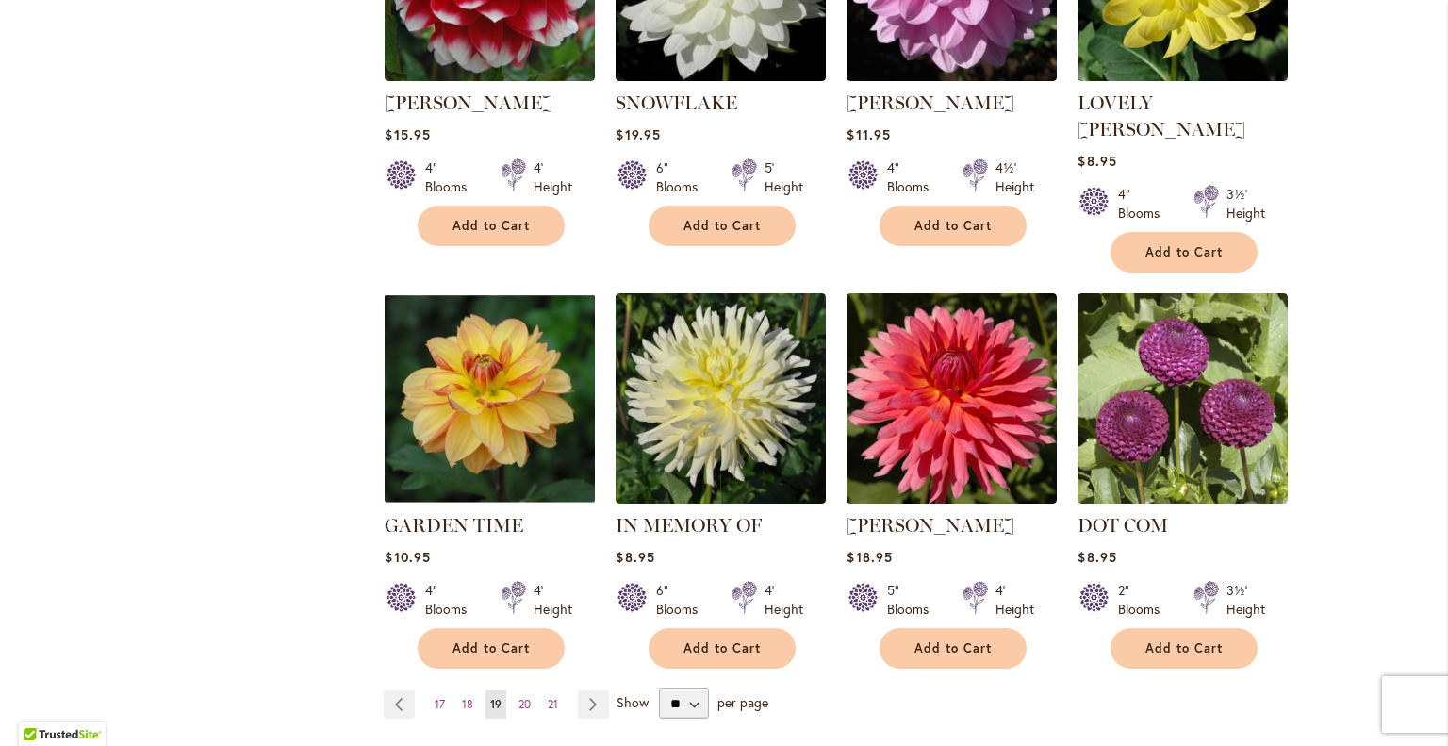
scroll to position [1887, 0]
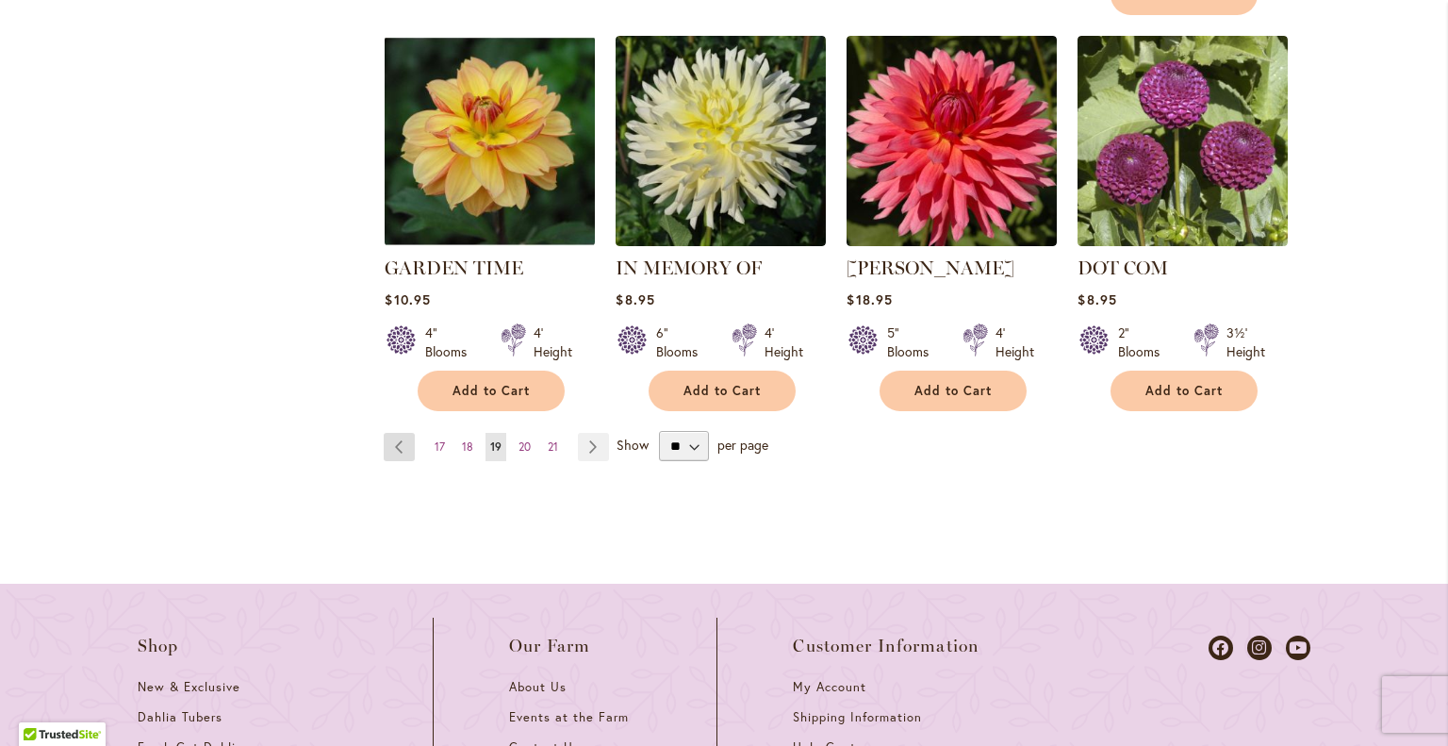
click at [393, 433] on link "Page Previous" at bounding box center [399, 447] width 31 height 28
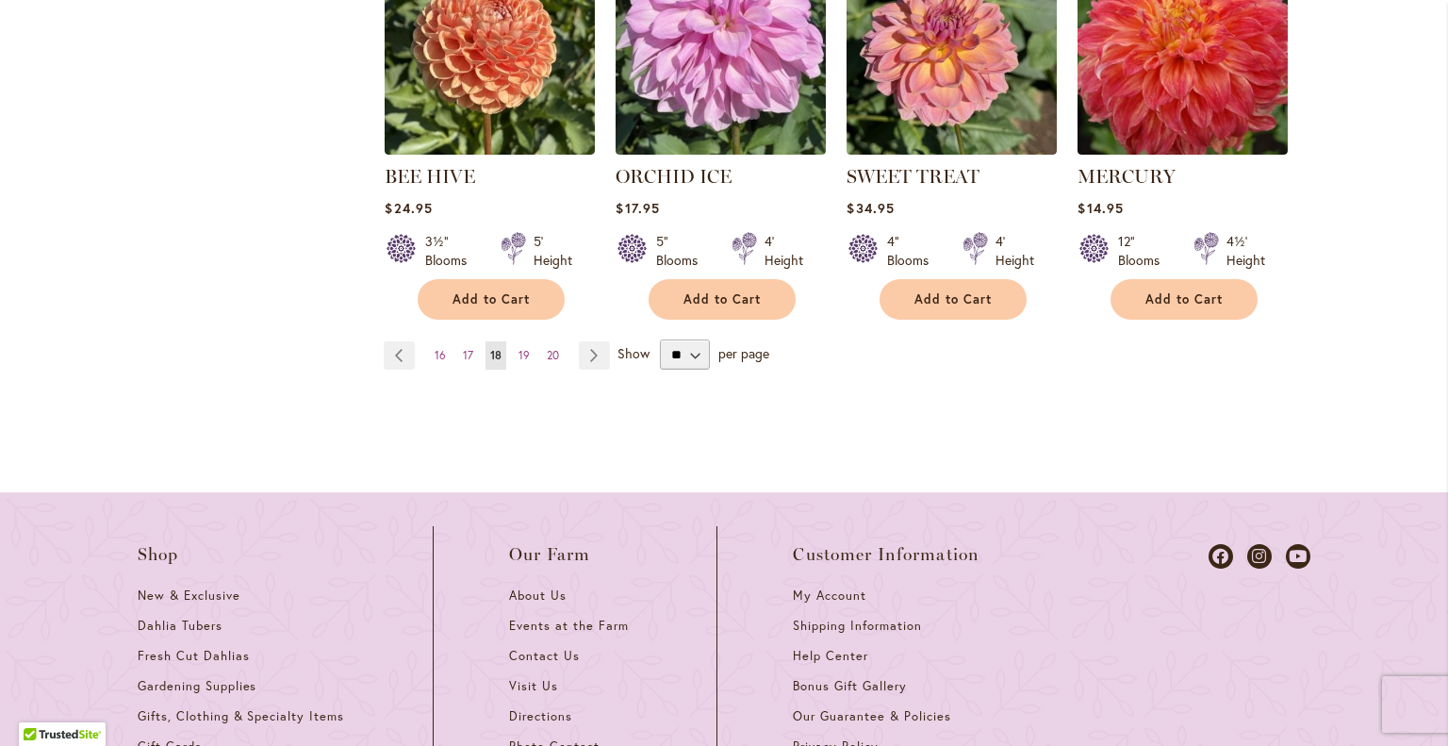
scroll to position [1954, 0]
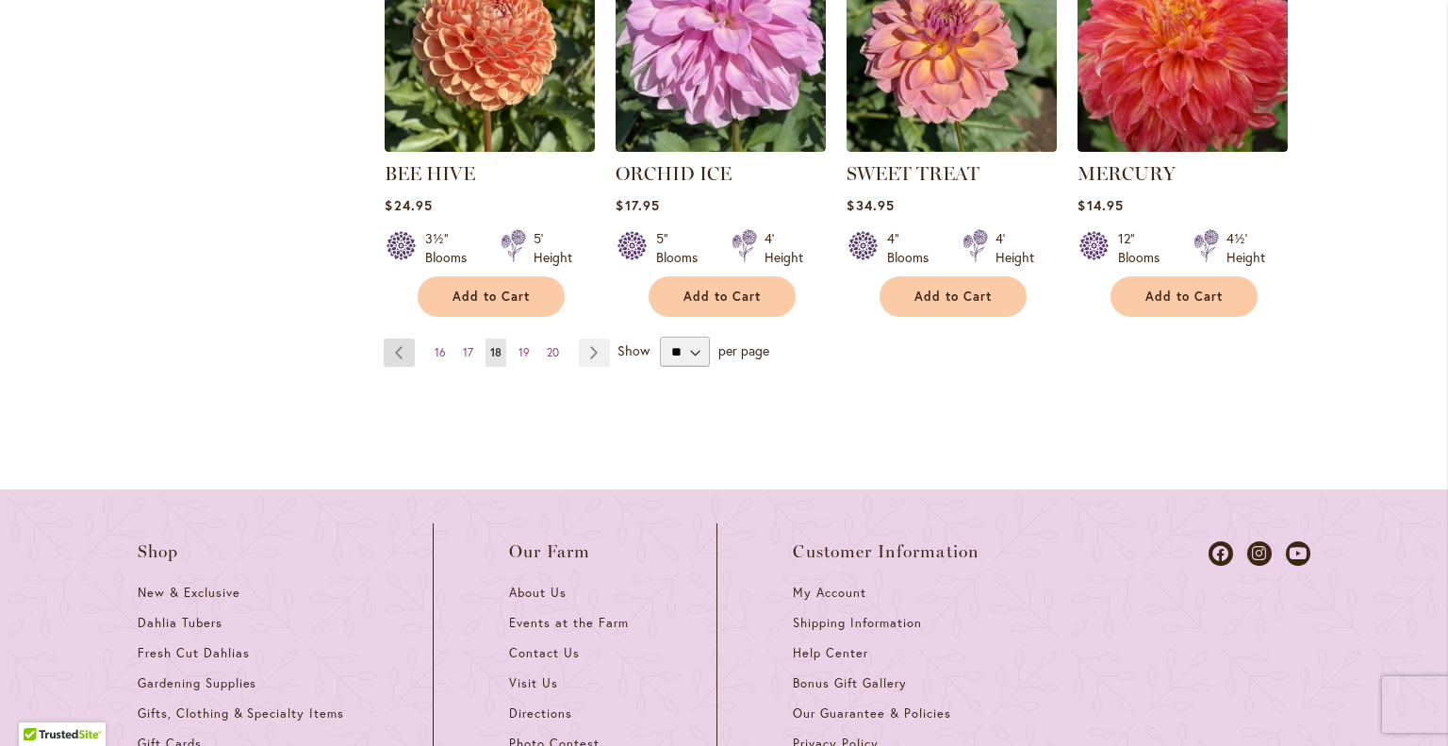
click at [390, 350] on link "Page Previous" at bounding box center [399, 352] width 31 height 28
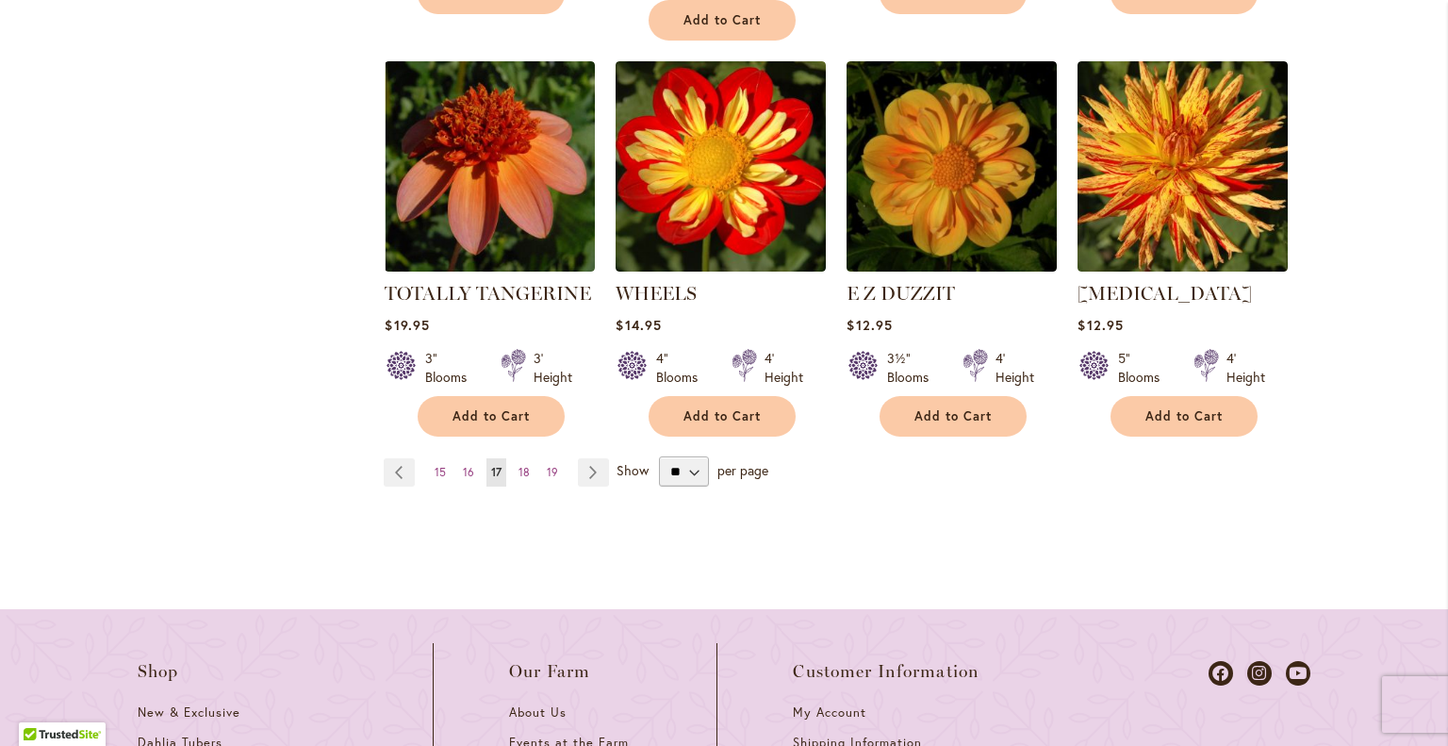
scroll to position [1828, 0]
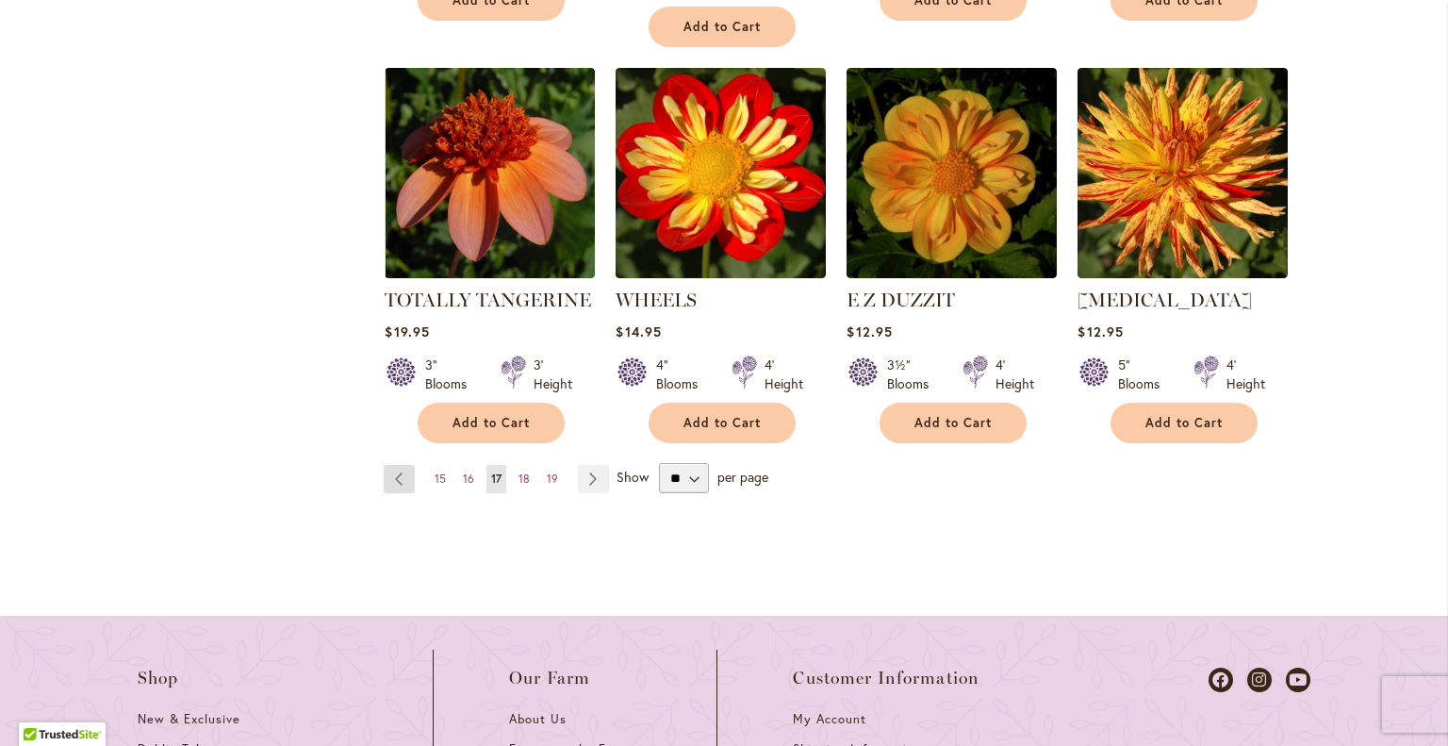
click at [388, 474] on link "Page Previous" at bounding box center [399, 479] width 31 height 28
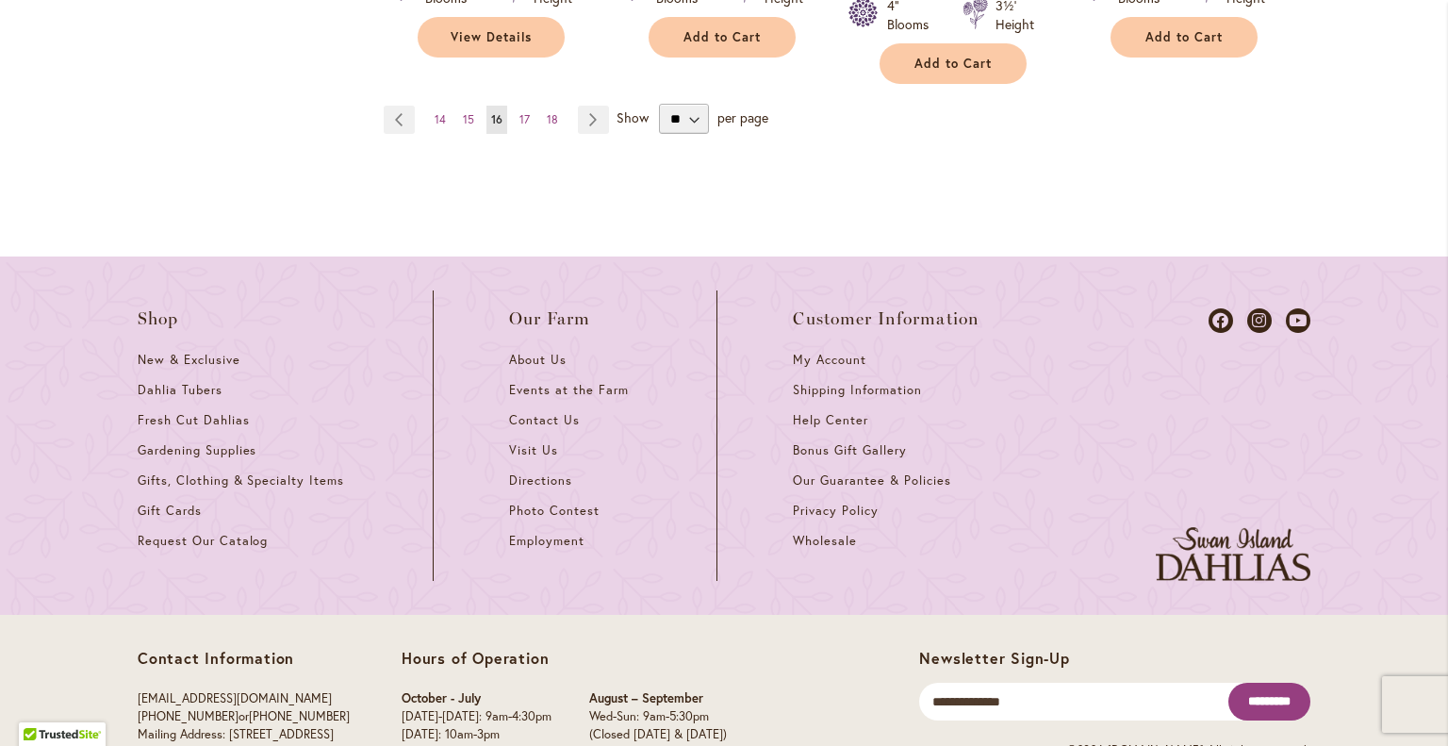
scroll to position [2202, 0]
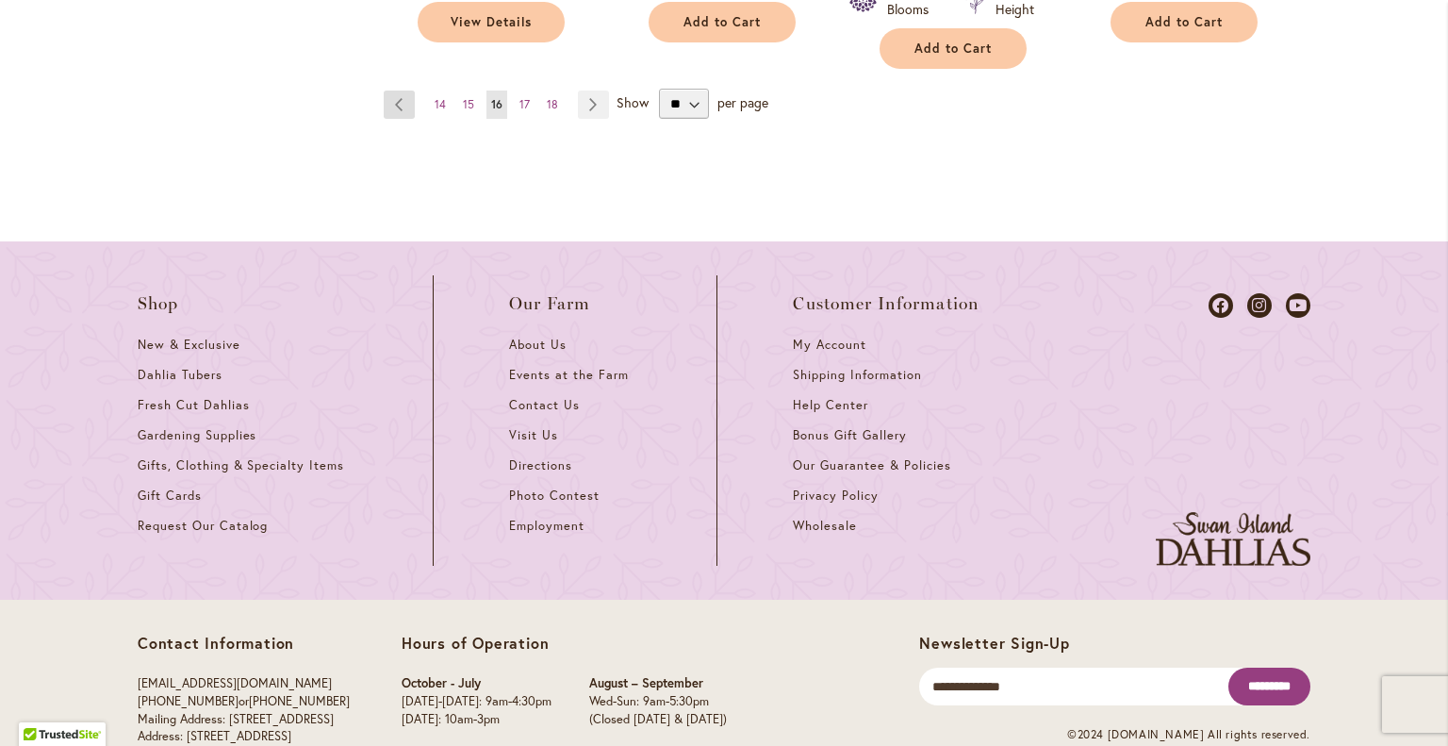
click at [396, 91] on link "Page Previous" at bounding box center [399, 105] width 31 height 28
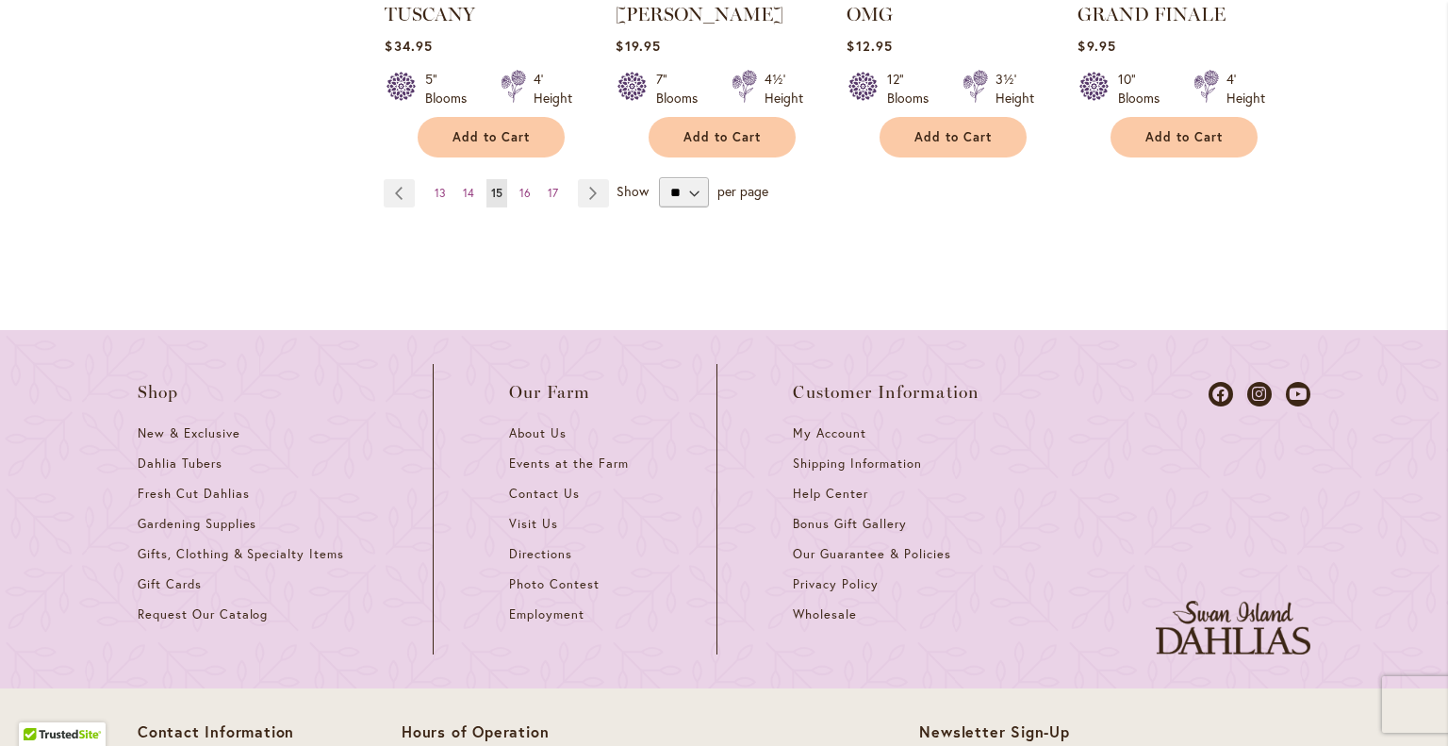
scroll to position [2160, 0]
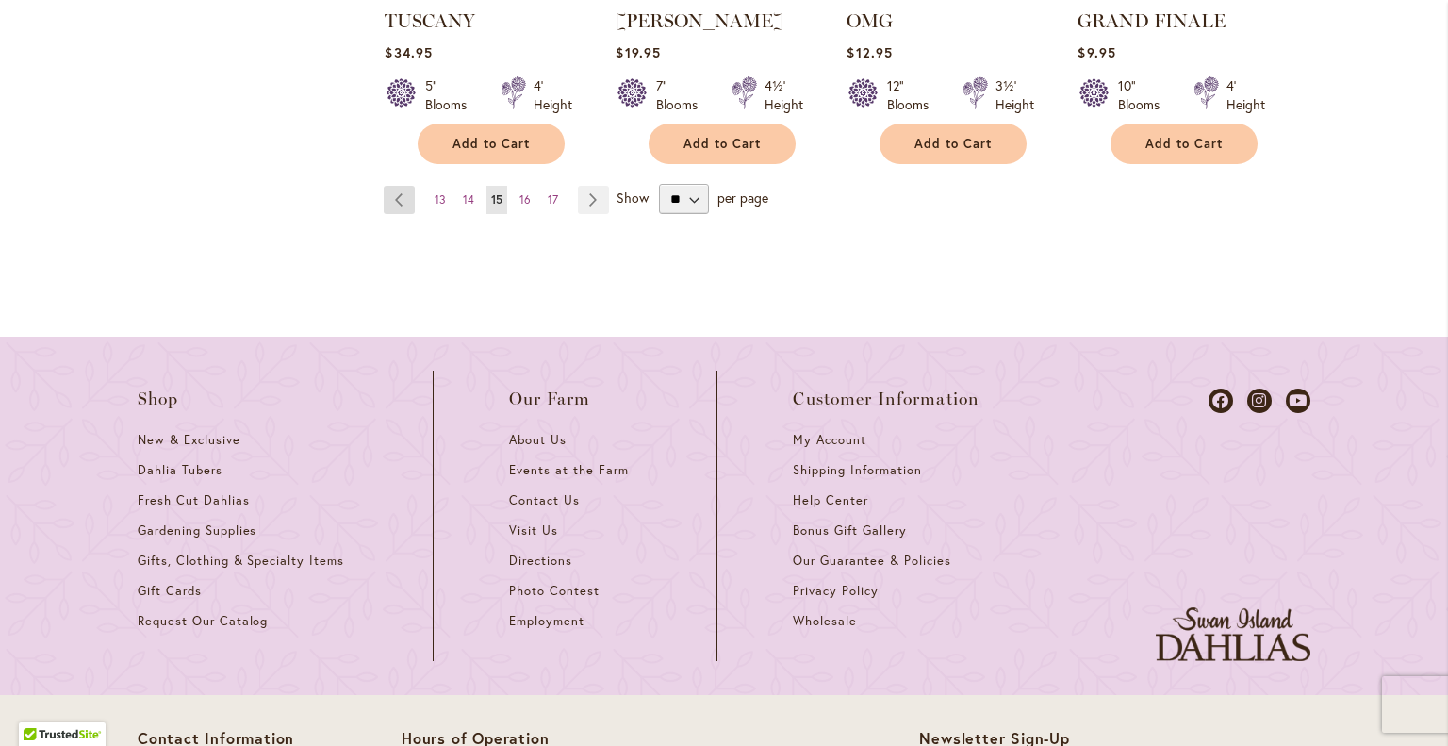
click at [396, 186] on link "Page Previous" at bounding box center [399, 200] width 31 height 28
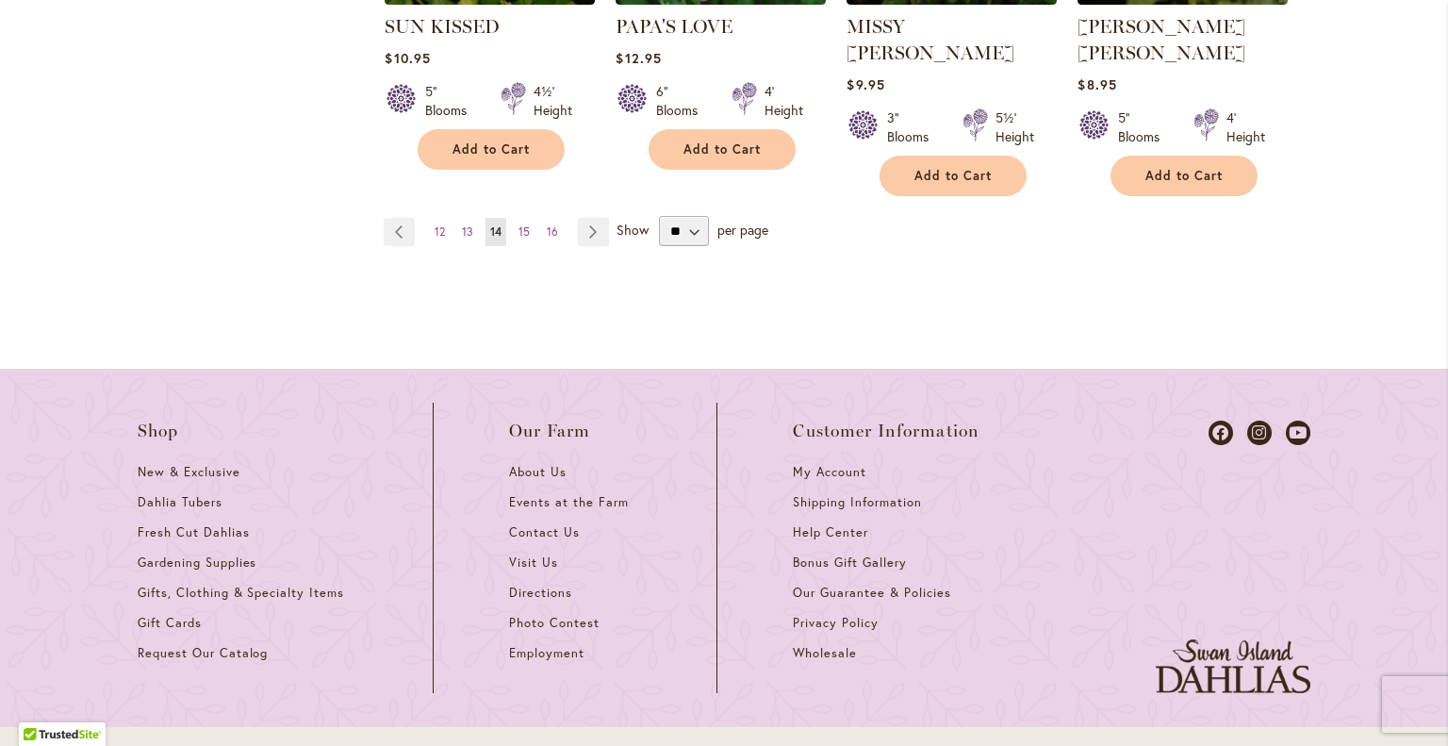
scroll to position [2063, 0]
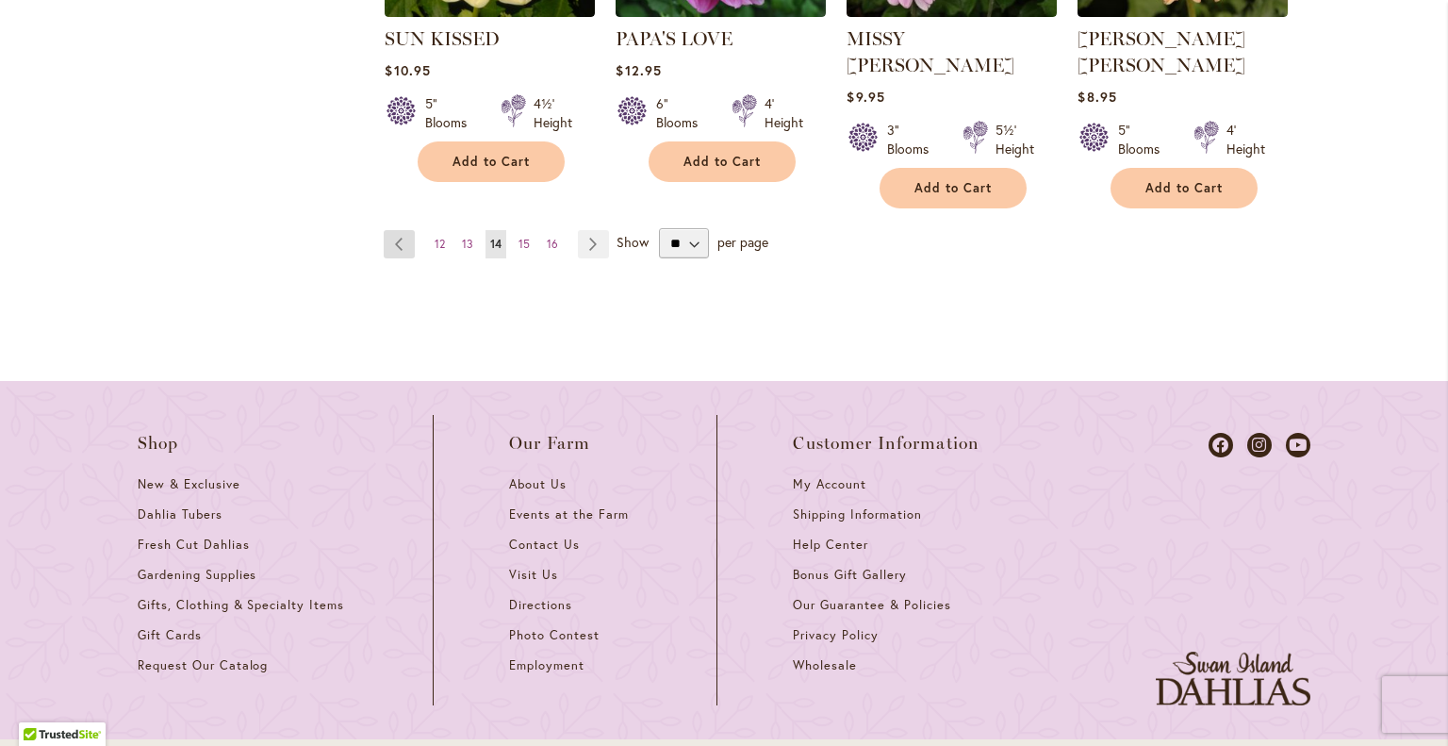
click at [392, 230] on link "Page Previous" at bounding box center [399, 244] width 31 height 28
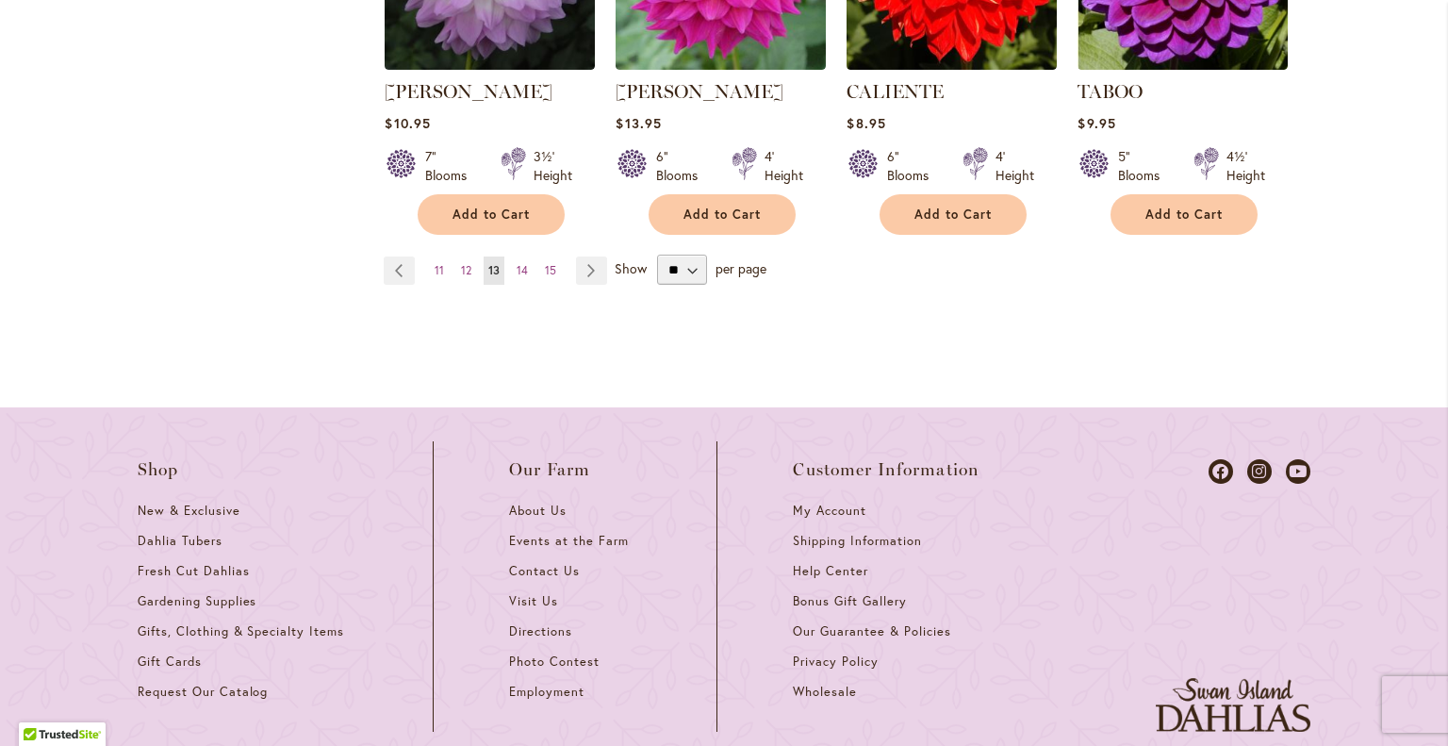
scroll to position [2014, 0]
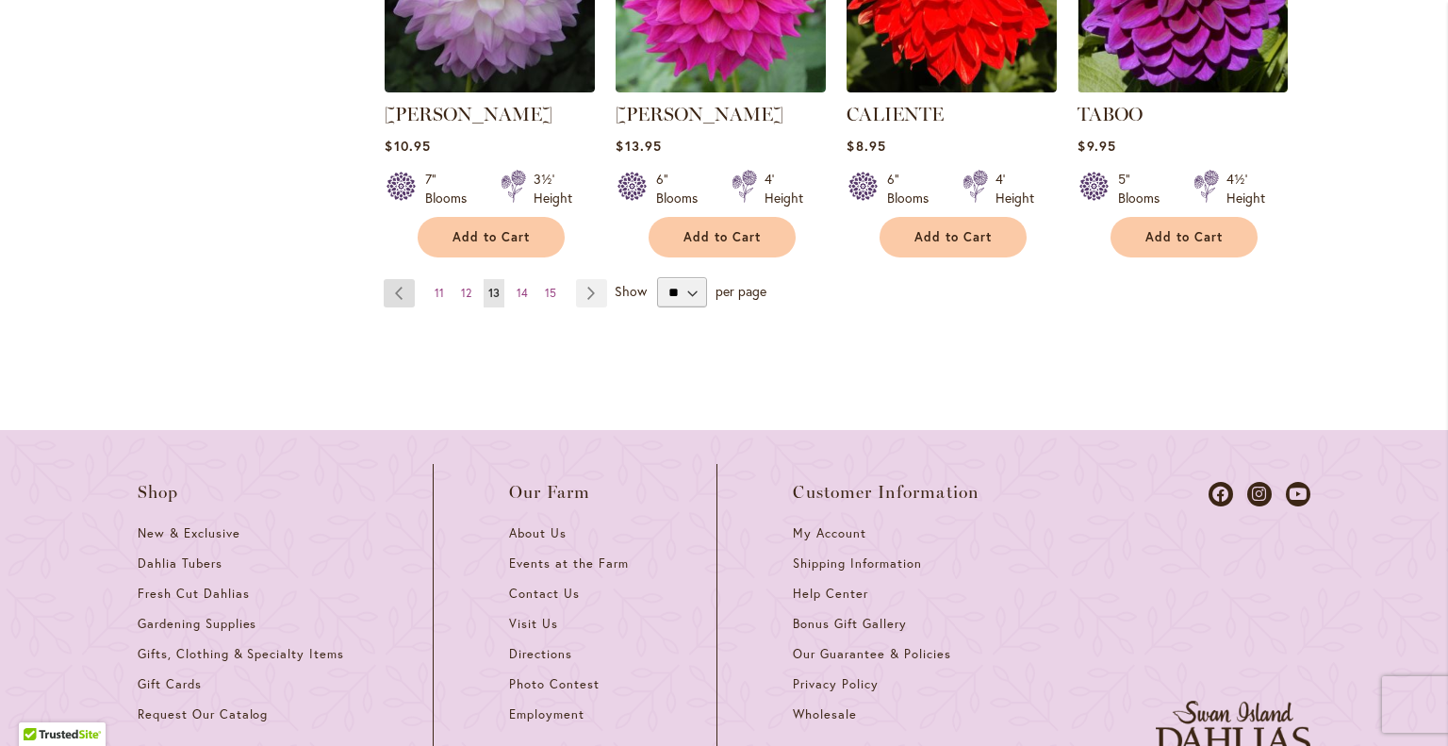
click at [387, 289] on link "Page Previous" at bounding box center [399, 293] width 31 height 28
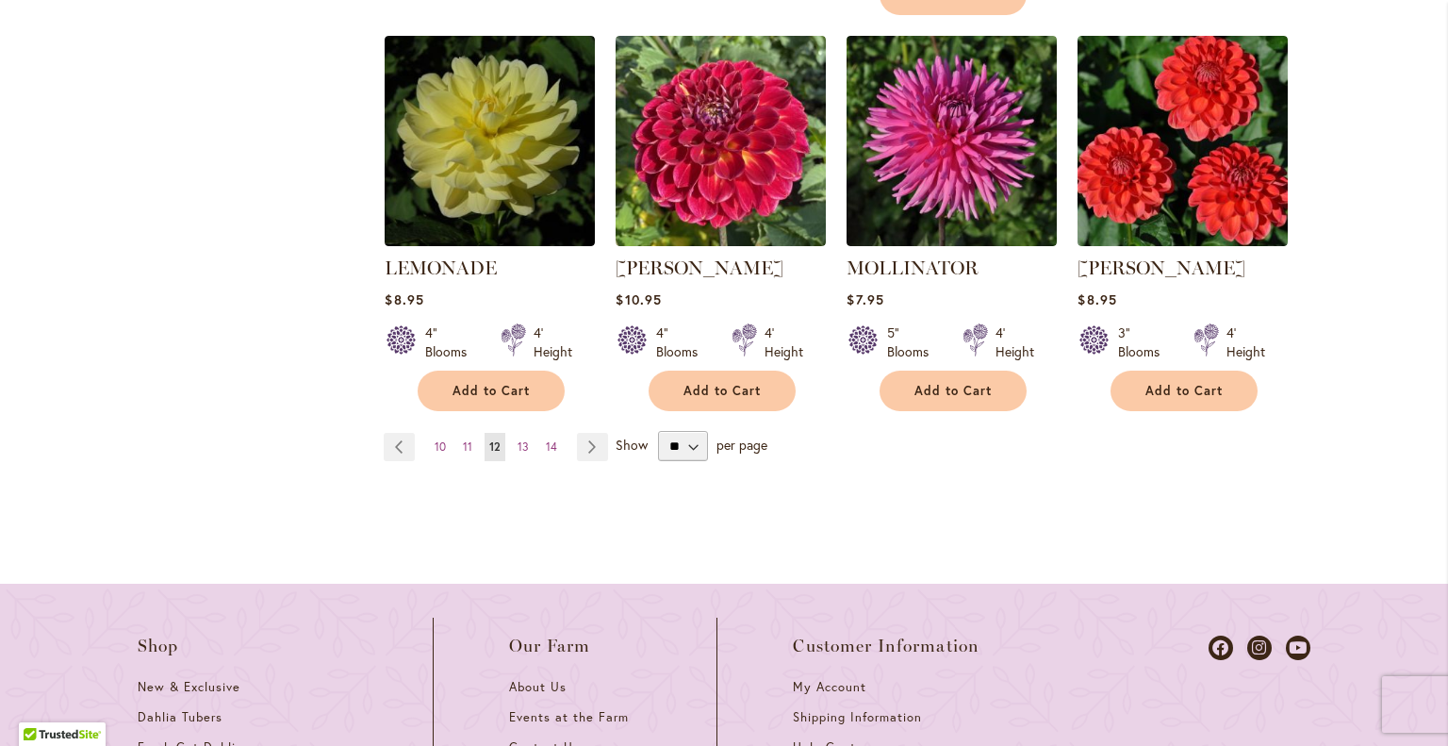
scroll to position [1870, 0]
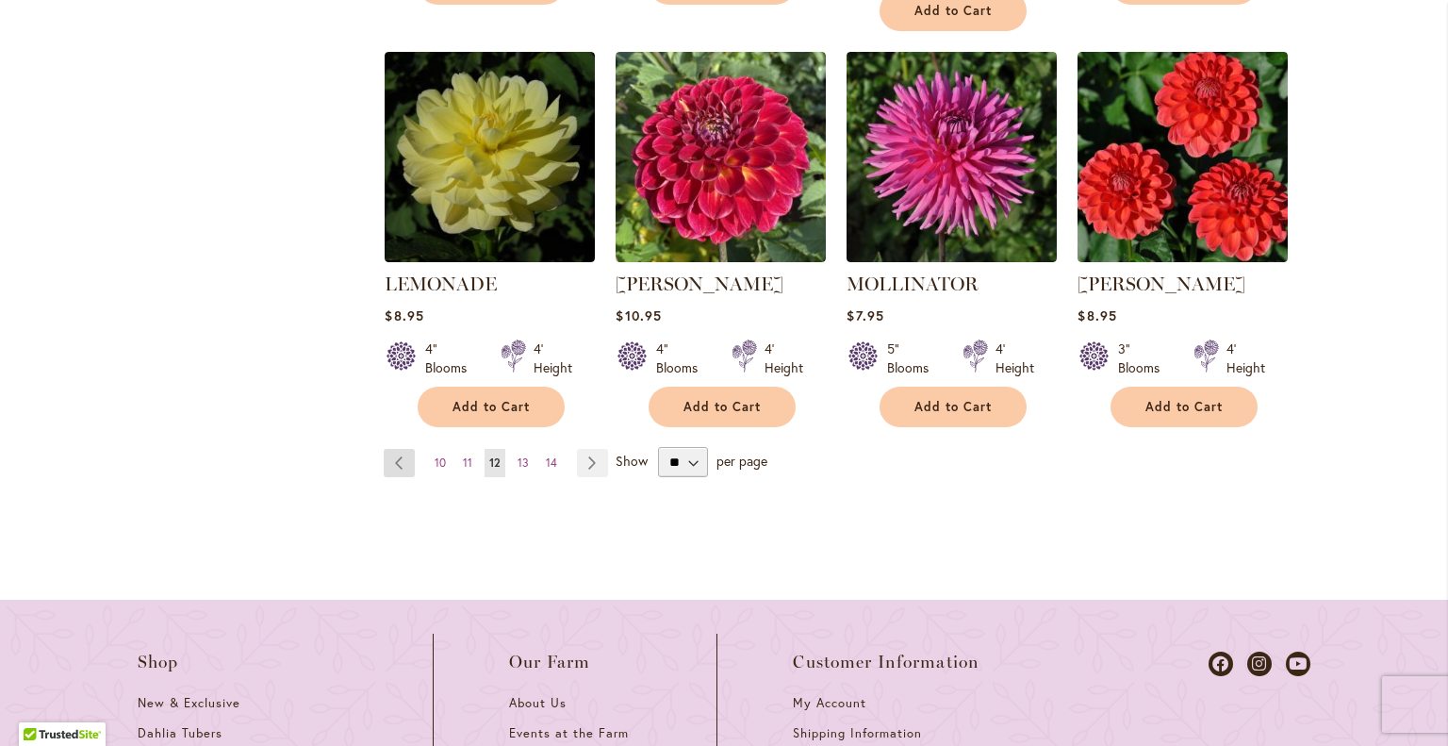
click at [401, 449] on link "Page Previous" at bounding box center [399, 463] width 31 height 28
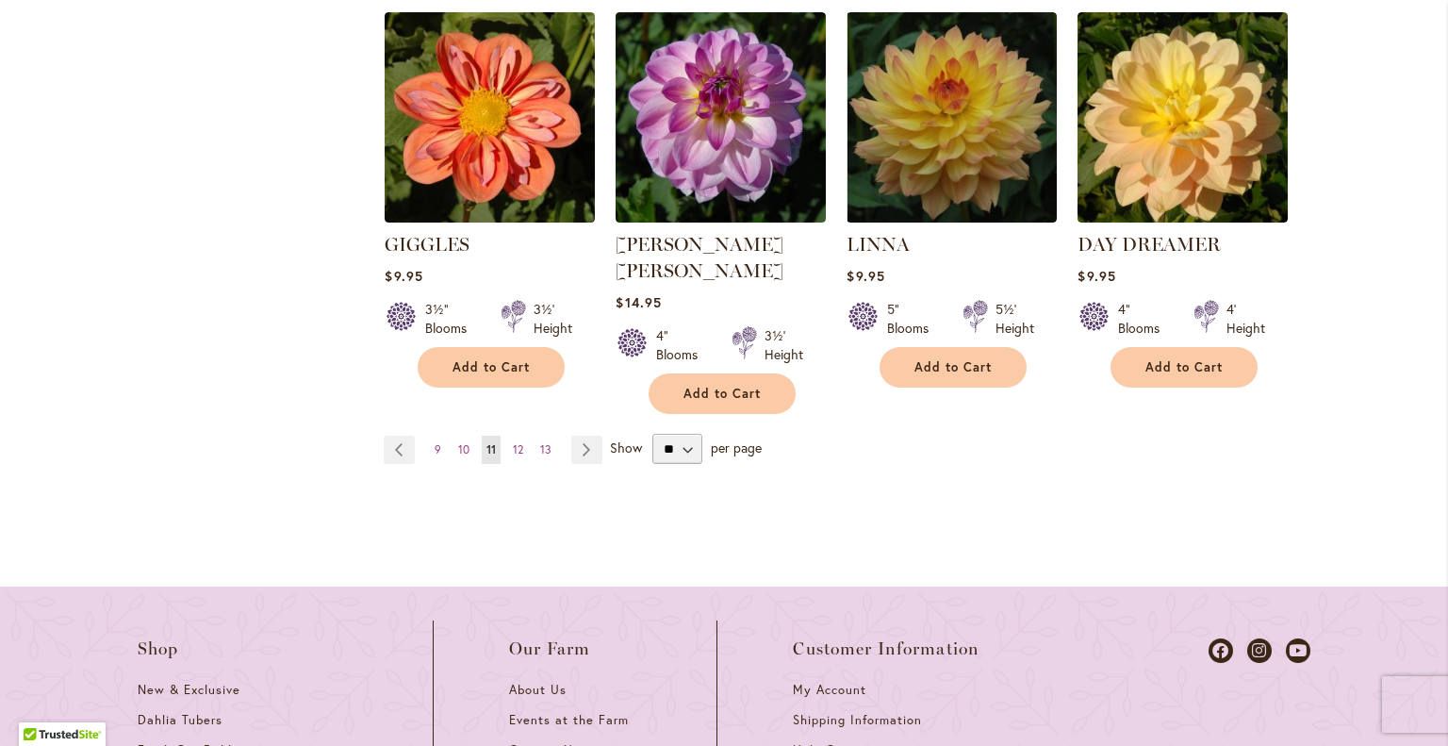
scroll to position [1830, 0]
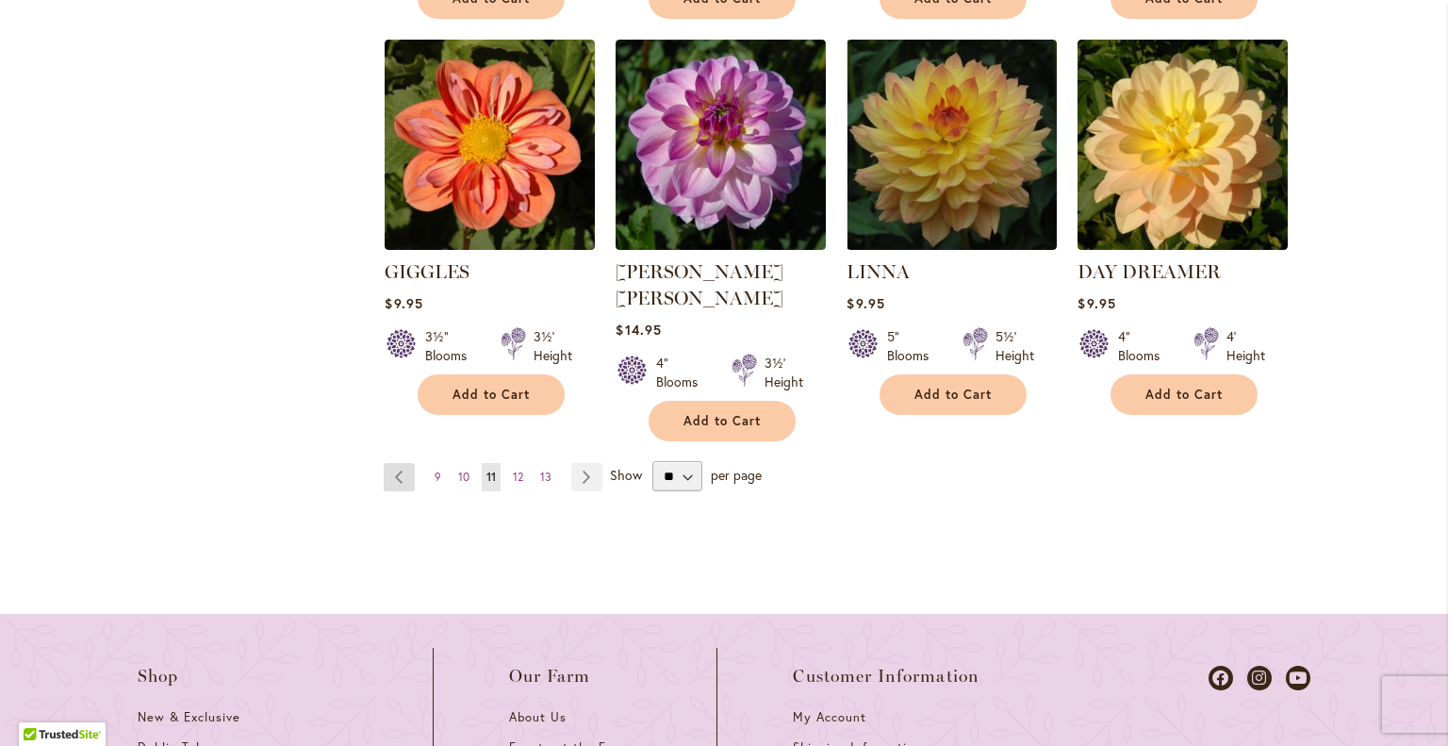
click at [392, 463] on link "Page Previous" at bounding box center [399, 477] width 31 height 28
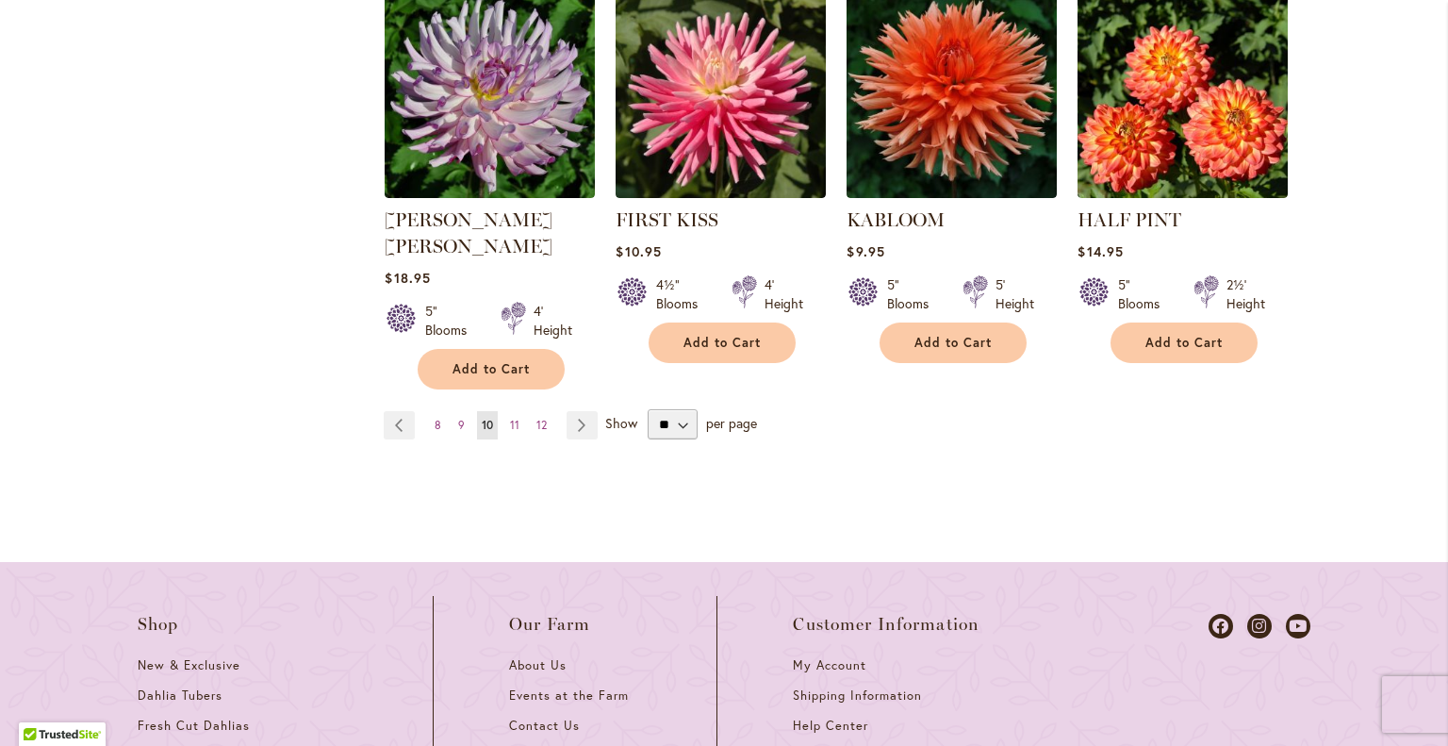
scroll to position [1912, 0]
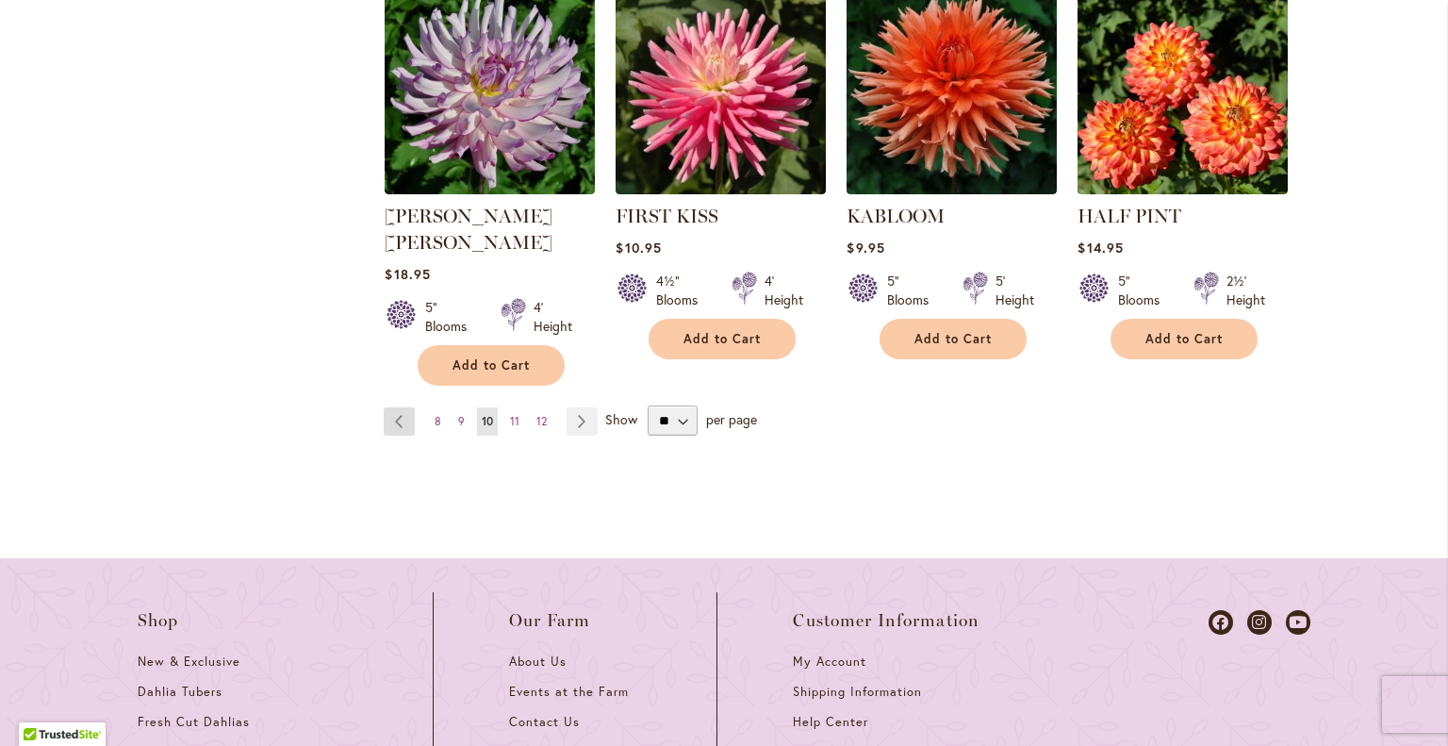
click at [388, 407] on link "Page Previous" at bounding box center [399, 421] width 31 height 28
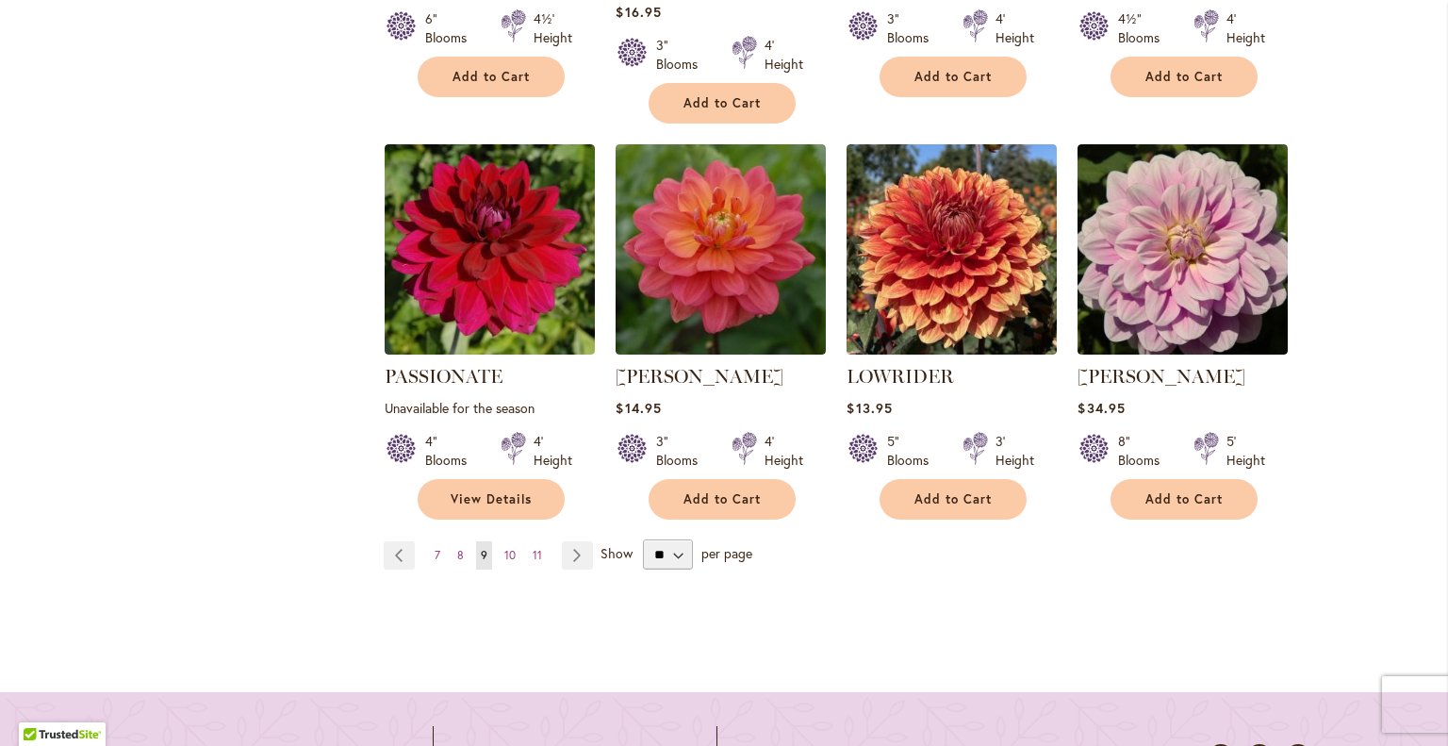
scroll to position [1780, 0]
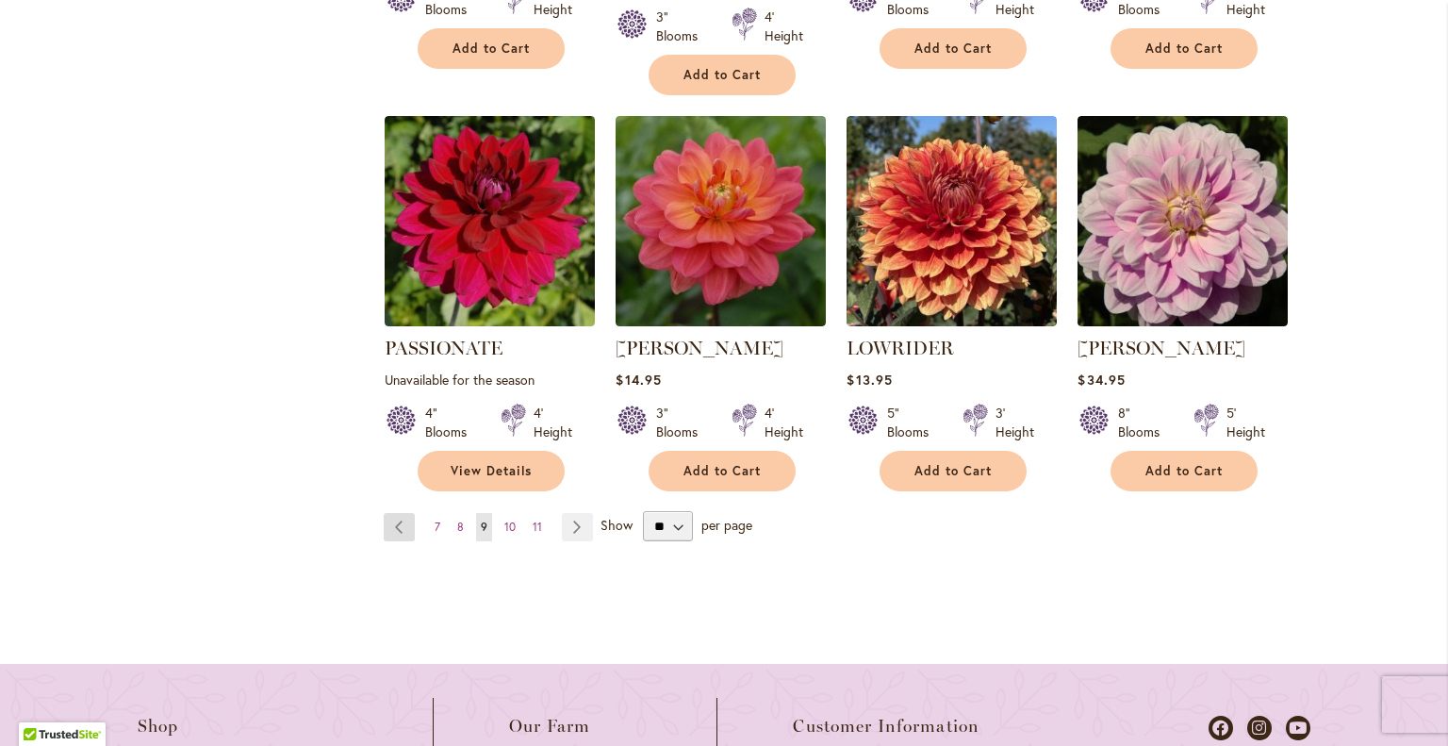
click at [395, 513] on link "Page Previous" at bounding box center [399, 527] width 31 height 28
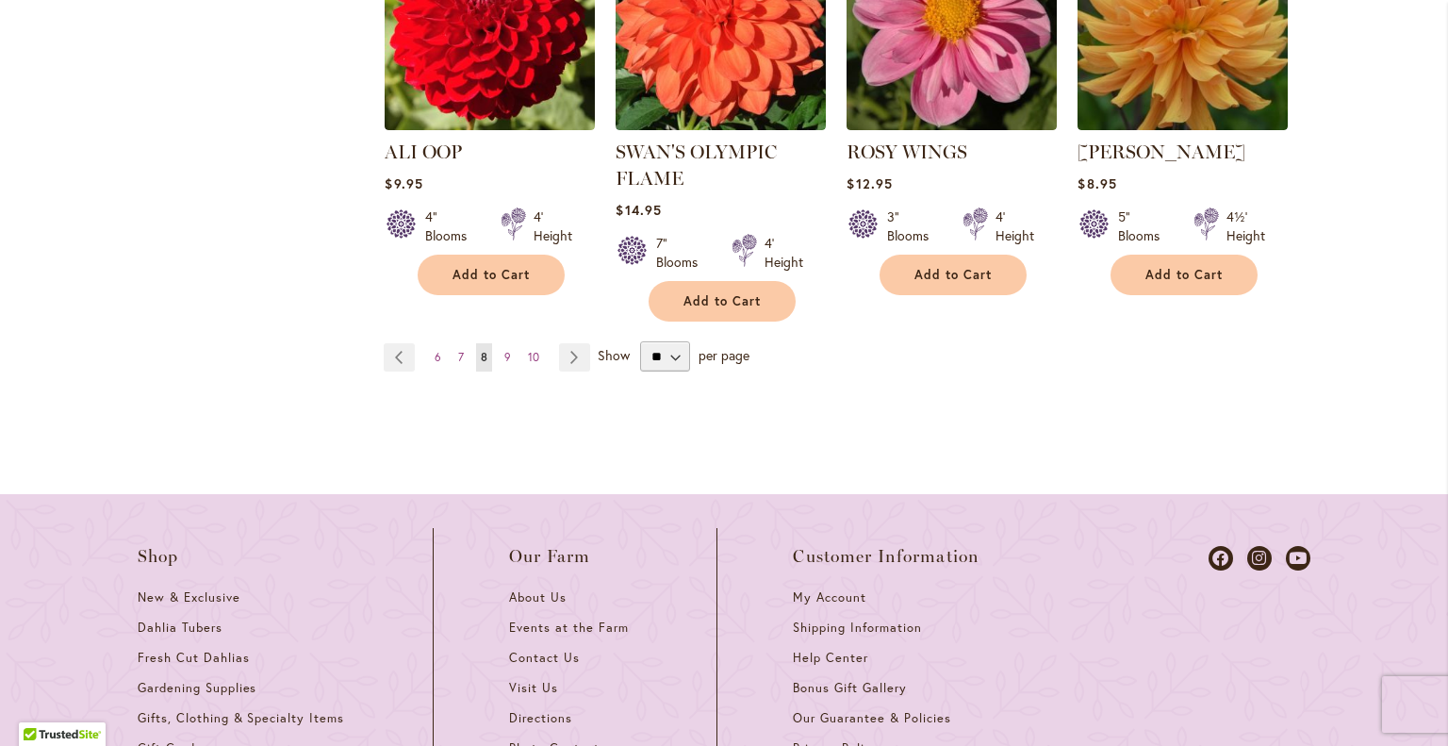
scroll to position [1927, 0]
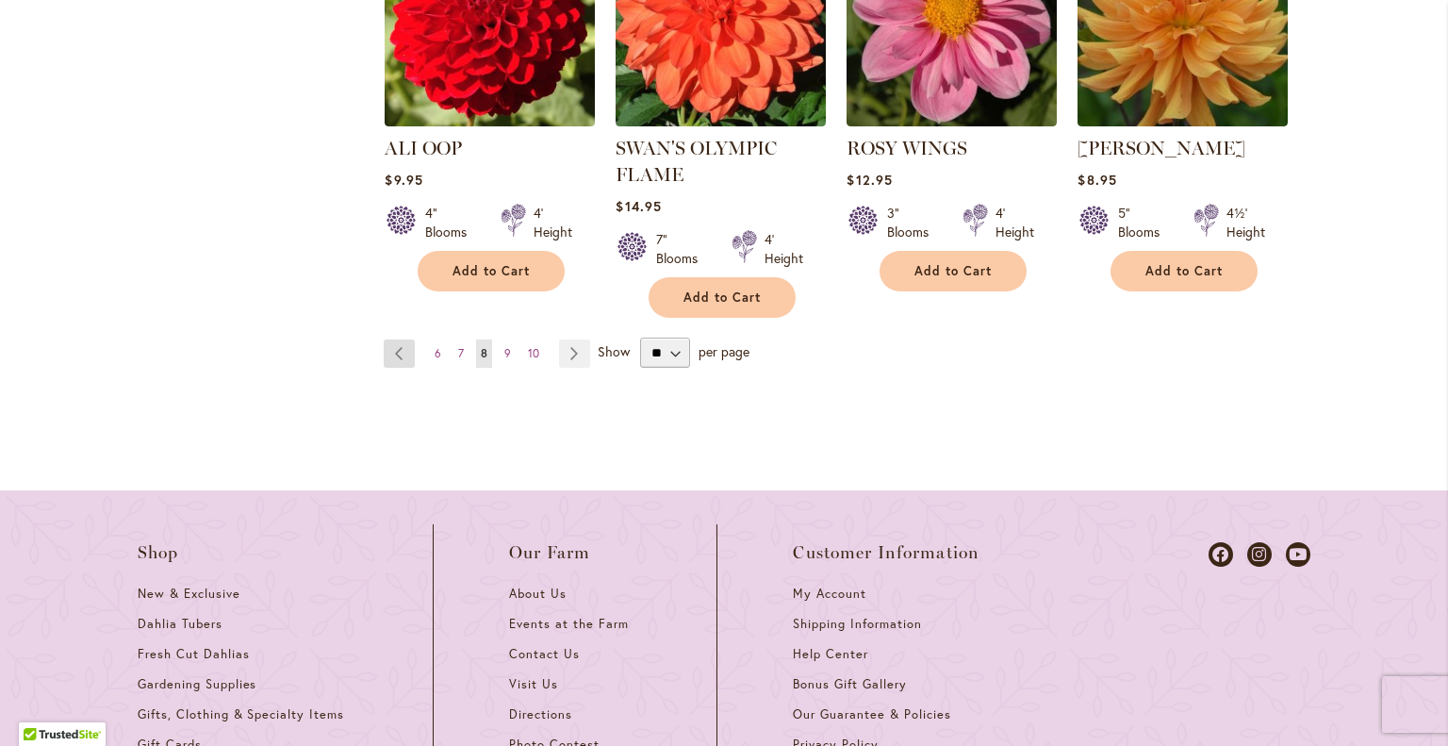
click at [404, 346] on link "Page Previous" at bounding box center [399, 353] width 31 height 28
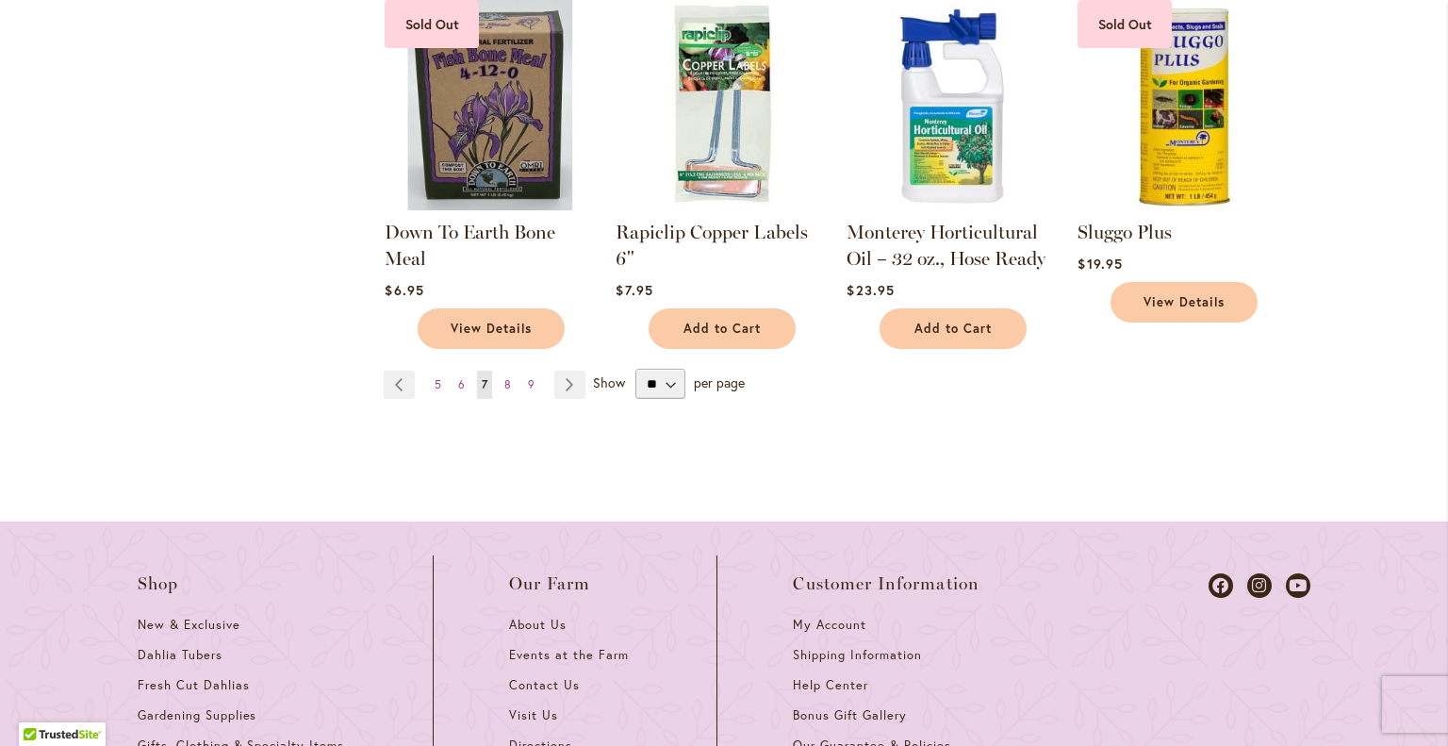
scroll to position [1819, 0]
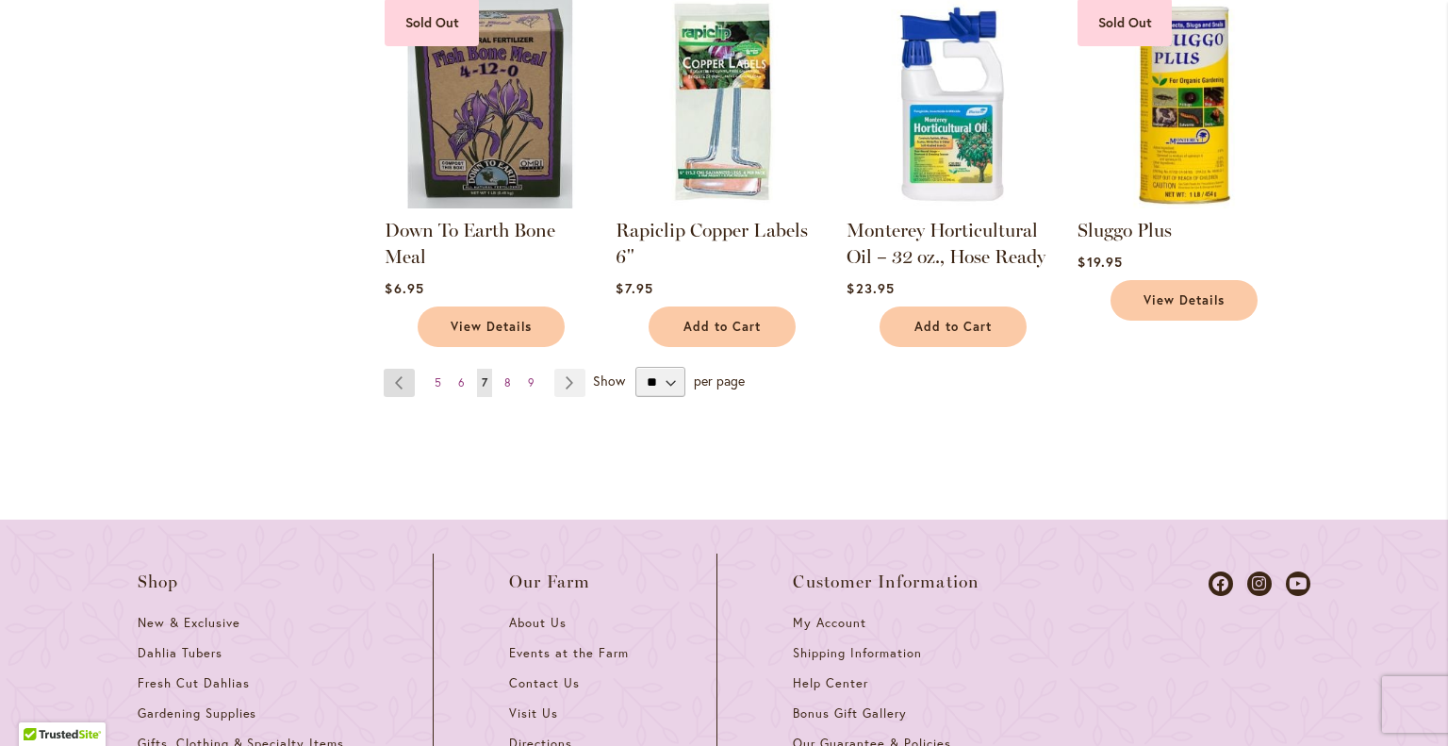
click at [390, 369] on link "Page Previous" at bounding box center [399, 383] width 31 height 28
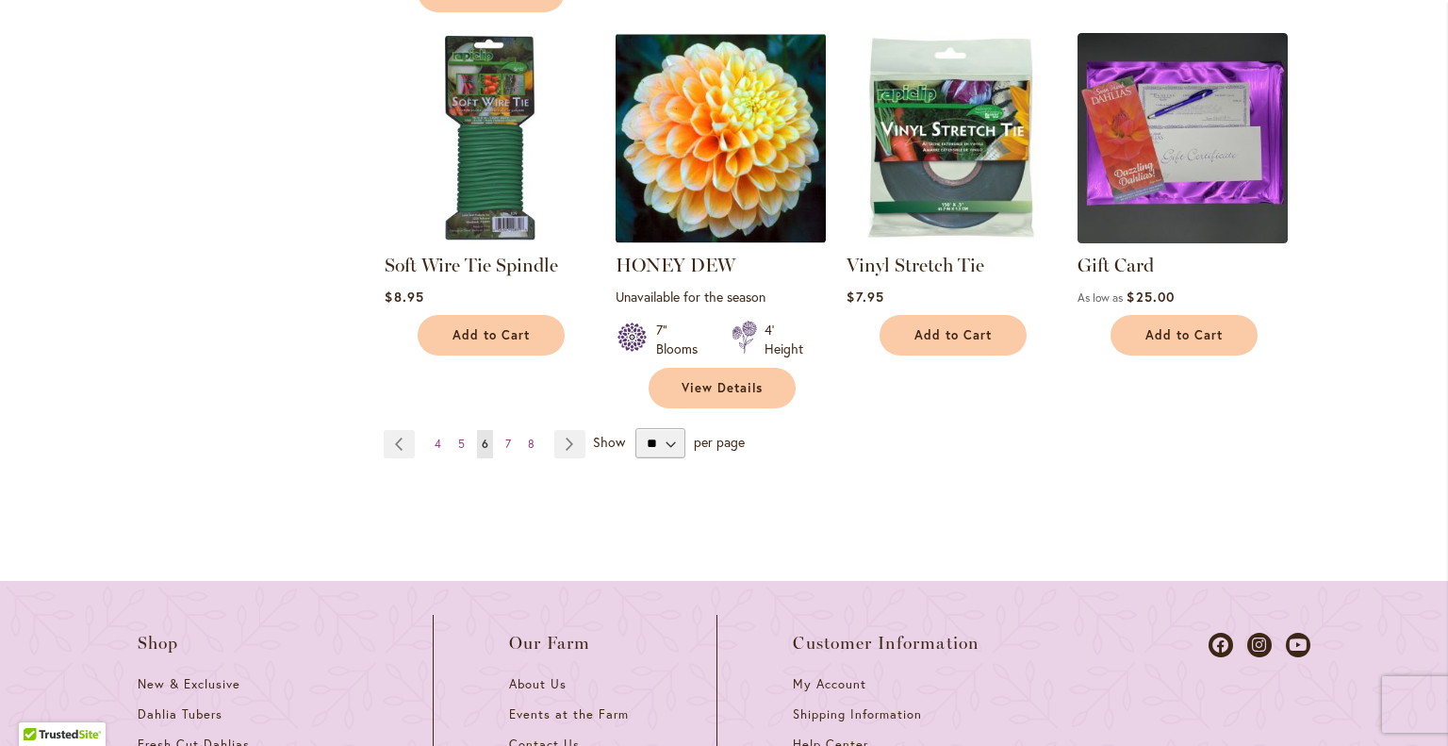
scroll to position [1963, 0]
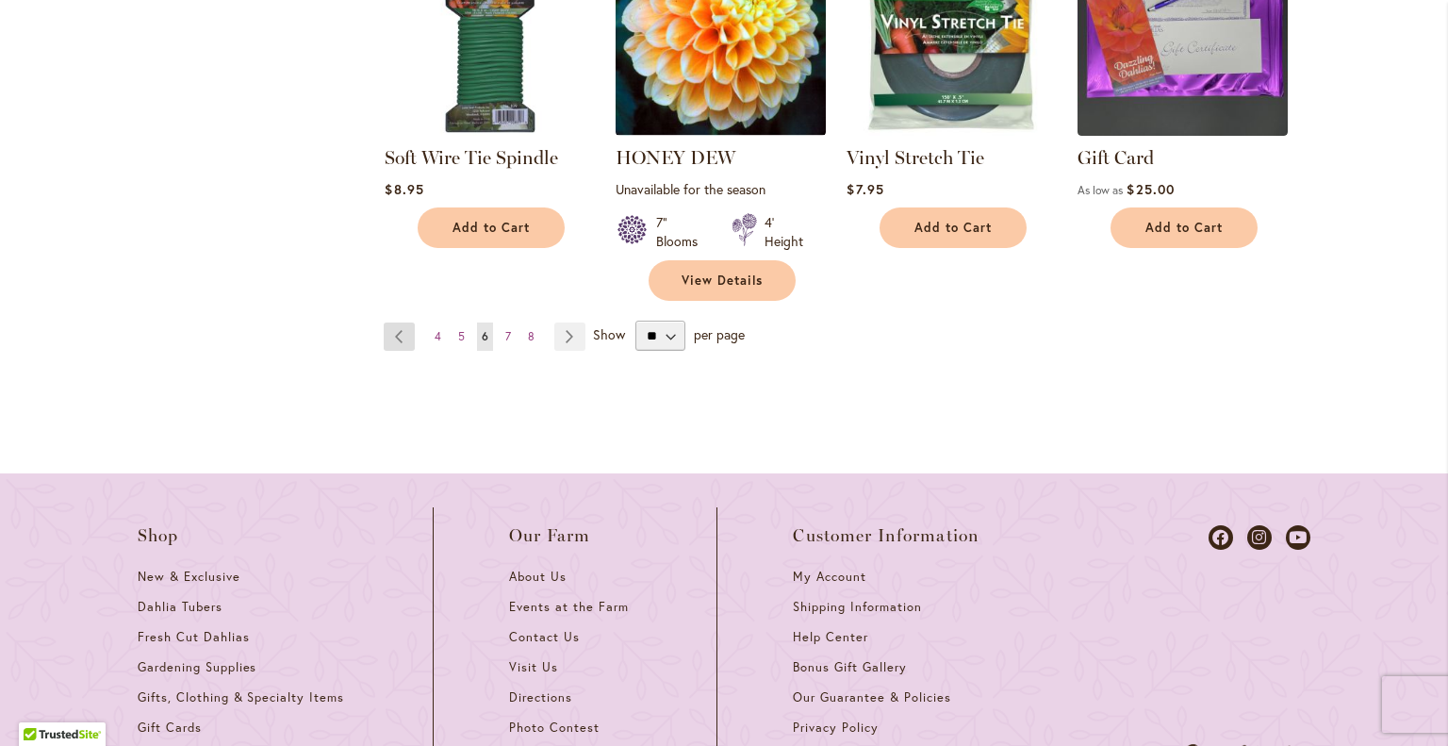
click at [390, 331] on link "Page Previous" at bounding box center [399, 336] width 31 height 28
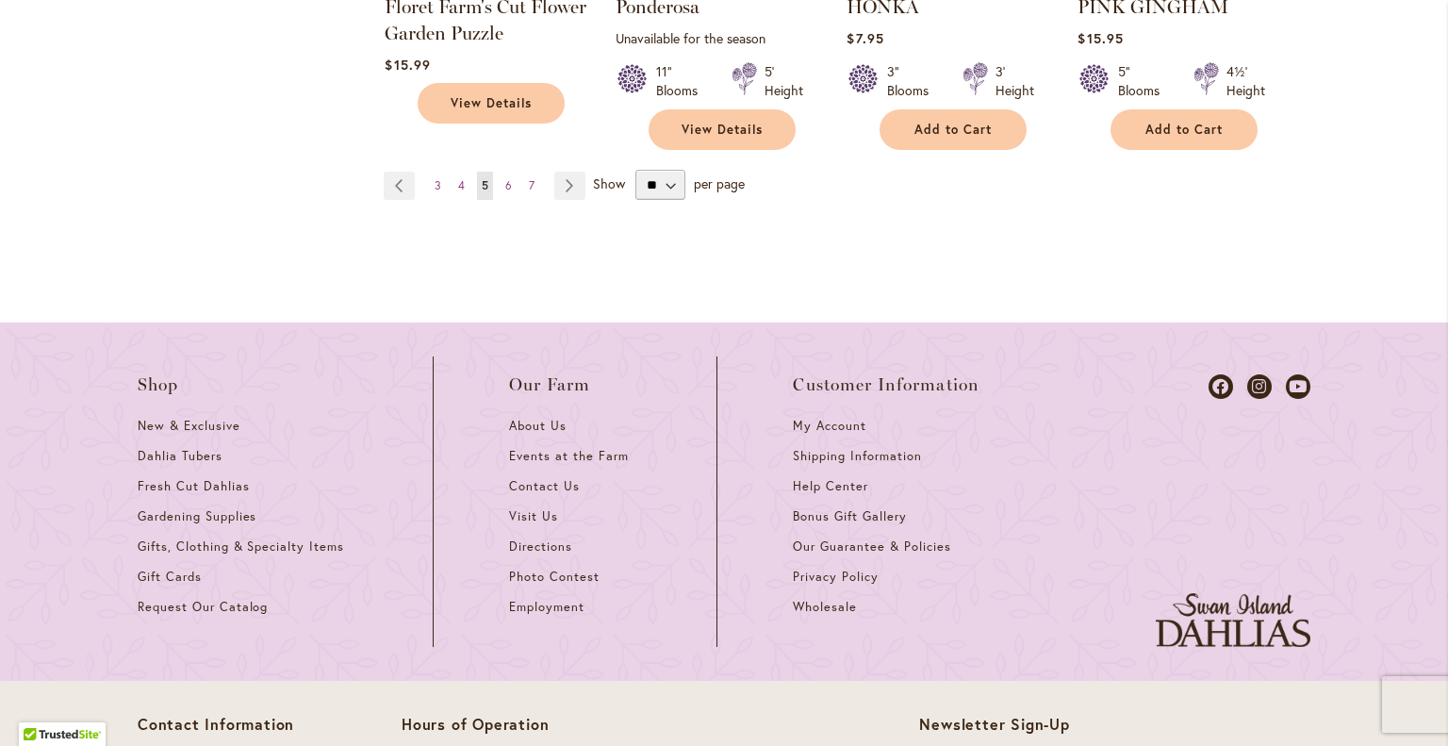
scroll to position [2036, 0]
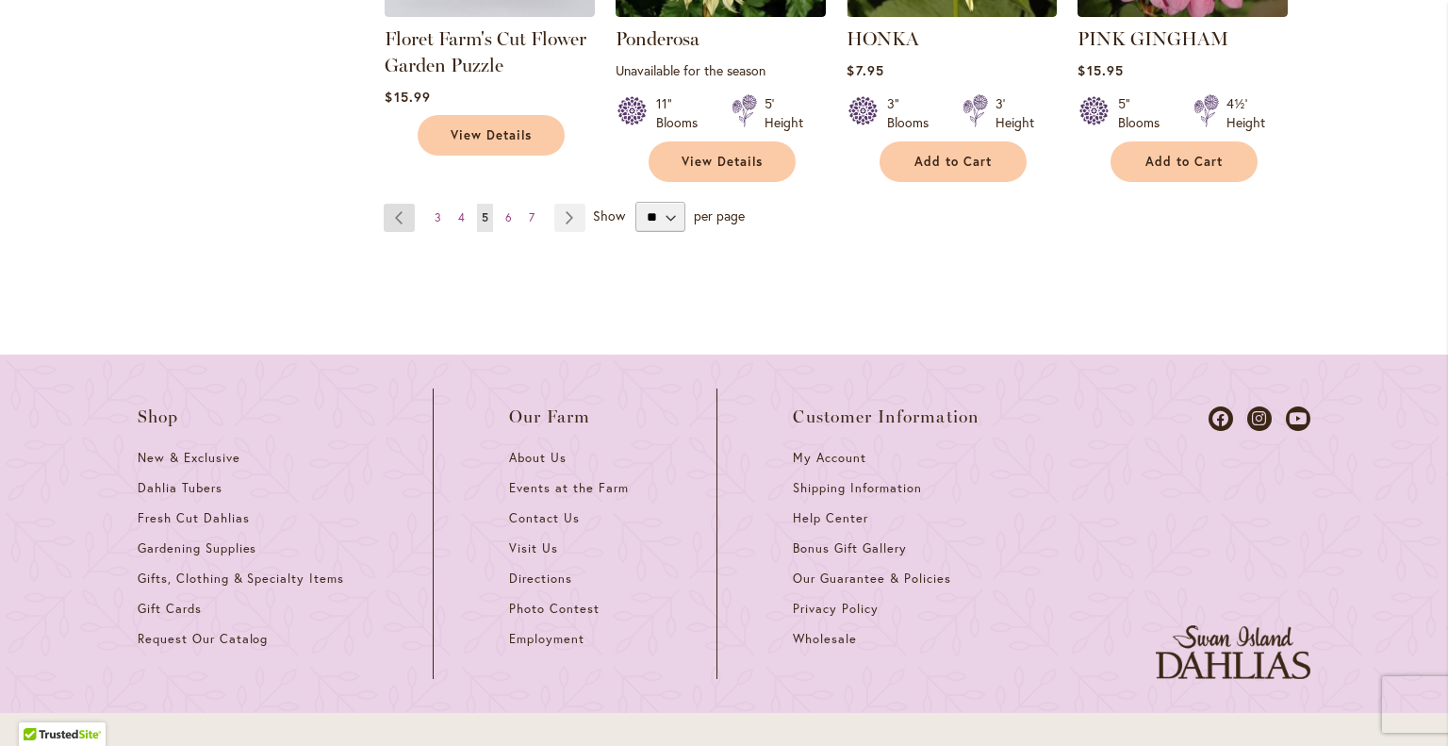
click at [392, 211] on link "Page Previous" at bounding box center [399, 218] width 31 height 28
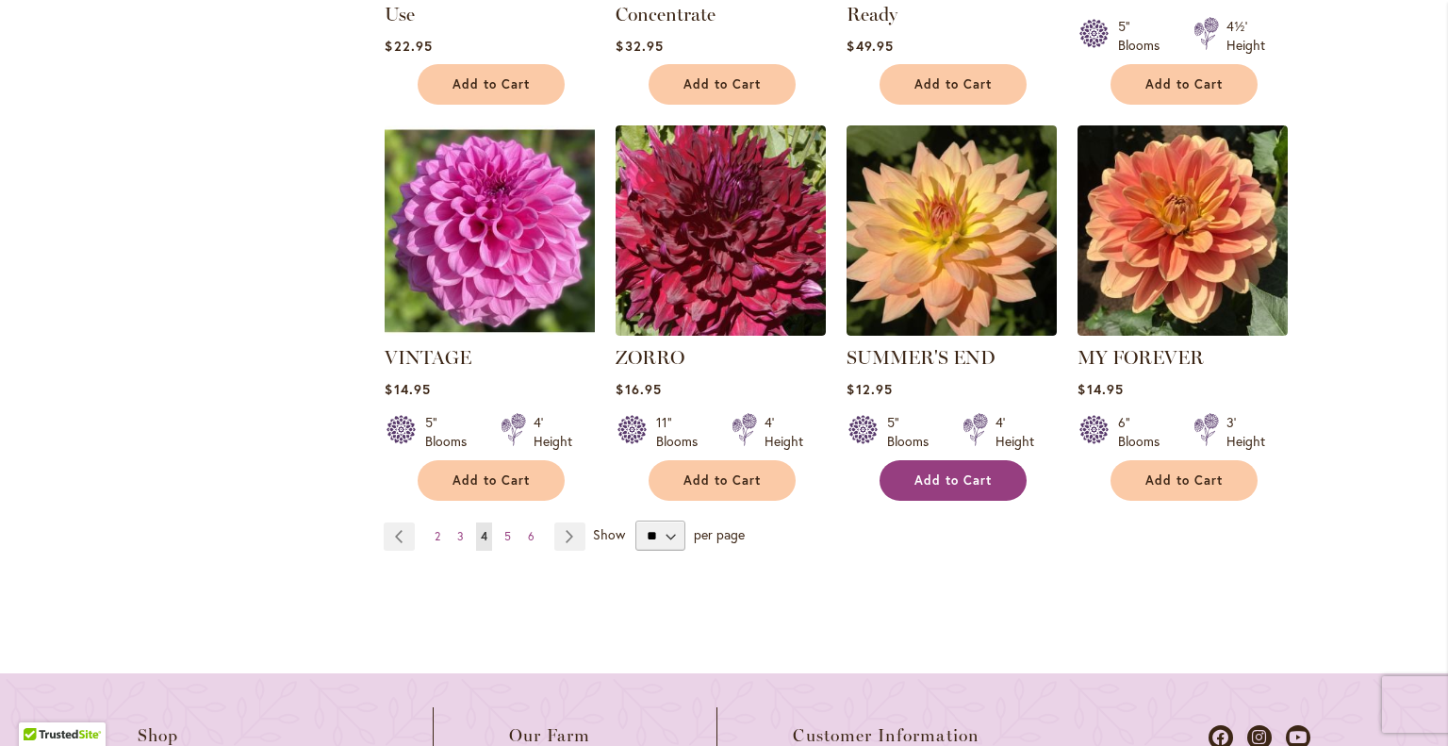
scroll to position [1765, 0]
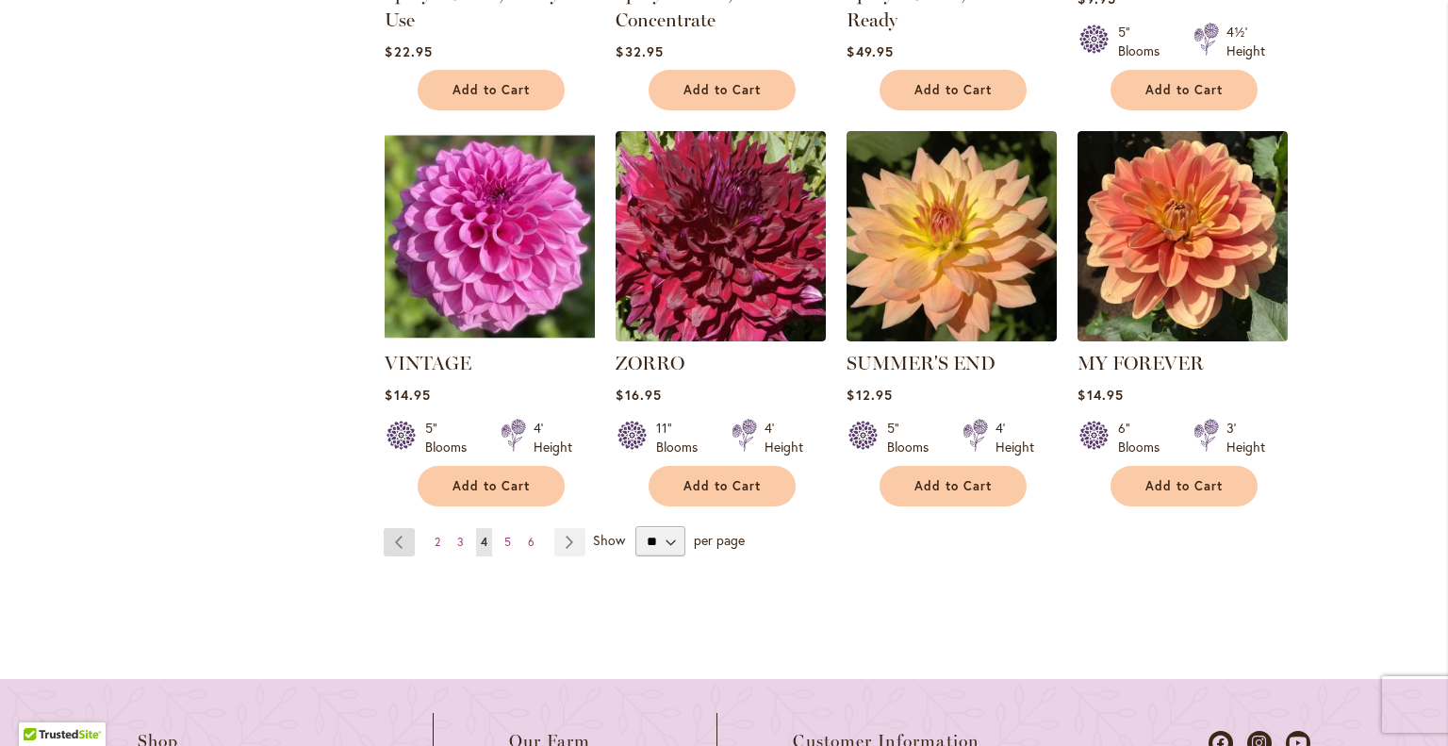
click at [396, 528] on link "Page Previous" at bounding box center [399, 542] width 31 height 28
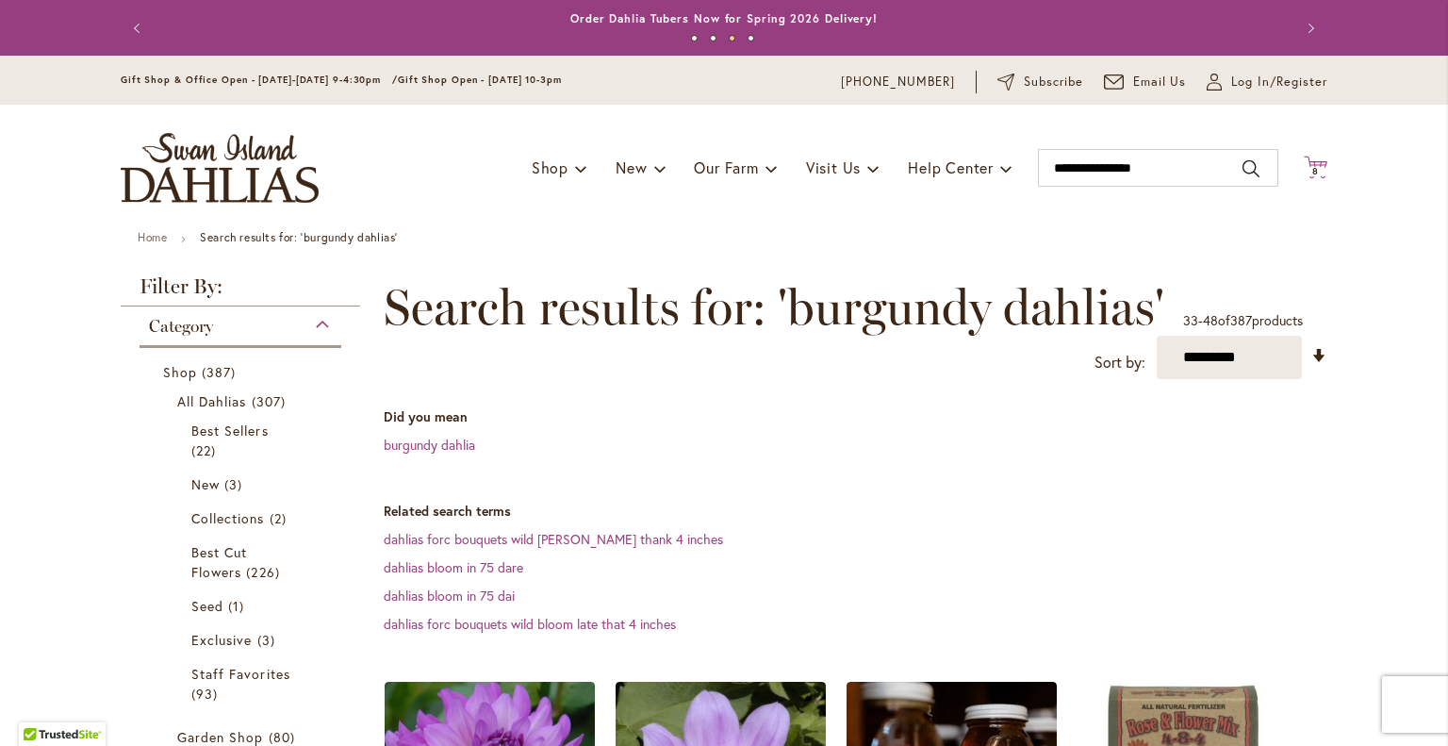
click at [1312, 167] on span "8" at bounding box center [1315, 171] width 7 height 12
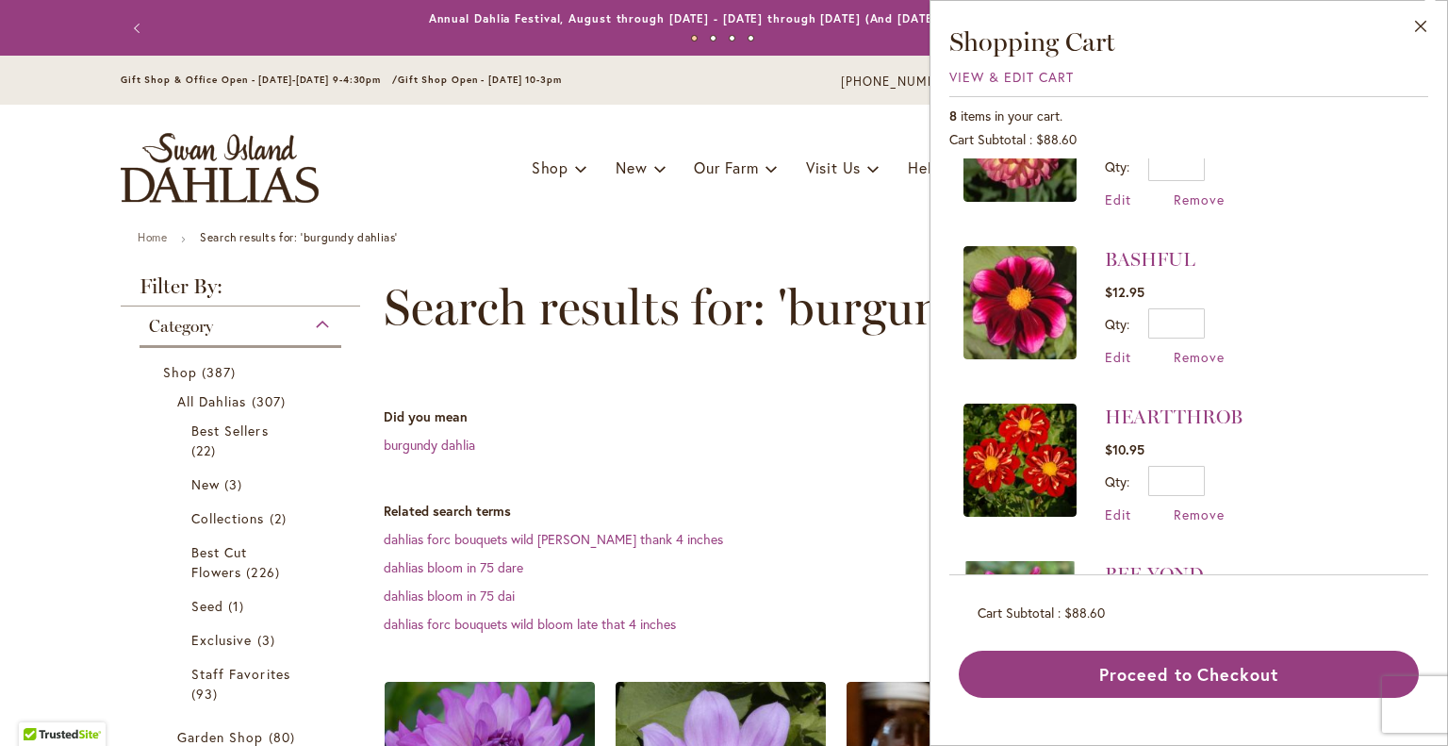
scroll to position [244, 0]
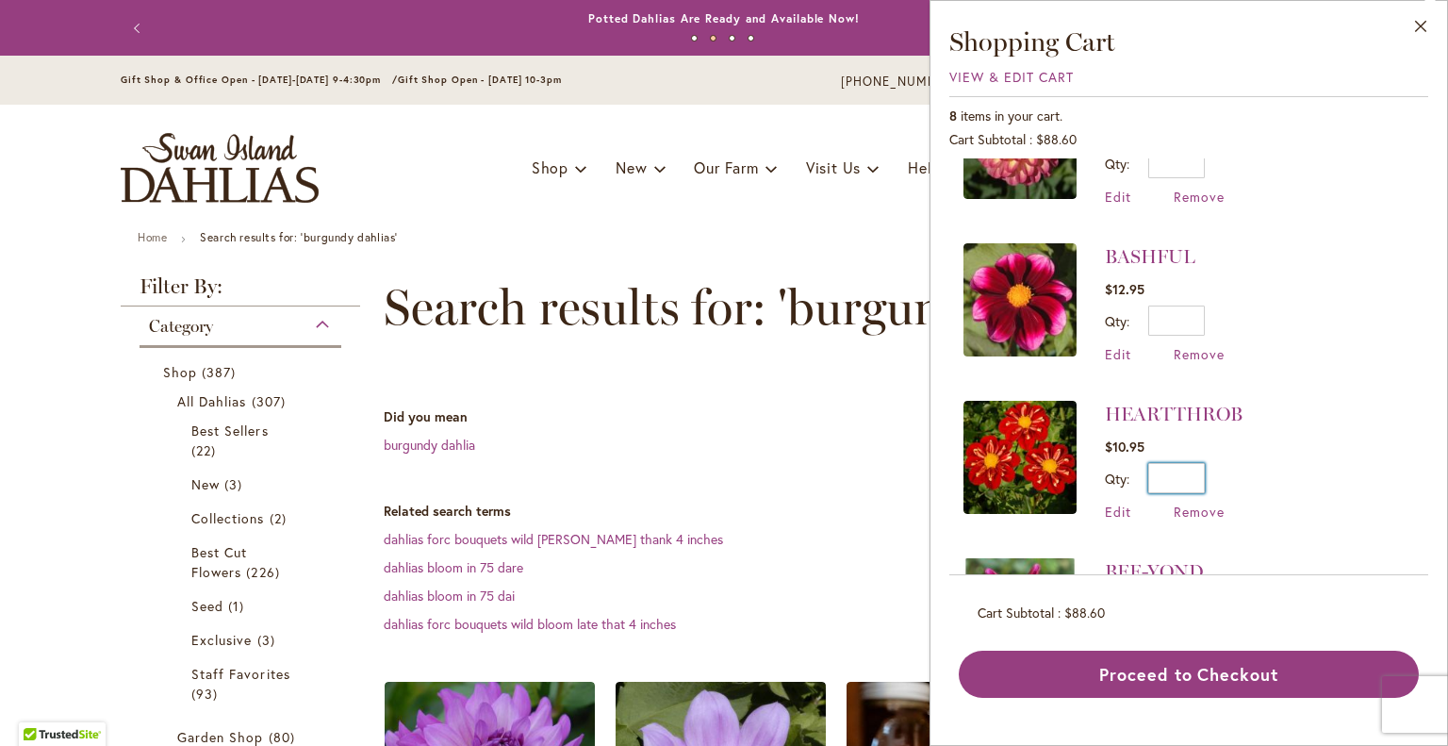
click at [1184, 474] on input "*" at bounding box center [1176, 478] width 57 height 30
type input "*"
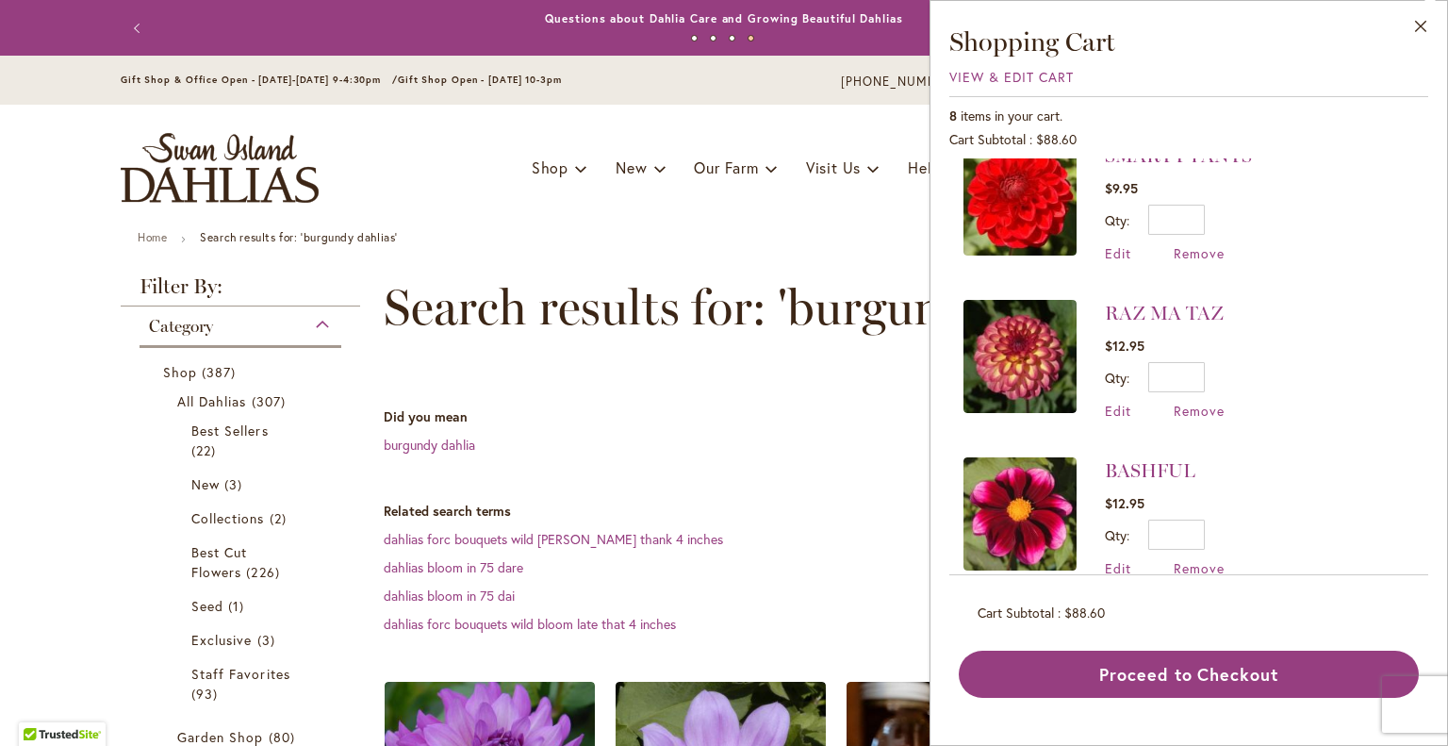
scroll to position [0, 0]
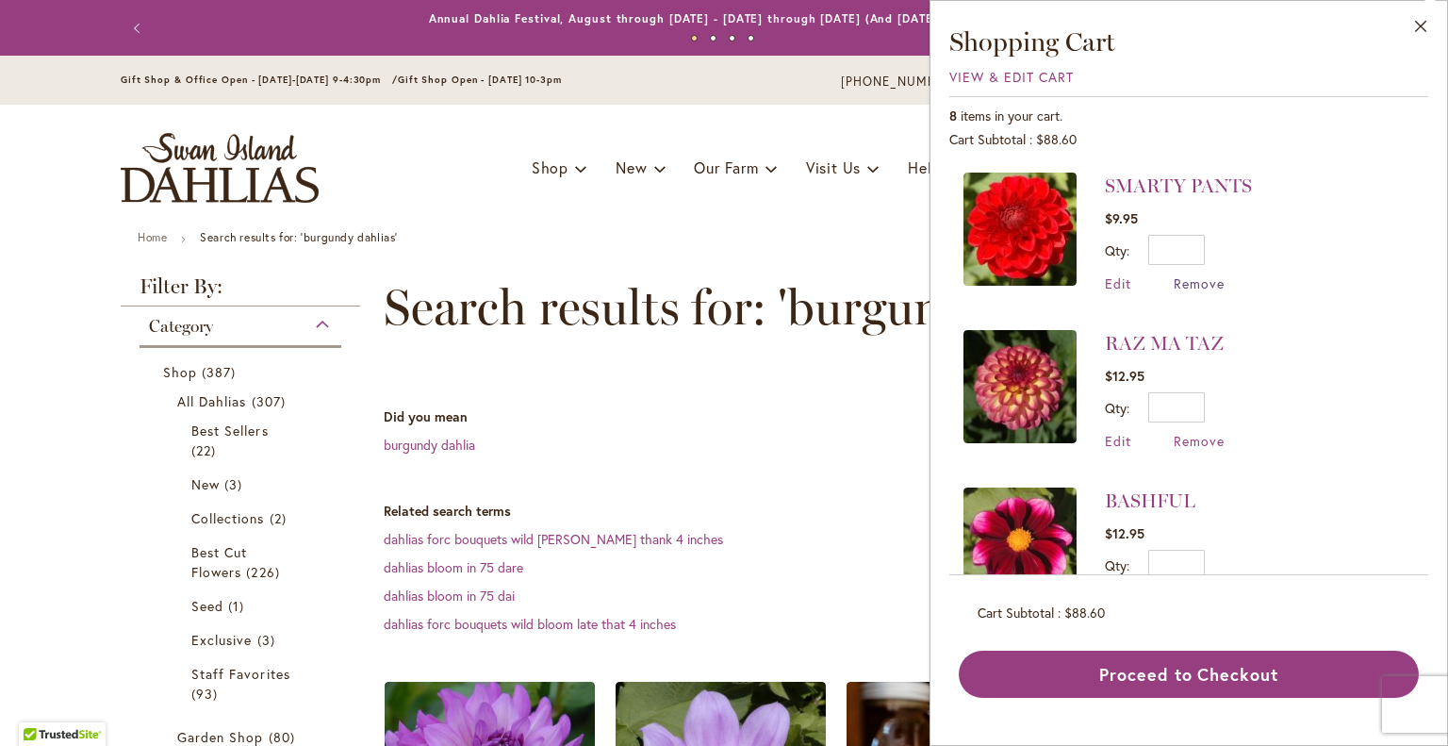
click at [1207, 281] on span "Remove" at bounding box center [1199, 283] width 51 height 18
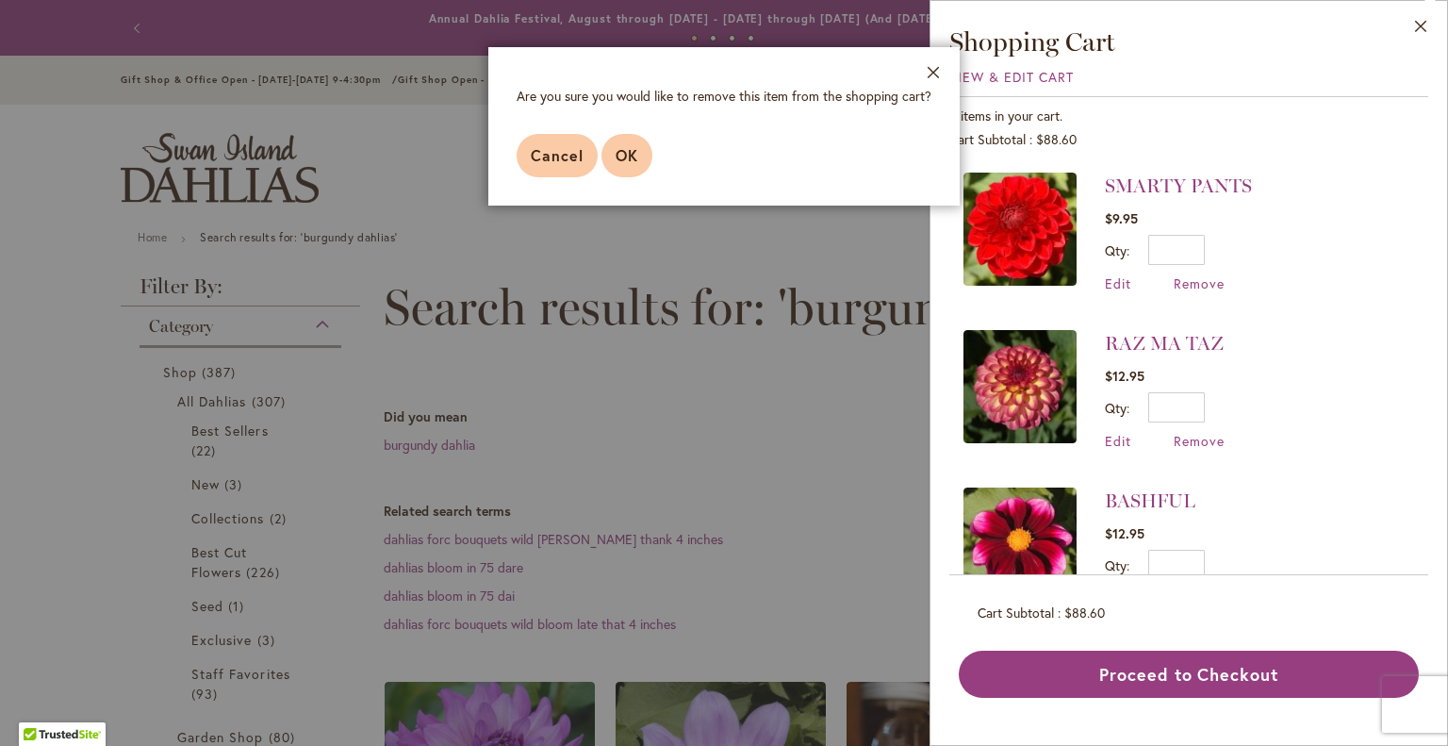
click at [619, 163] on span "OK" at bounding box center [627, 155] width 23 height 20
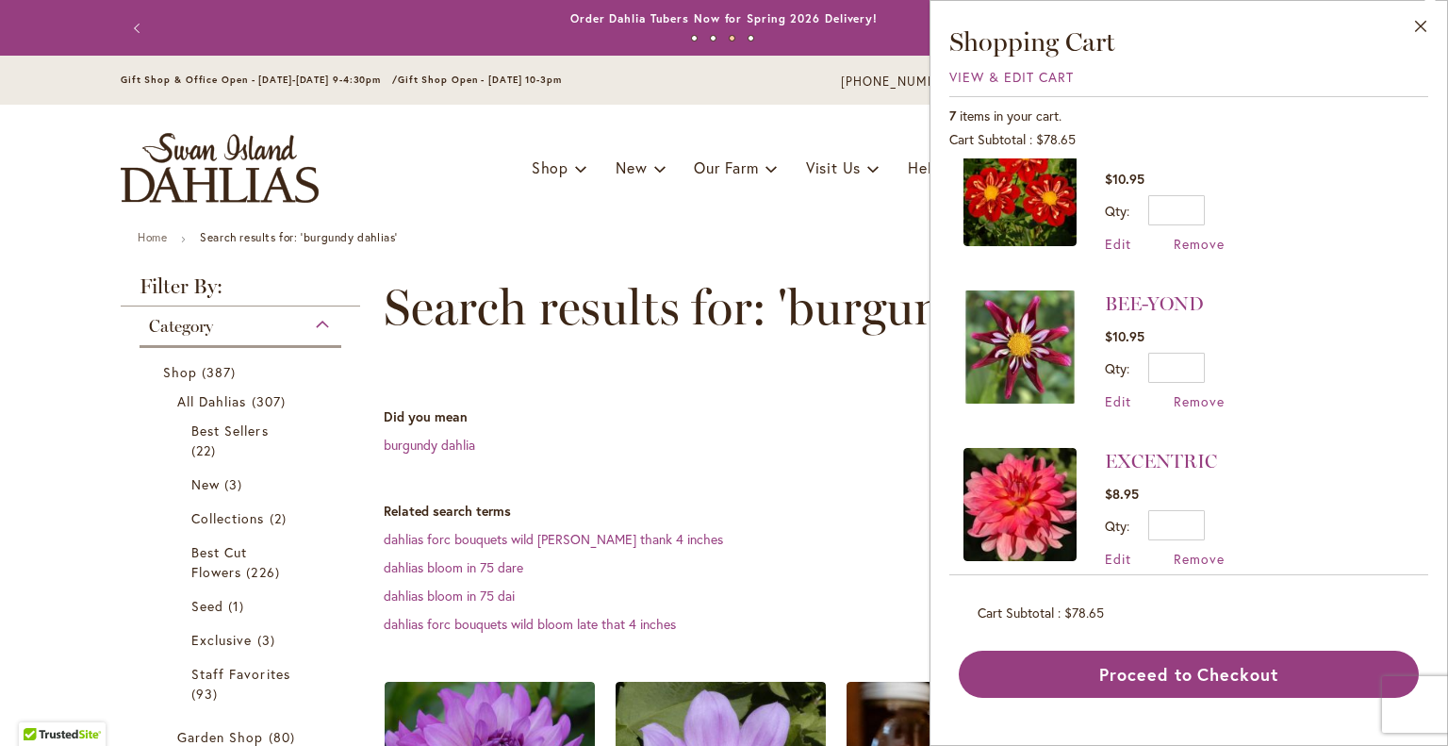
scroll to position [370, 0]
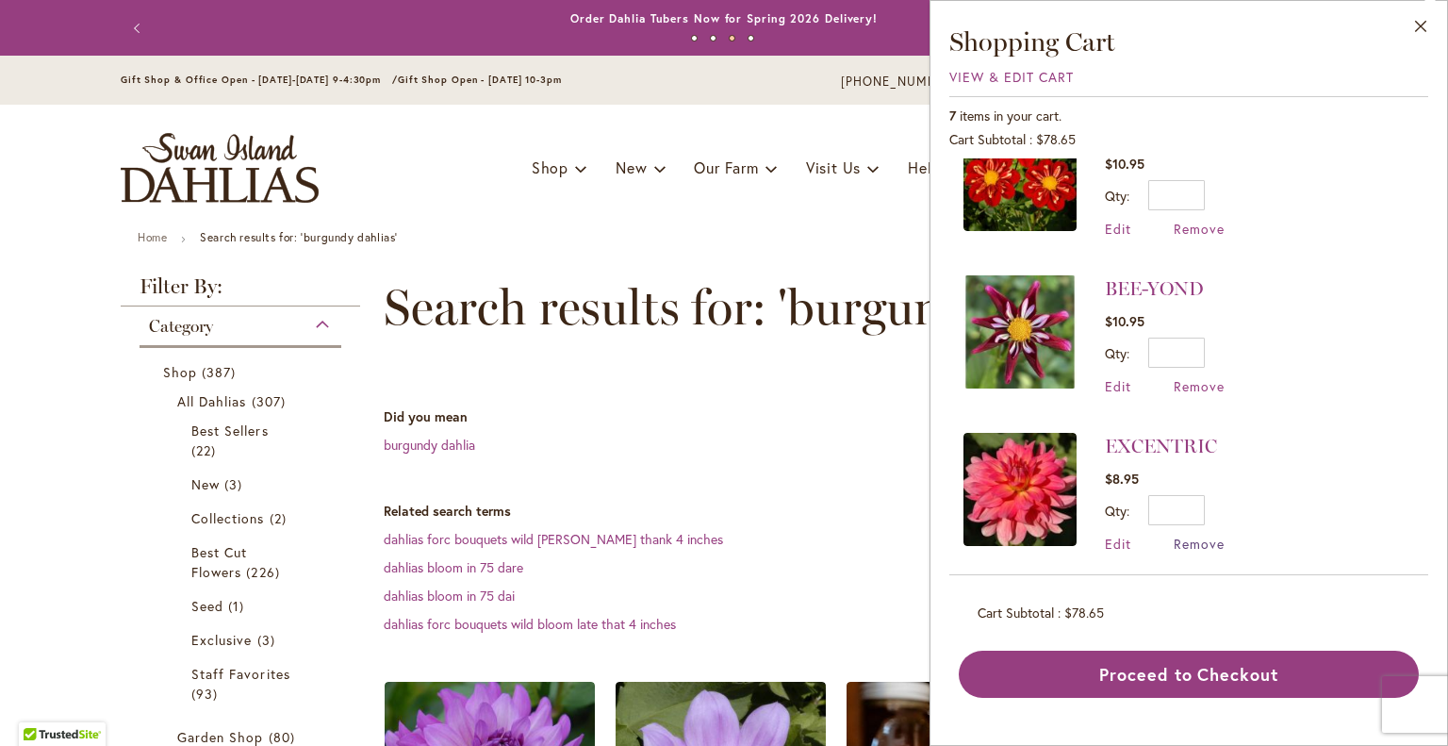
click at [1190, 535] on span "Remove" at bounding box center [1199, 544] width 51 height 18
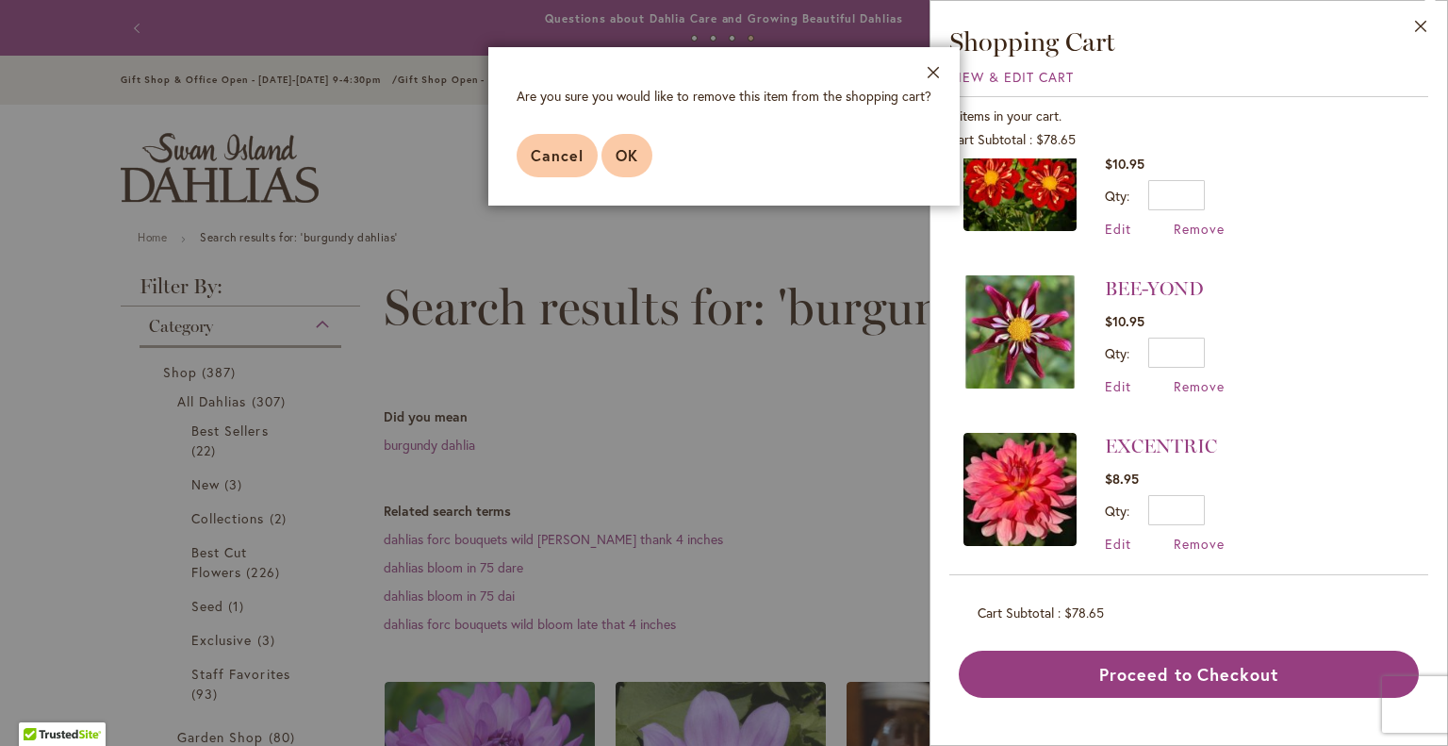
click at [622, 154] on span "OK" at bounding box center [627, 155] width 23 height 20
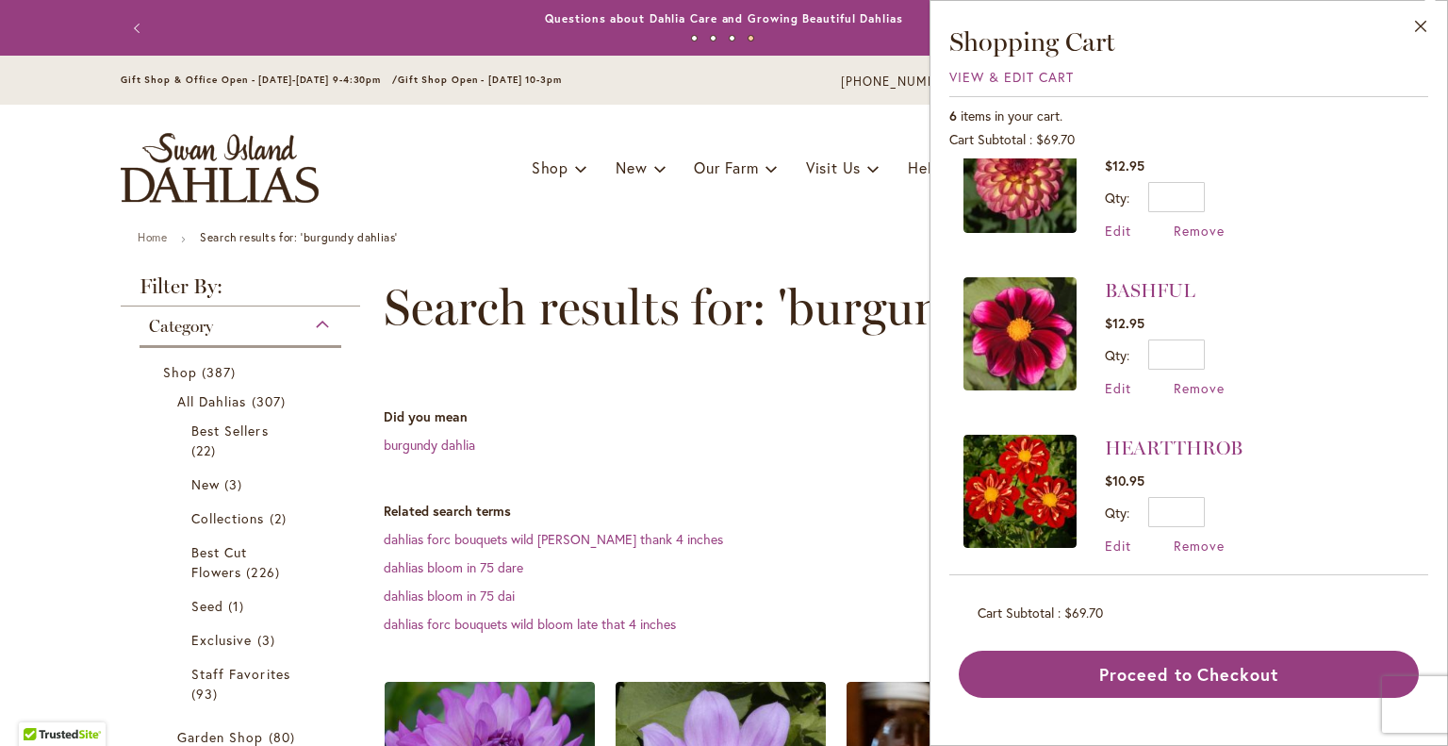
scroll to position [47, 0]
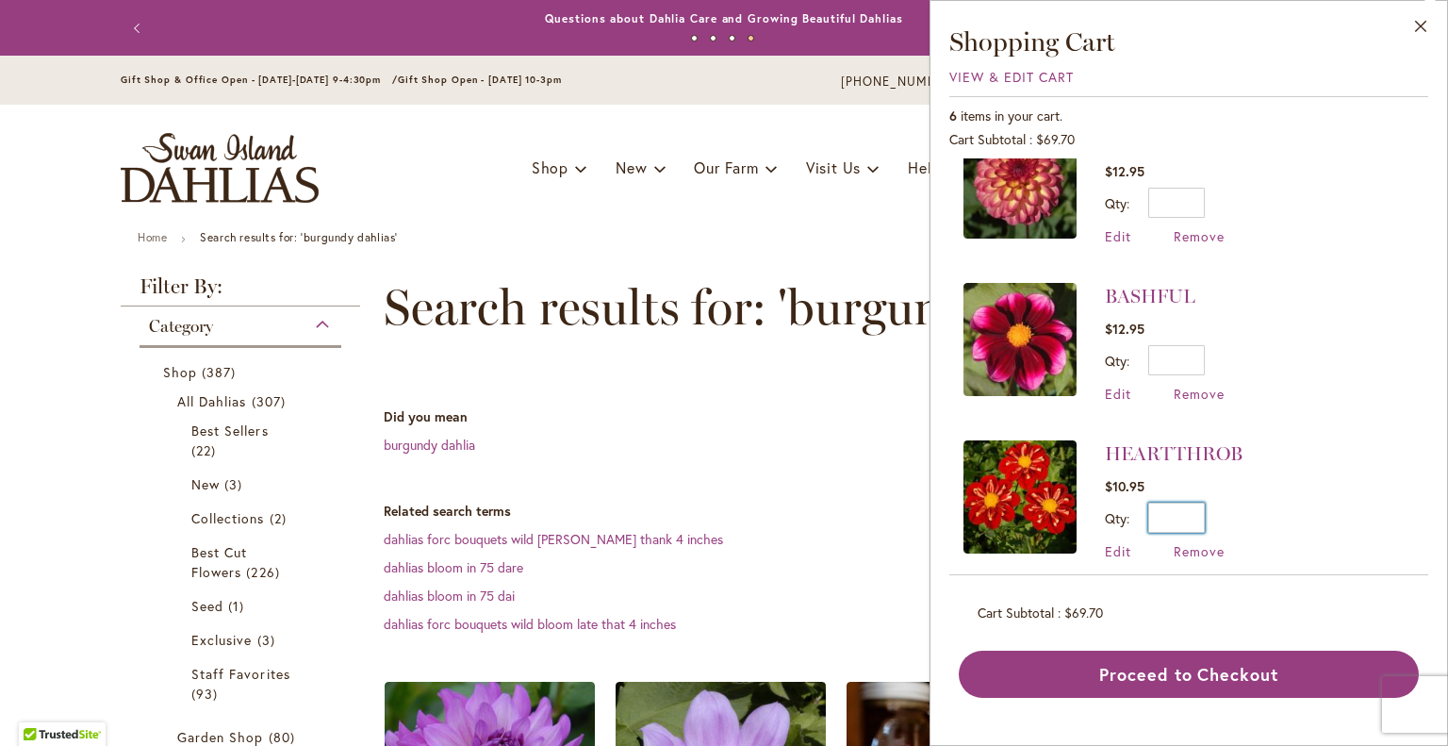
click at [1190, 513] on input "*" at bounding box center [1176, 518] width 57 height 30
click at [1293, 293] on li "BASHFUL $12.95 Qty * Update Edit Remove" at bounding box center [1189, 342] width 451 height 157
drag, startPoint x: 1431, startPoint y: 305, endPoint x: 1447, endPoint y: 374, distance: 71.6
click at [1447, 374] on div "Close Shopping Cart View & Edit Cart 6 items in your cart. Cart Subtotal $69.70…" at bounding box center [1189, 373] width 519 height 746
click at [1407, 316] on div "RAZ MA TAZ $12.95 Qty * Update Edit Remove" at bounding box center [1188, 366] width 479 height 417
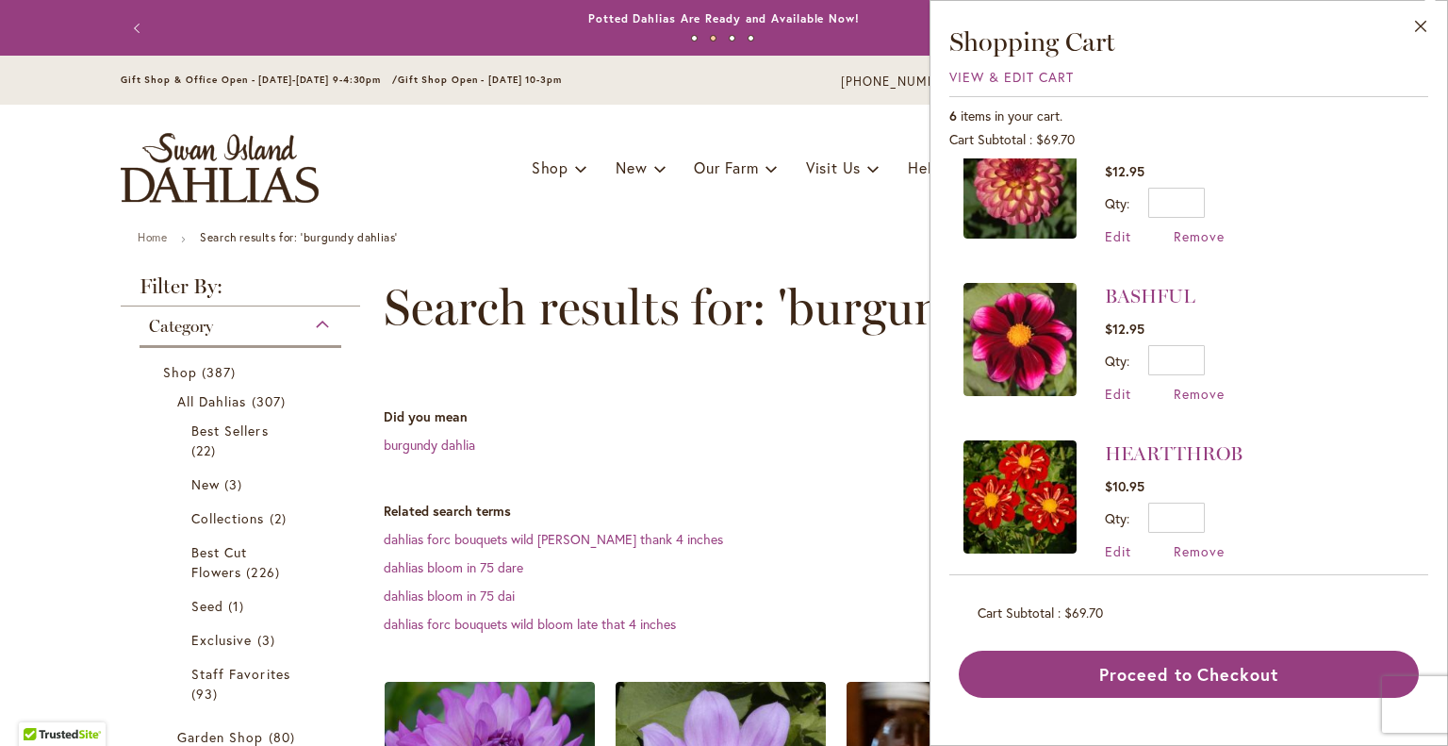
click at [1344, 278] on li "BASHFUL $12.95 Qty * Update Edit Remove" at bounding box center [1189, 342] width 451 height 157
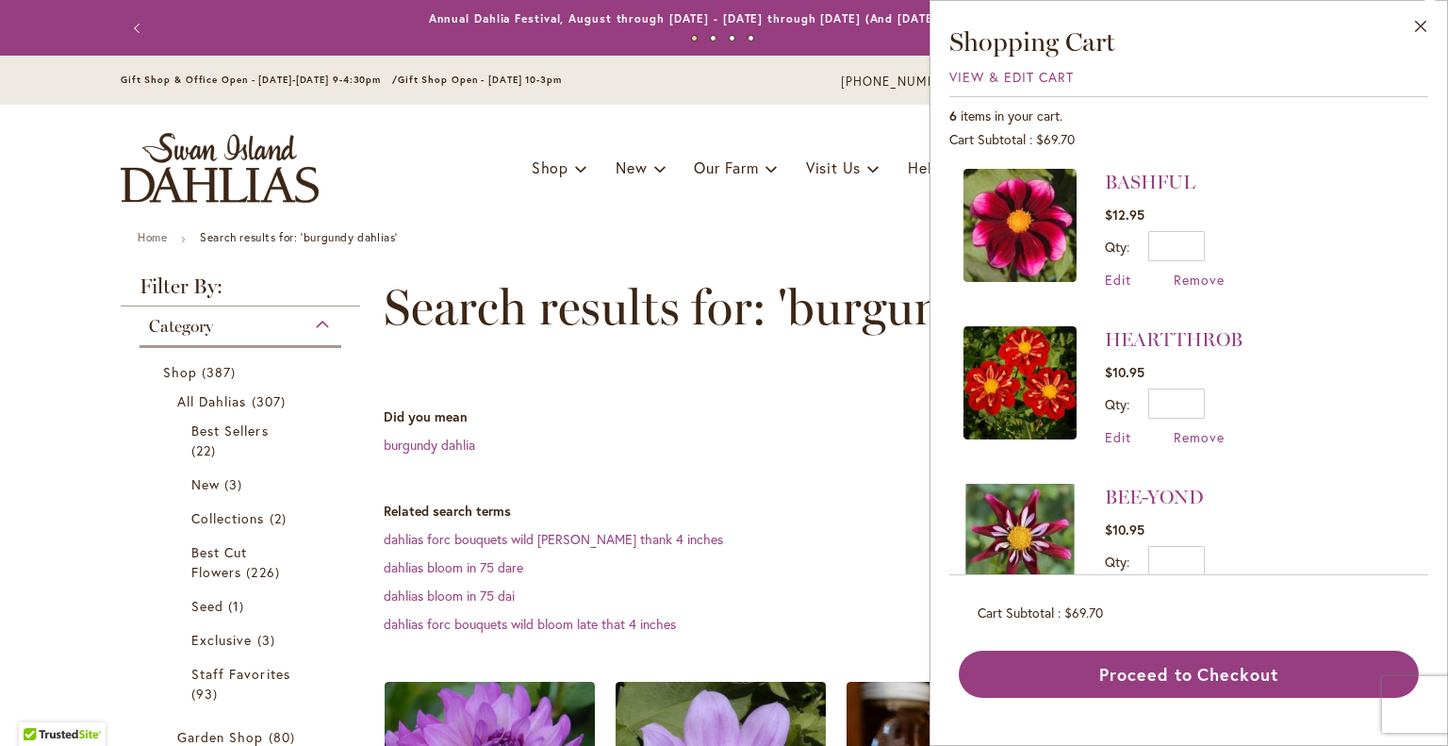
scroll to position [165, 0]
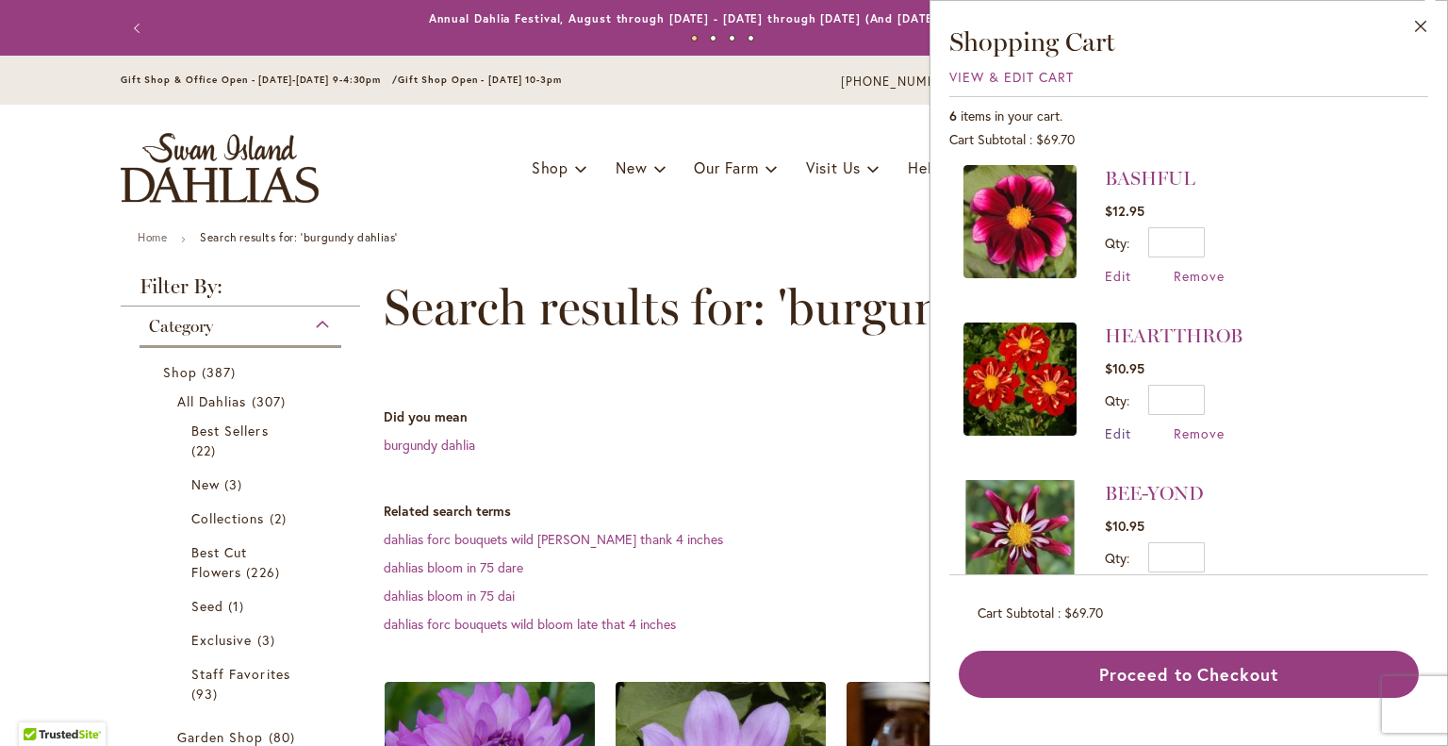
click at [1117, 428] on span "Edit" at bounding box center [1118, 433] width 26 height 18
click at [1195, 392] on input "*" at bounding box center [1176, 400] width 57 height 30
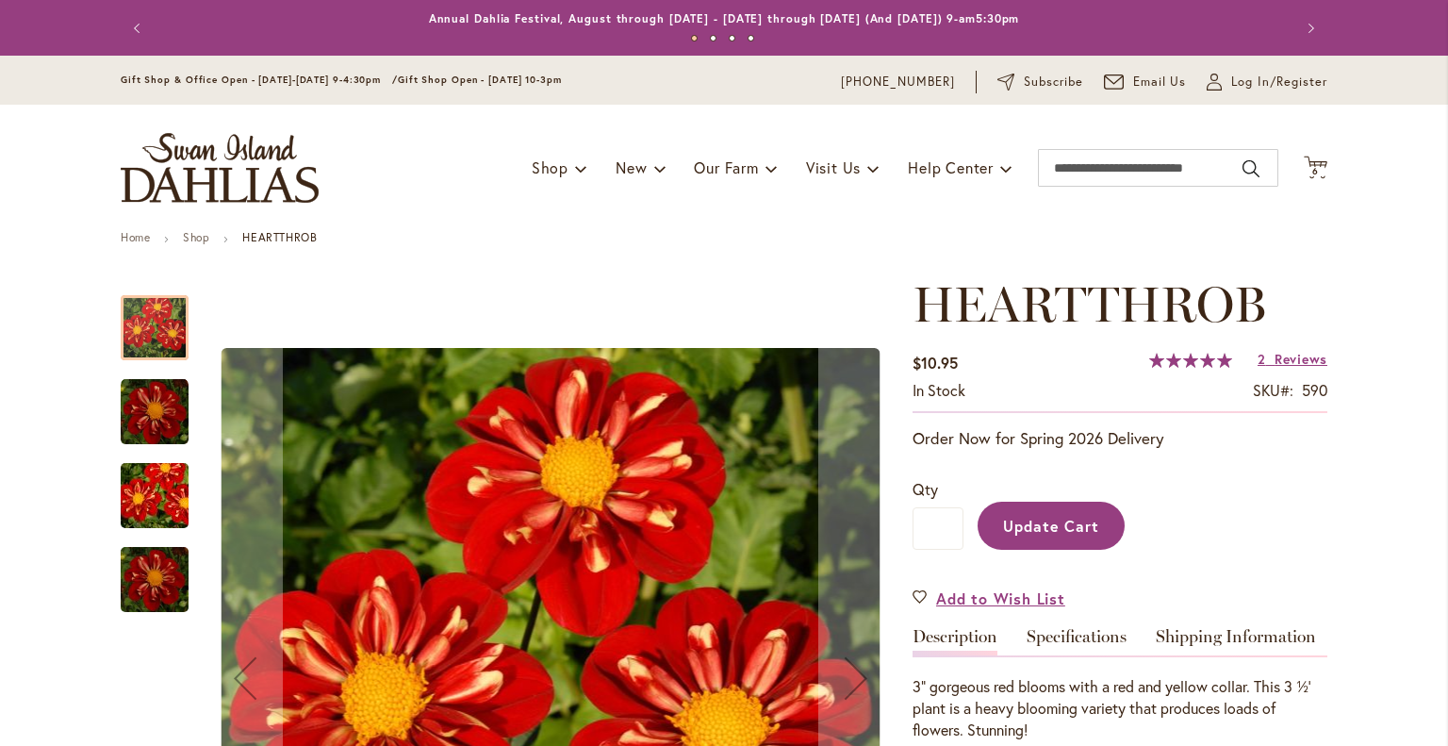
click at [1254, 278] on span "HEARTTHROB" at bounding box center [1090, 303] width 354 height 59
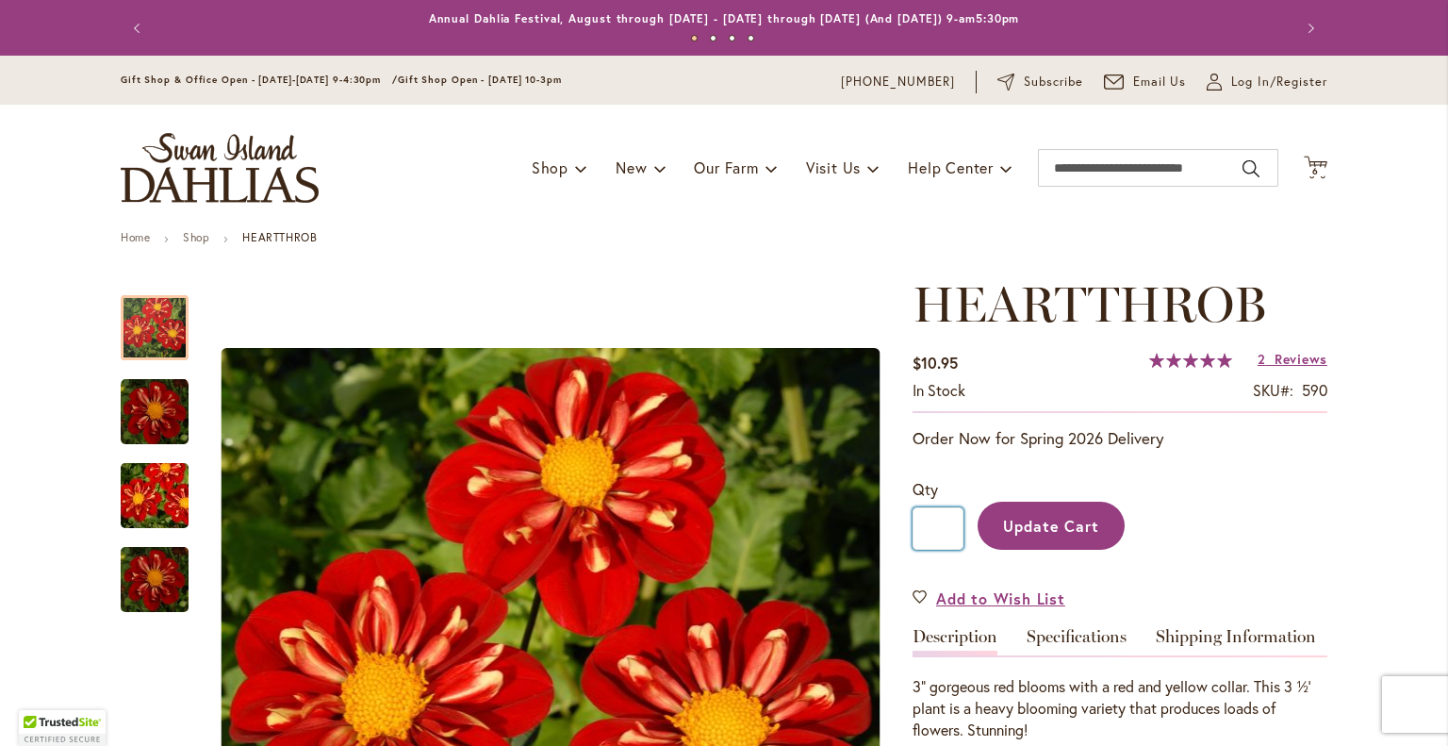
click at [939, 524] on input "*" at bounding box center [938, 528] width 51 height 42
type input "*"
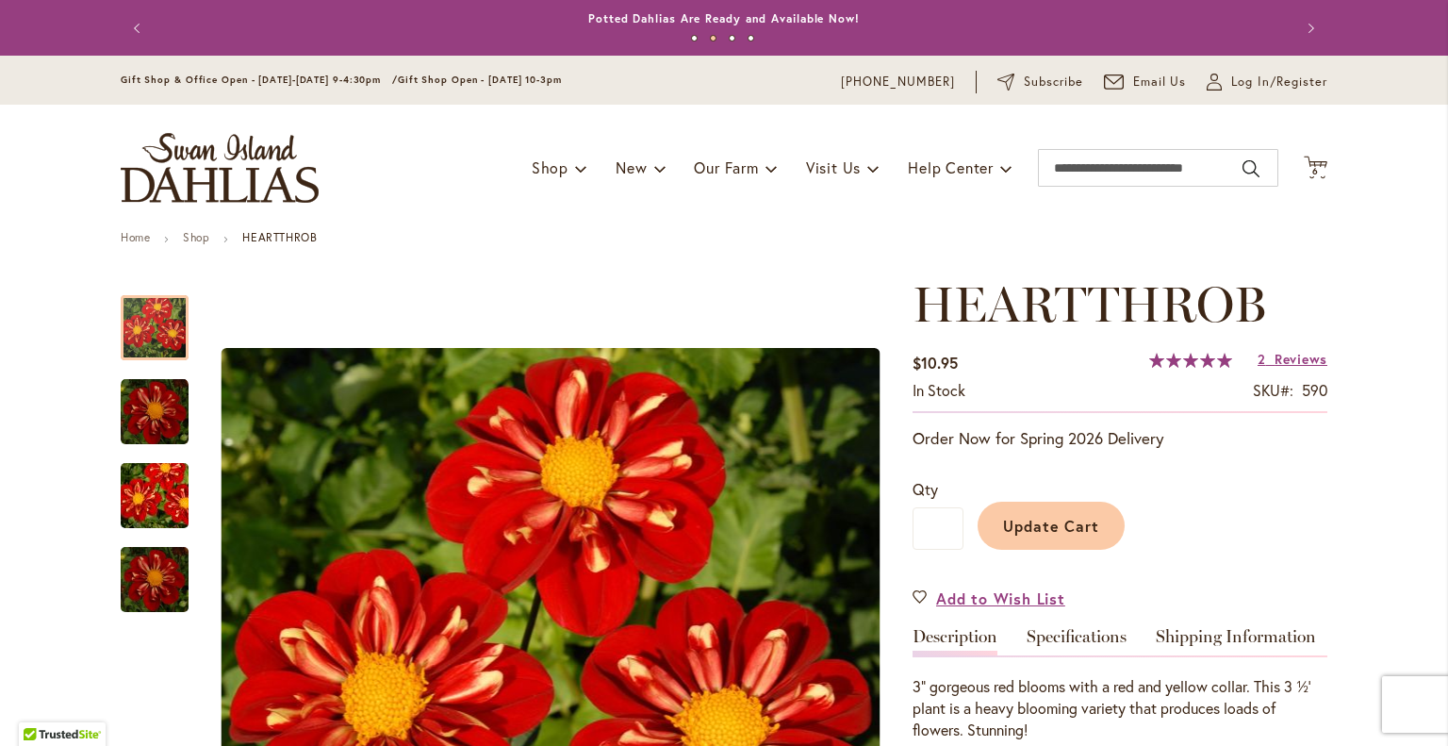
click at [1047, 527] on span "Update Cart" at bounding box center [1051, 526] width 97 height 20
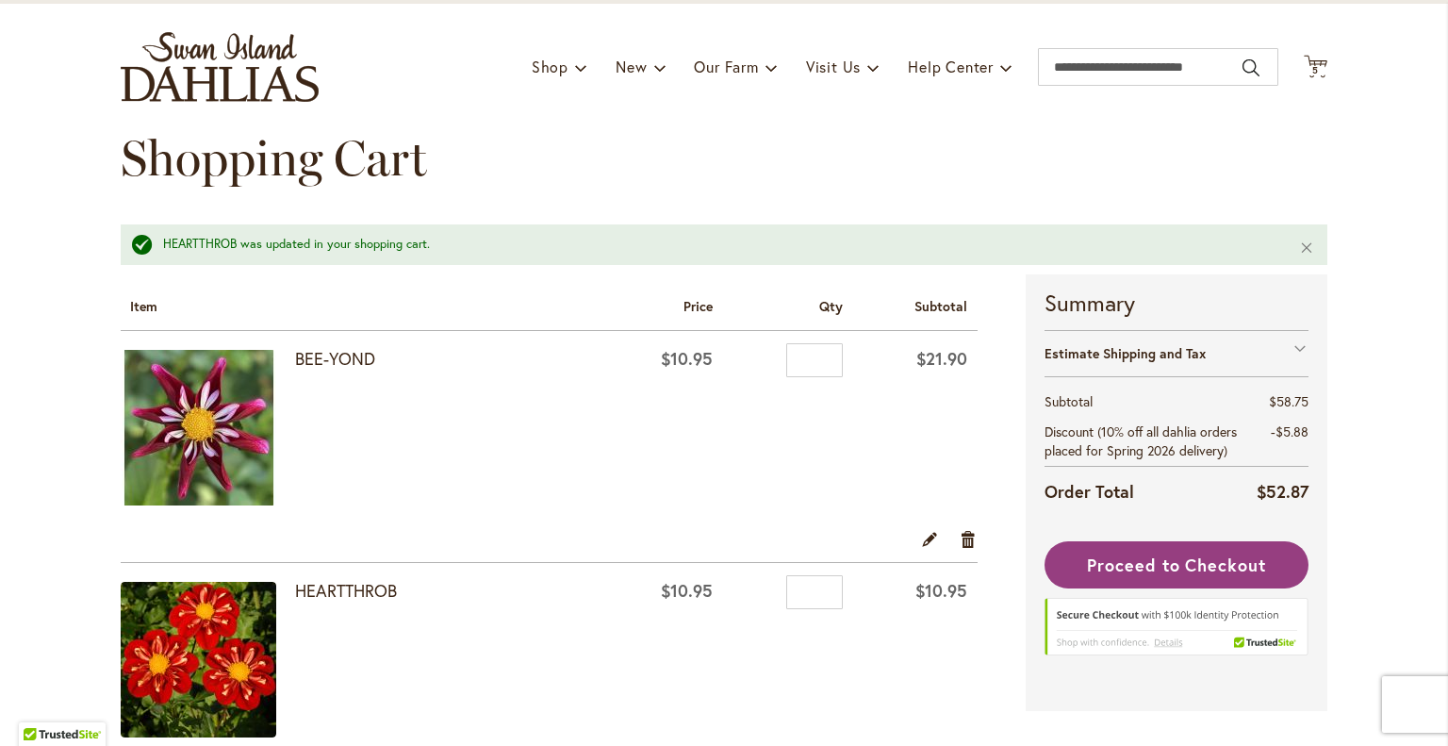
scroll to position [215, 0]
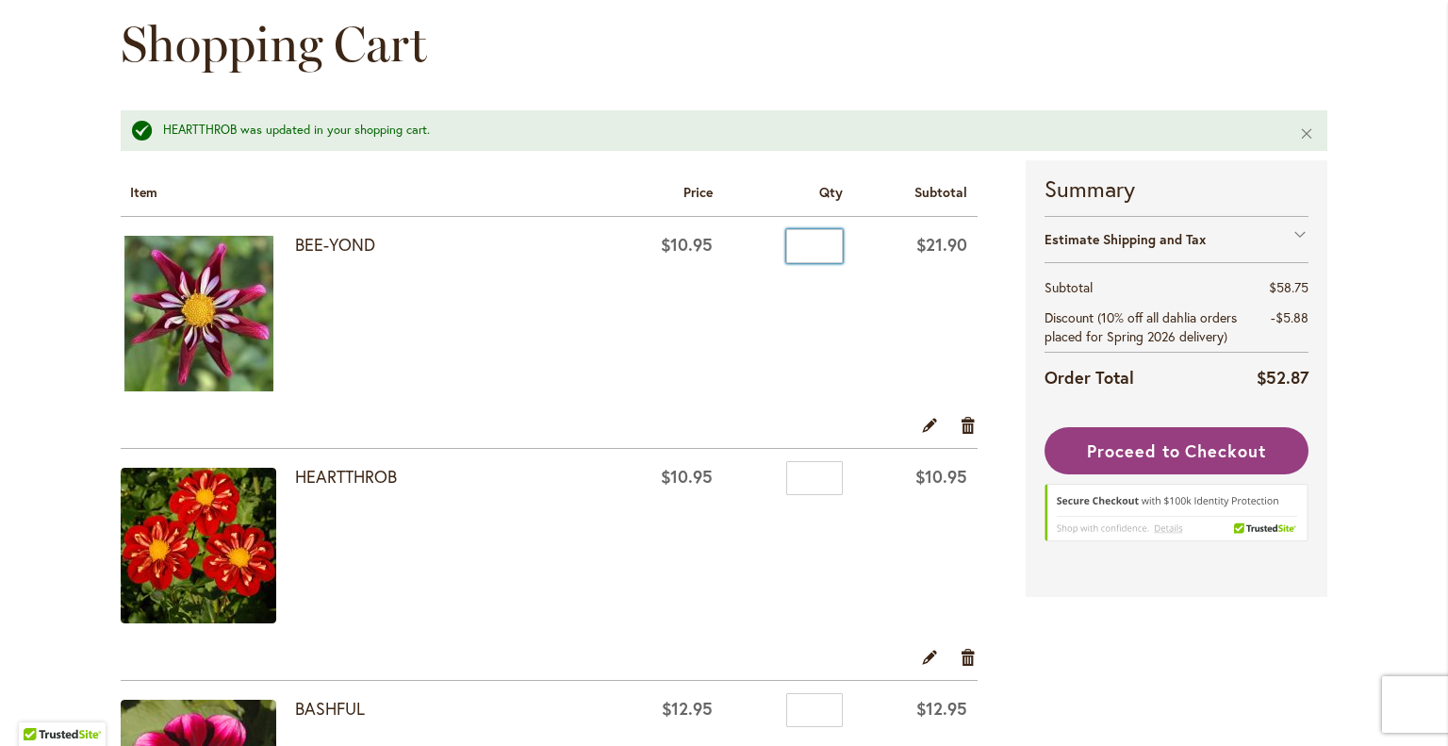
click at [812, 247] on input "*" at bounding box center [814, 246] width 57 height 34
type input "*"
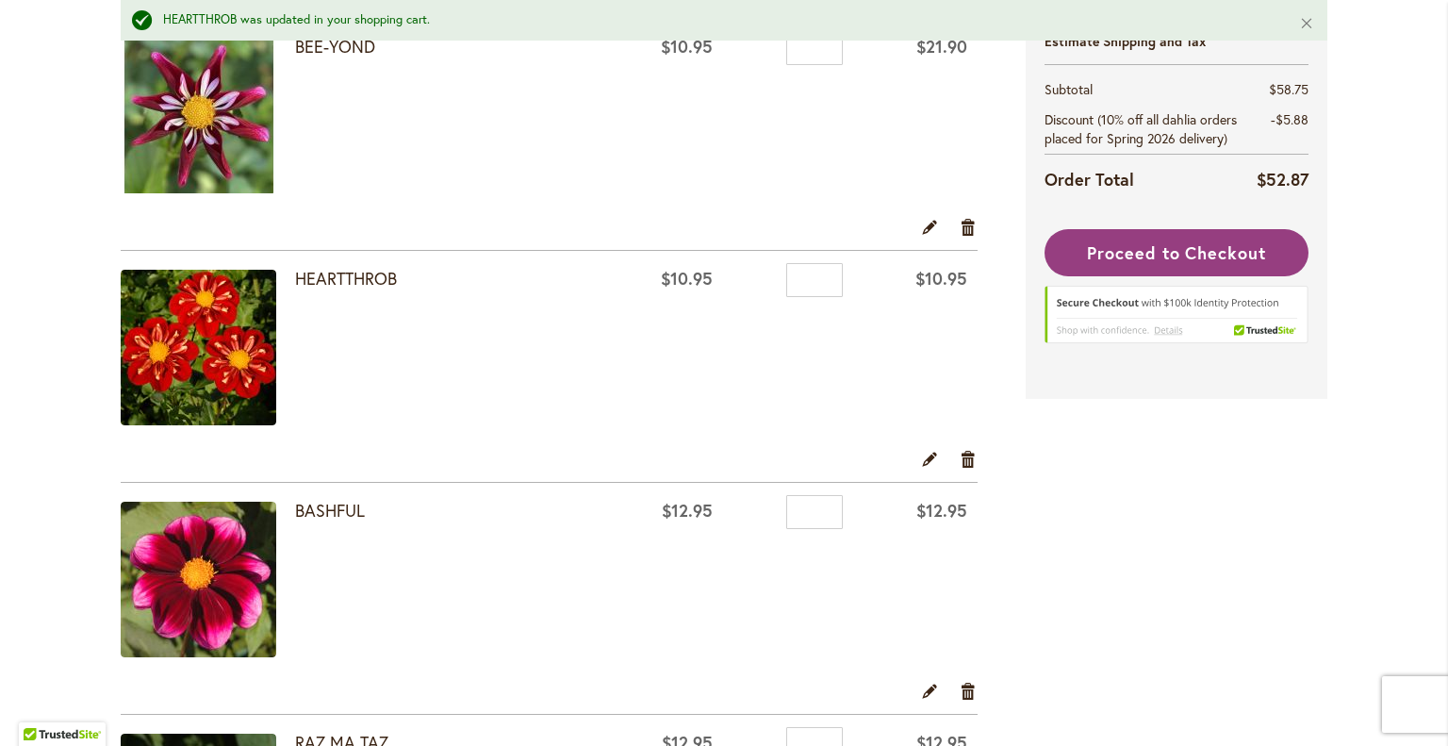
scroll to position [417, 0]
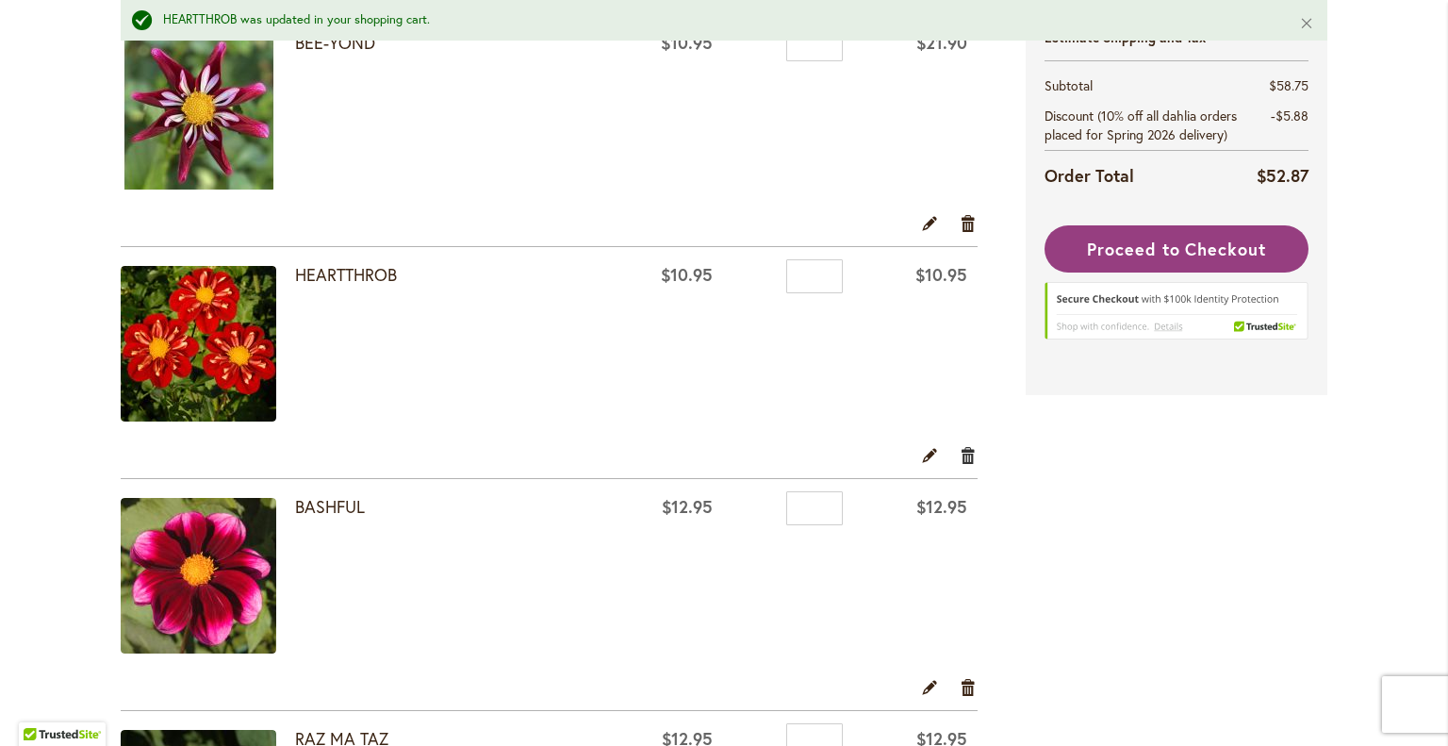
click at [964, 452] on link "Remove item" at bounding box center [969, 455] width 18 height 21
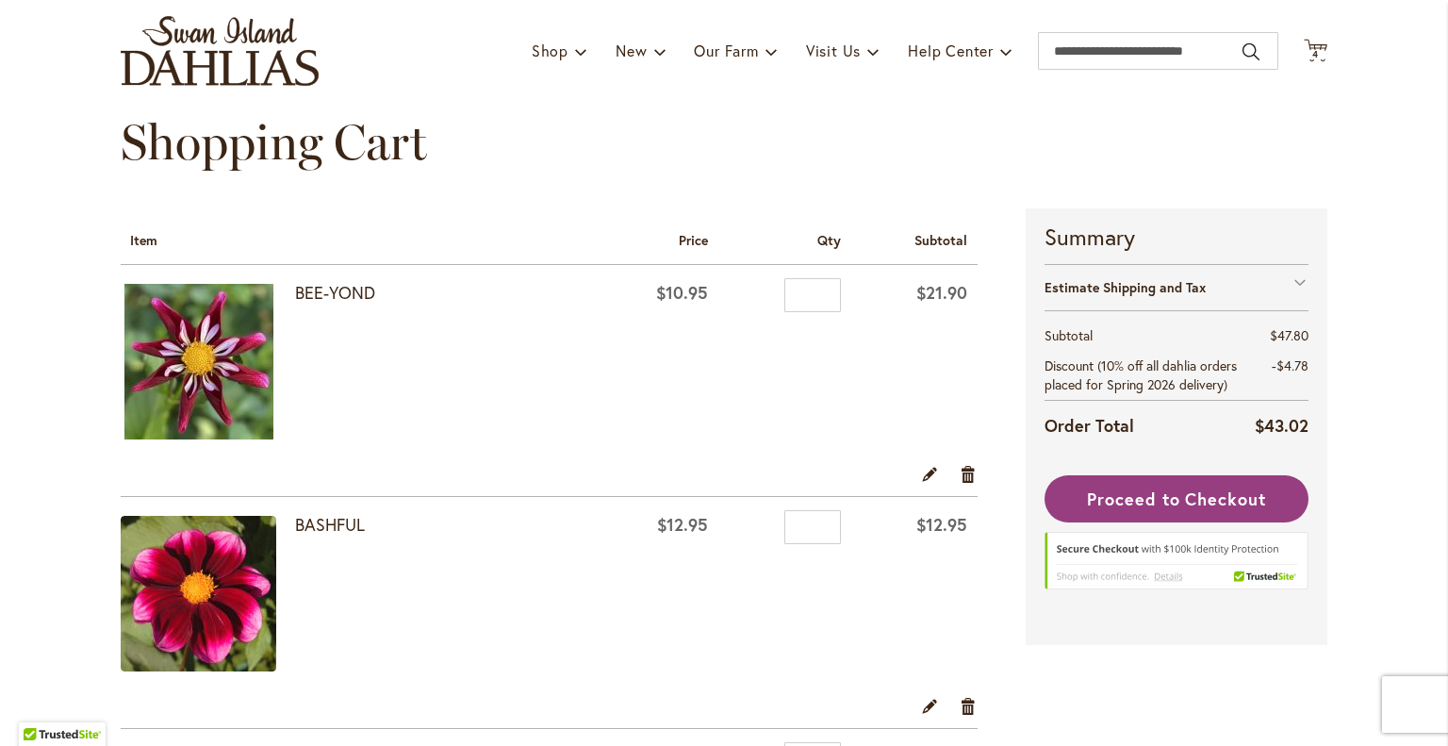
scroll to position [106, 0]
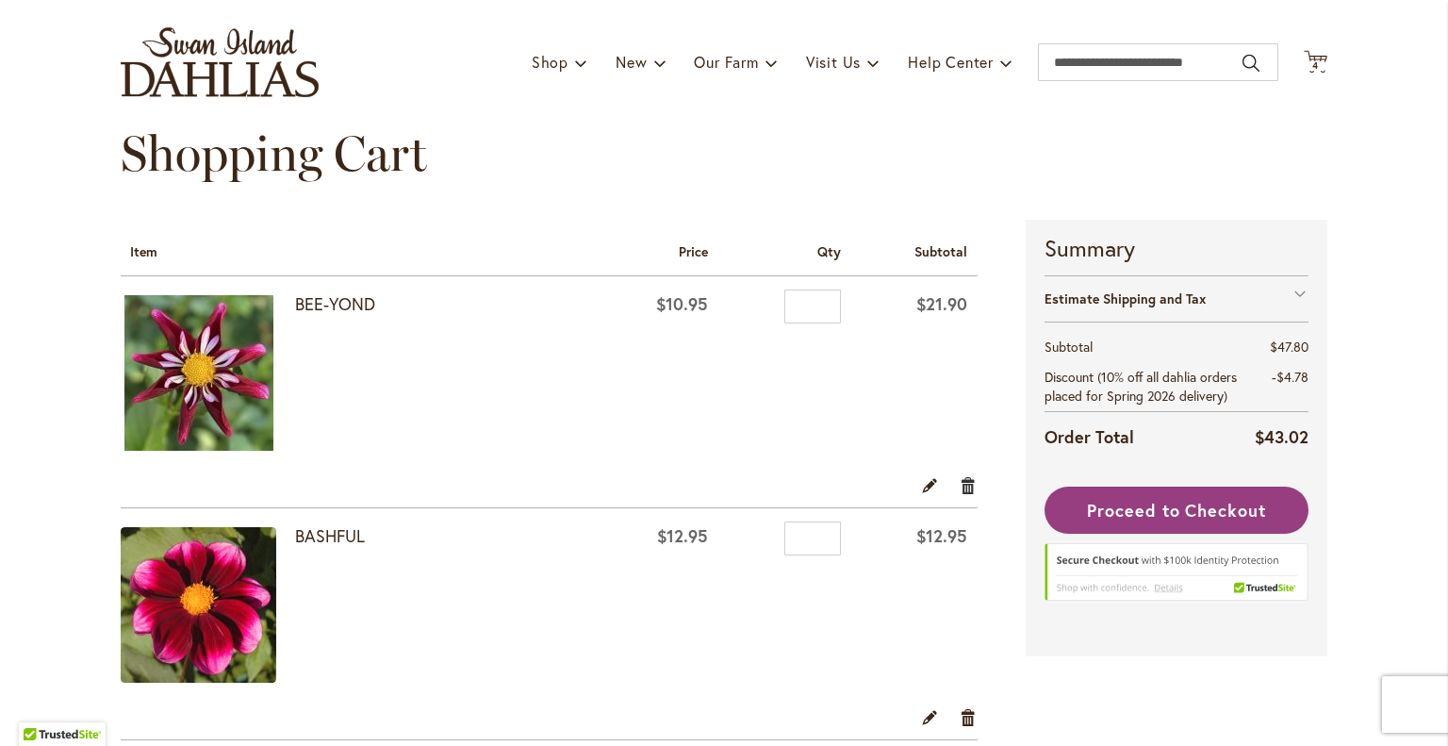
click at [960, 477] on link "Remove item" at bounding box center [969, 484] width 18 height 21
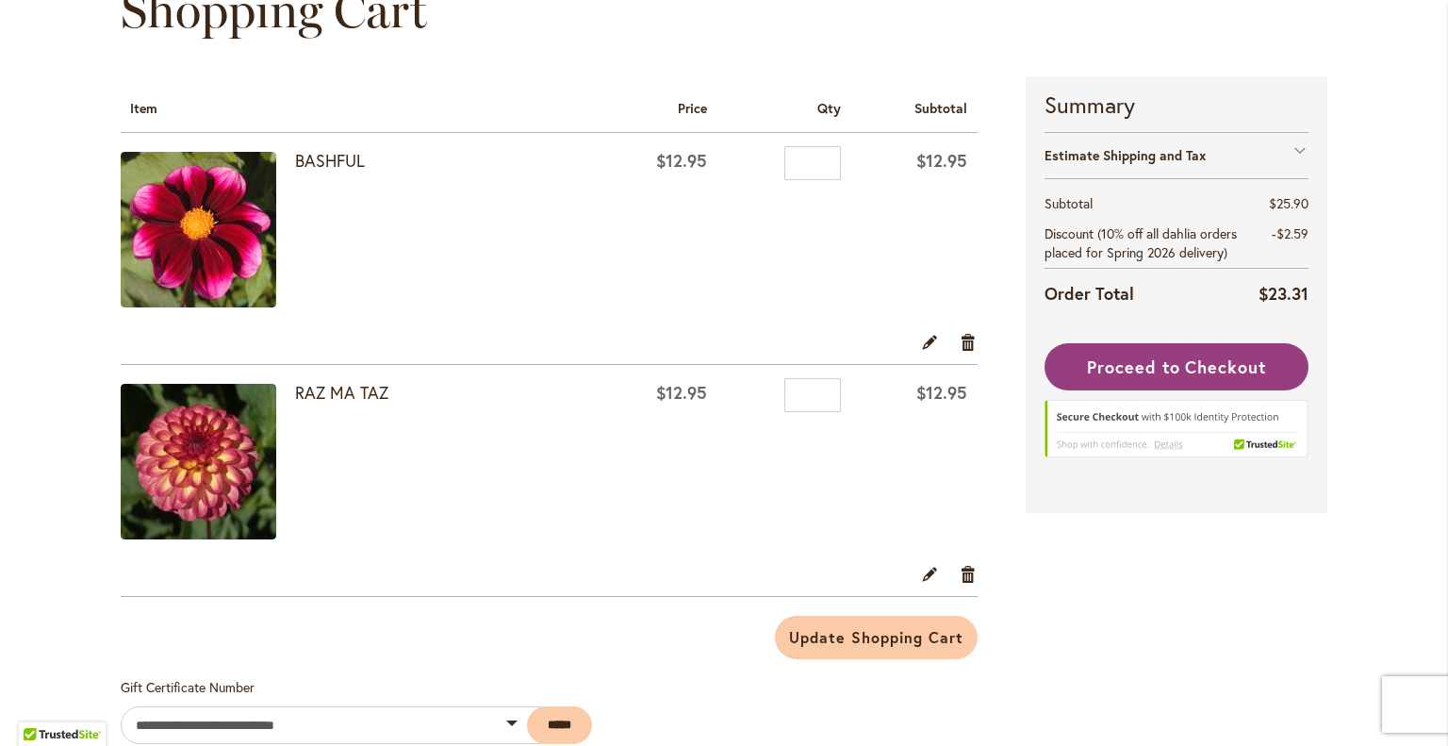
scroll to position [280, 0]
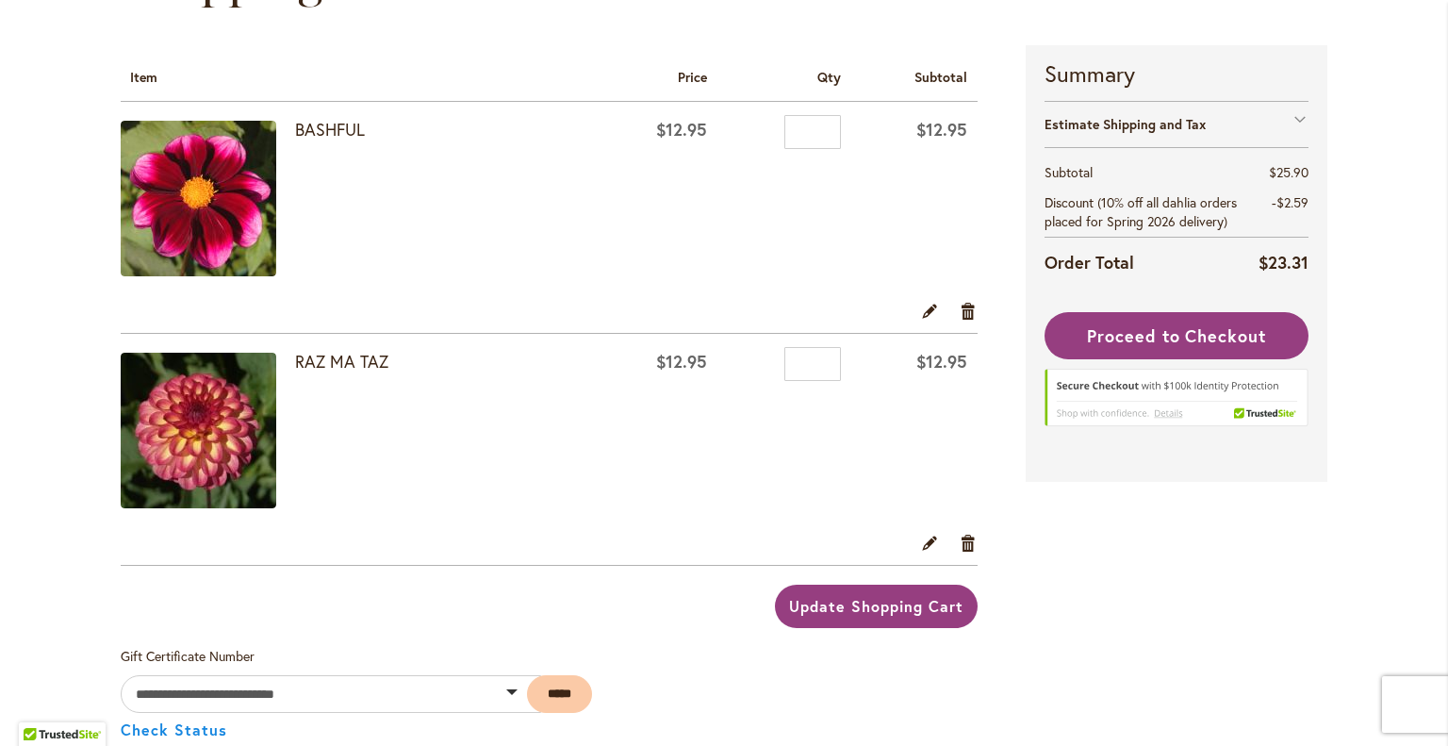
click at [881, 603] on span "Update Shopping Cart" at bounding box center [875, 606] width 173 height 20
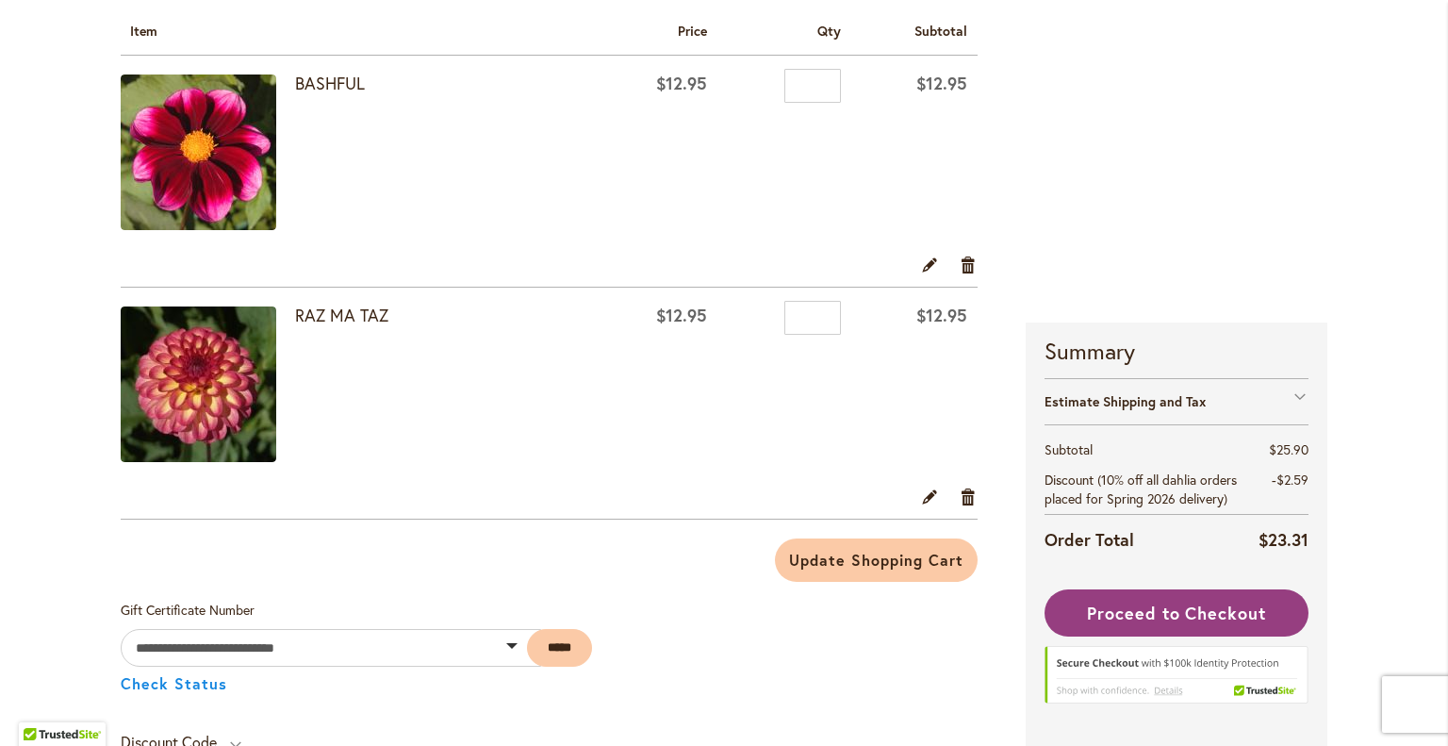
scroll to position [362, 0]
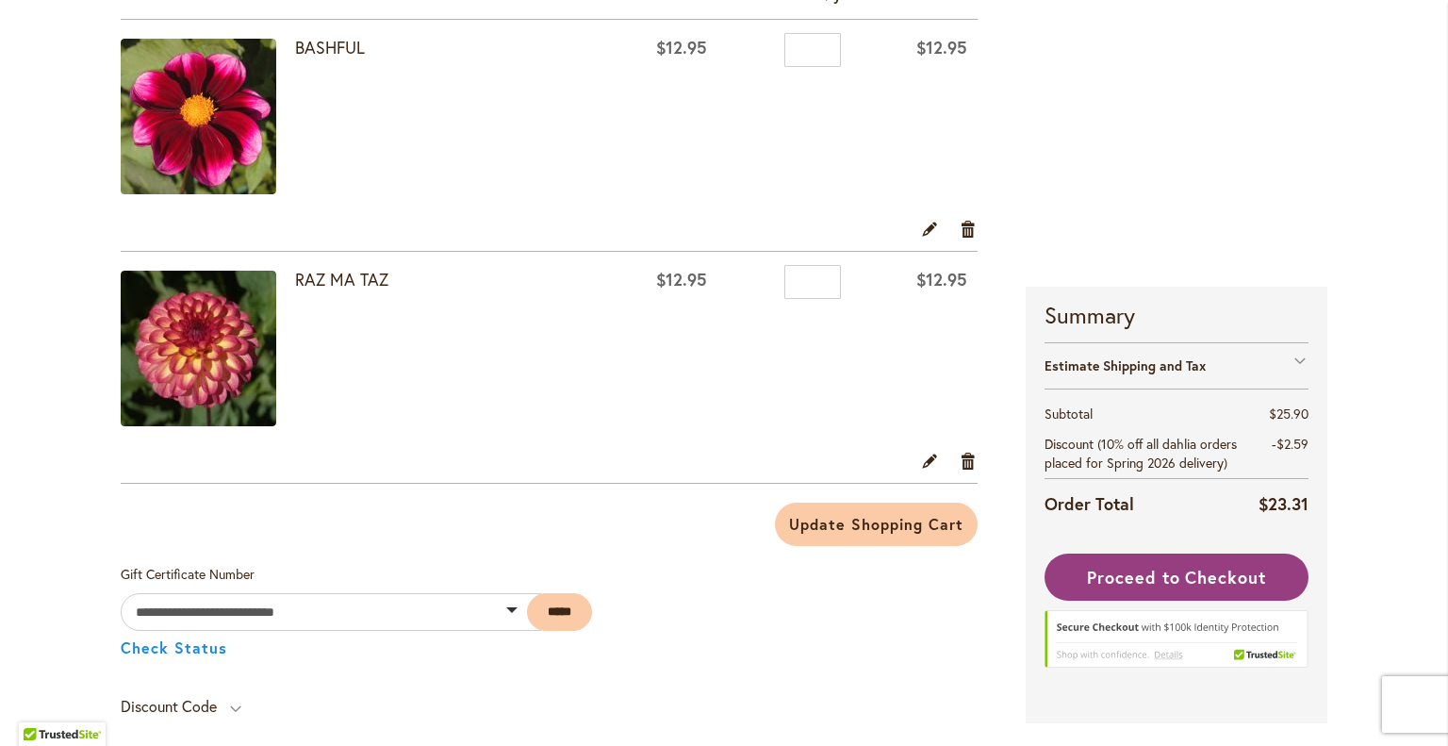
click at [188, 92] on img at bounding box center [199, 117] width 156 height 156
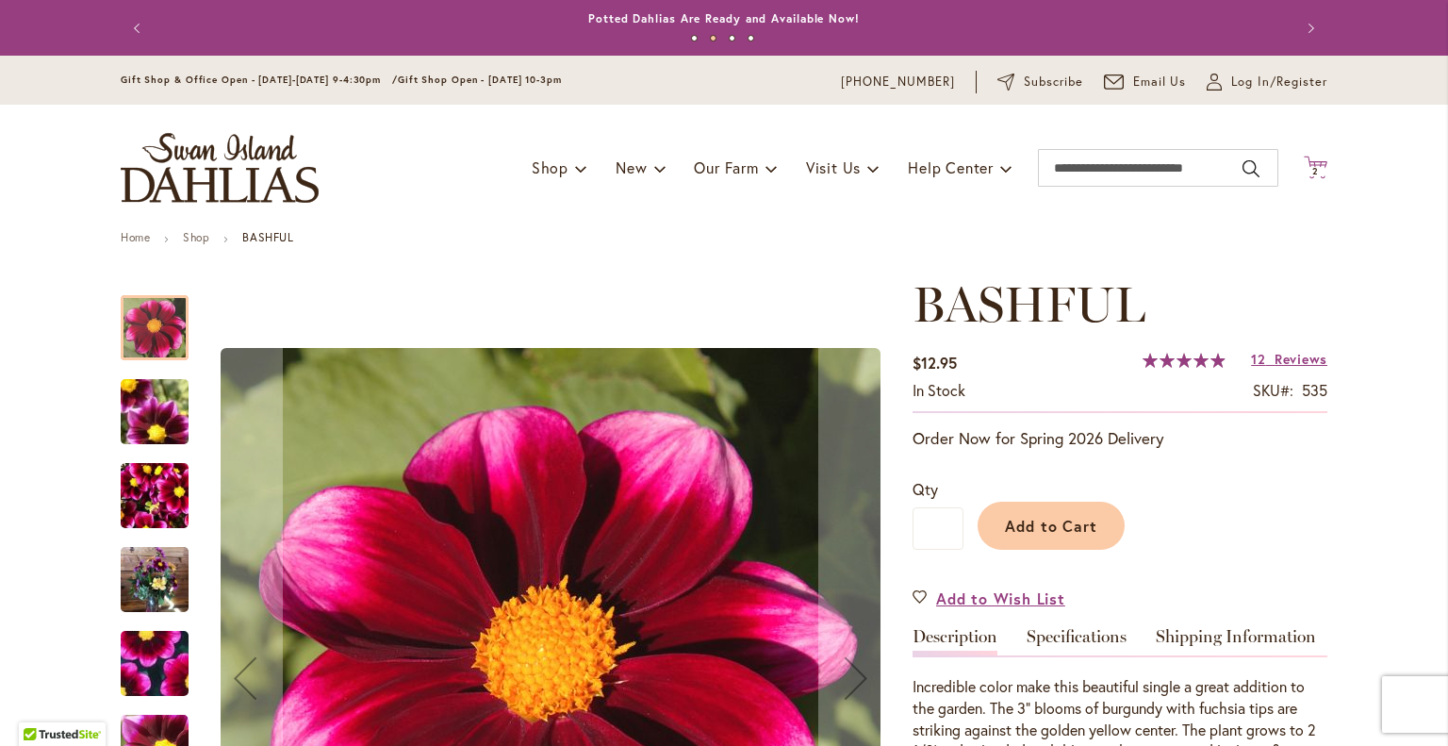
click at [1309, 165] on icon "Cart .cls-1 { fill: #231f20; }" at bounding box center [1316, 168] width 24 height 24
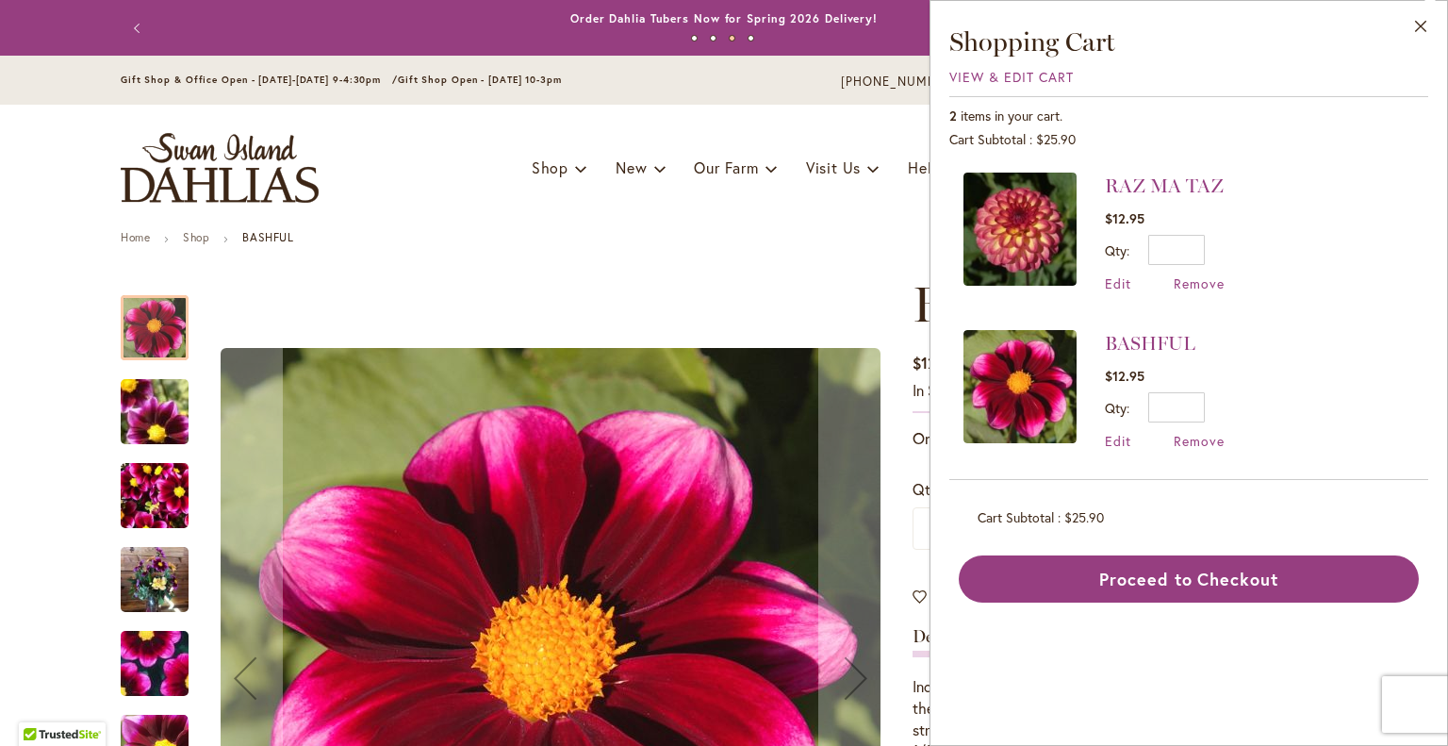
click at [1065, 203] on img at bounding box center [1020, 229] width 113 height 113
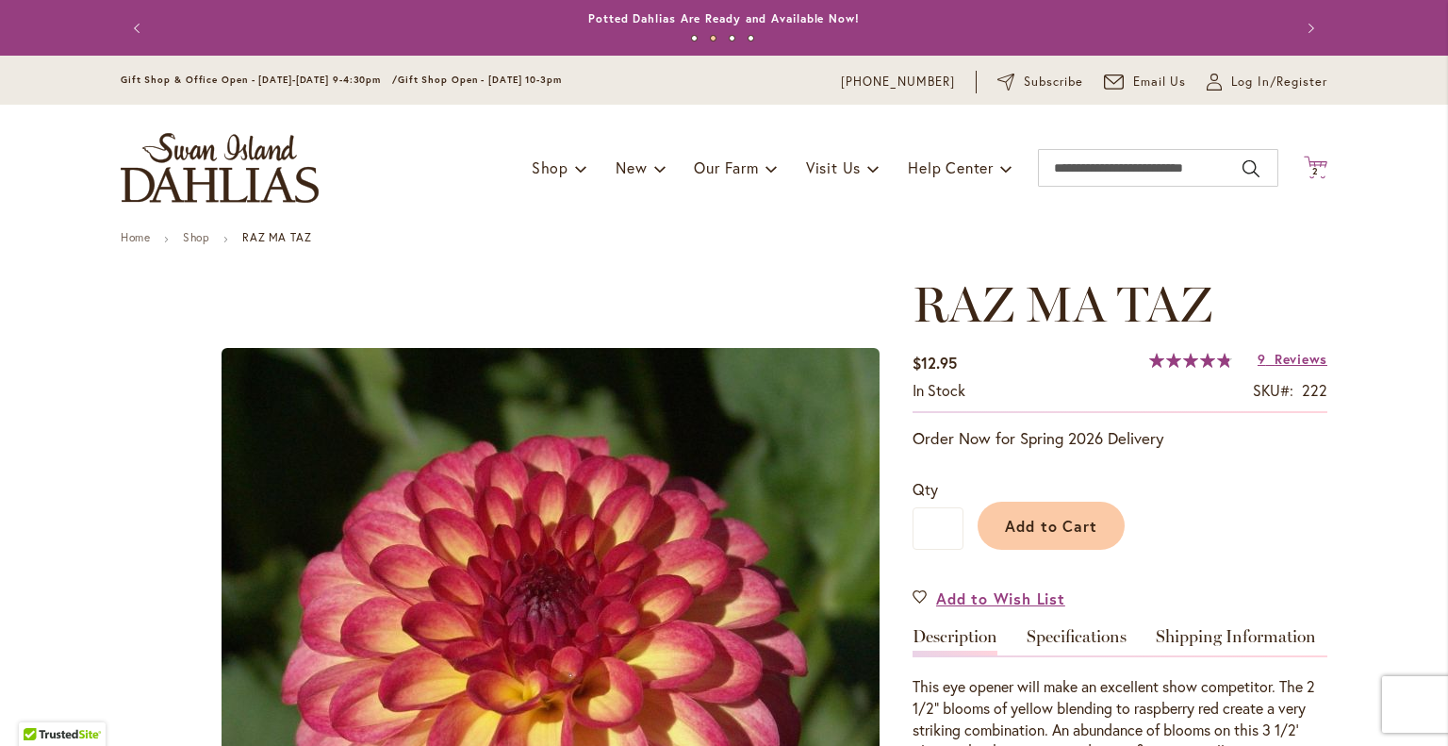
click at [1311, 168] on span "2 2 items" at bounding box center [1316, 171] width 19 height 9
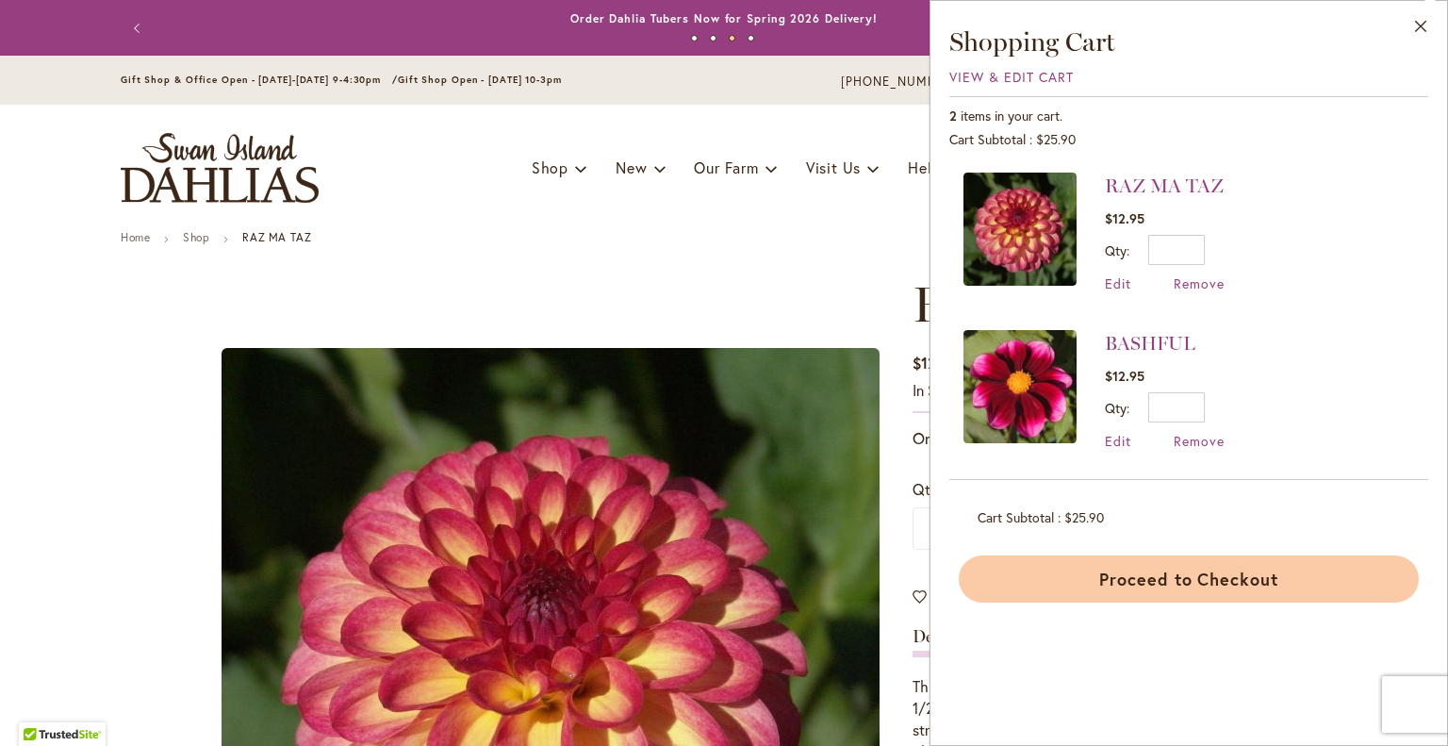
click at [1196, 580] on button "Proceed to Checkout" at bounding box center [1189, 578] width 460 height 47
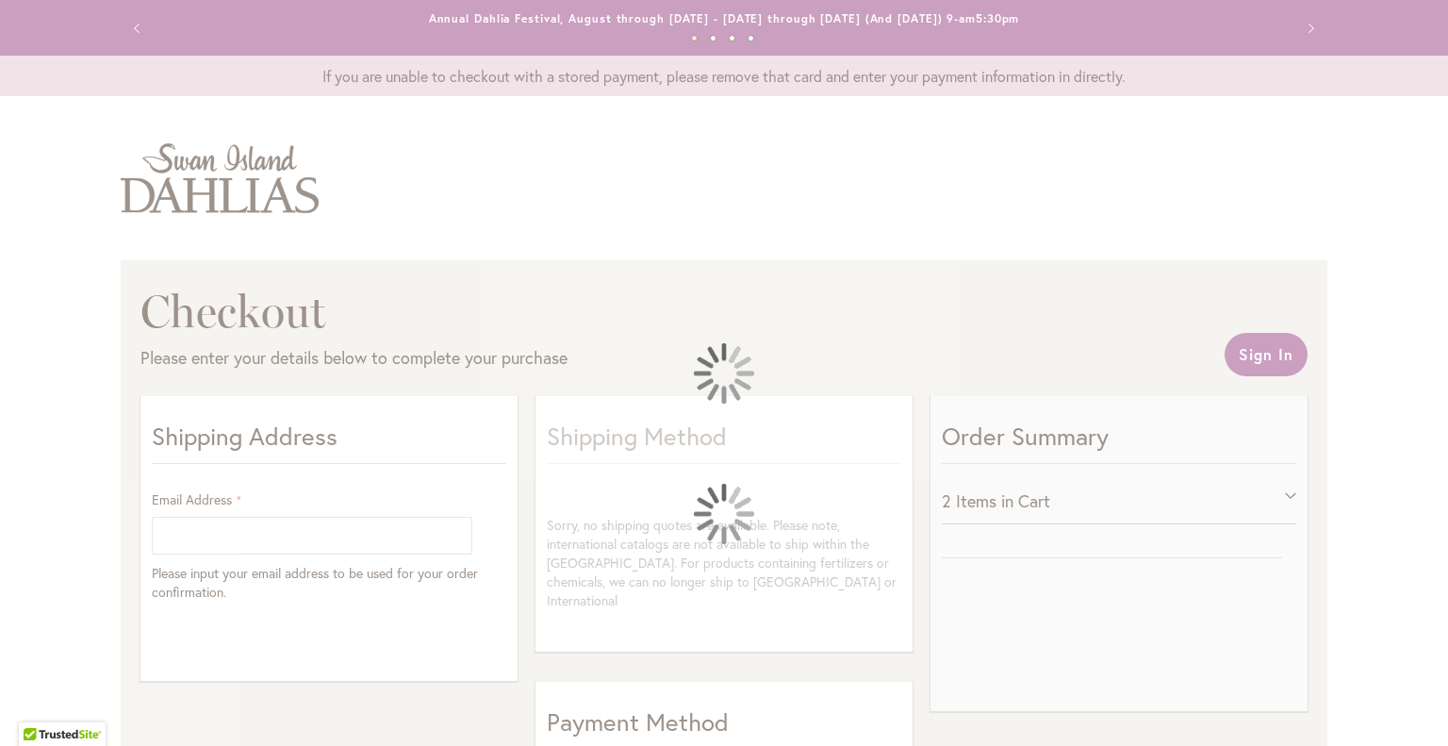
select select "**"
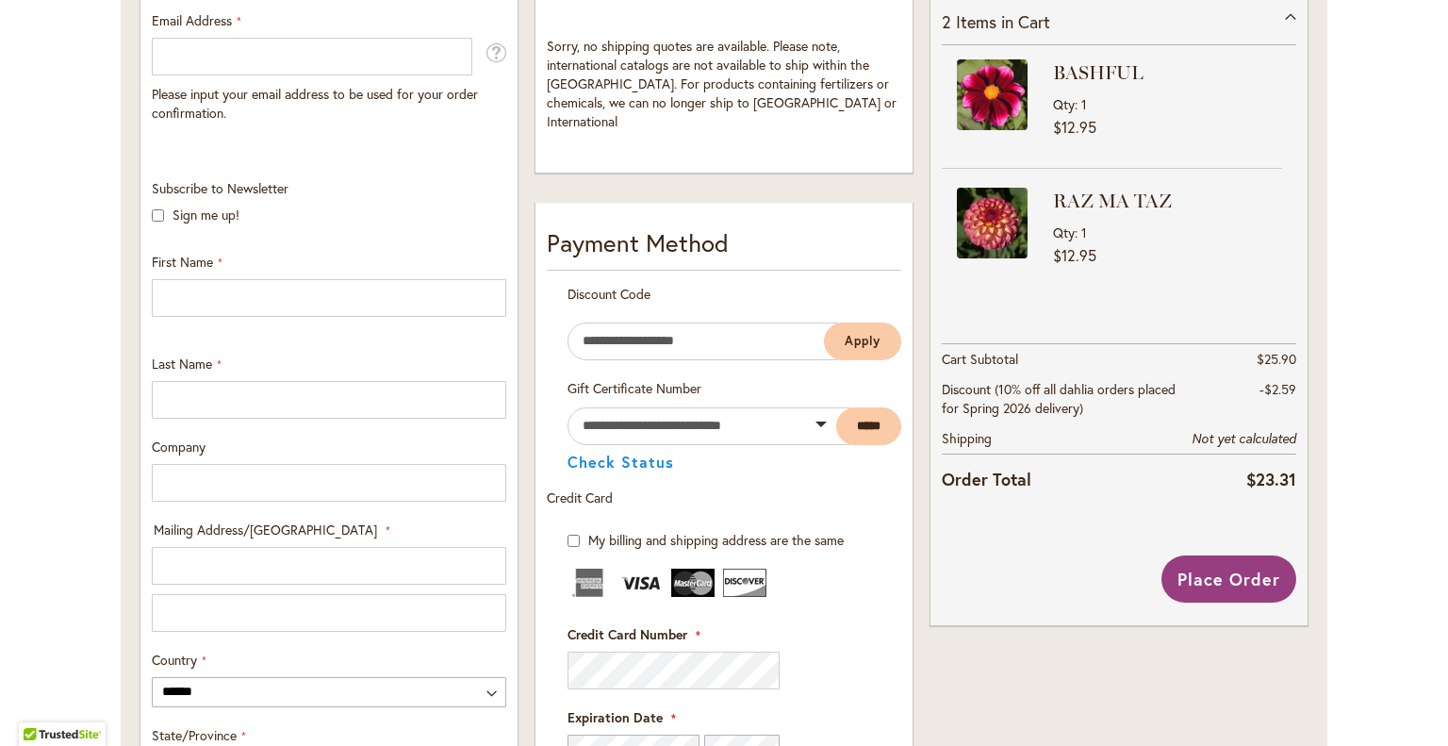
scroll to position [522, 0]
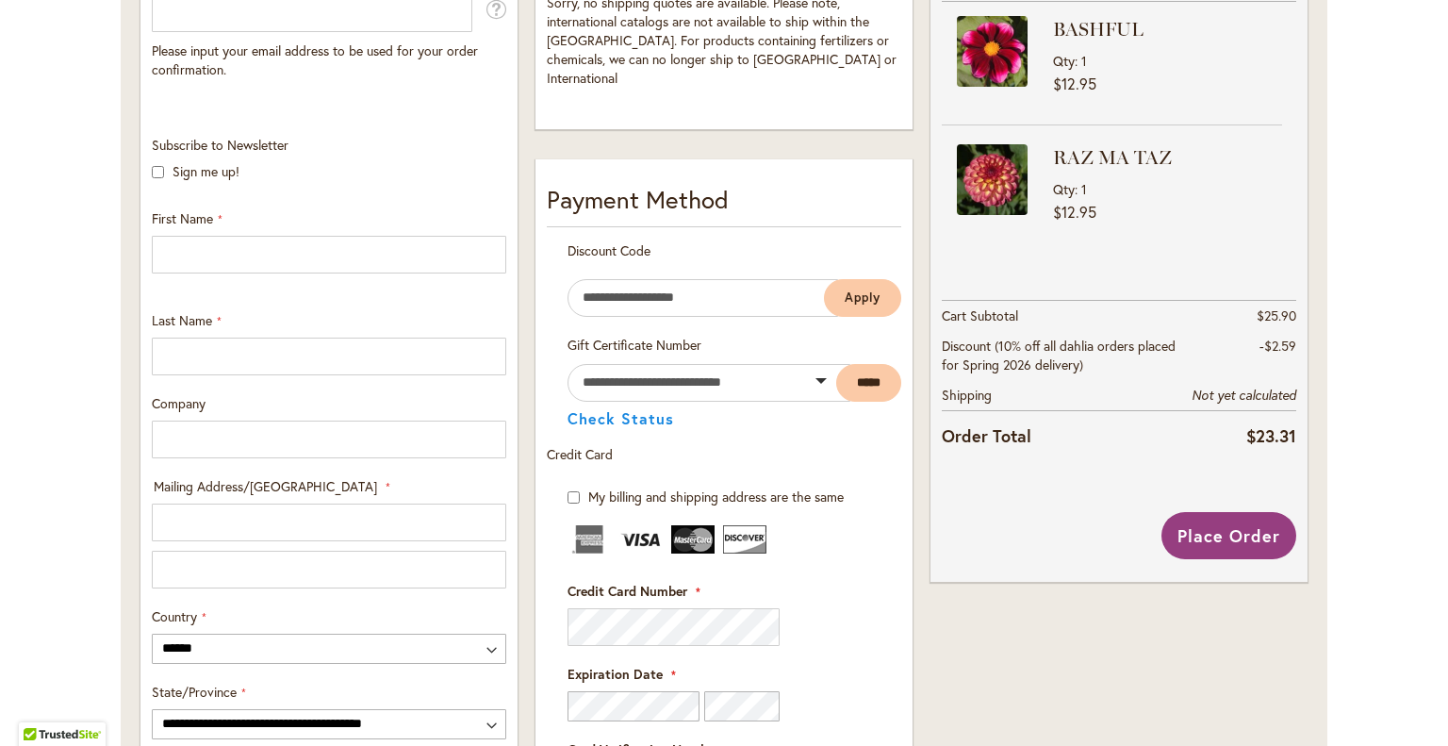
click at [1411, 359] on div "Toggle Nav Checkout Please enter your details below to complete your purchase S…" at bounding box center [724, 472] width 1448 height 1758
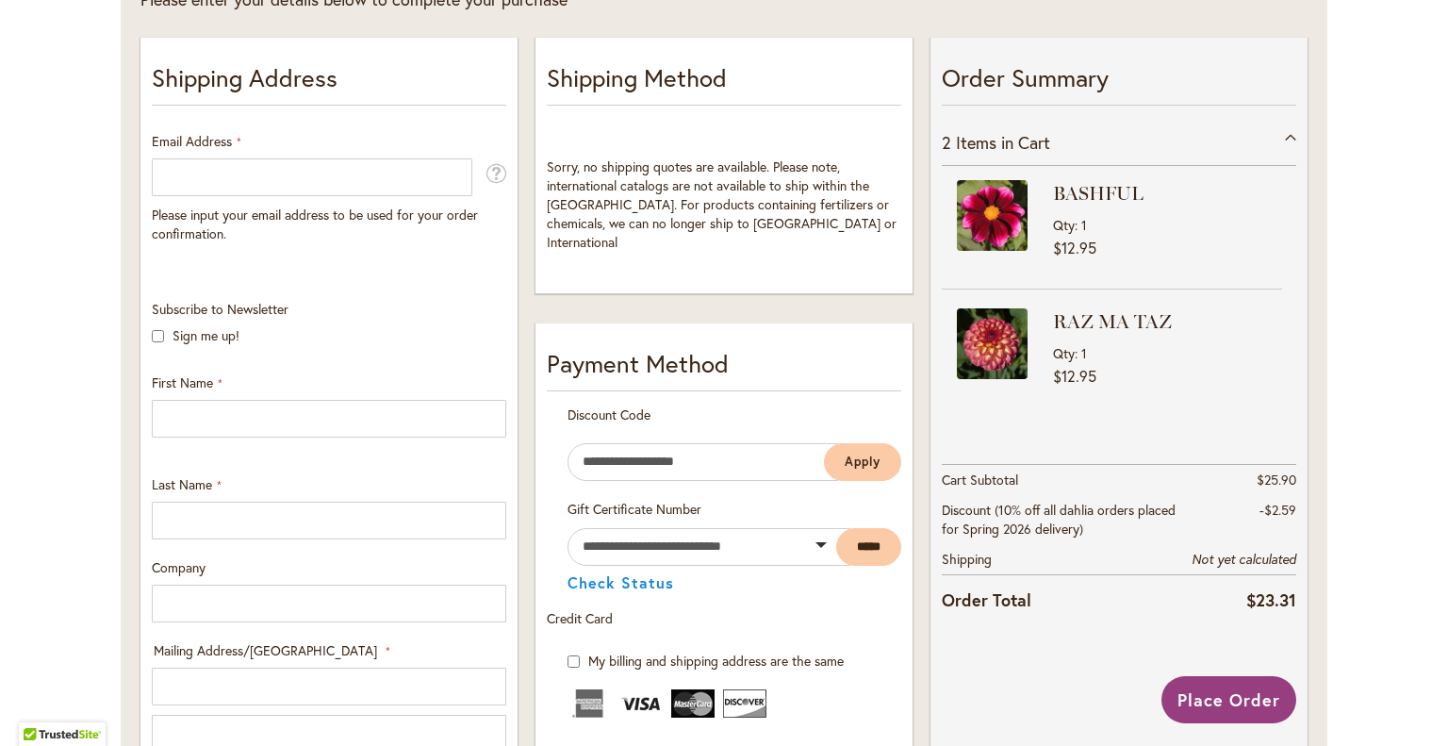
scroll to position [256, 0]
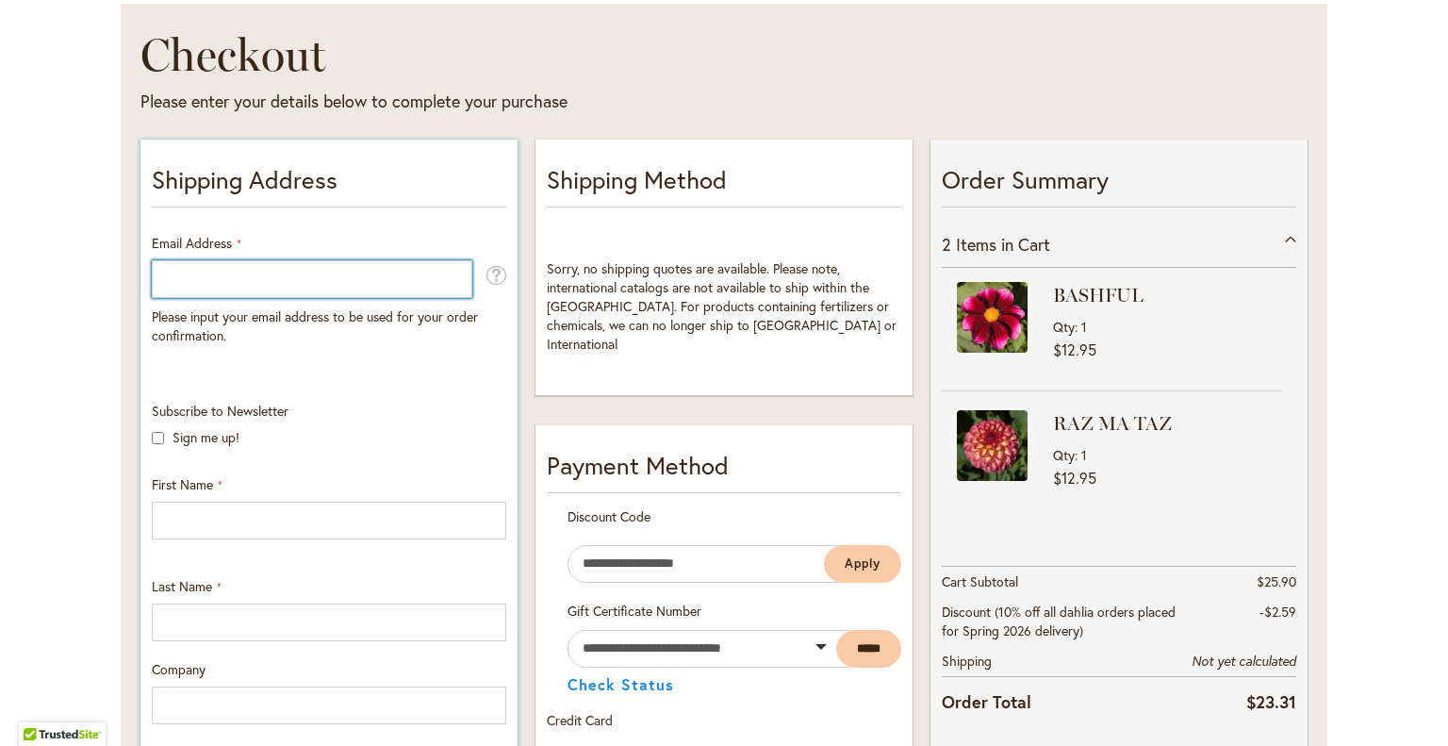
click at [282, 288] on input "Email Address" at bounding box center [312, 279] width 321 height 38
type input "**********"
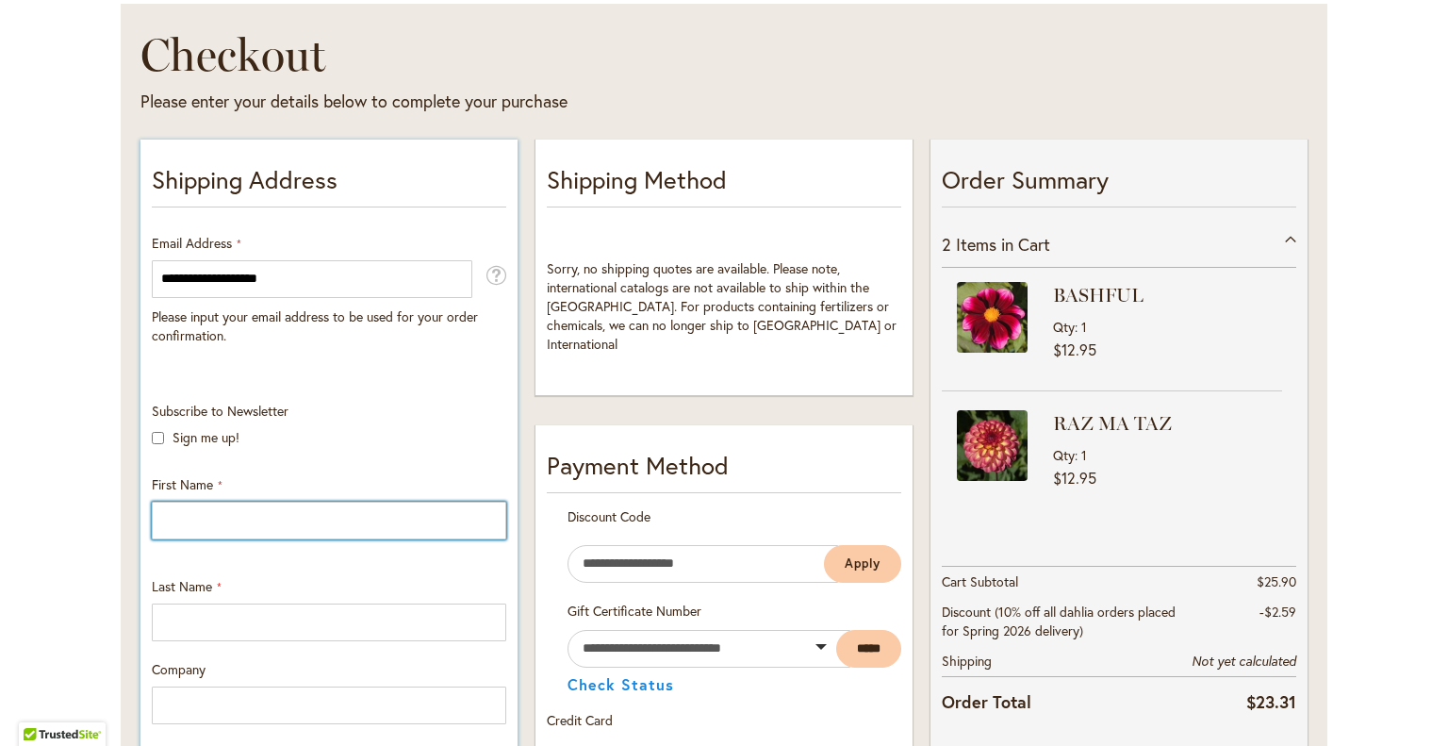
click at [185, 529] on input "First Name" at bounding box center [329, 521] width 354 height 38
type input "*****"
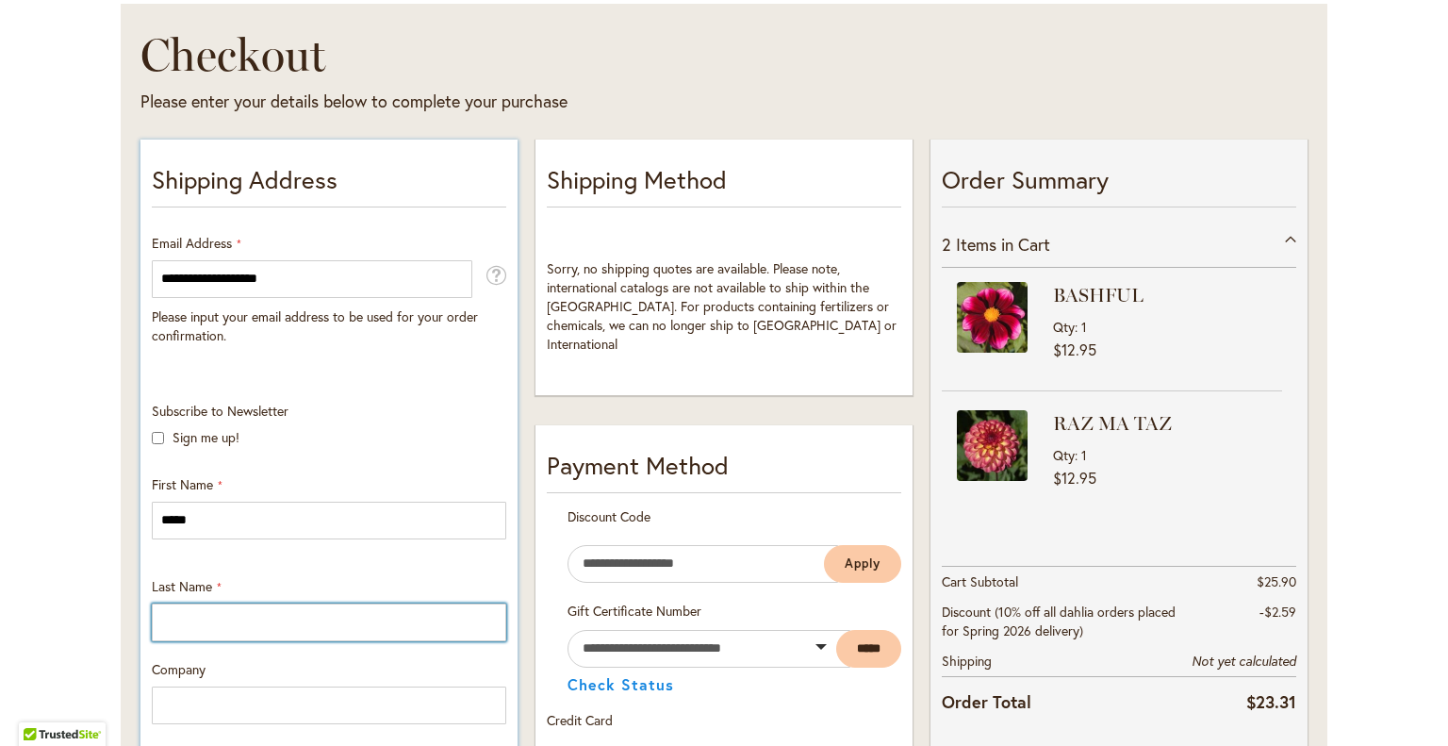
click at [188, 627] on input "Last Name" at bounding box center [329, 622] width 354 height 38
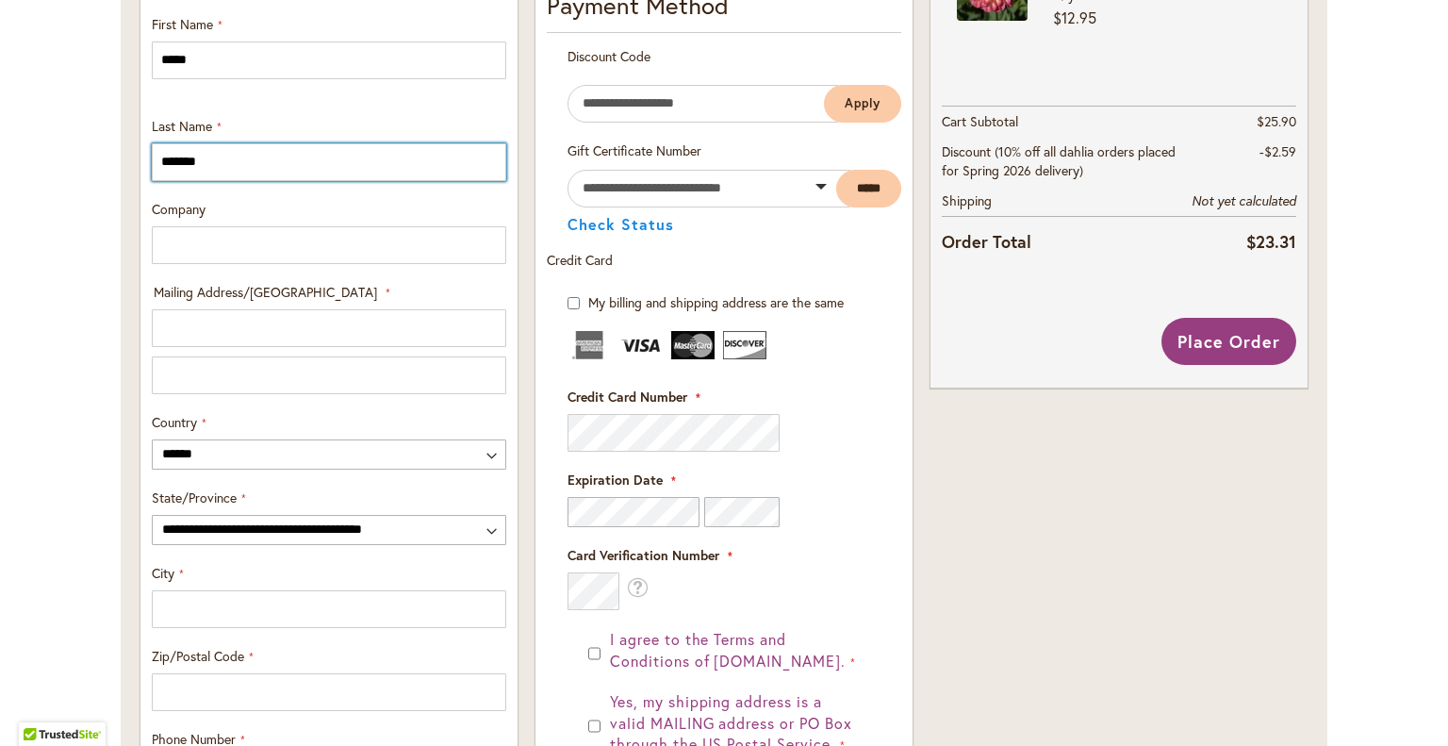
scroll to position [739, 0]
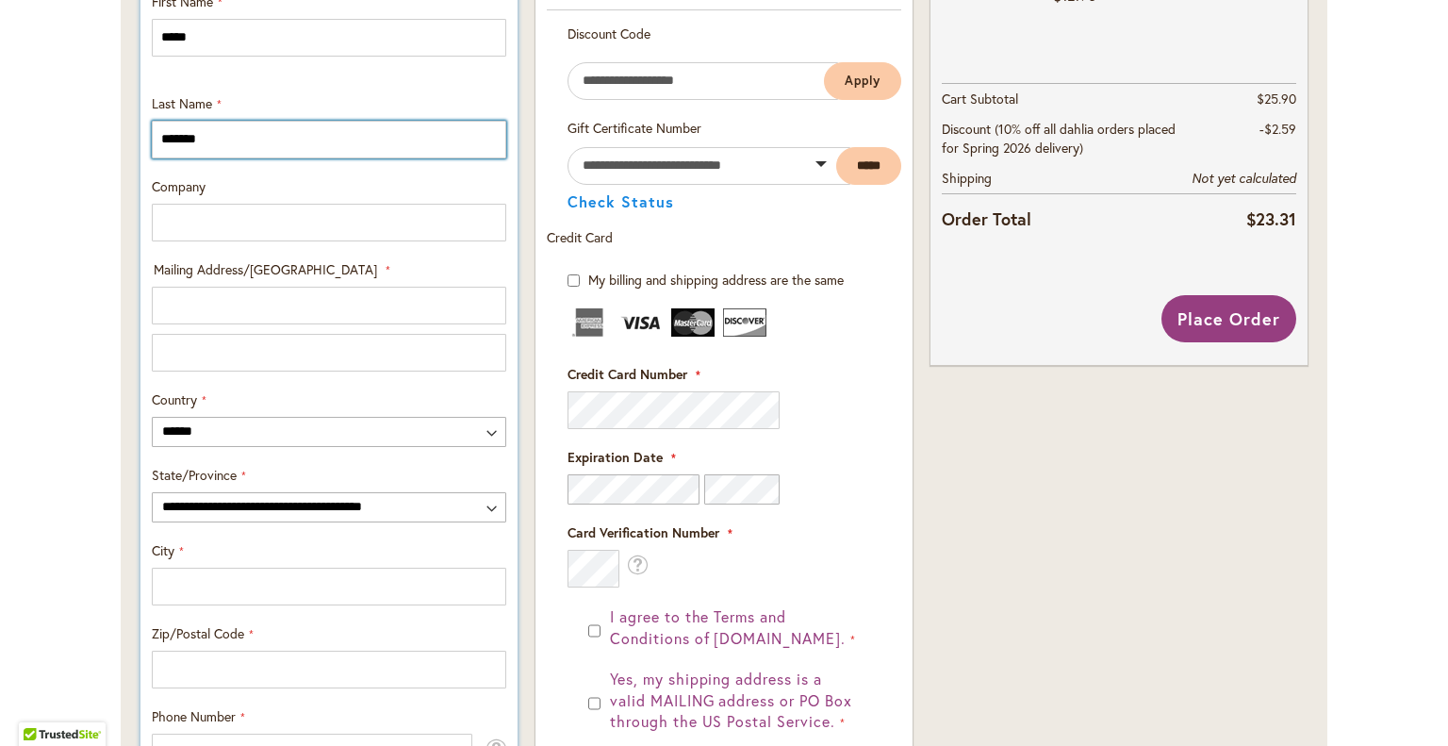
type input "*******"
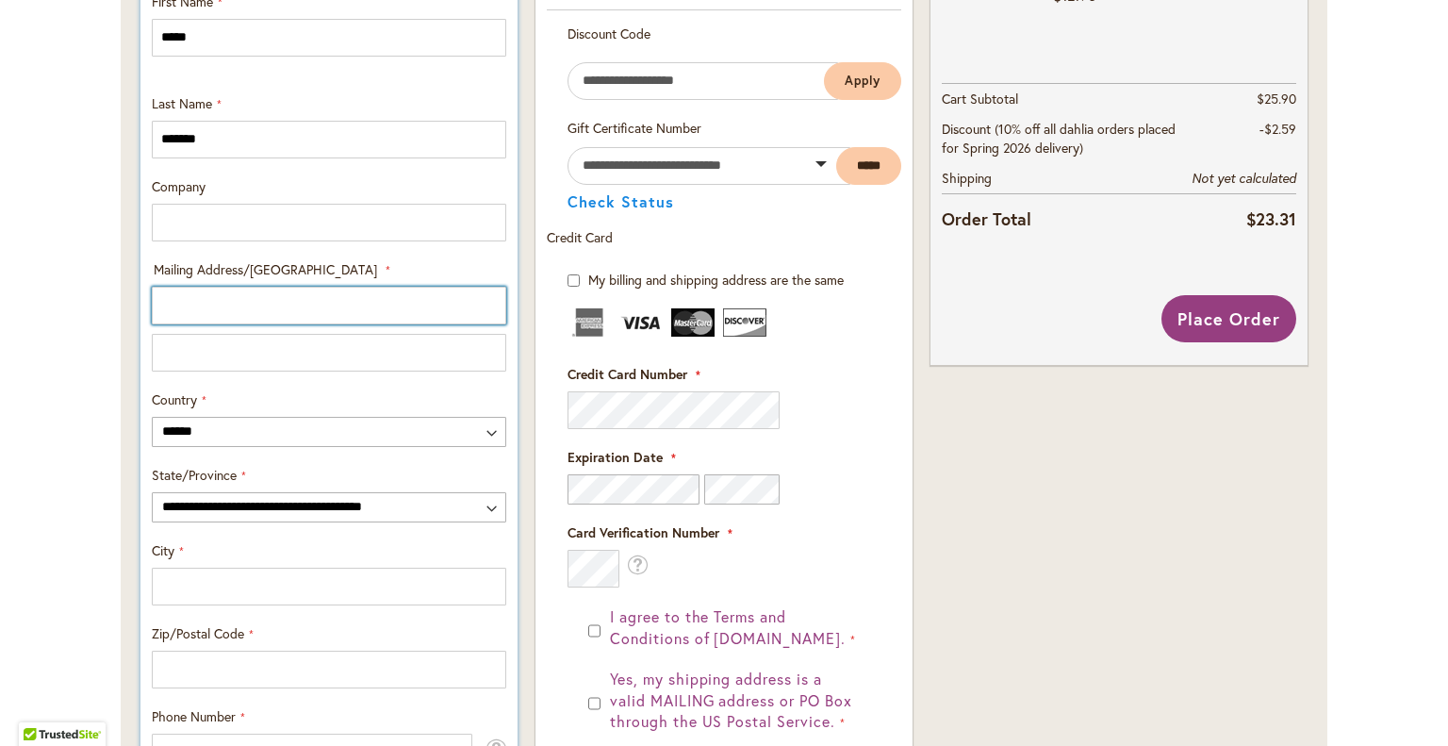
click at [226, 308] on input "Mailing Address/PO BOX: Line 1" at bounding box center [329, 306] width 354 height 38
type input "**********"
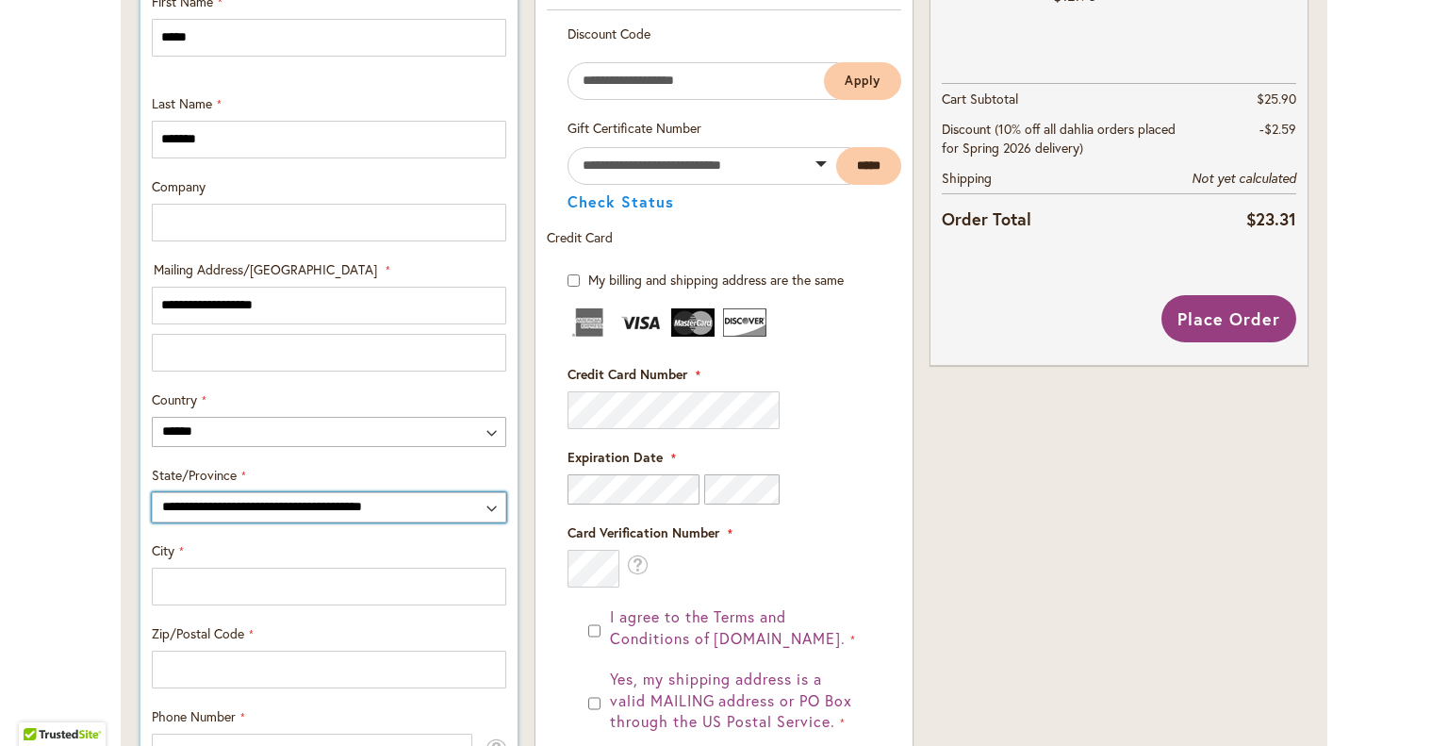
click at [485, 508] on select "**********" at bounding box center [329, 507] width 354 height 30
select select "**"
click at [152, 492] on select "**********" at bounding box center [329, 507] width 354 height 30
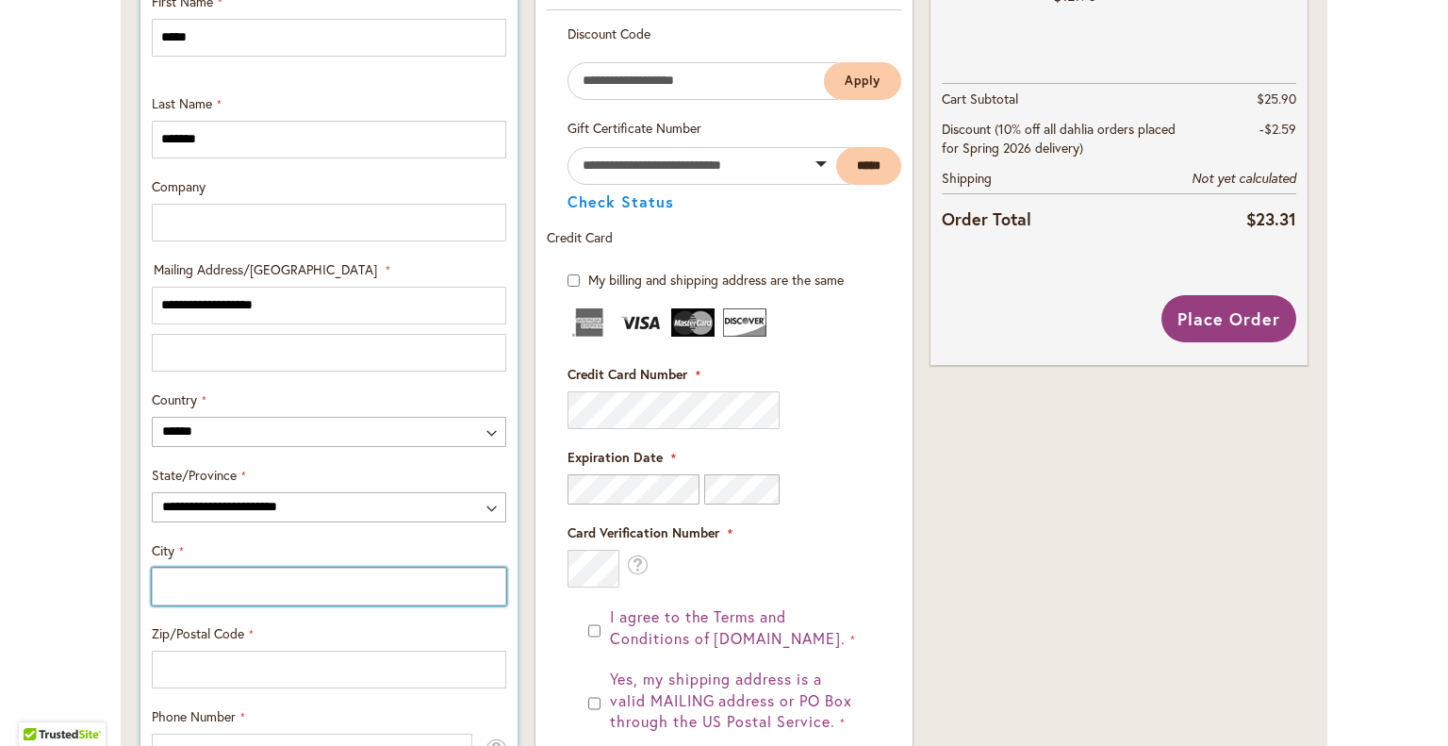
click at [204, 585] on input "City" at bounding box center [329, 587] width 354 height 38
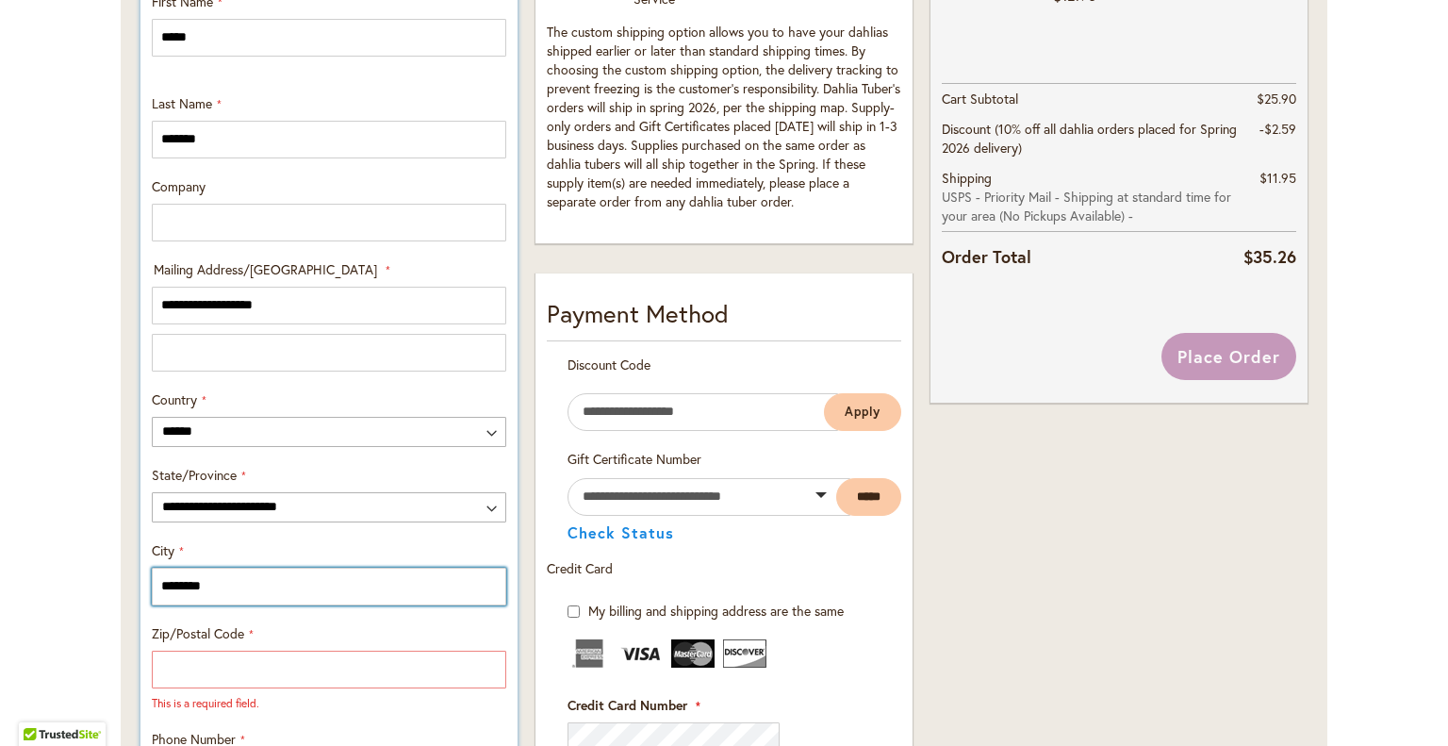
type input "********"
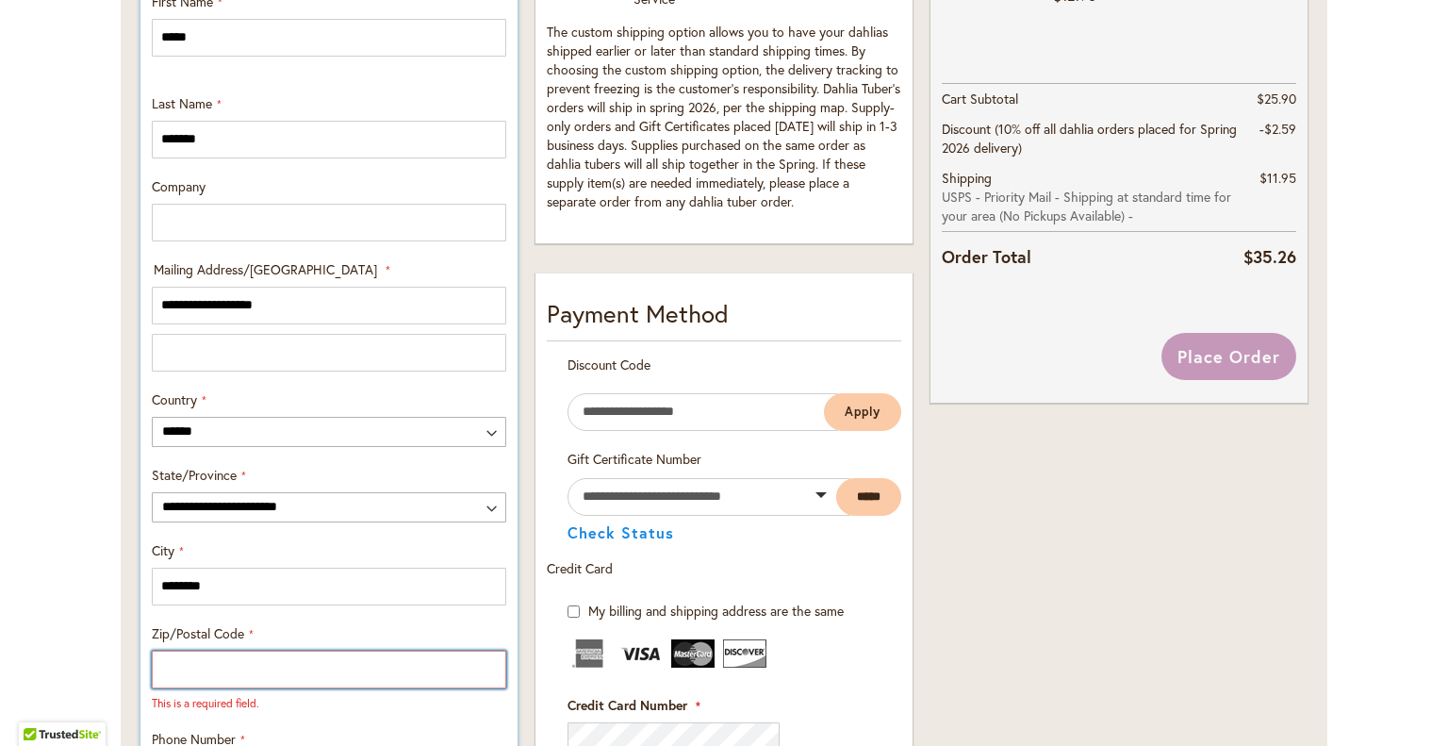
click at [219, 675] on input "Zip/Postal Code" at bounding box center [329, 670] width 354 height 38
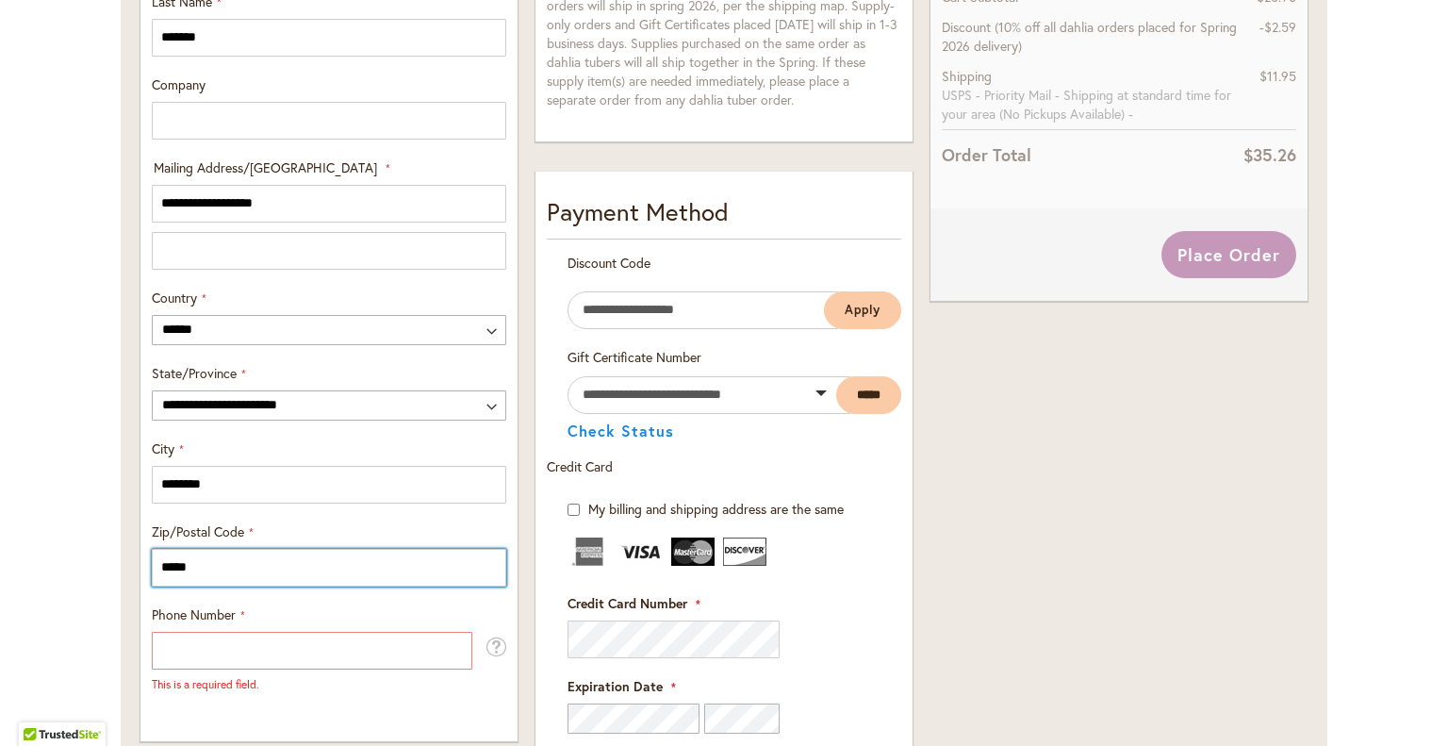
scroll to position [1013, 0]
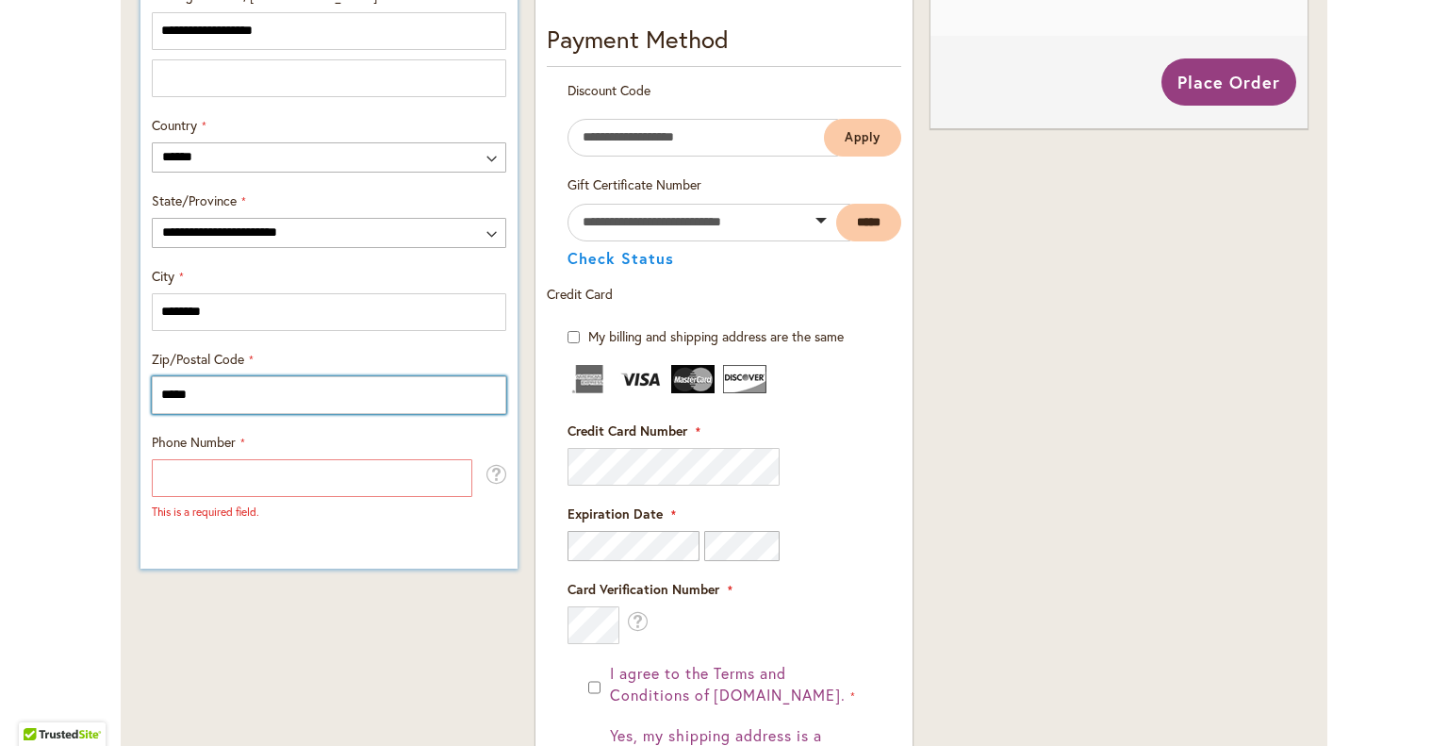
type input "*****"
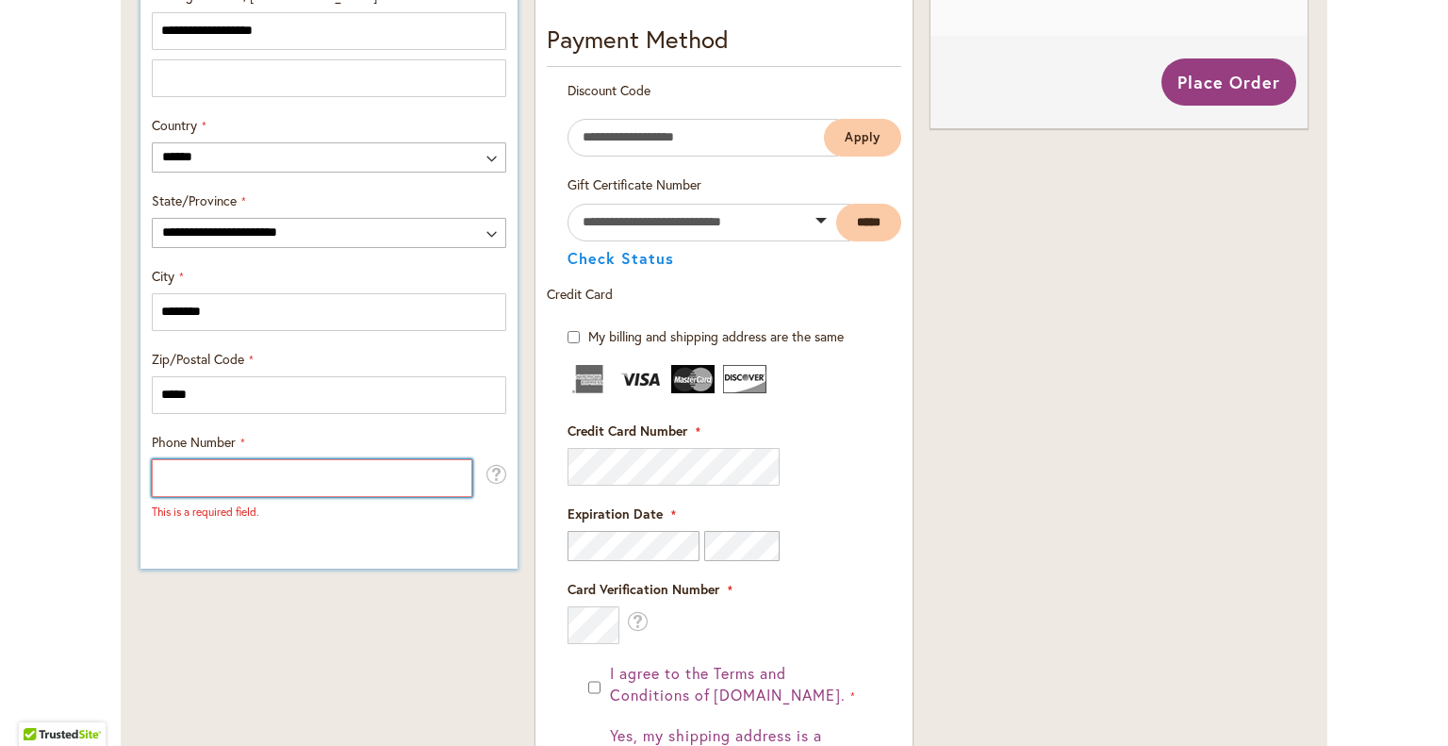
drag, startPoint x: 213, startPoint y: 485, endPoint x: 206, endPoint y: 470, distance: 15.6
click at [214, 482] on input "Phone Number" at bounding box center [312, 478] width 321 height 38
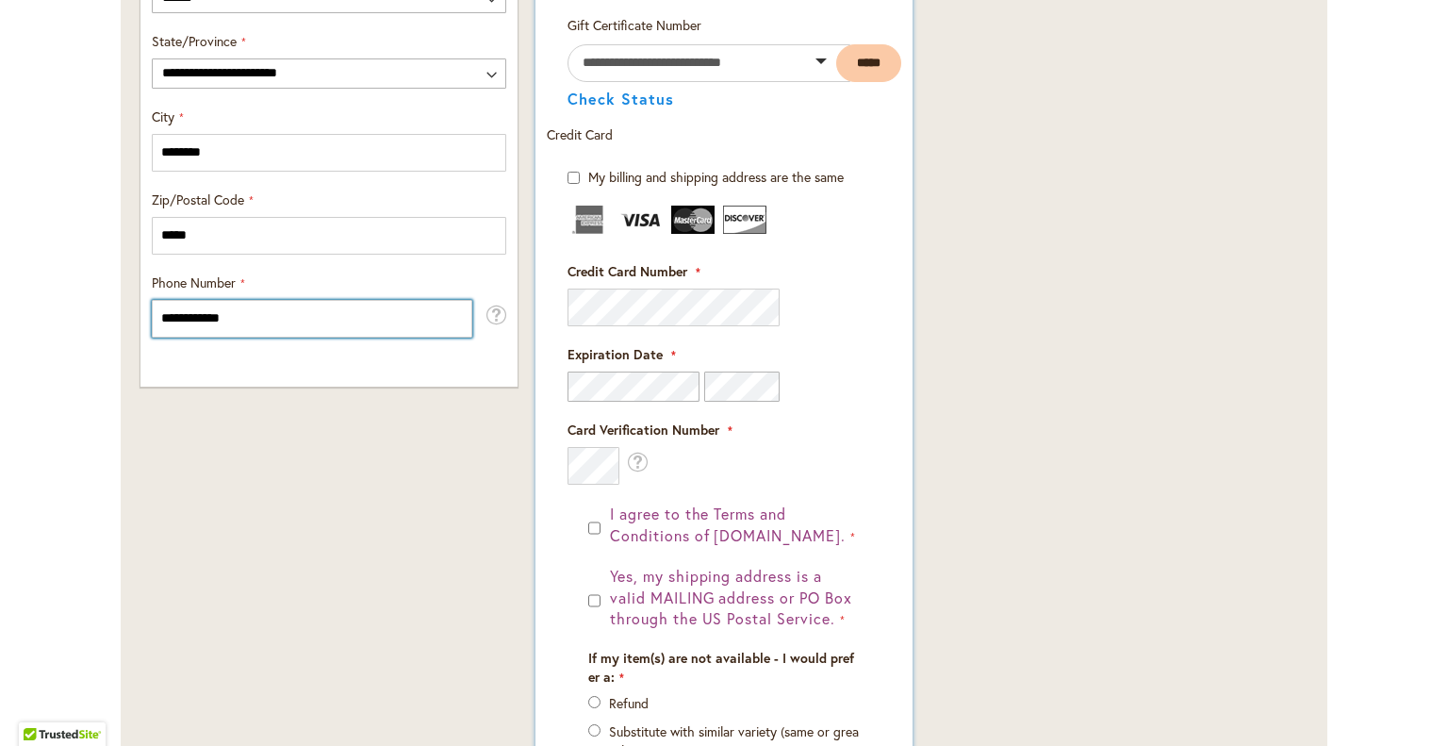
scroll to position [1176, 0]
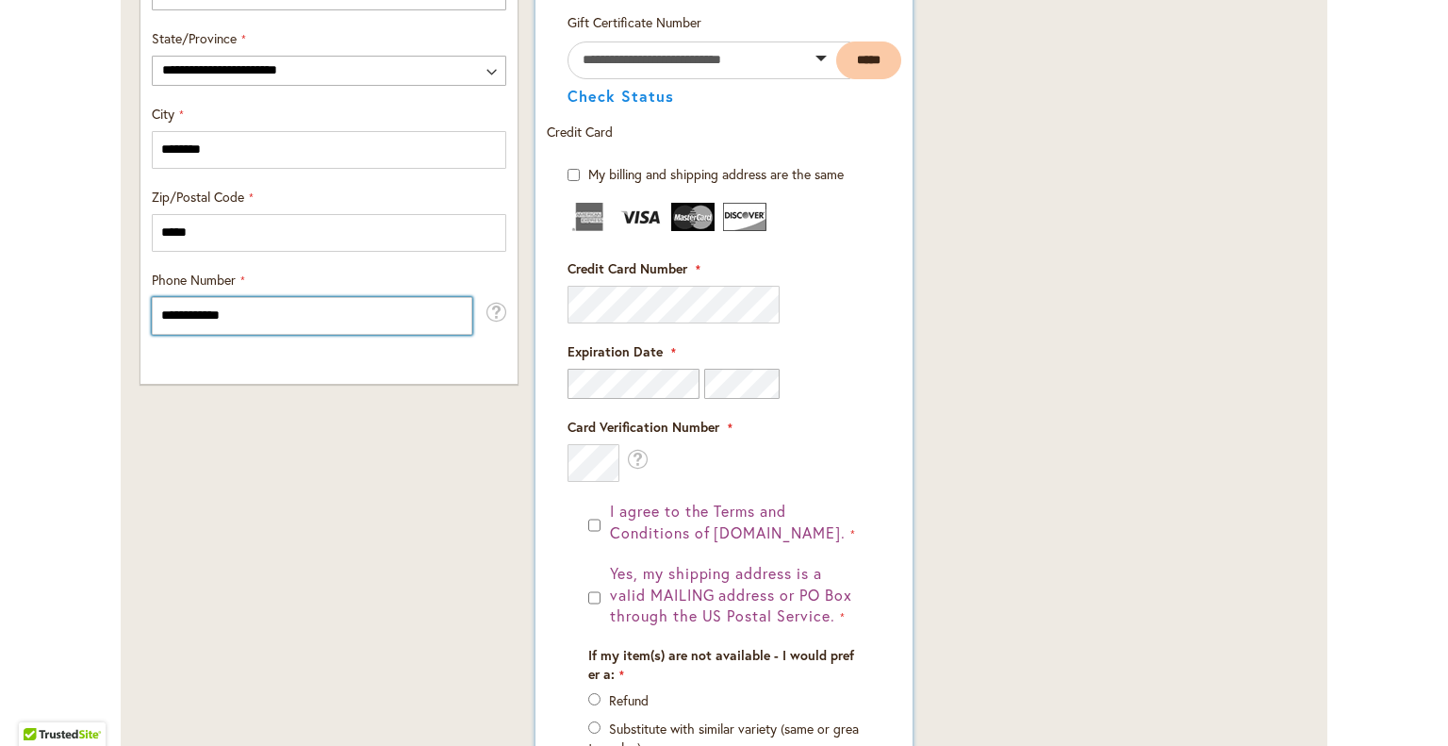
type input "**********"
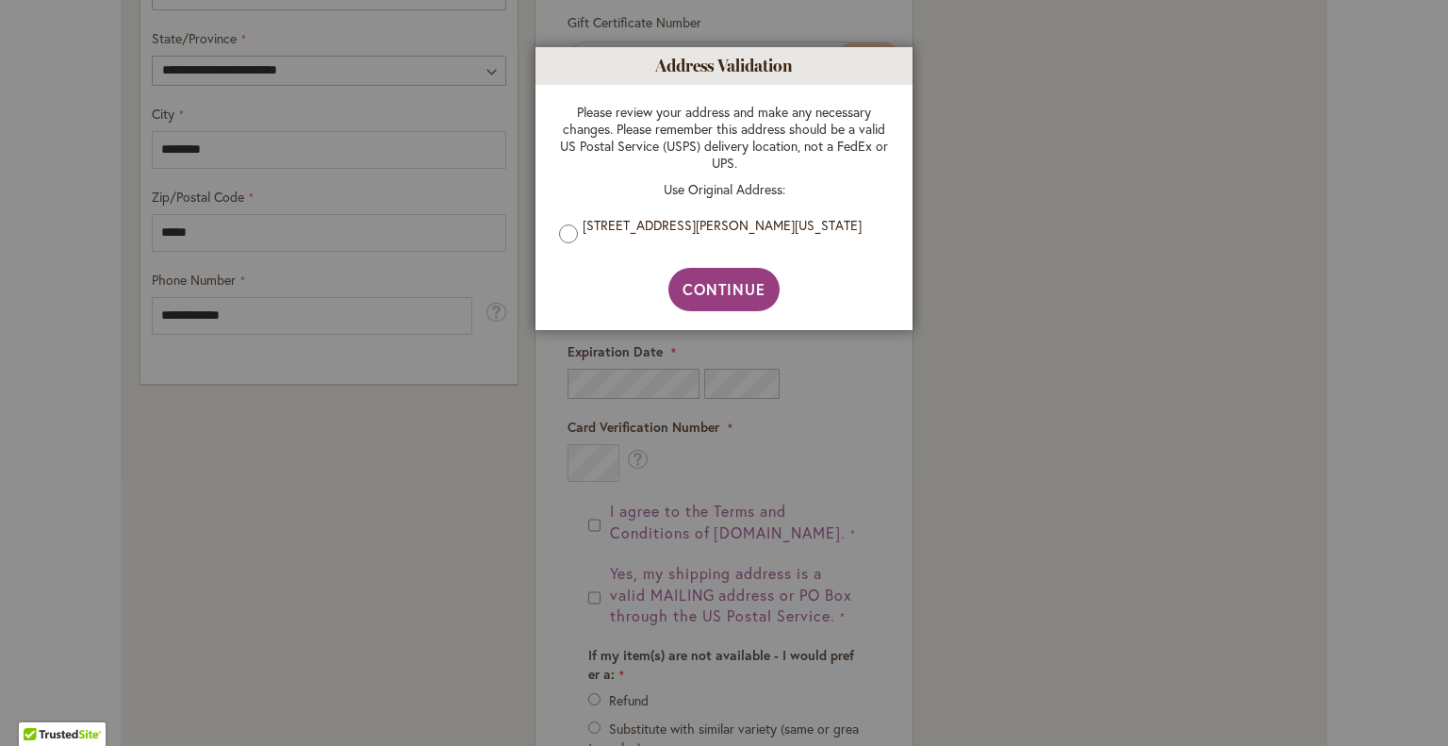
click at [349, 139] on div at bounding box center [724, 373] width 1448 height 746
drag, startPoint x: 856, startPoint y: 58, endPoint x: 875, endPoint y: 41, distance: 26.0
click at [333, 135] on div at bounding box center [724, 373] width 1448 height 746
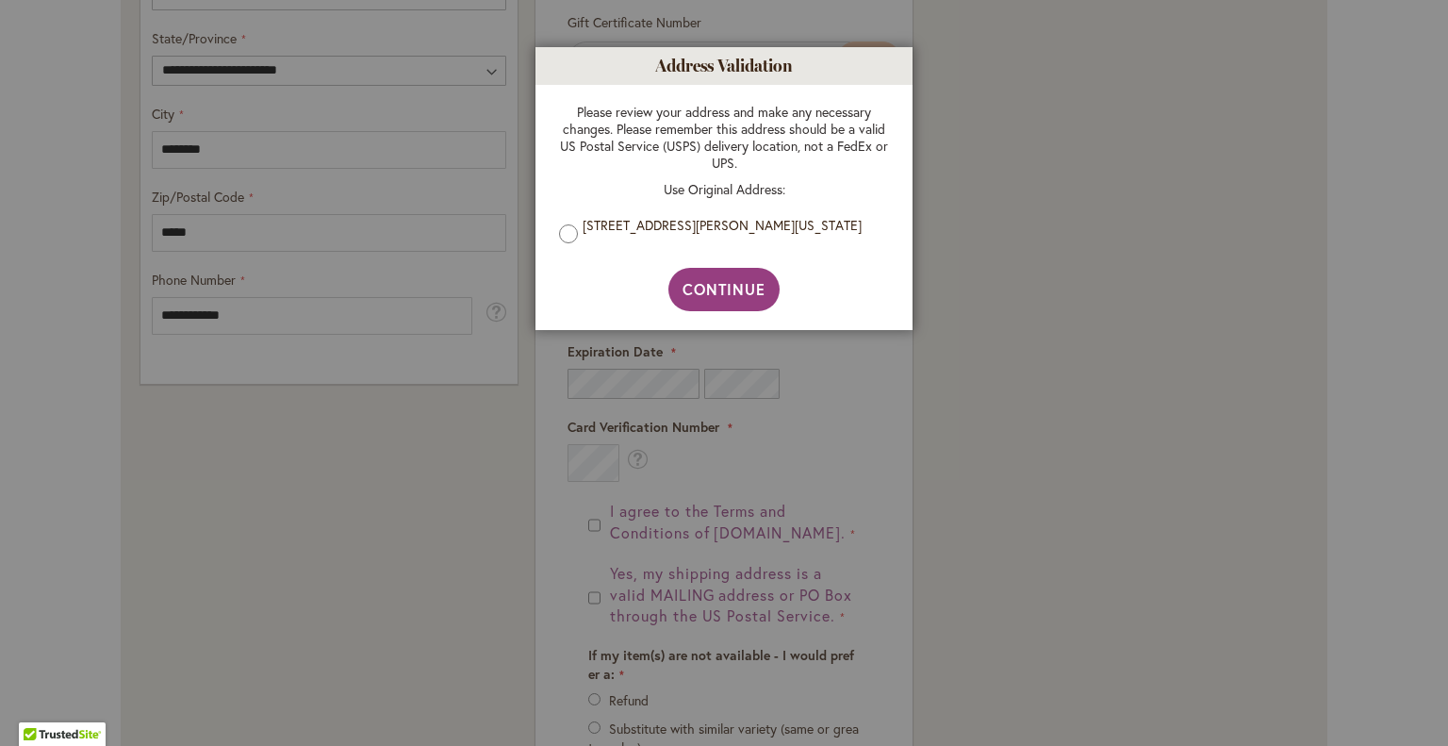
click at [1437, 274] on div at bounding box center [724, 373] width 1448 height 746
click at [255, 142] on div at bounding box center [724, 373] width 1448 height 746
click at [730, 288] on span "Continue" at bounding box center [725, 289] width 84 height 20
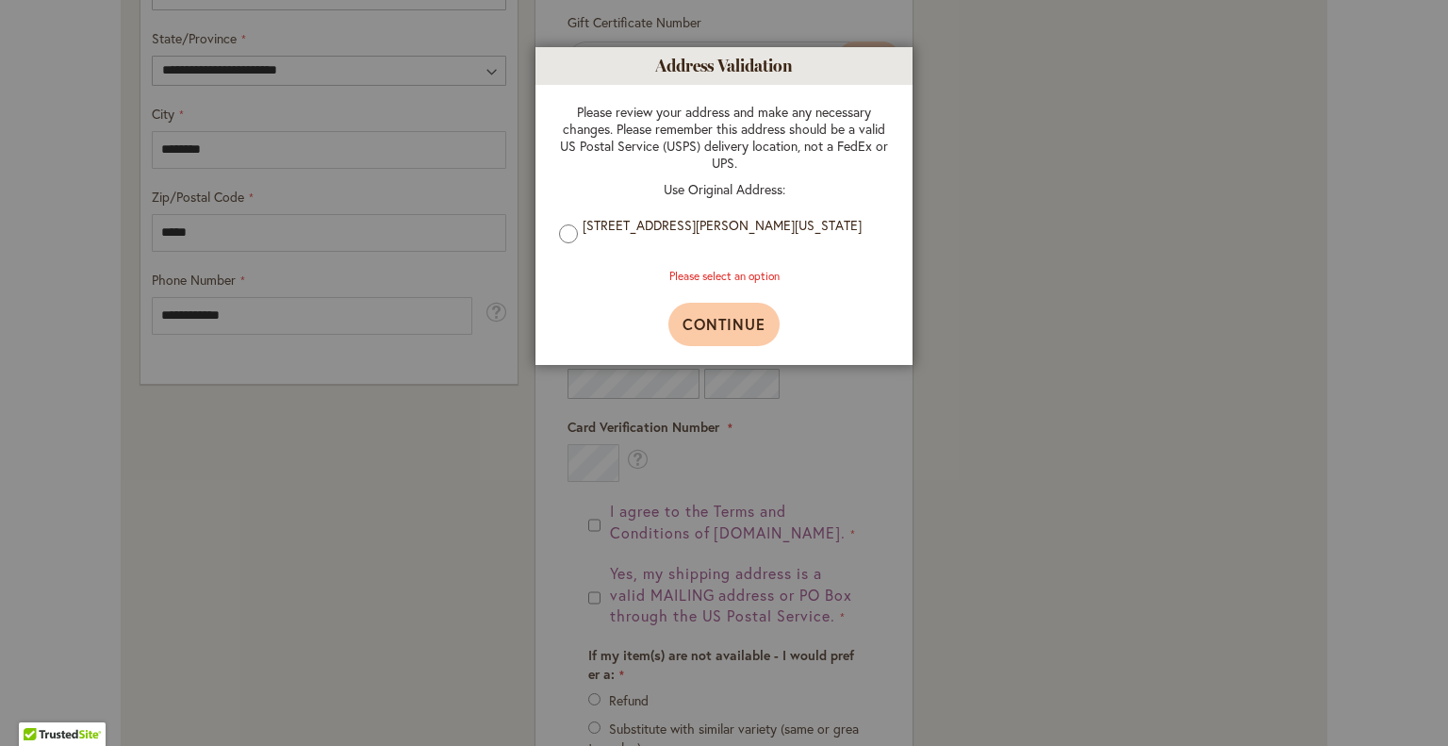
click at [700, 327] on span "Continue" at bounding box center [725, 324] width 84 height 20
click at [286, 265] on div at bounding box center [724, 373] width 1448 height 746
click at [1374, 360] on div at bounding box center [724, 373] width 1448 height 746
drag, startPoint x: 1395, startPoint y: 361, endPoint x: 1370, endPoint y: 278, distance: 86.8
click at [1380, 289] on div at bounding box center [724, 373] width 1448 height 746
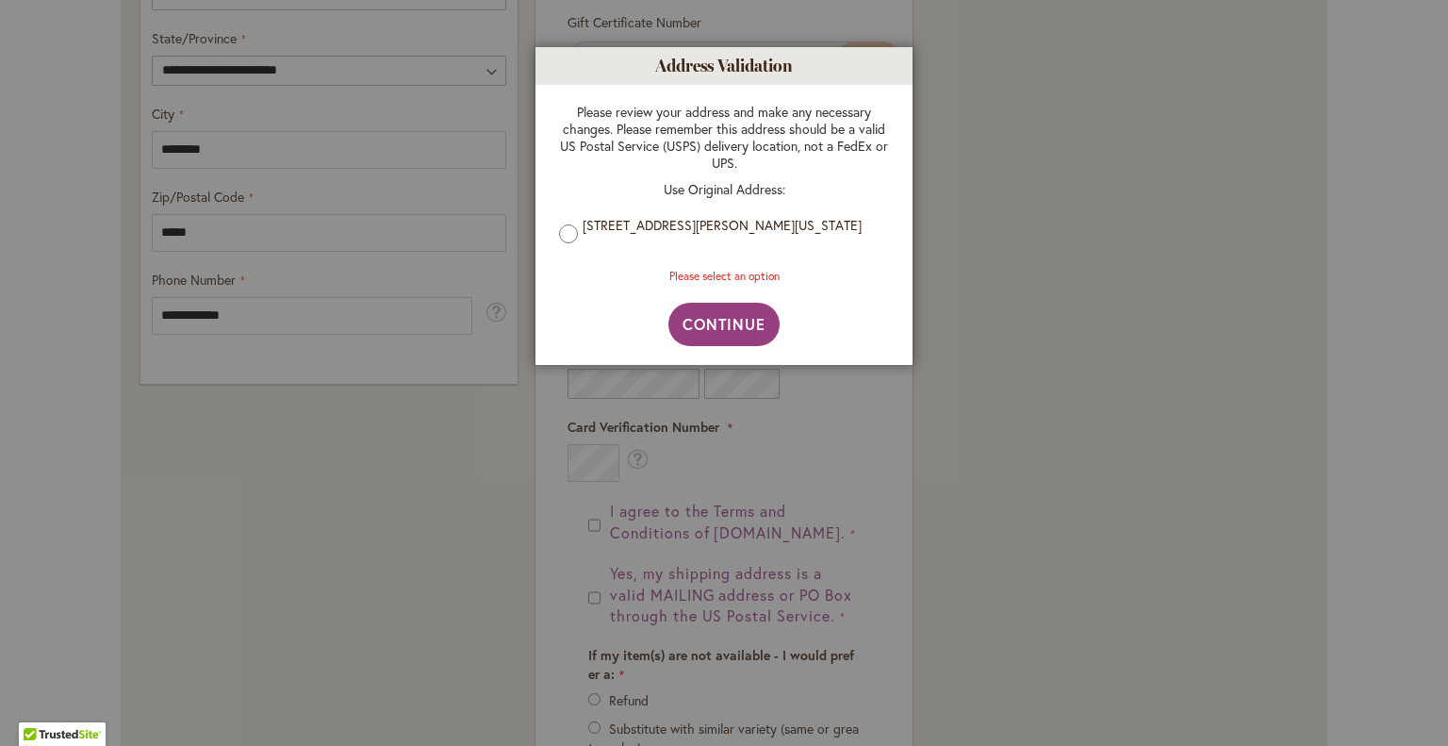
click at [336, 142] on div at bounding box center [724, 373] width 1448 height 746
click at [1003, 71] on div at bounding box center [724, 373] width 1448 height 746
click at [1444, 121] on div at bounding box center [724, 373] width 1448 height 746
click at [426, 62] on div at bounding box center [724, 373] width 1448 height 746
click at [1225, 139] on div at bounding box center [724, 373] width 1448 height 746
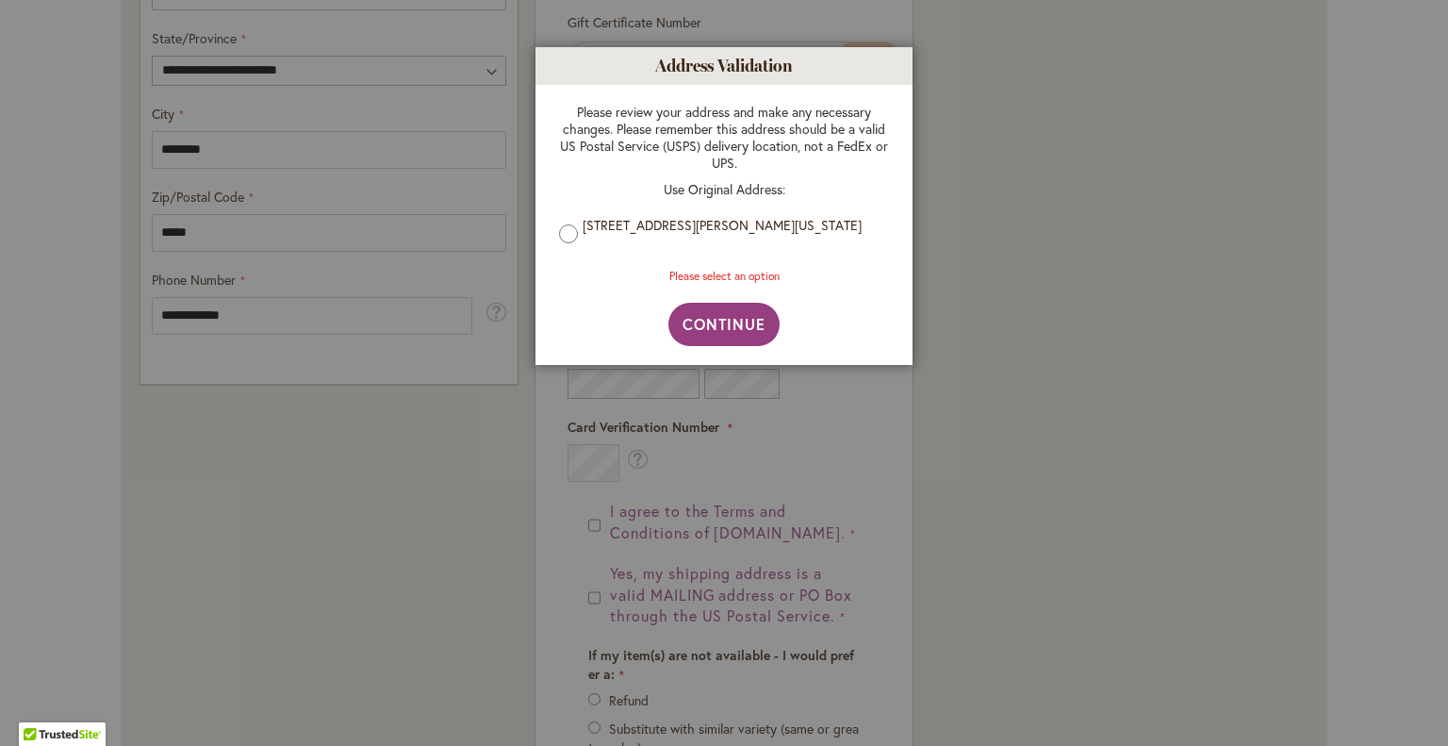
click at [742, 63] on h1 "Address Validation" at bounding box center [723, 66] width 377 height 38
click at [747, 339] on button "Continue" at bounding box center [724, 324] width 112 height 43
click at [725, 333] on span "Continue" at bounding box center [725, 324] width 84 height 20
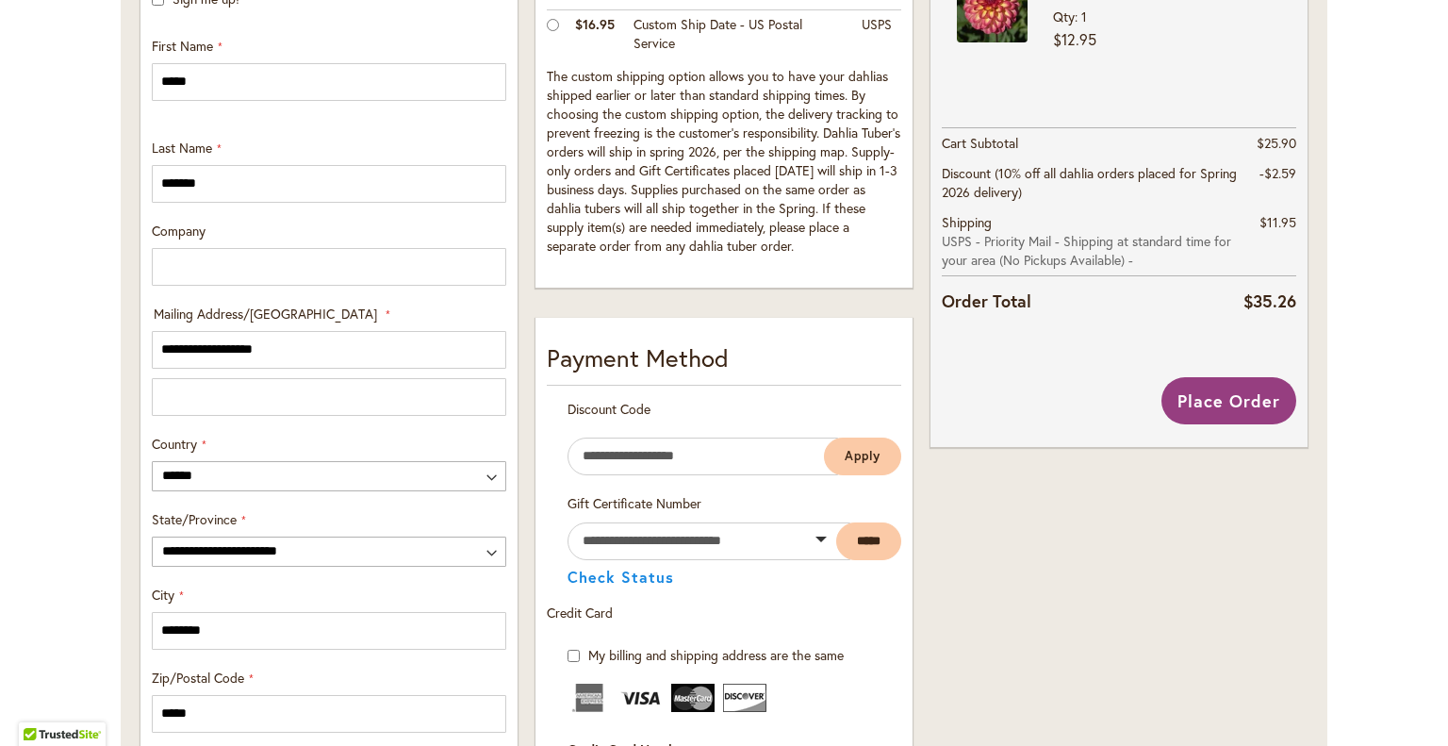
scroll to position [679, 0]
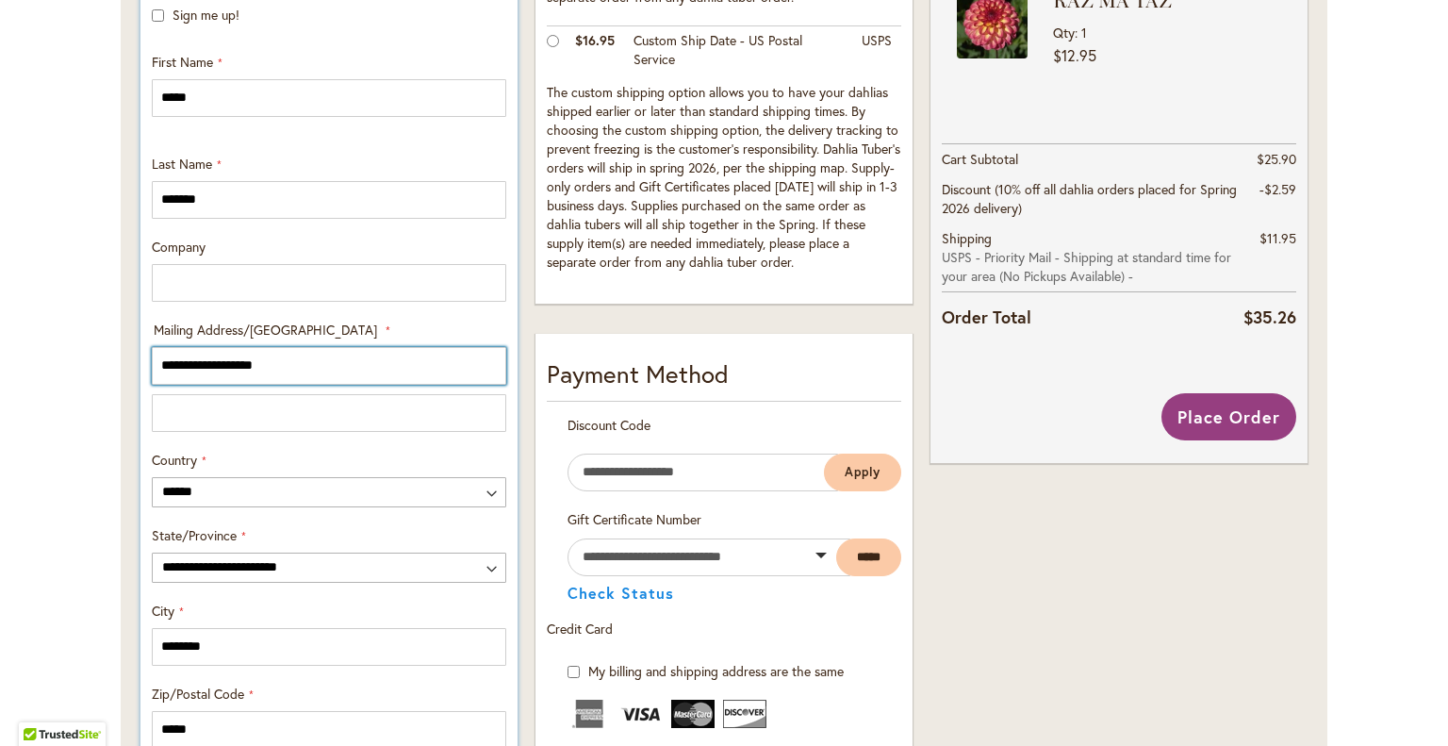
drag, startPoint x: 196, startPoint y: 366, endPoint x: 147, endPoint y: 365, distance: 49.0
click at [152, 365] on input "**********" at bounding box center [329, 366] width 354 height 38
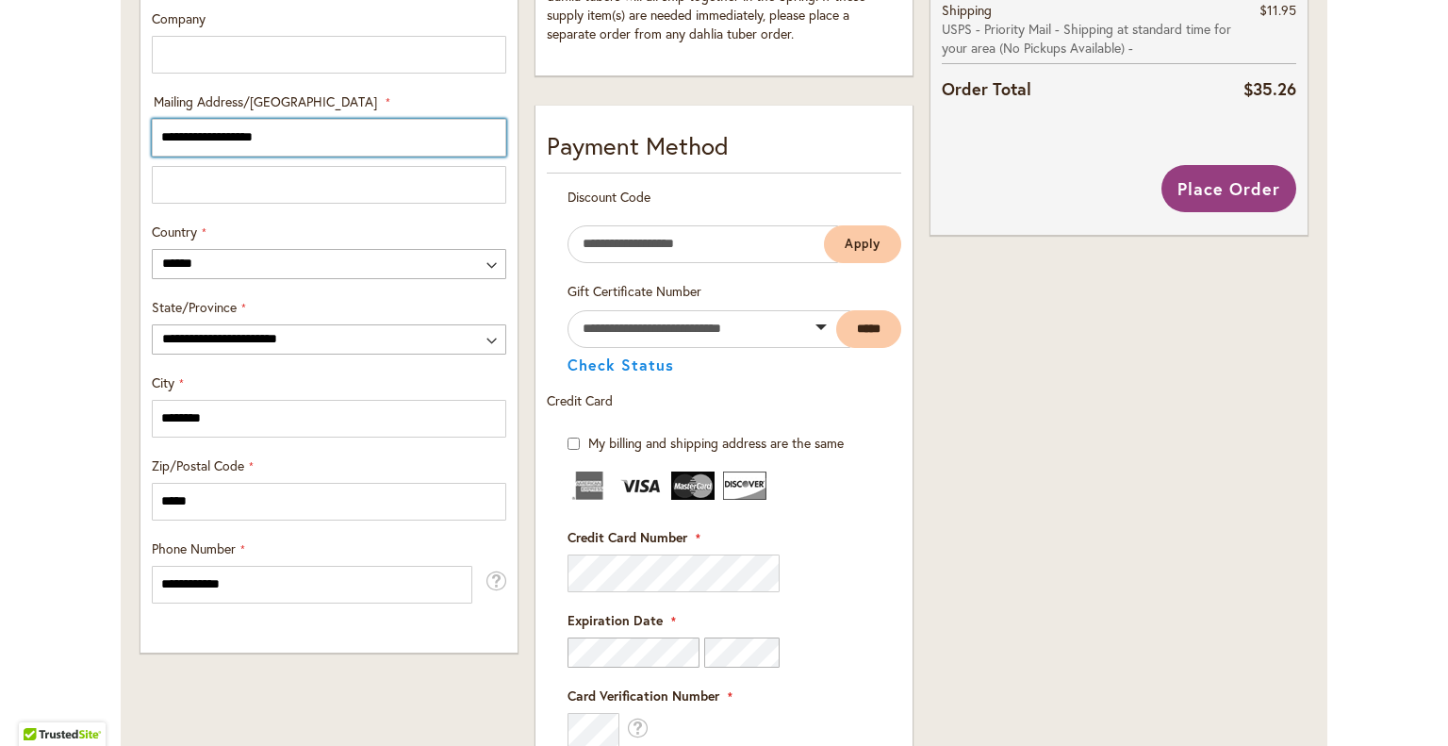
scroll to position [932, 0]
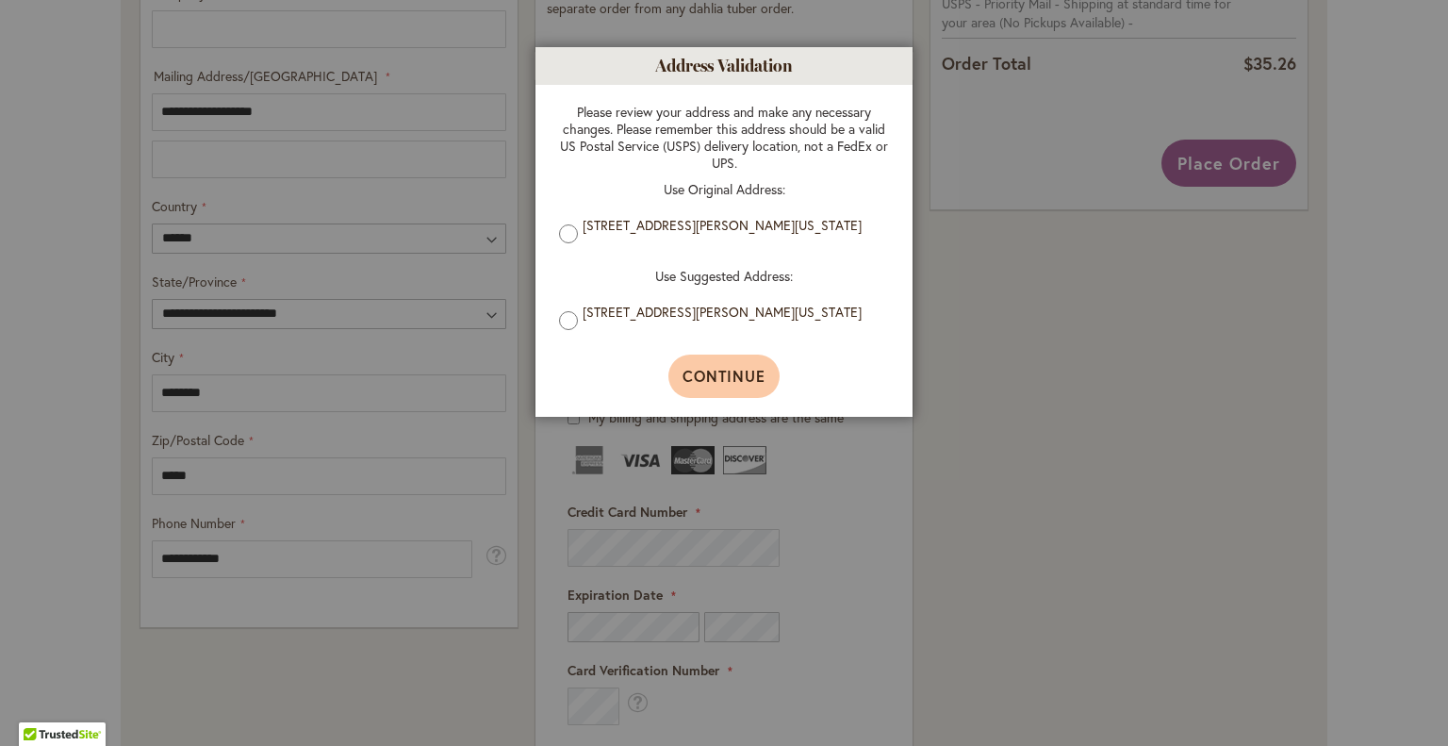
click at [704, 382] on span "Continue" at bounding box center [725, 376] width 84 height 20
type input "**********"
type input "********"
type input "**********"
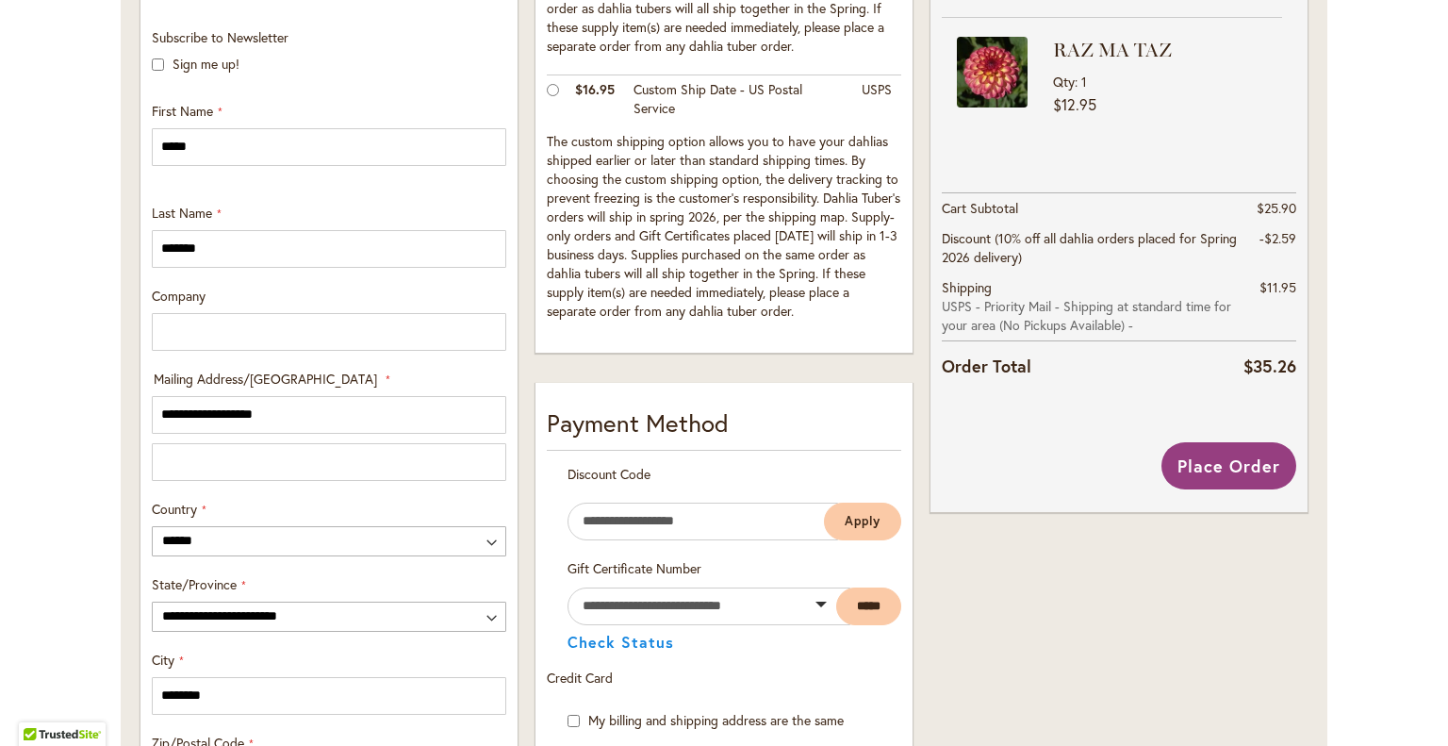
scroll to position [633, 0]
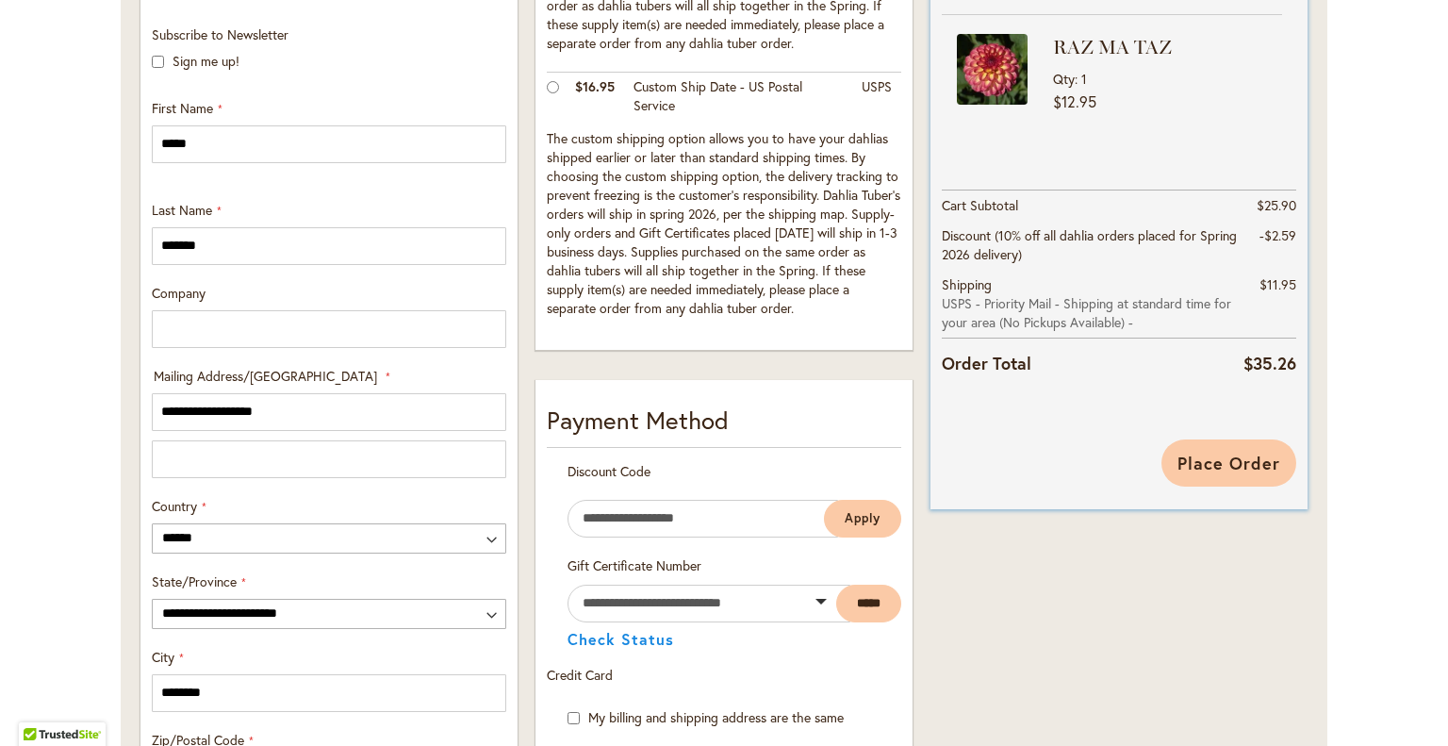
click at [1261, 454] on span "Place Order" at bounding box center [1229, 463] width 103 height 23
